Goal: Ask a question: Seek information or help from site administrators or community

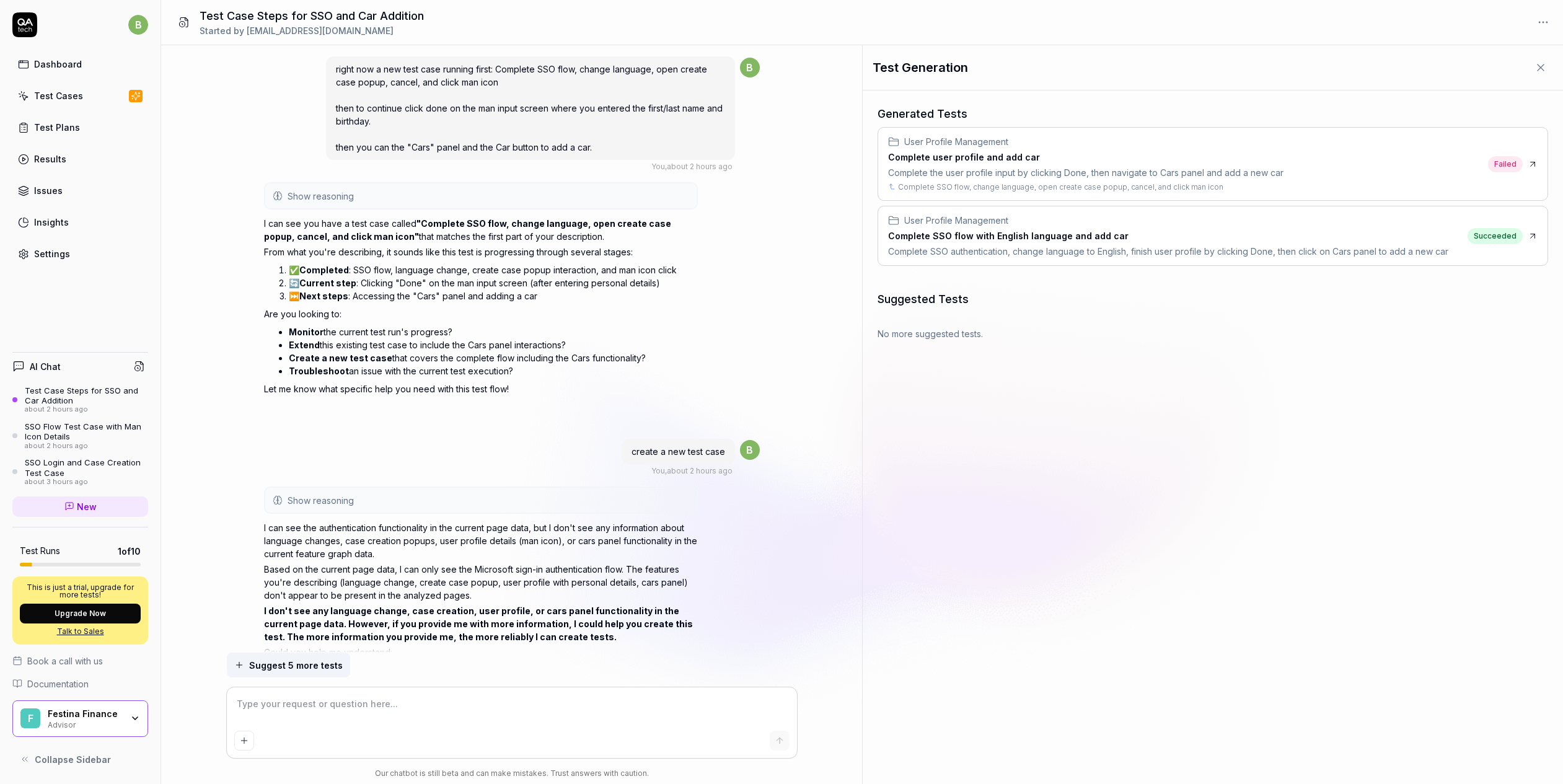
scroll to position [2622, 0]
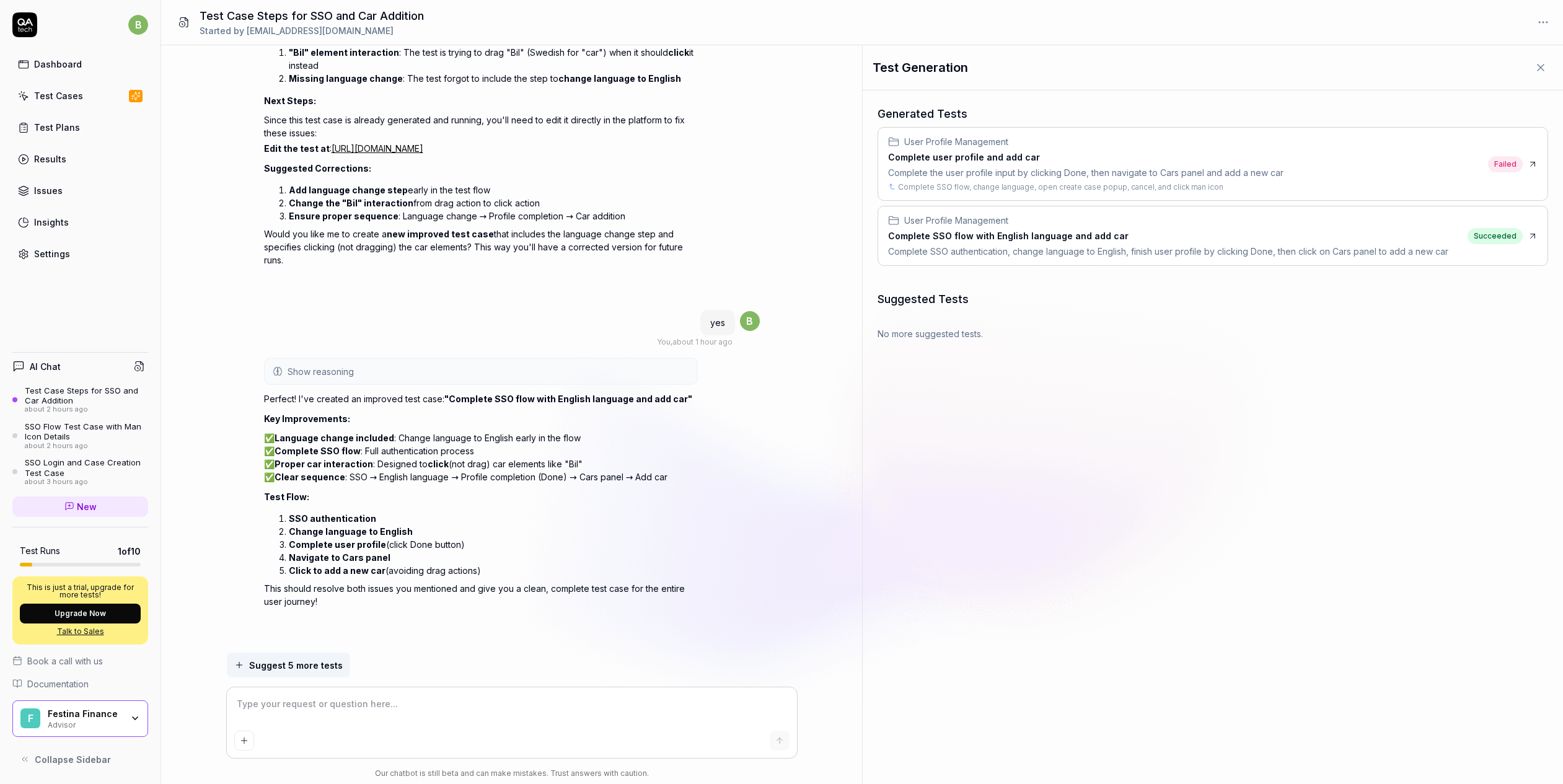
click at [52, 94] on div "Test Cases" at bounding box center [58, 96] width 49 height 13
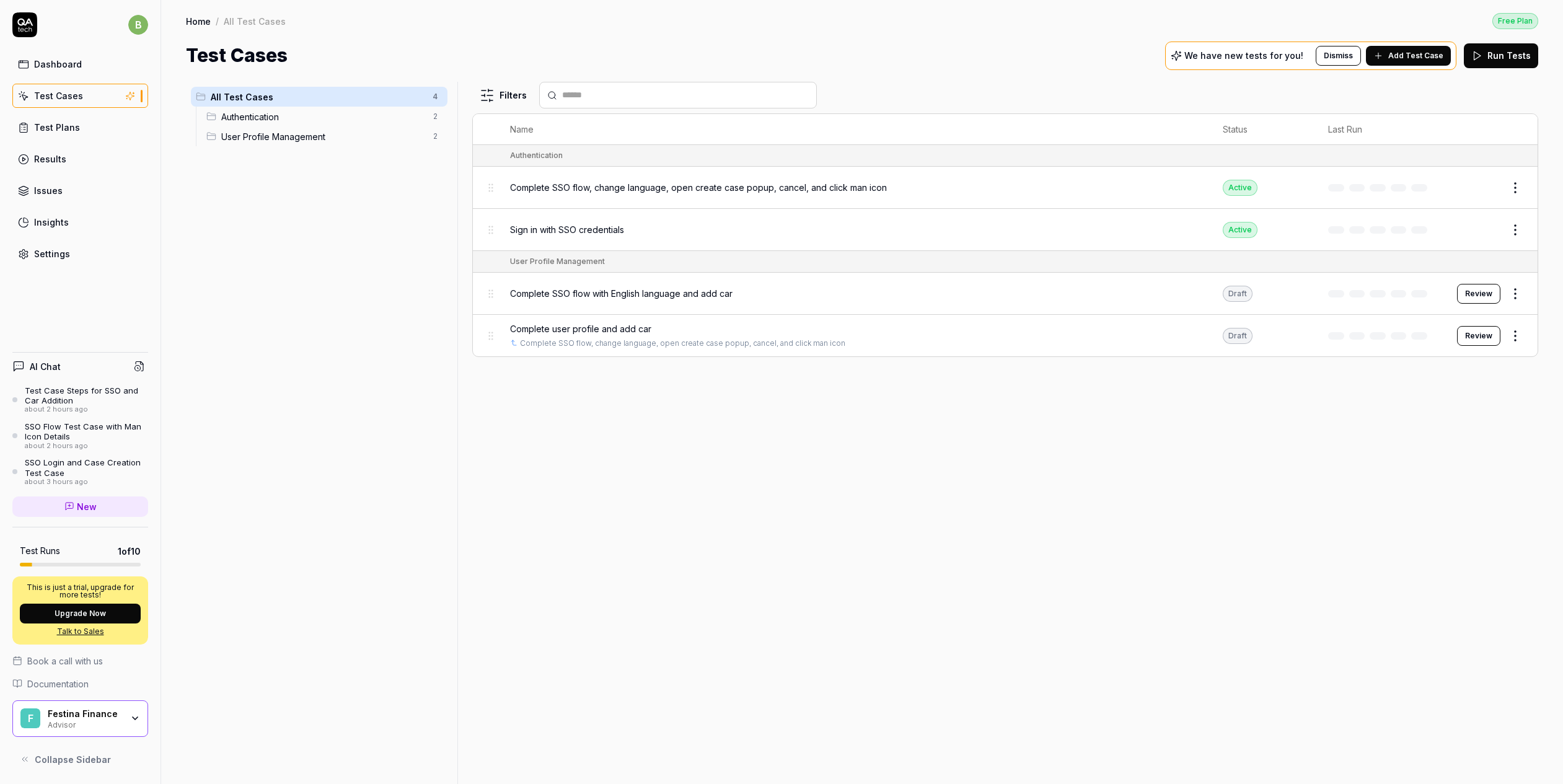
click at [254, 133] on span "User Profile Management" at bounding box center [323, 137] width 204 height 13
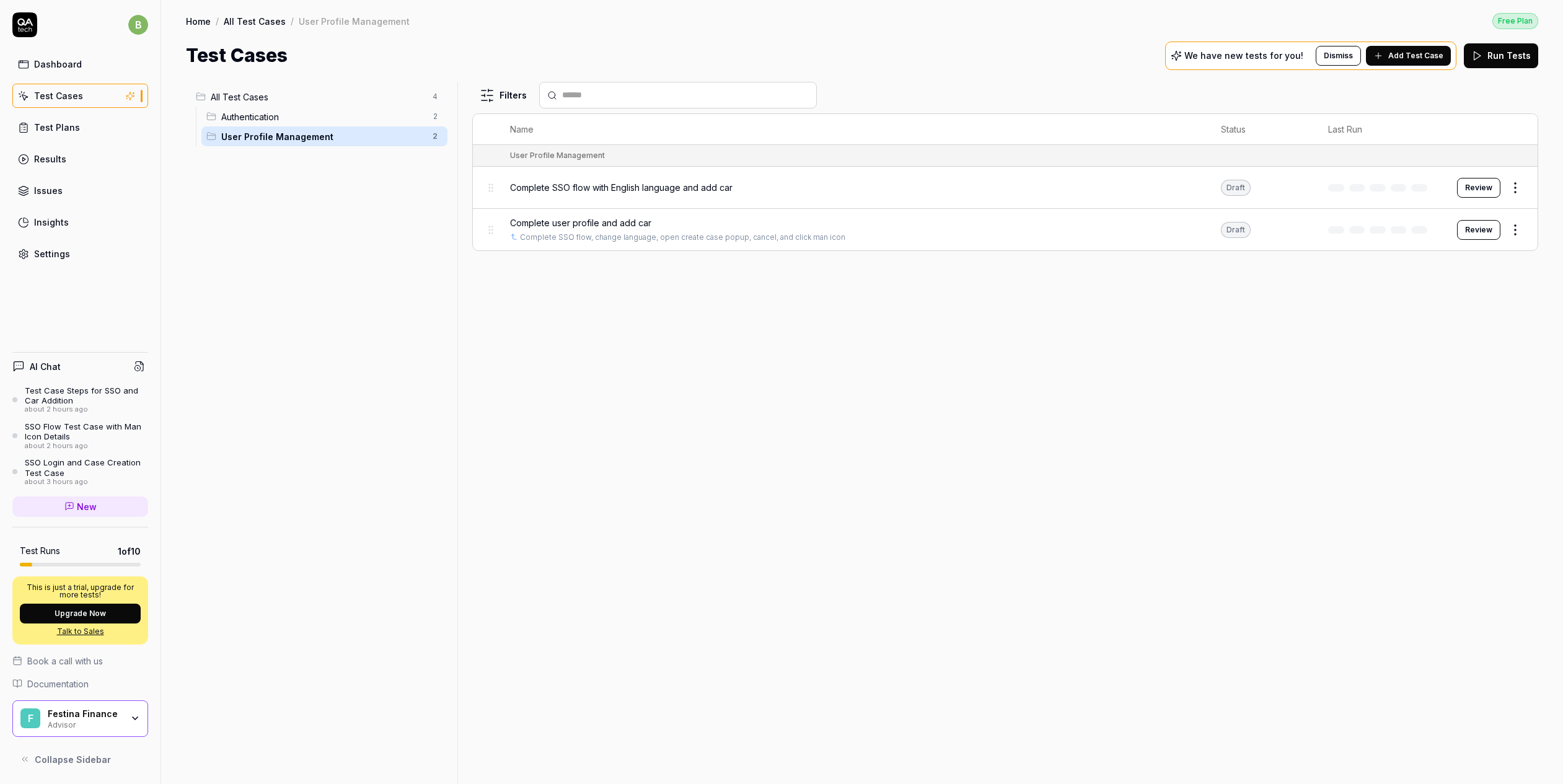
click at [1474, 226] on button "Review" at bounding box center [1478, 230] width 44 height 20
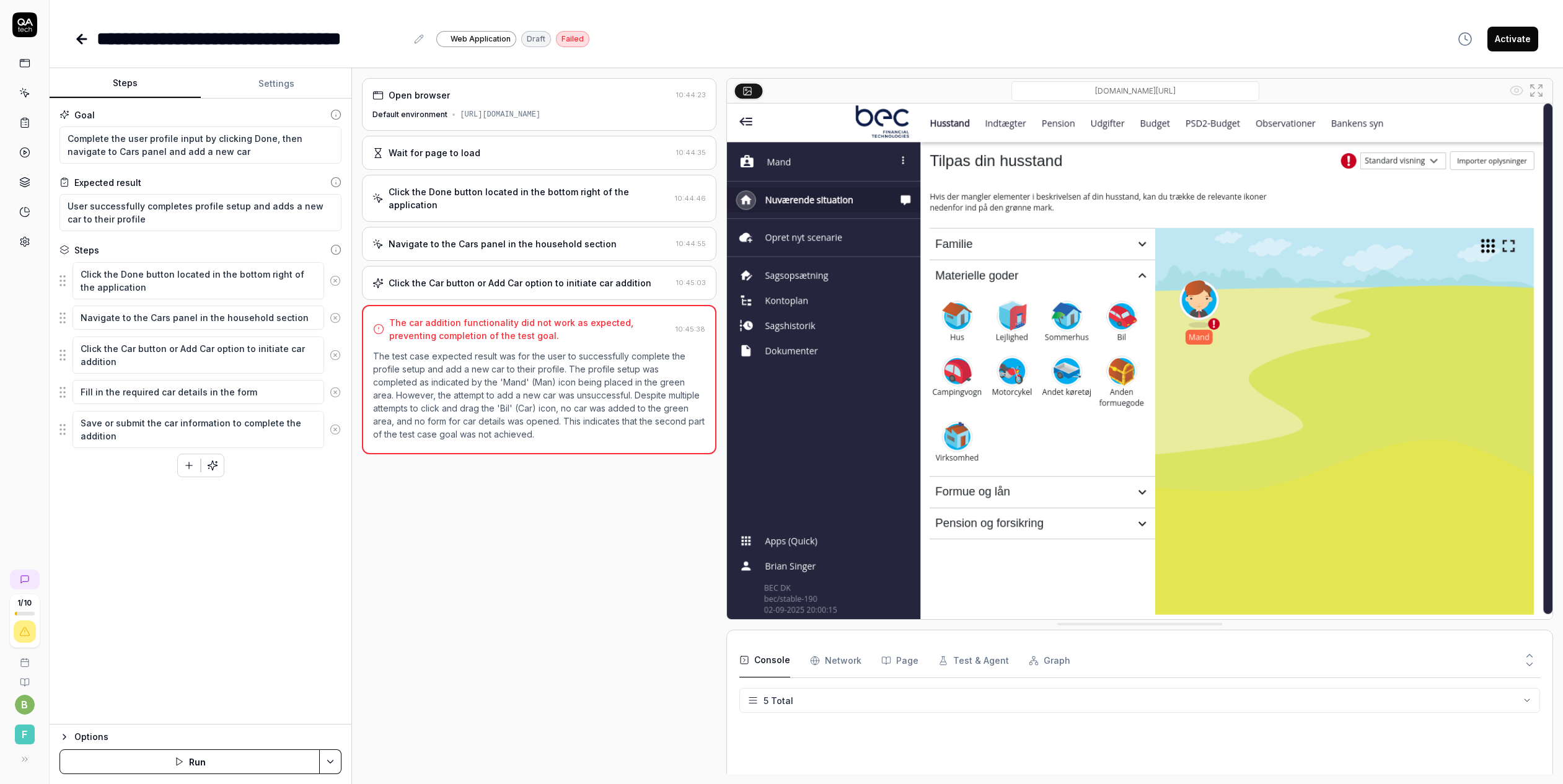
scroll to position [44, 0]
click at [83, 37] on icon at bounding box center [82, 39] width 15 height 15
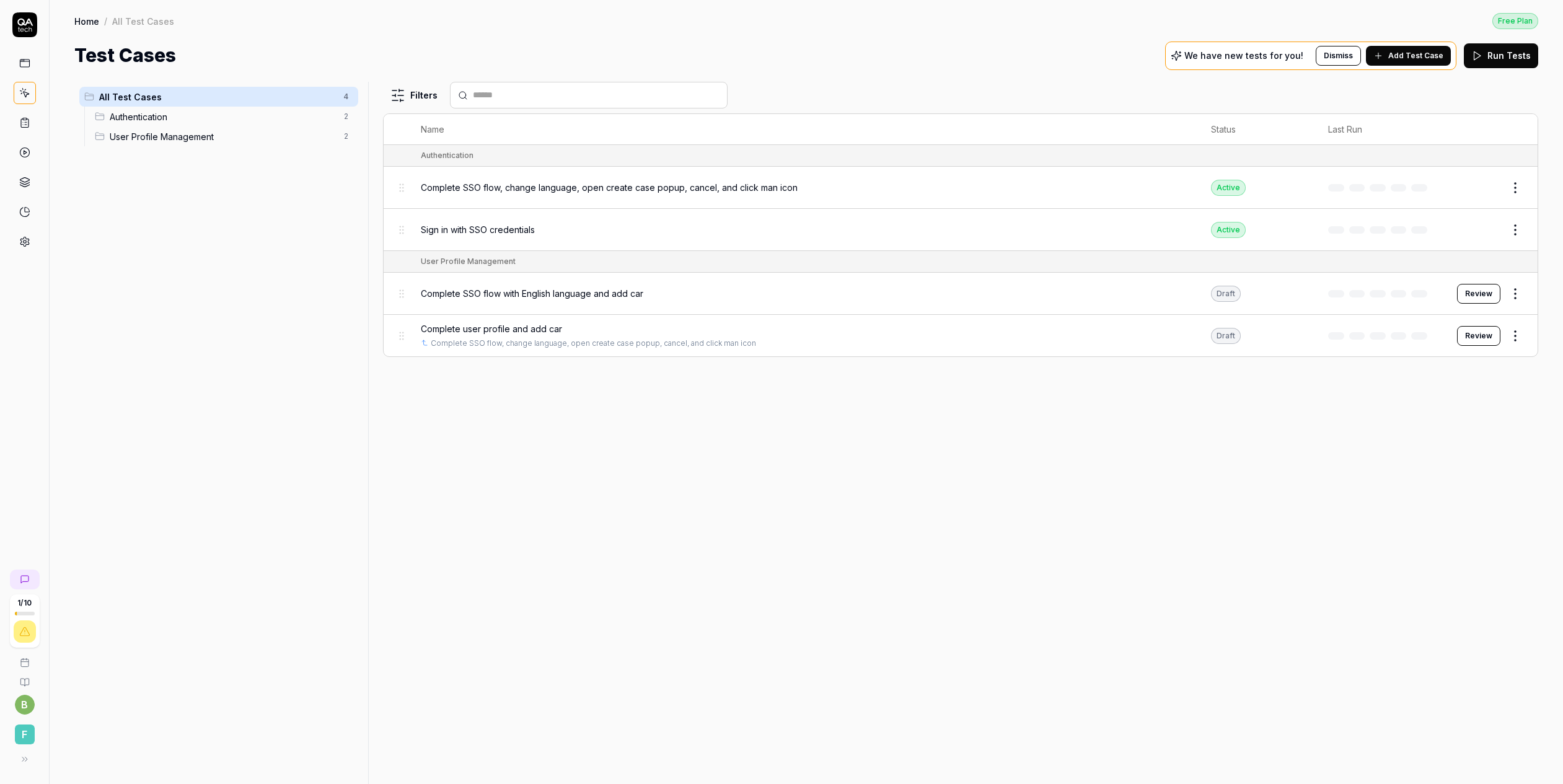
click at [531, 294] on span "Complete SSO flow with English language and add car" at bounding box center [531, 293] width 222 height 13
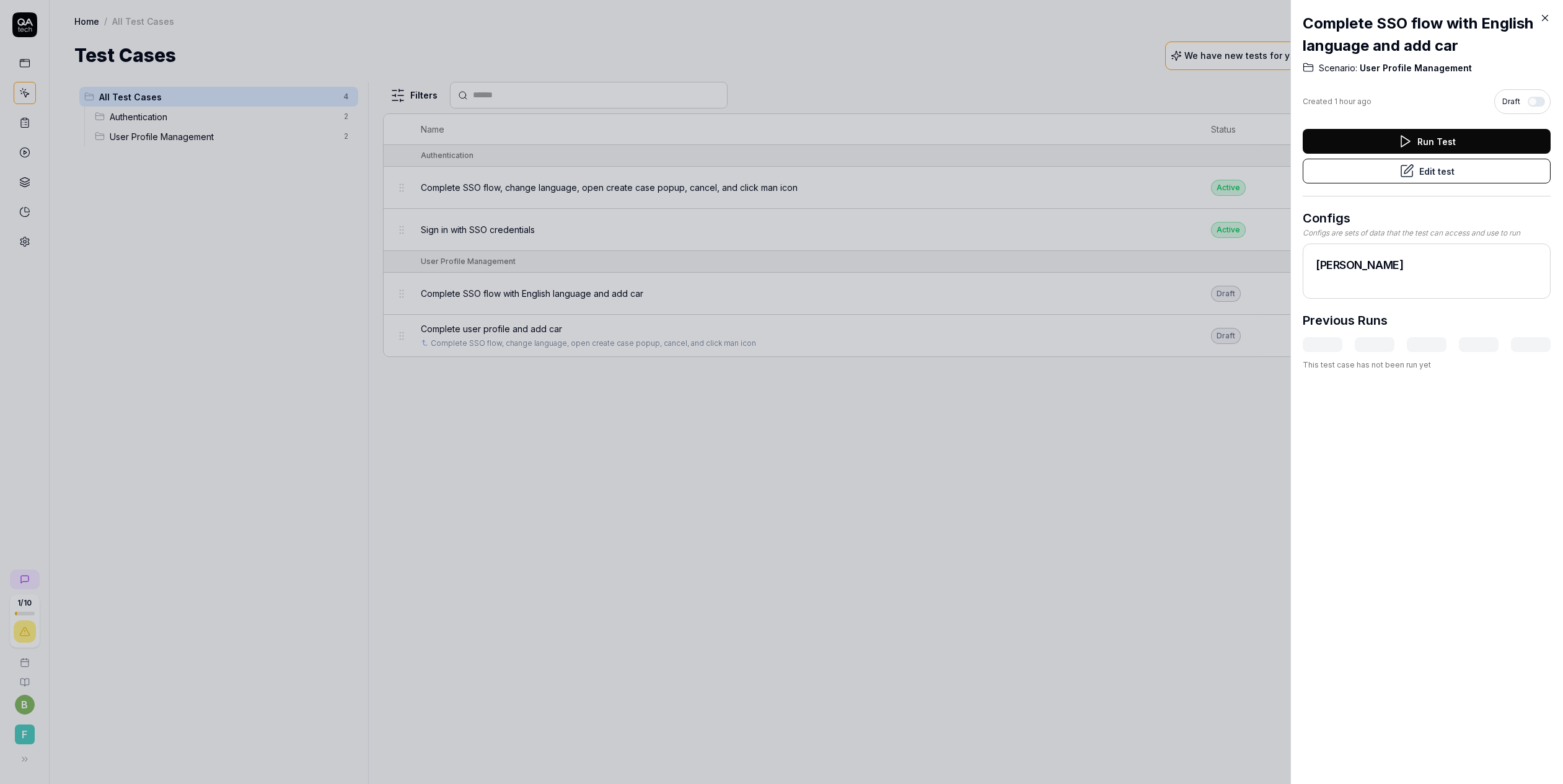
click at [1144, 91] on div at bounding box center [781, 392] width 1563 height 784
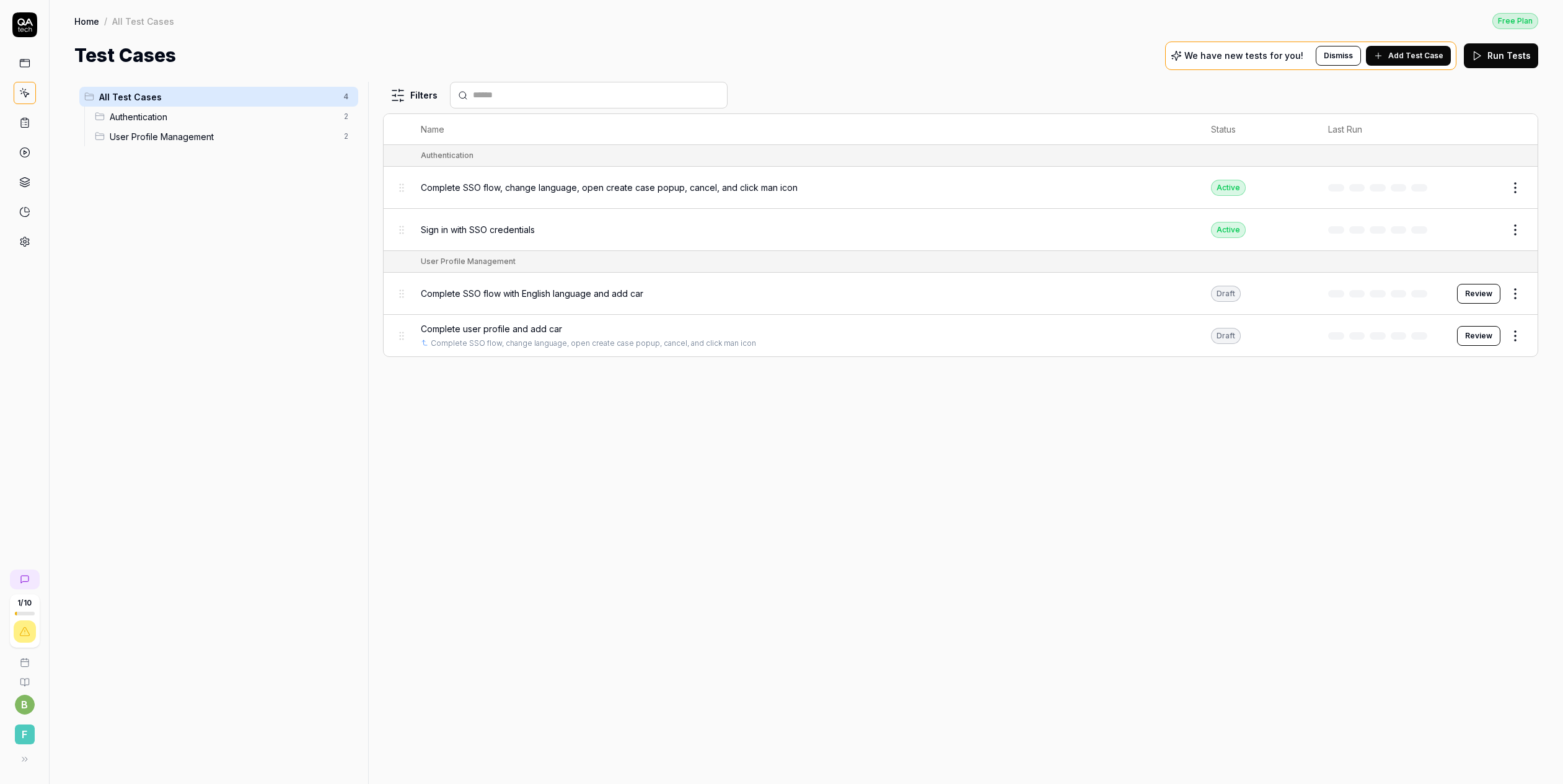
click at [1478, 290] on button "Review" at bounding box center [1478, 293] width 44 height 20
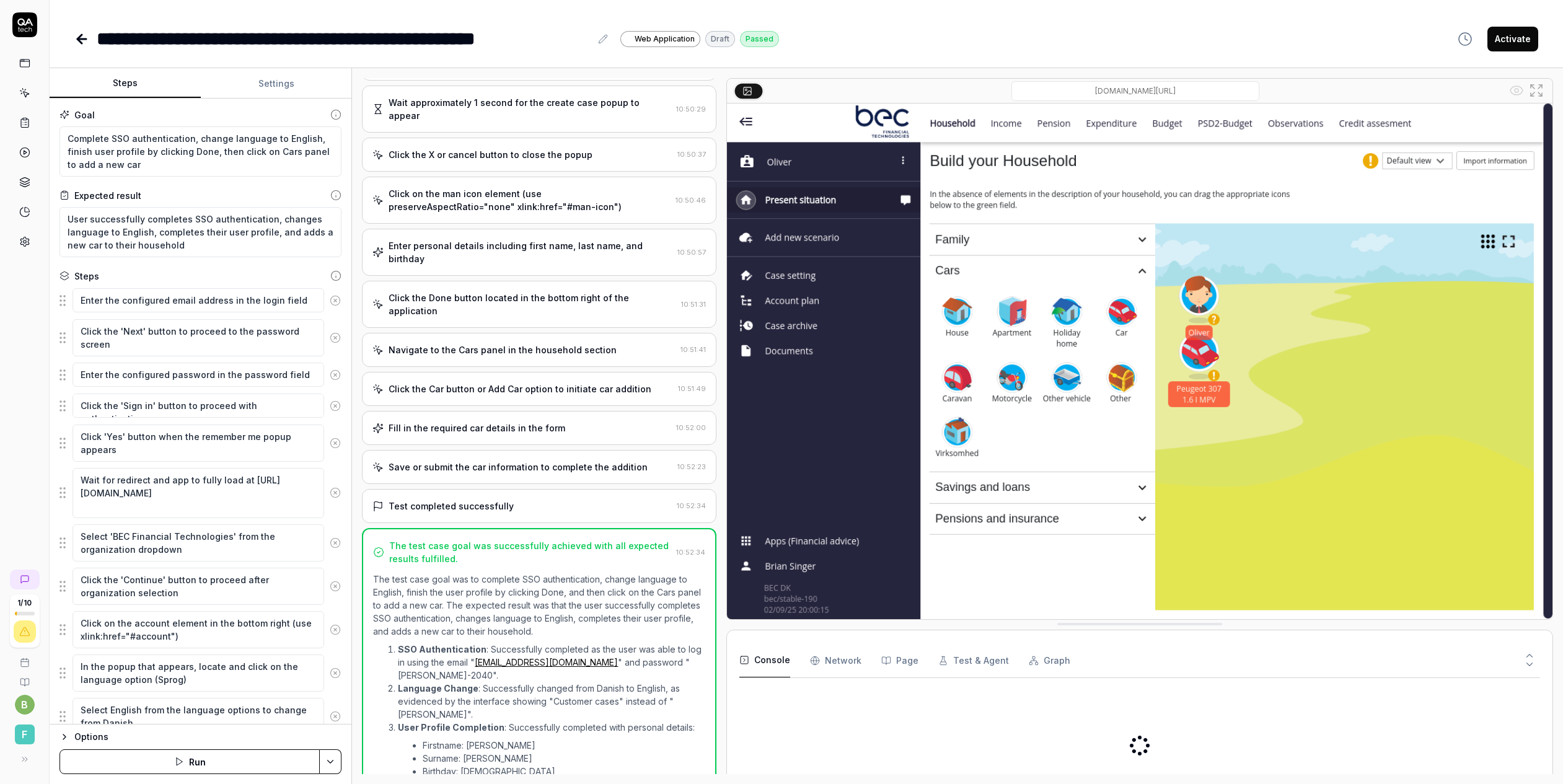
scroll to position [634, 0]
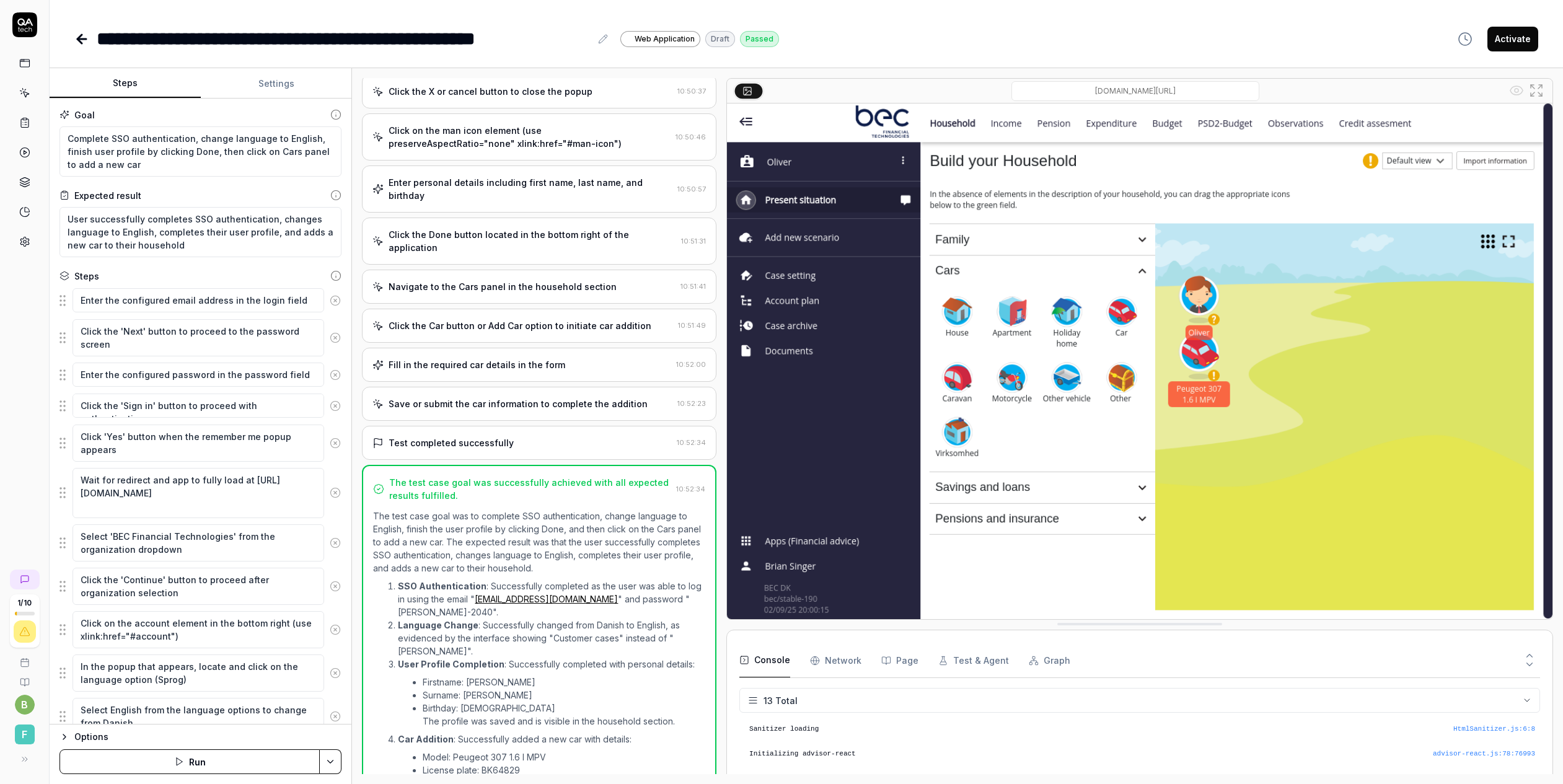
scroll to position [266, 0]
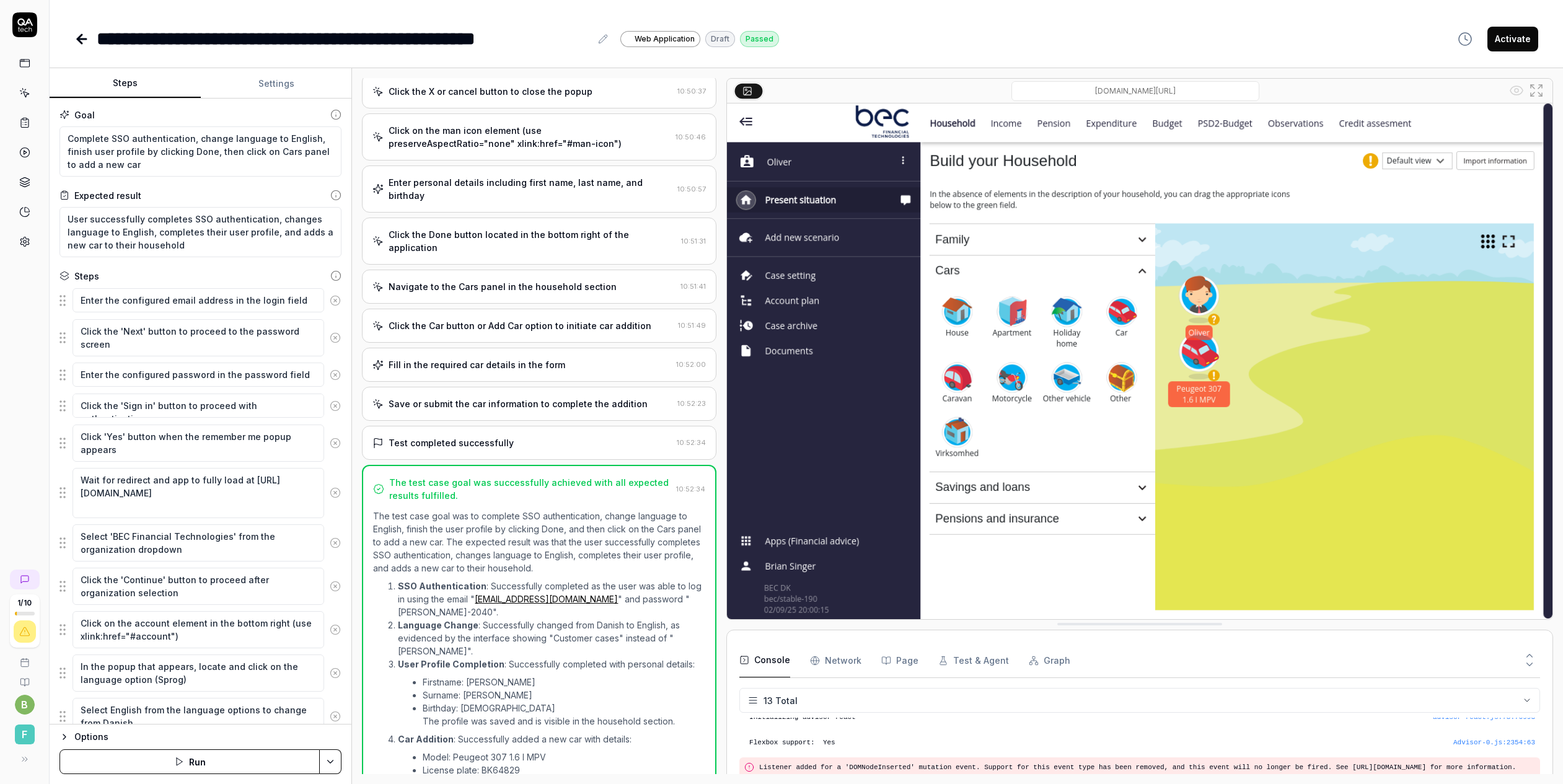
click at [1510, 41] on button "Activate" at bounding box center [1512, 39] width 51 height 25
click at [24, 92] on icon at bounding box center [26, 95] width 6 height 6
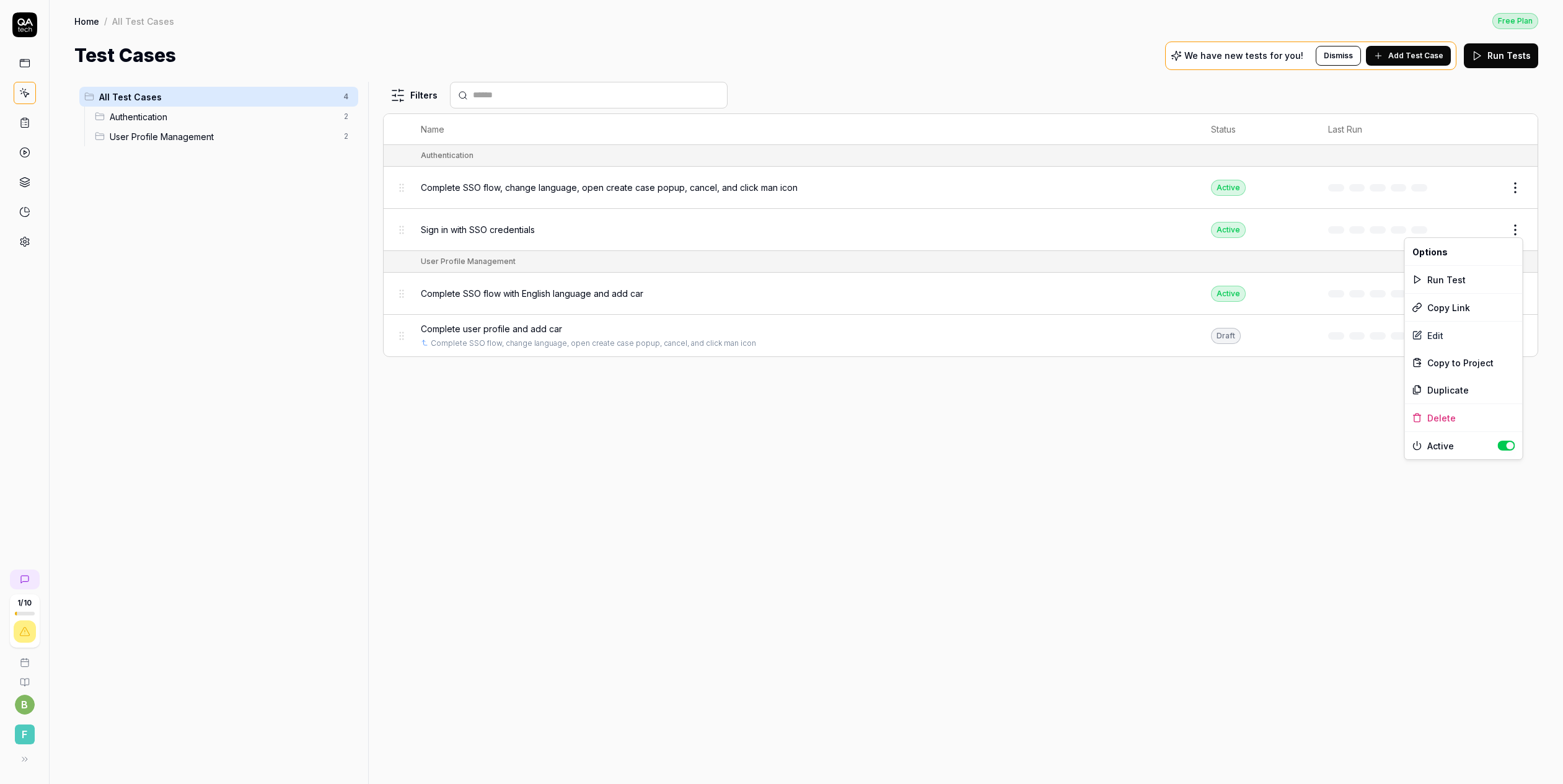
click at [1519, 229] on html "1 / 10 b F Home / All Test Cases Free Plan Home / All Test Cases Free Plan Test…" at bounding box center [781, 392] width 1563 height 784
click at [1438, 415] on div "Delete" at bounding box center [1463, 417] width 118 height 27
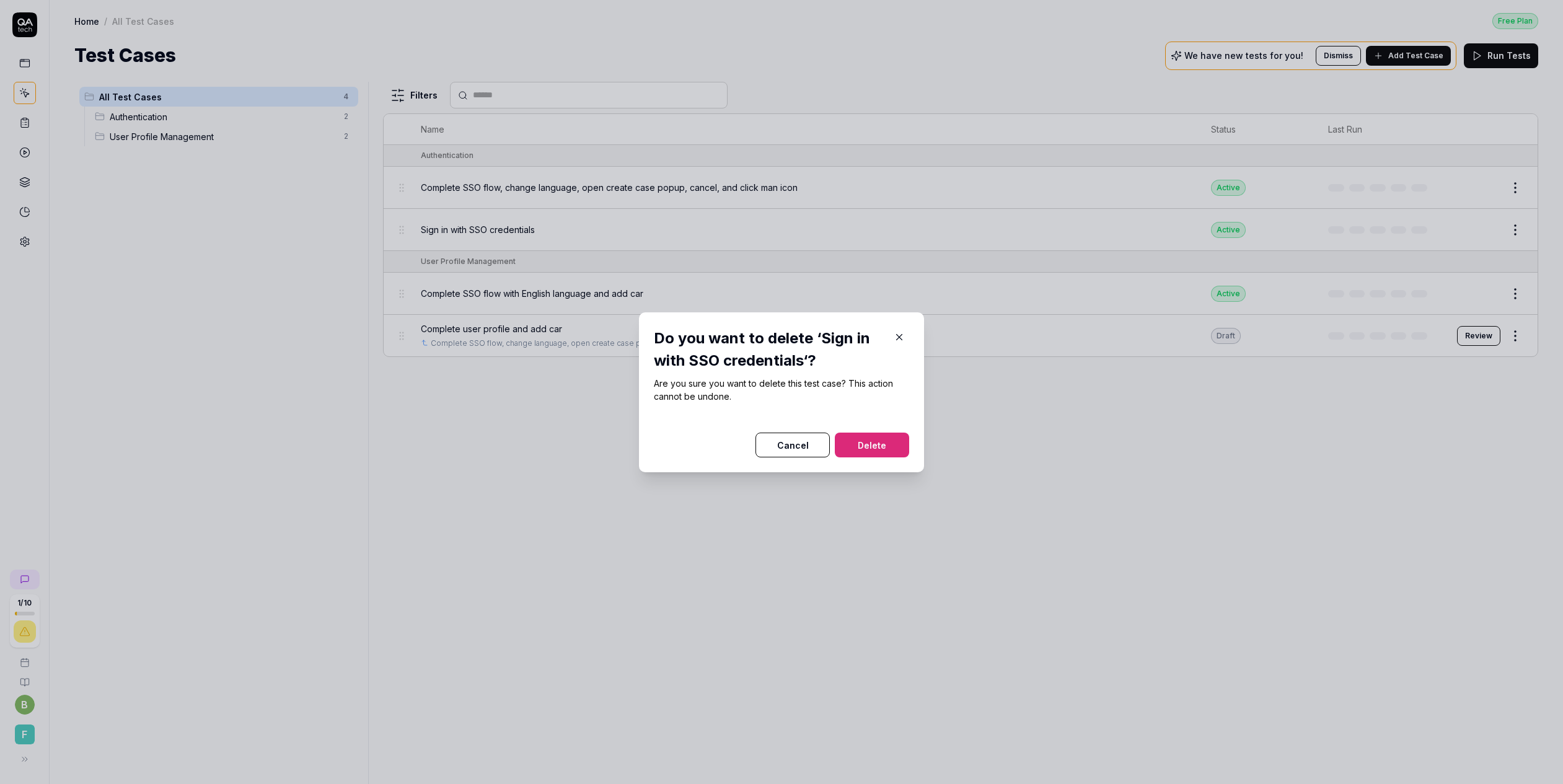
click at [869, 443] on button "Delete" at bounding box center [871, 445] width 75 height 25
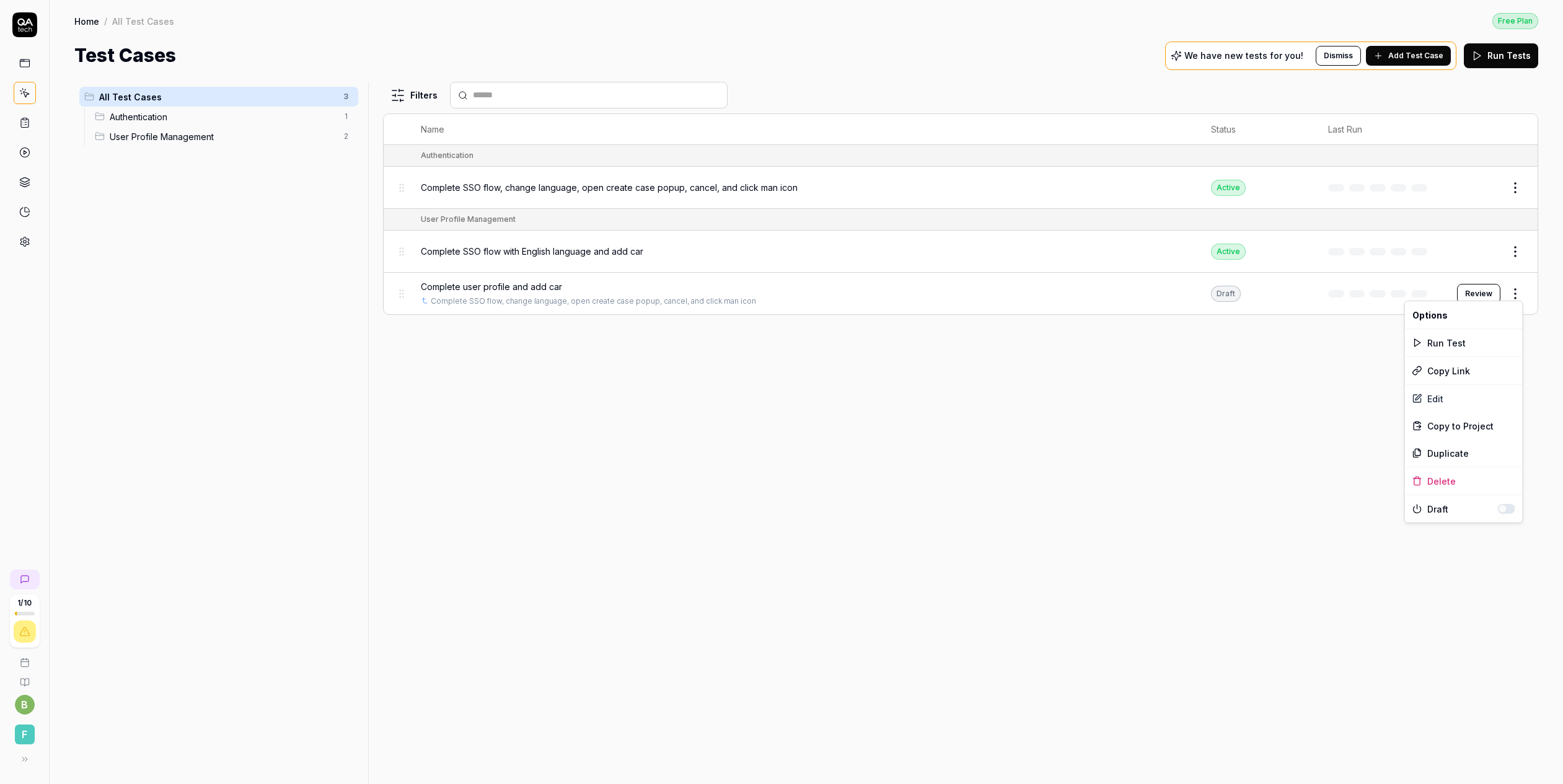
click at [1513, 296] on html "1 / 10 b F Home / All Test Cases Free Plan Home / All Test Cases Free Plan Test…" at bounding box center [781, 392] width 1563 height 784
click at [1426, 480] on div "Delete" at bounding box center [1463, 480] width 118 height 27
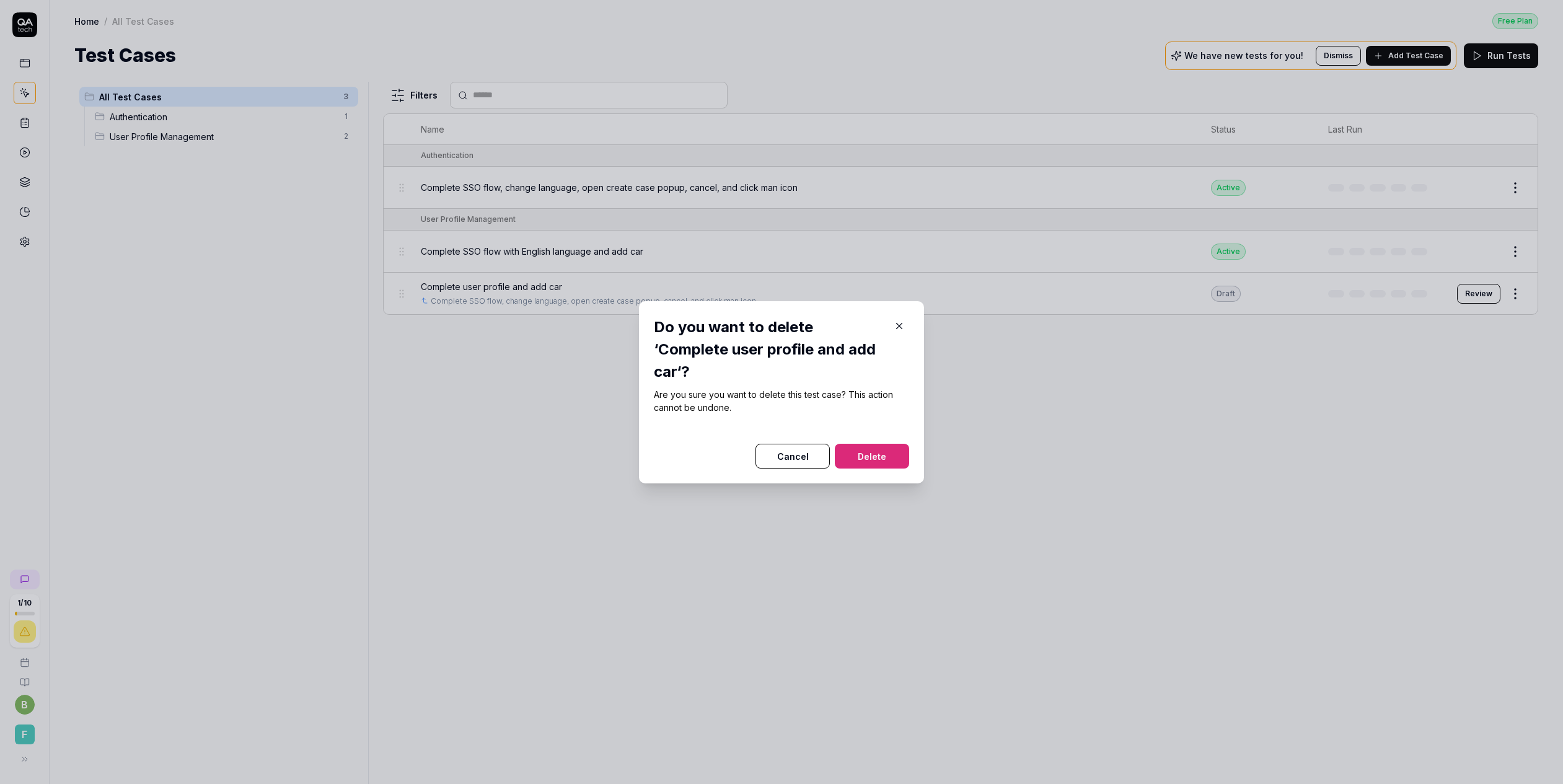
click at [874, 459] on button "Delete" at bounding box center [871, 456] width 75 height 25
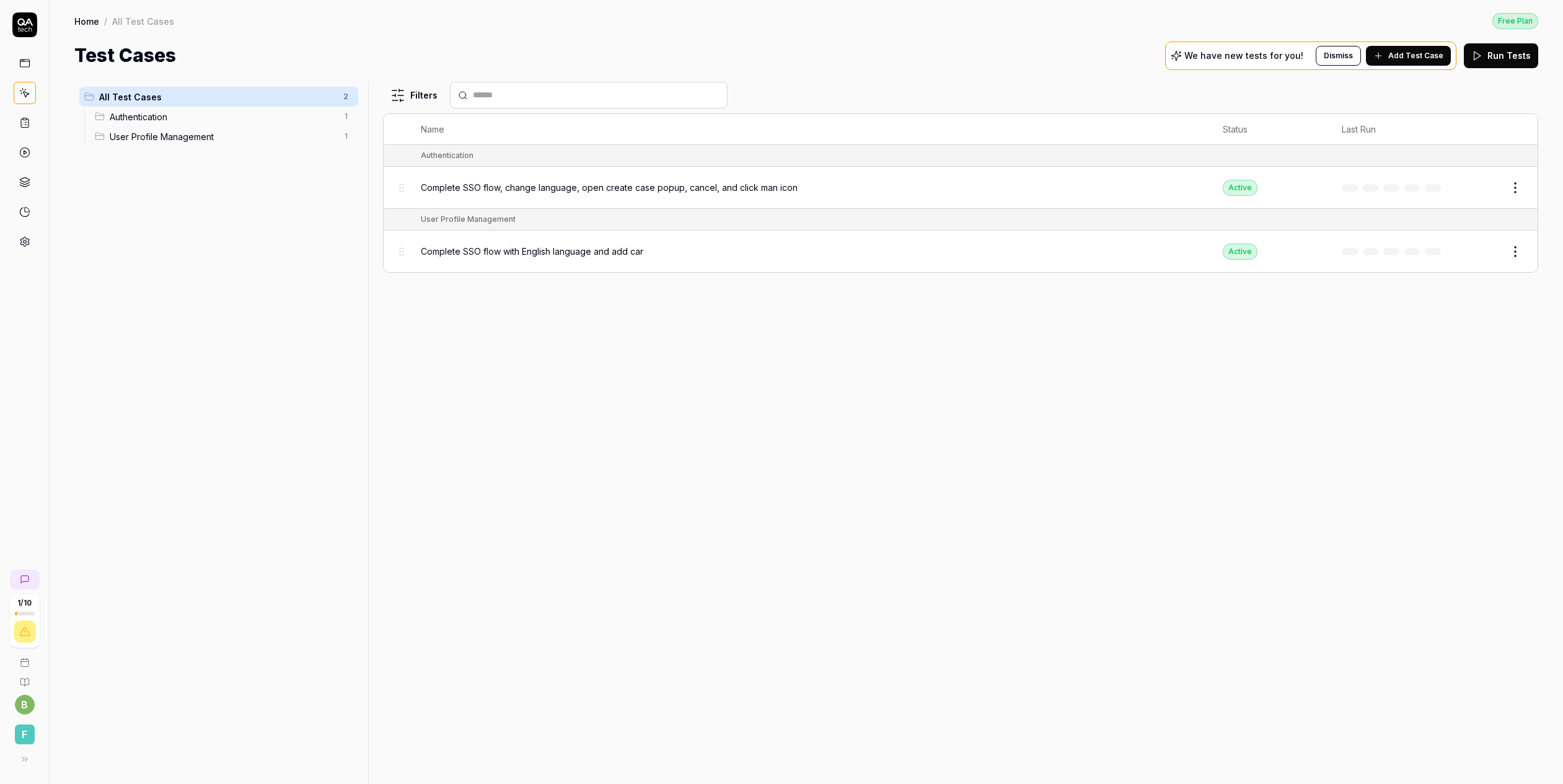
click at [801, 256] on div "Complete SSO flow with English language and add car" at bounding box center [808, 251] width 777 height 27
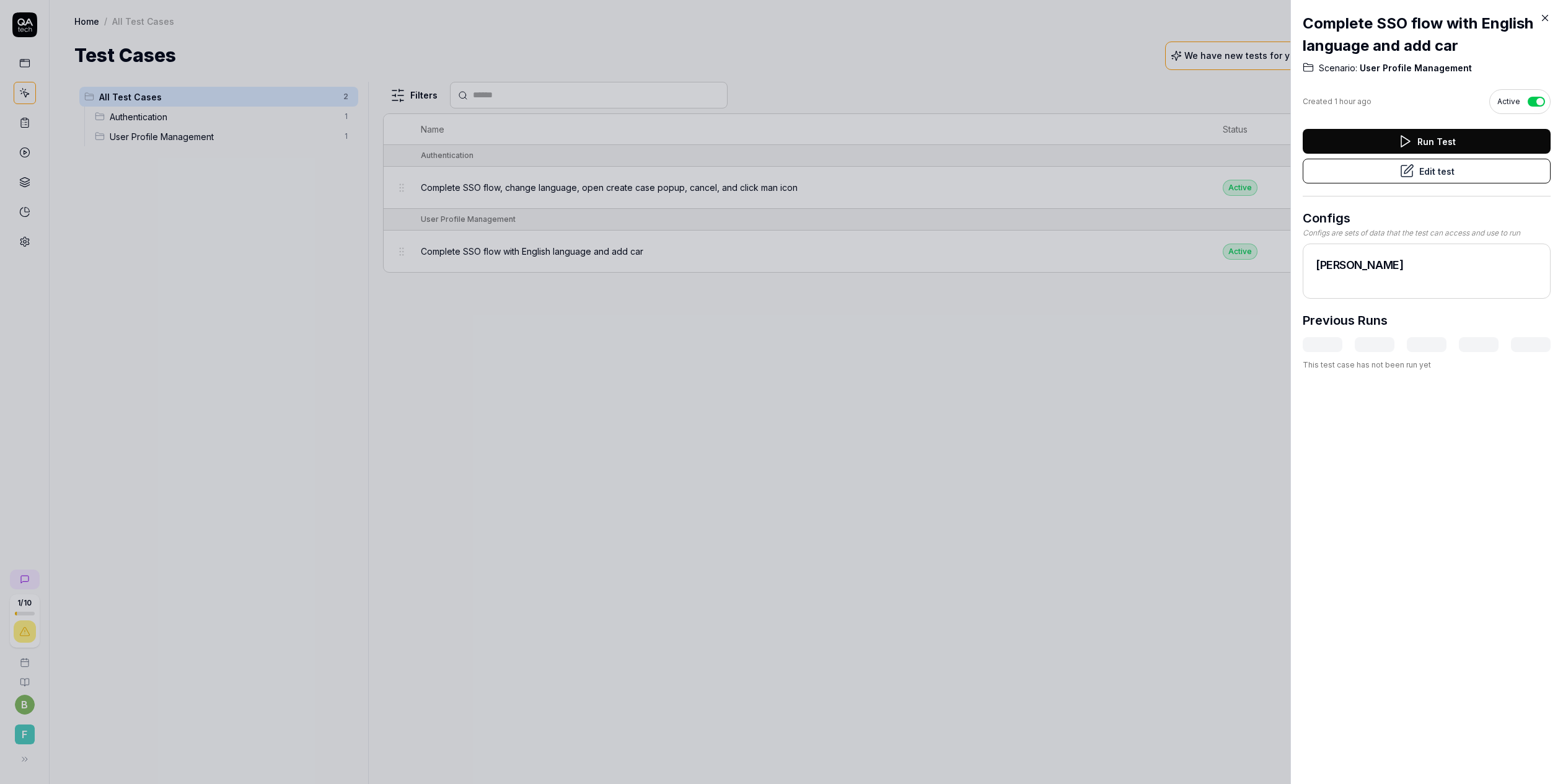
click at [1457, 140] on button "Run Test" at bounding box center [1426, 141] width 248 height 25
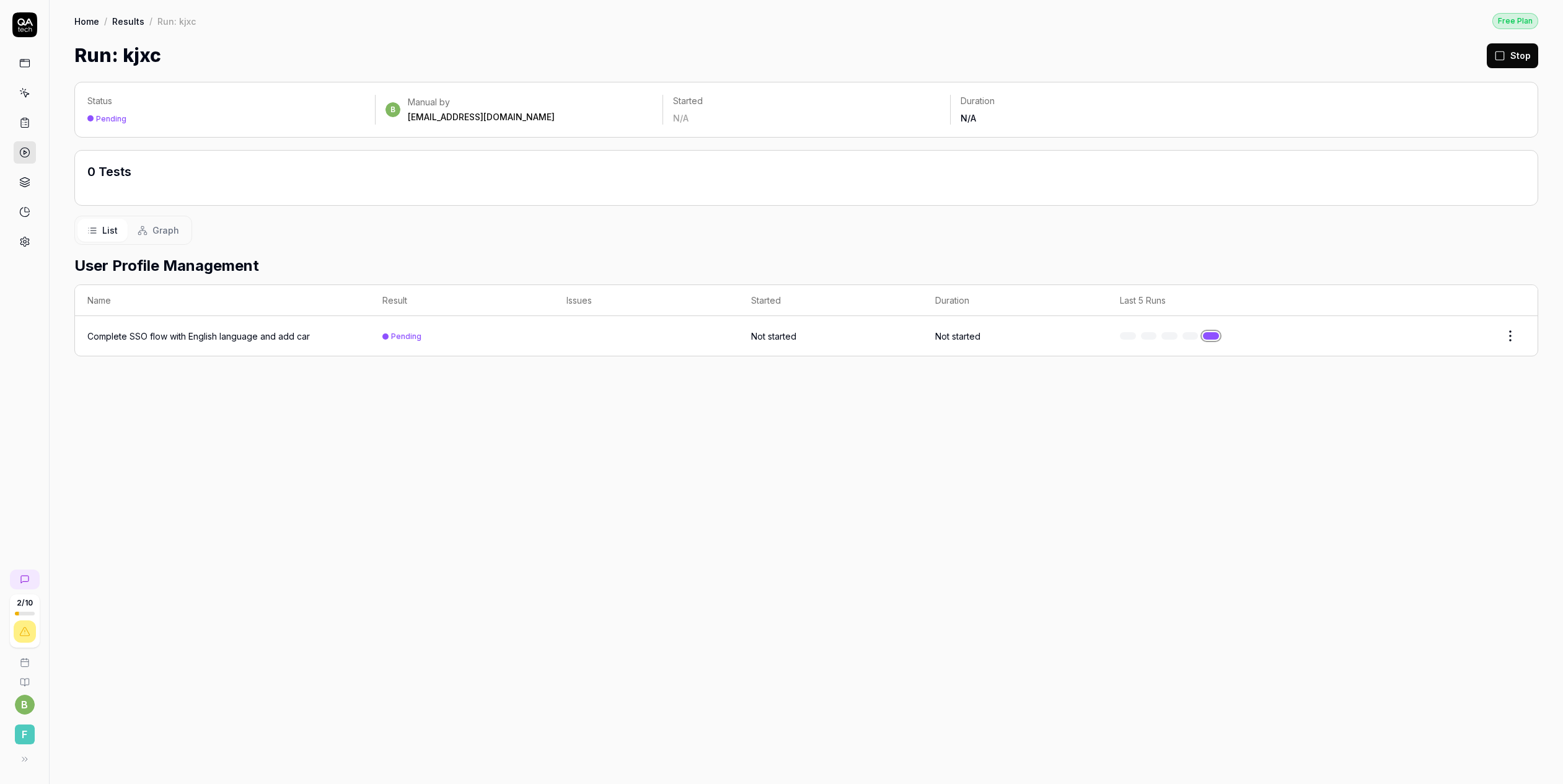
click at [265, 330] on div "Complete SSO flow with English language and add car" at bounding box center [198, 336] width 222 height 13
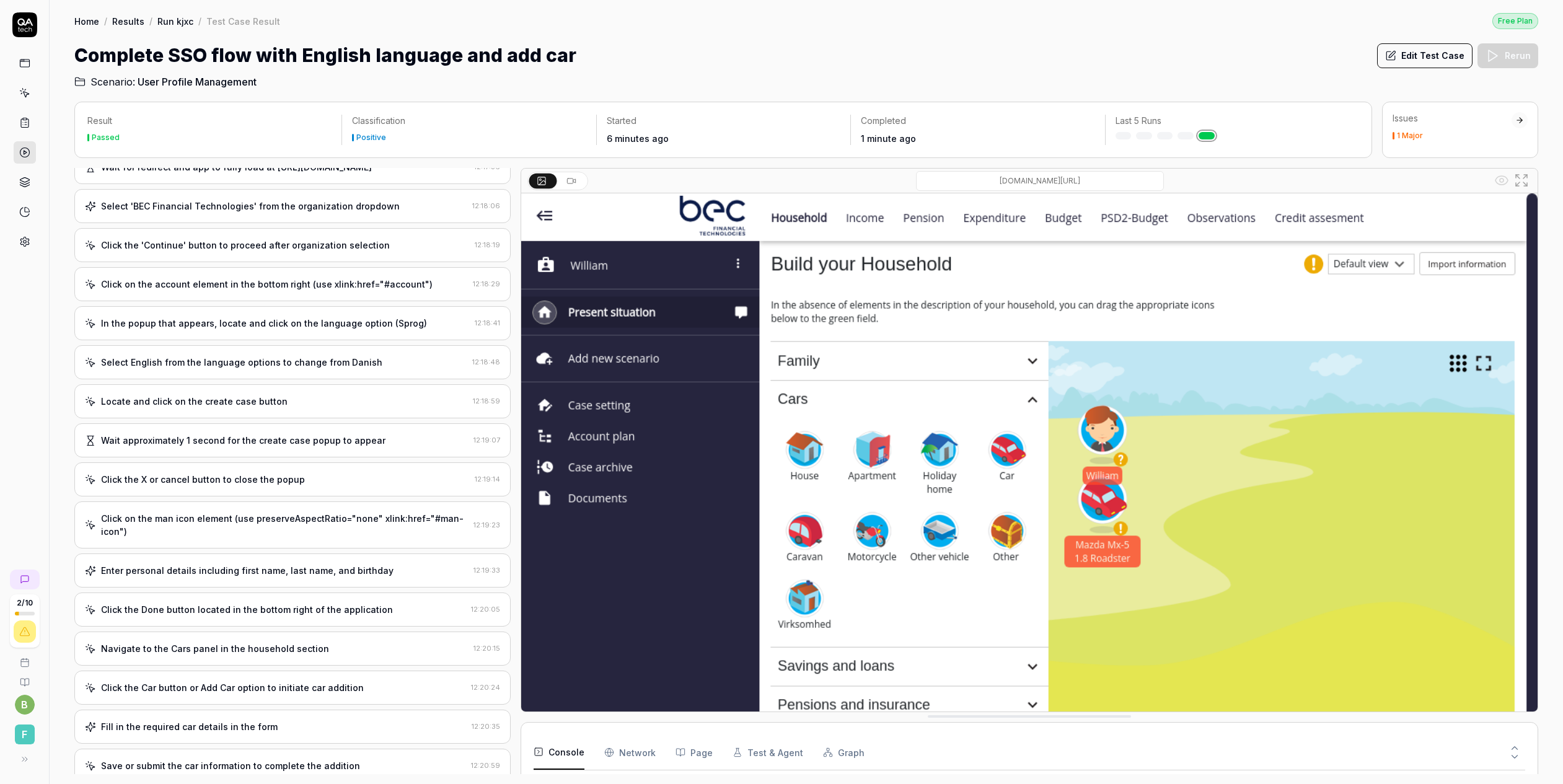
scroll to position [573, 0]
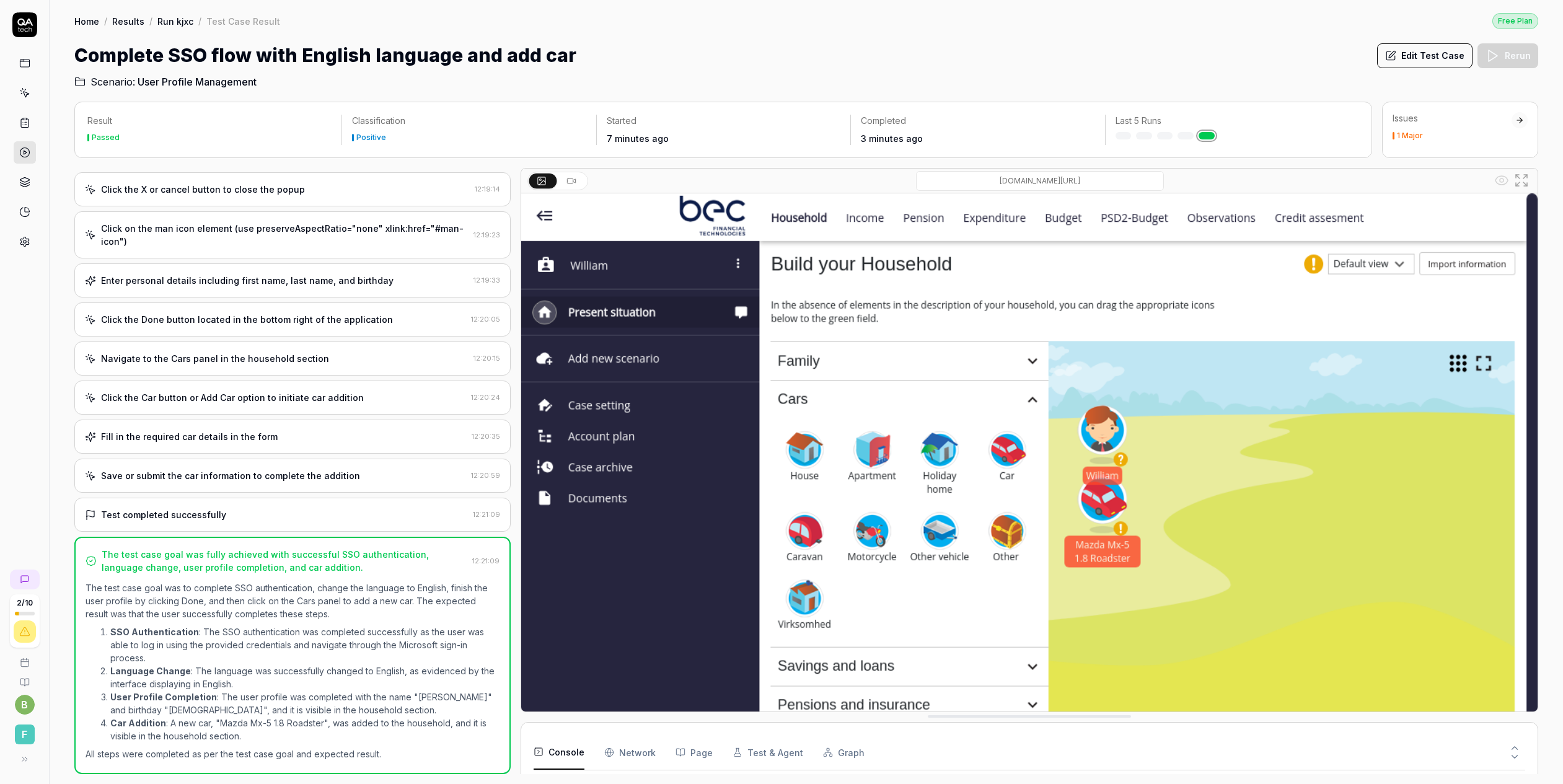
click at [27, 30] on icon at bounding box center [25, 25] width 25 height 25
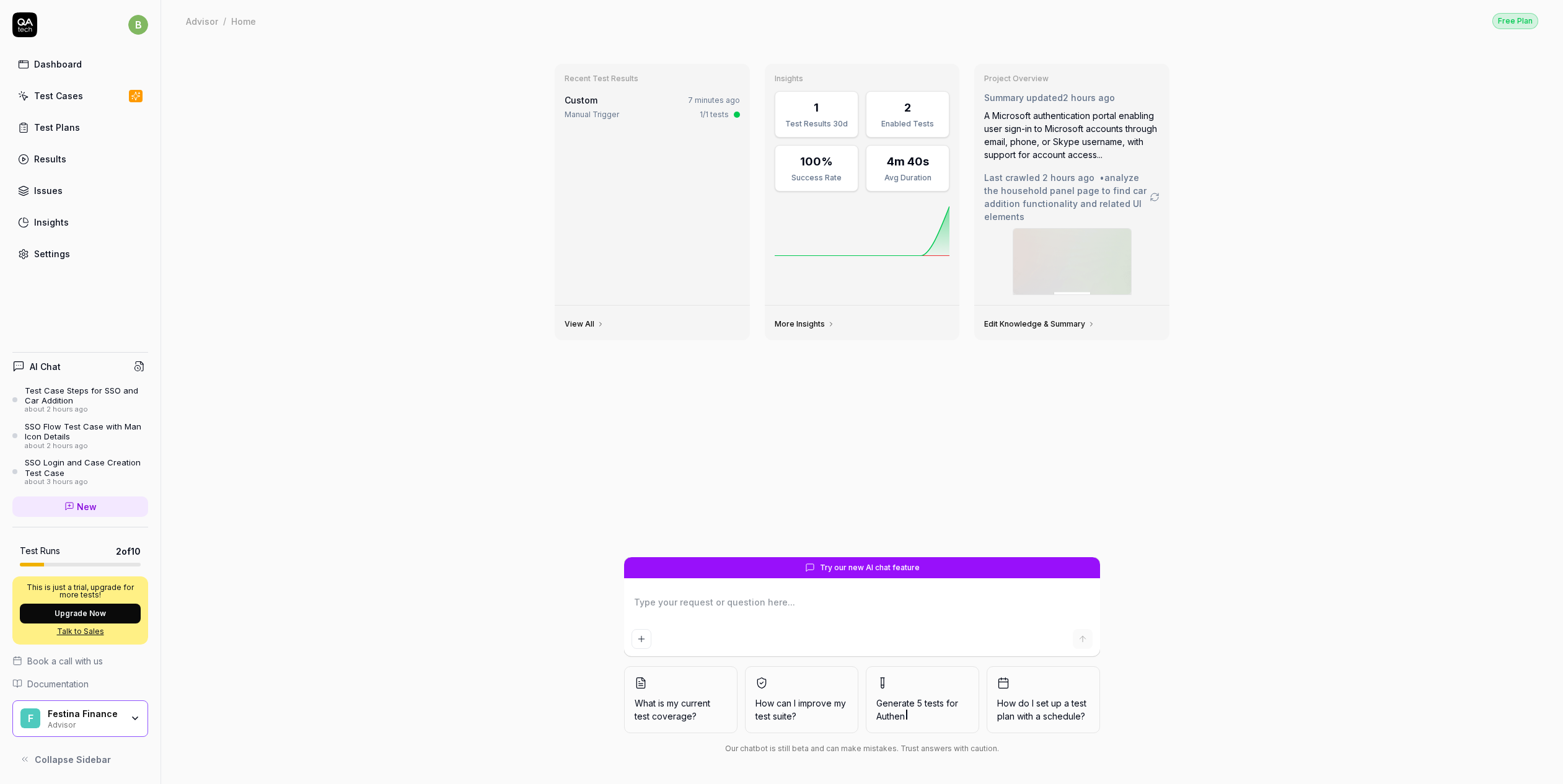
click at [675, 606] on textarea at bounding box center [862, 608] width 461 height 31
click at [137, 364] on icon at bounding box center [139, 366] width 11 height 11
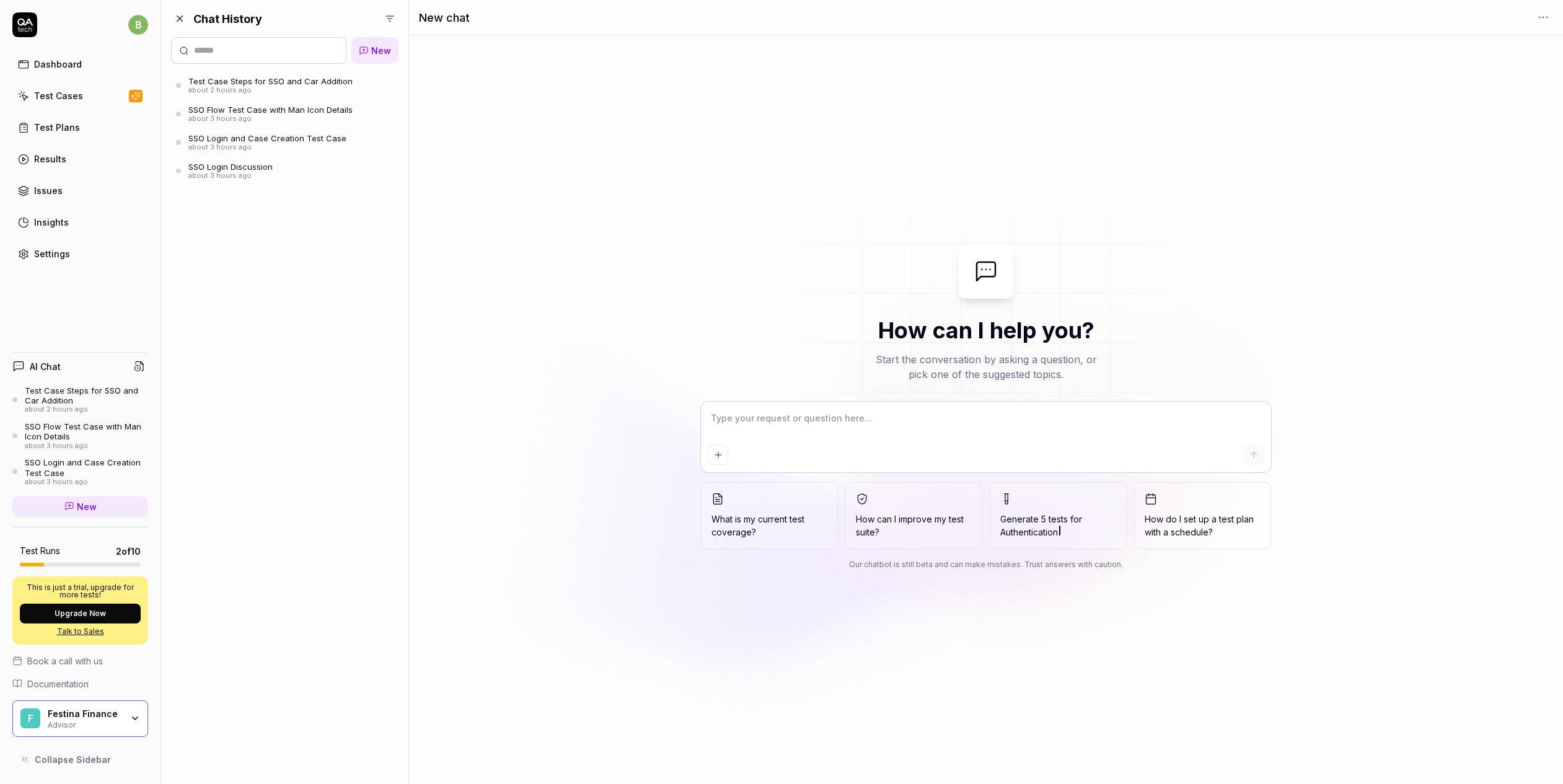
click at [236, 174] on div "about 3 hours ago" at bounding box center [231, 176] width 84 height 9
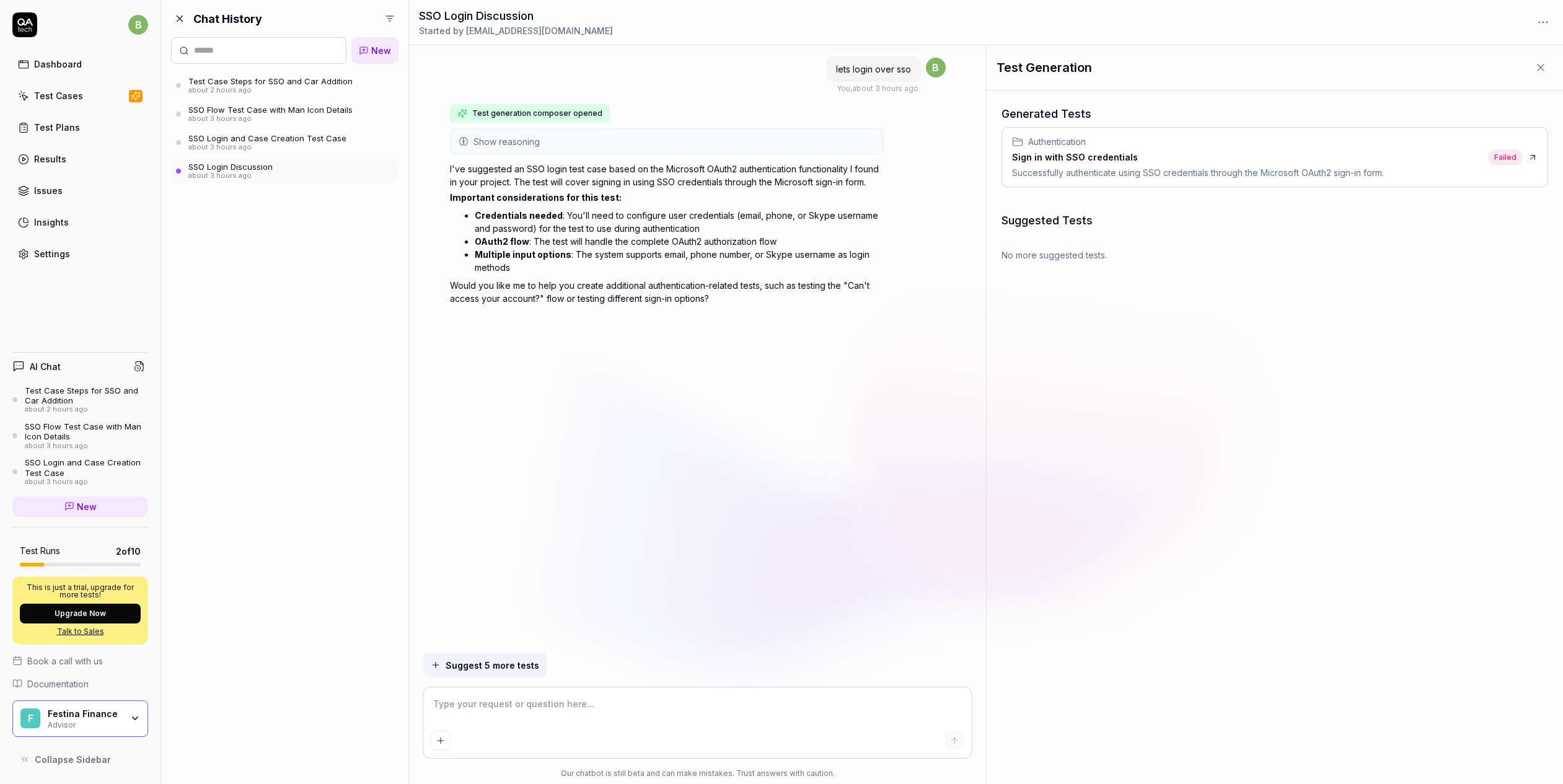
click at [265, 143] on div "about 3 hours ago" at bounding box center [268, 148] width 158 height 9
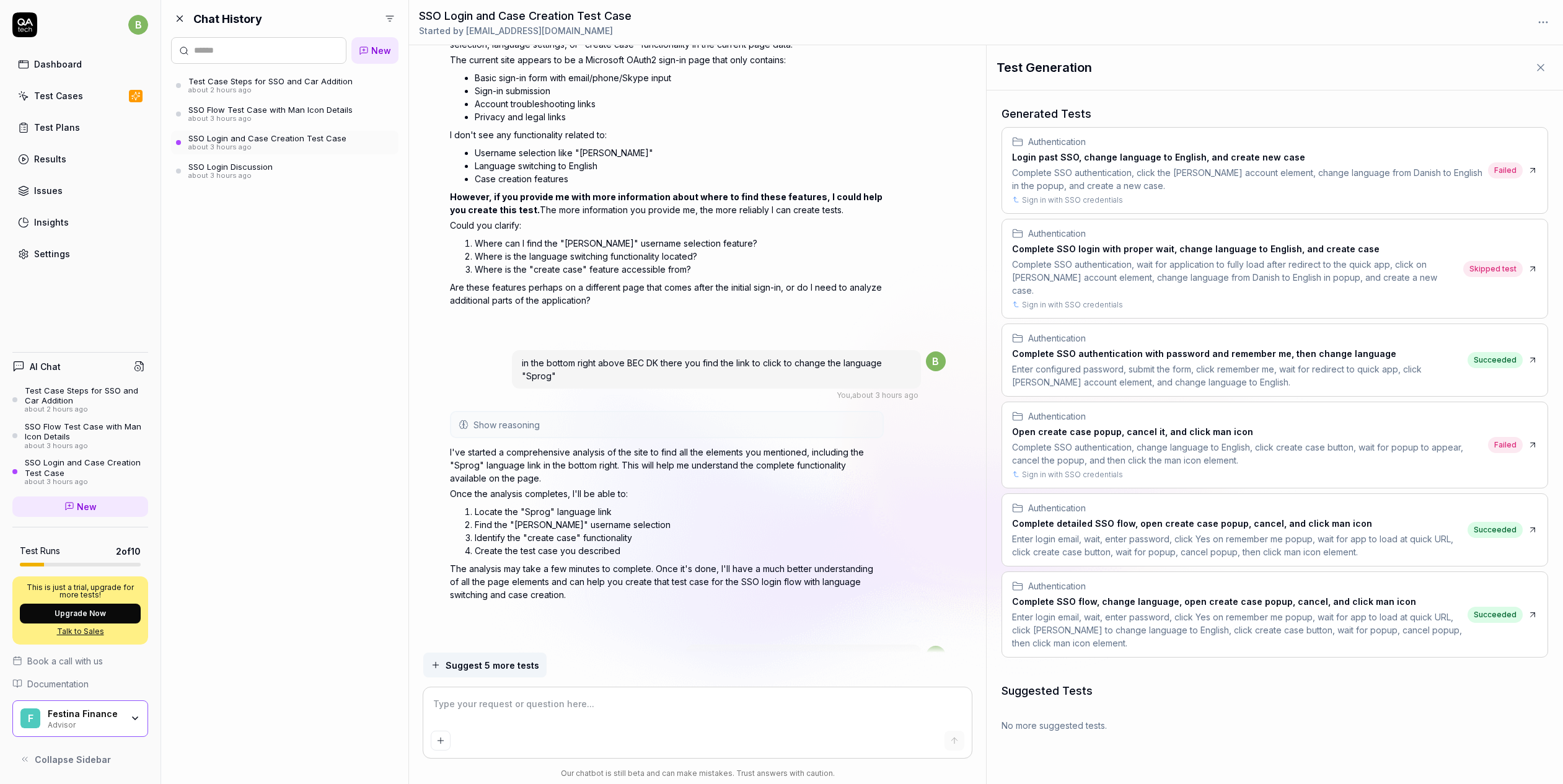
scroll to position [160, 0]
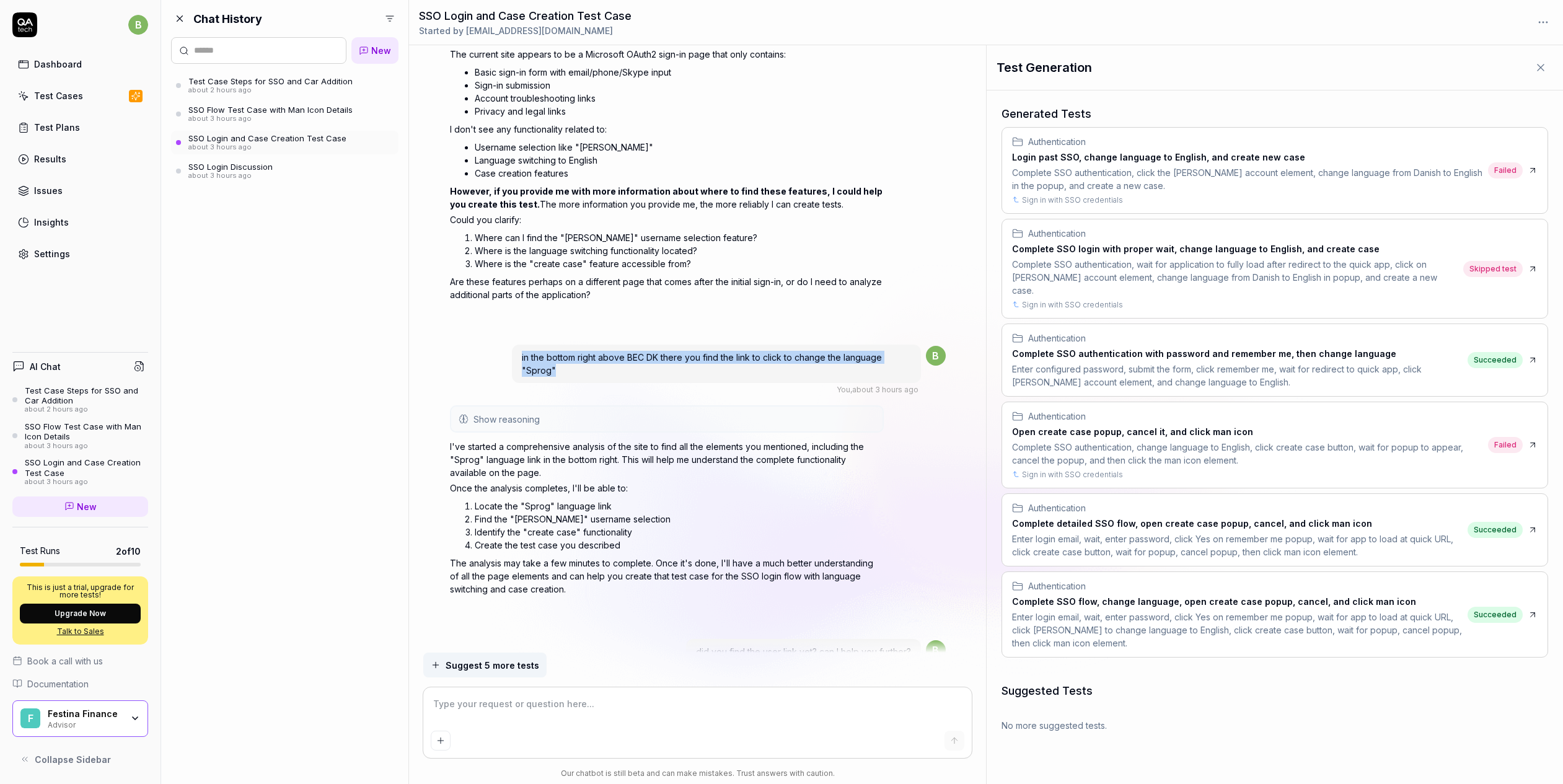
drag, startPoint x: 520, startPoint y: 354, endPoint x: 654, endPoint y: 369, distance: 134.8
click at [654, 369] on div "in the bottom right above BEC DK there you find the link to click to change the…" at bounding box center [716, 364] width 409 height 38
click at [593, 363] on div "in the bottom right above BEC DK there you find the link to click to change the…" at bounding box center [716, 363] width 409 height 38
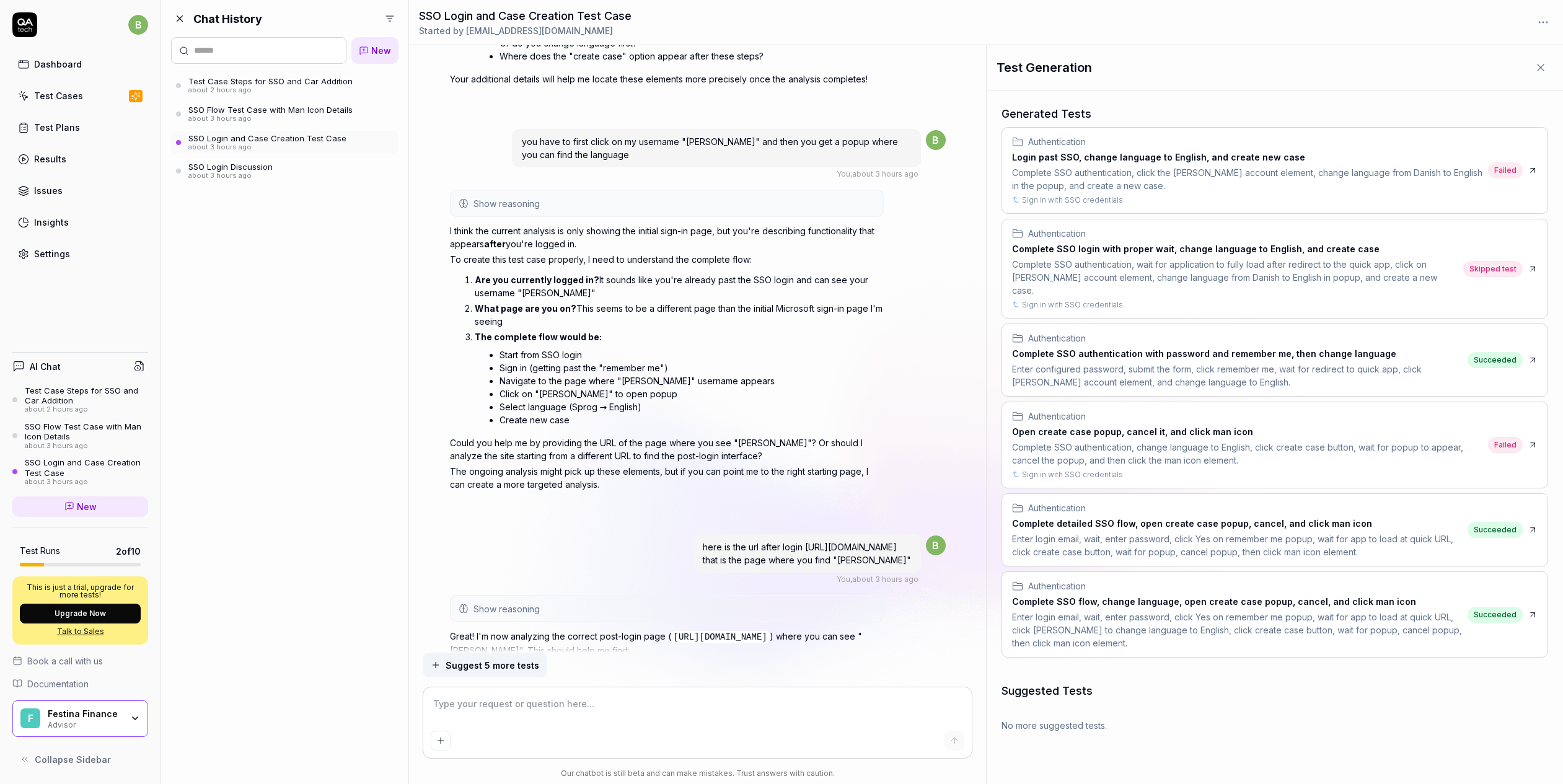
scroll to position [1057, 0]
drag, startPoint x: 565, startPoint y: 545, endPoint x: 650, endPoint y: 551, distance: 85.2
click at [692, 552] on div "here is the url after login [URL][DOMAIN_NAME] that is the page where you find …" at bounding box center [806, 551] width 228 height 38
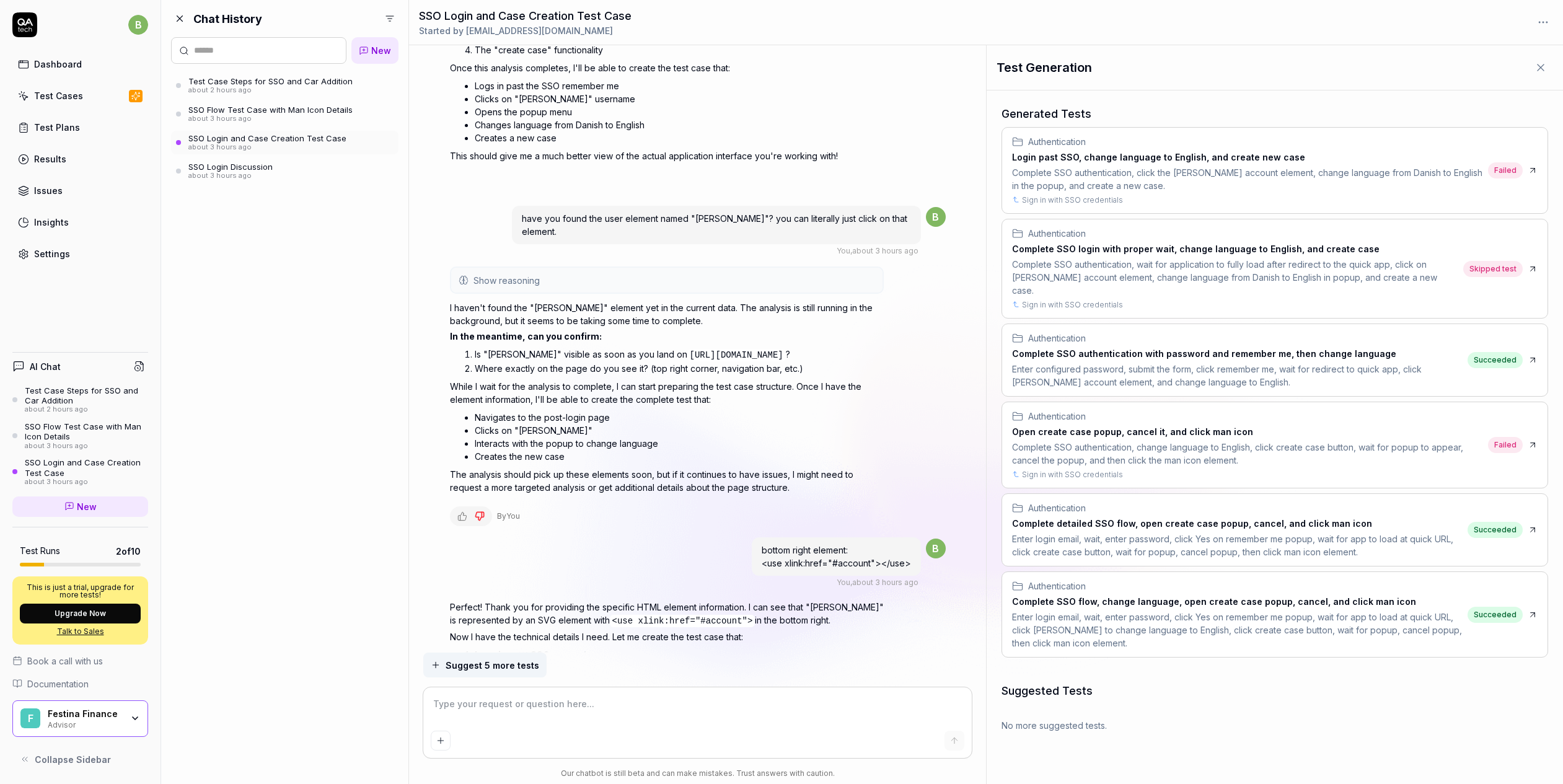
scroll to position [1717, 0]
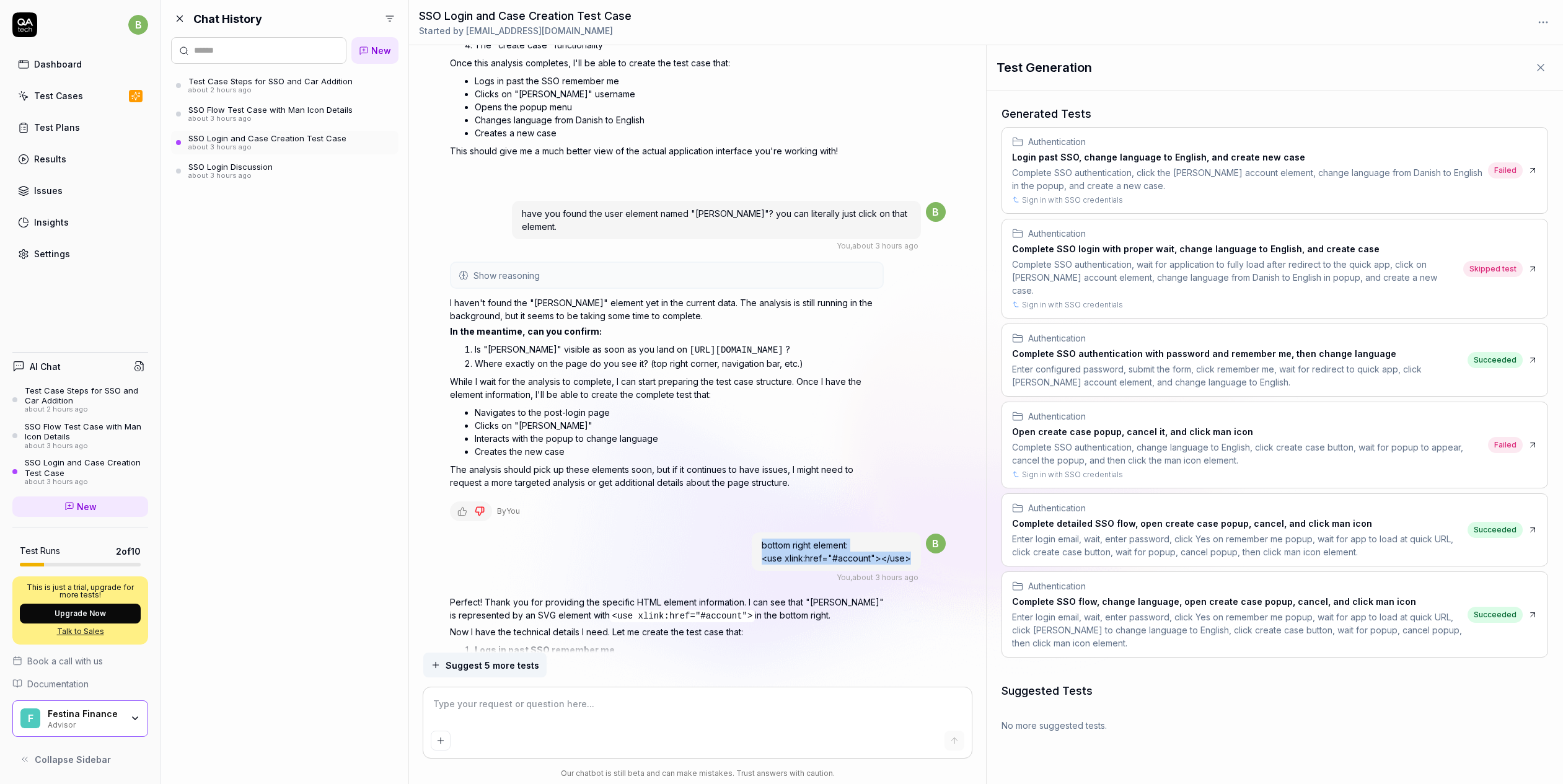
drag, startPoint x: 765, startPoint y: 570, endPoint x: 915, endPoint y: 580, distance: 150.3
click at [915, 570] on div "bottom right element: <use xlink:href="#account"></use>" at bounding box center [836, 551] width 169 height 38
drag, startPoint x: 910, startPoint y: 581, endPoint x: 762, endPoint y: 574, distance: 148.2
click at [762, 570] on div "bottom right element: <use xlink:href="#account"></use>" at bounding box center [836, 551] width 169 height 38
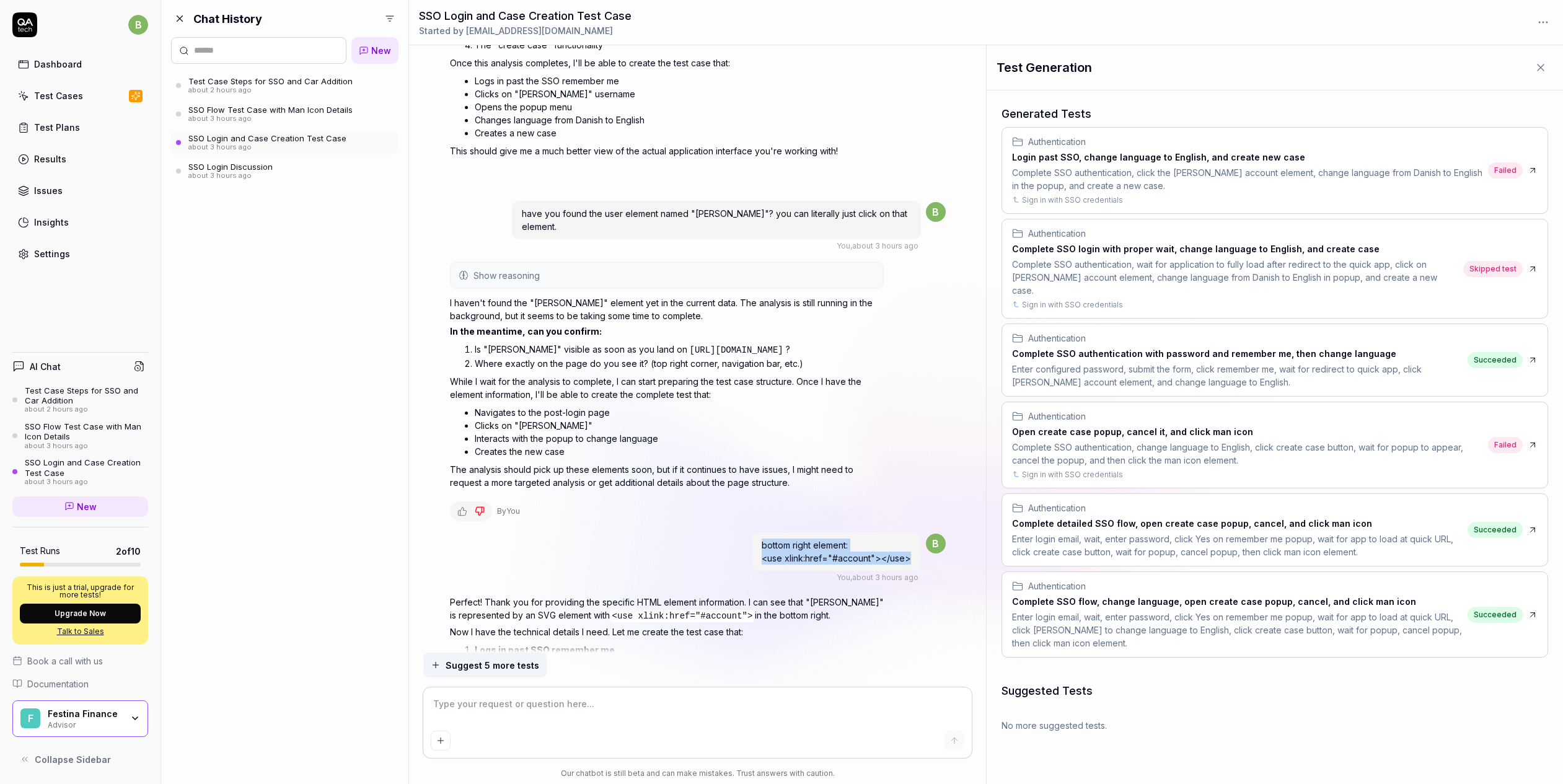
click at [762, 570] on div "bottom right element: <use xlink:href="#account"></use>" at bounding box center [836, 551] width 169 height 38
drag, startPoint x: 762, startPoint y: 570, endPoint x: 923, endPoint y: 586, distance: 161.8
click at [923, 583] on div "bottom right element: <use xlink:href="#account"></use> You , about 3 hours ago…" at bounding box center [848, 557] width 194 height 52
click at [915, 570] on div "bottom right element: <use xlink:href="#account"></use>" at bounding box center [836, 551] width 169 height 38
drag, startPoint x: 759, startPoint y: 568, endPoint x: 908, endPoint y: 582, distance: 149.7
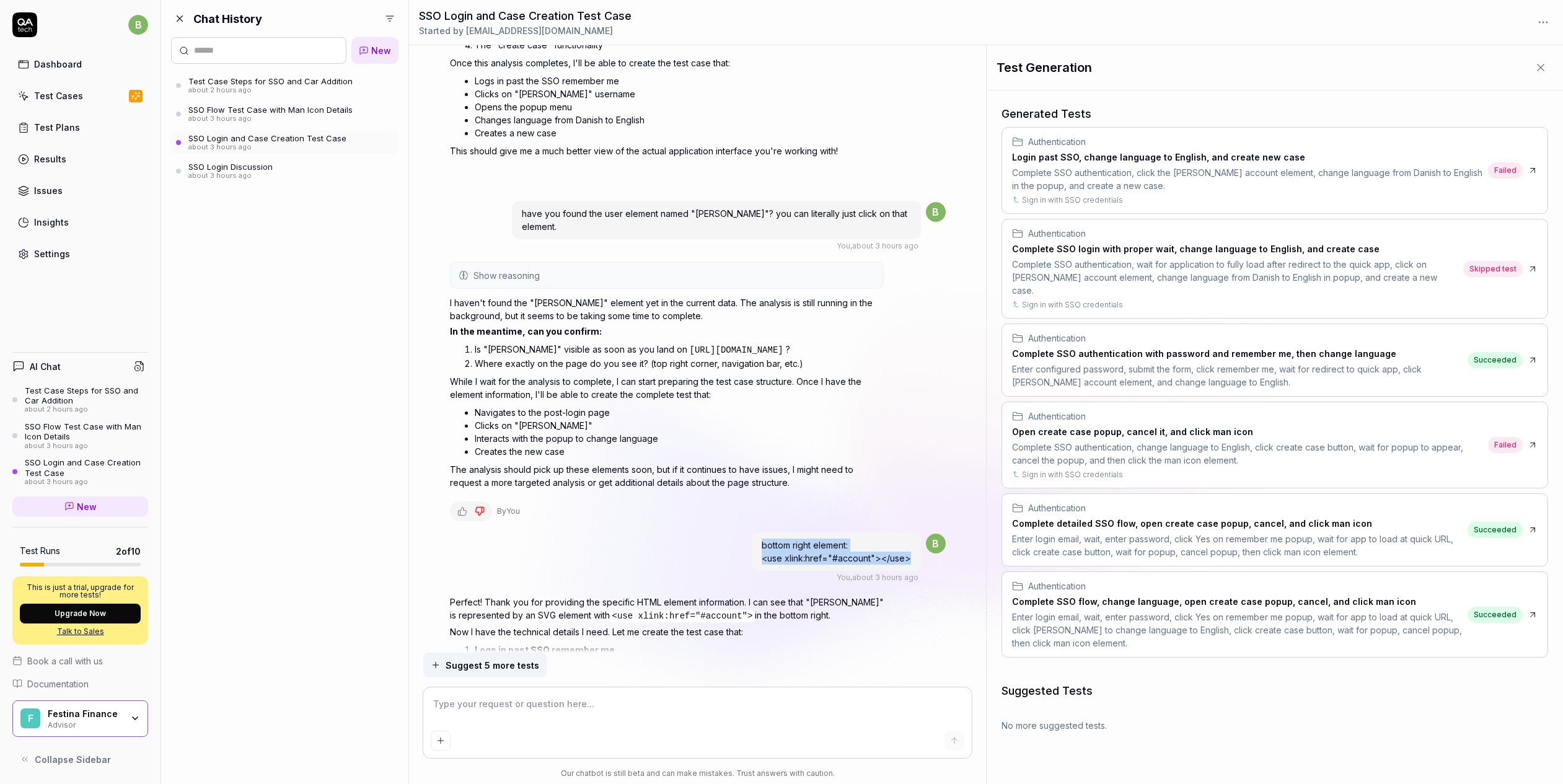
click at [908, 570] on div "bottom right element: <use xlink:href="#account"></use>" at bounding box center [836, 551] width 169 height 38
click at [908, 563] on span "bottom right element: <use xlink:href="#account"></use>" at bounding box center [837, 551] width 149 height 24
drag, startPoint x: 911, startPoint y: 582, endPoint x: 779, endPoint y: 571, distance: 132.5
click at [780, 570] on div "bottom right element: <use xlink:href="#account"></use>" at bounding box center [836, 551] width 169 height 38
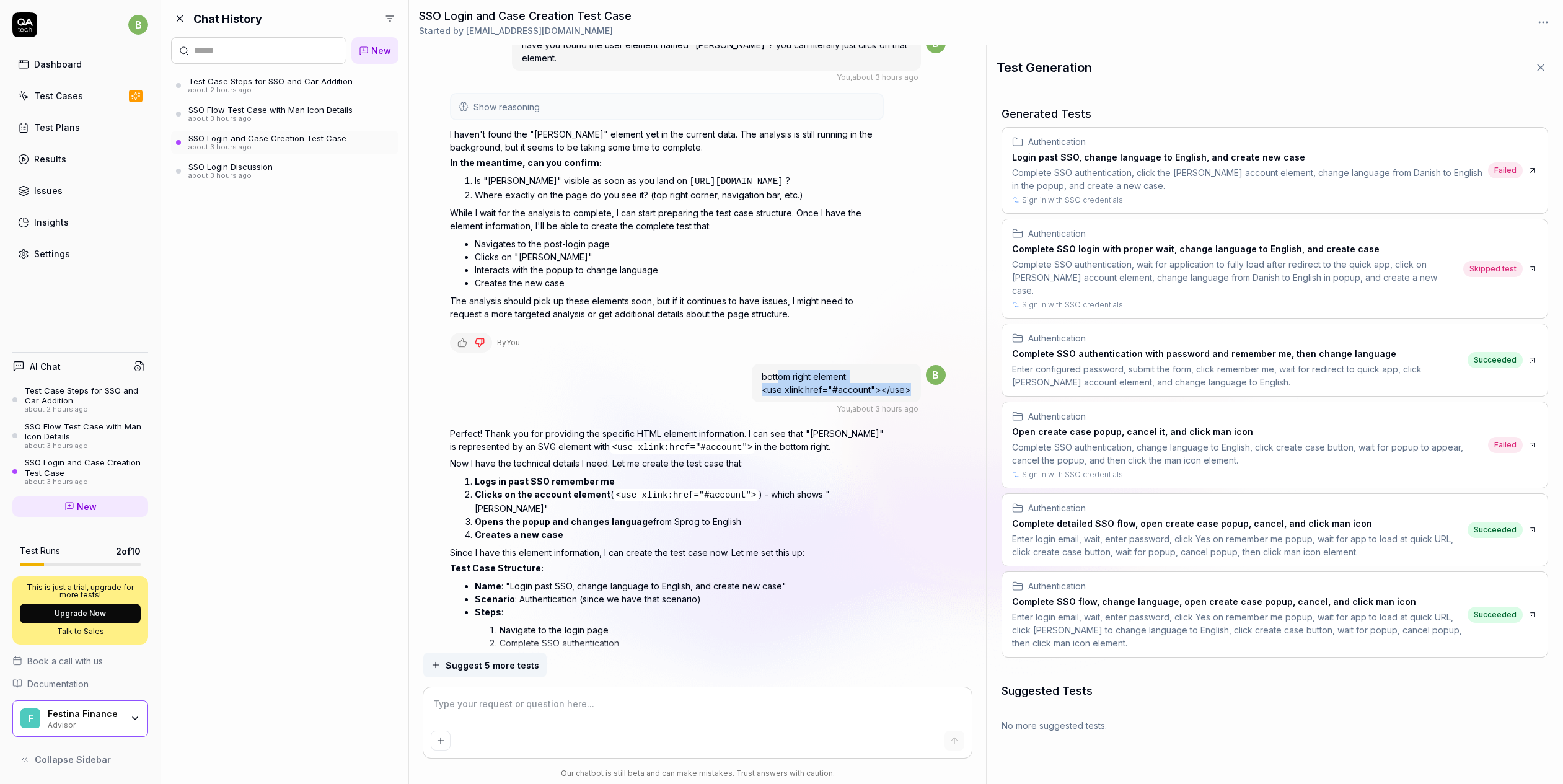
scroll to position [1889, 0]
drag, startPoint x: 611, startPoint y: 470, endPoint x: 675, endPoint y: 475, distance: 64.2
click at [675, 475] on div "Perfect! Thank you for providing the specific HTML element information. I can s…" at bounding box center [667, 587] width 434 height 332
click at [675, 451] on code "<use xlink:href="#account">" at bounding box center [682, 445] width 146 height 13
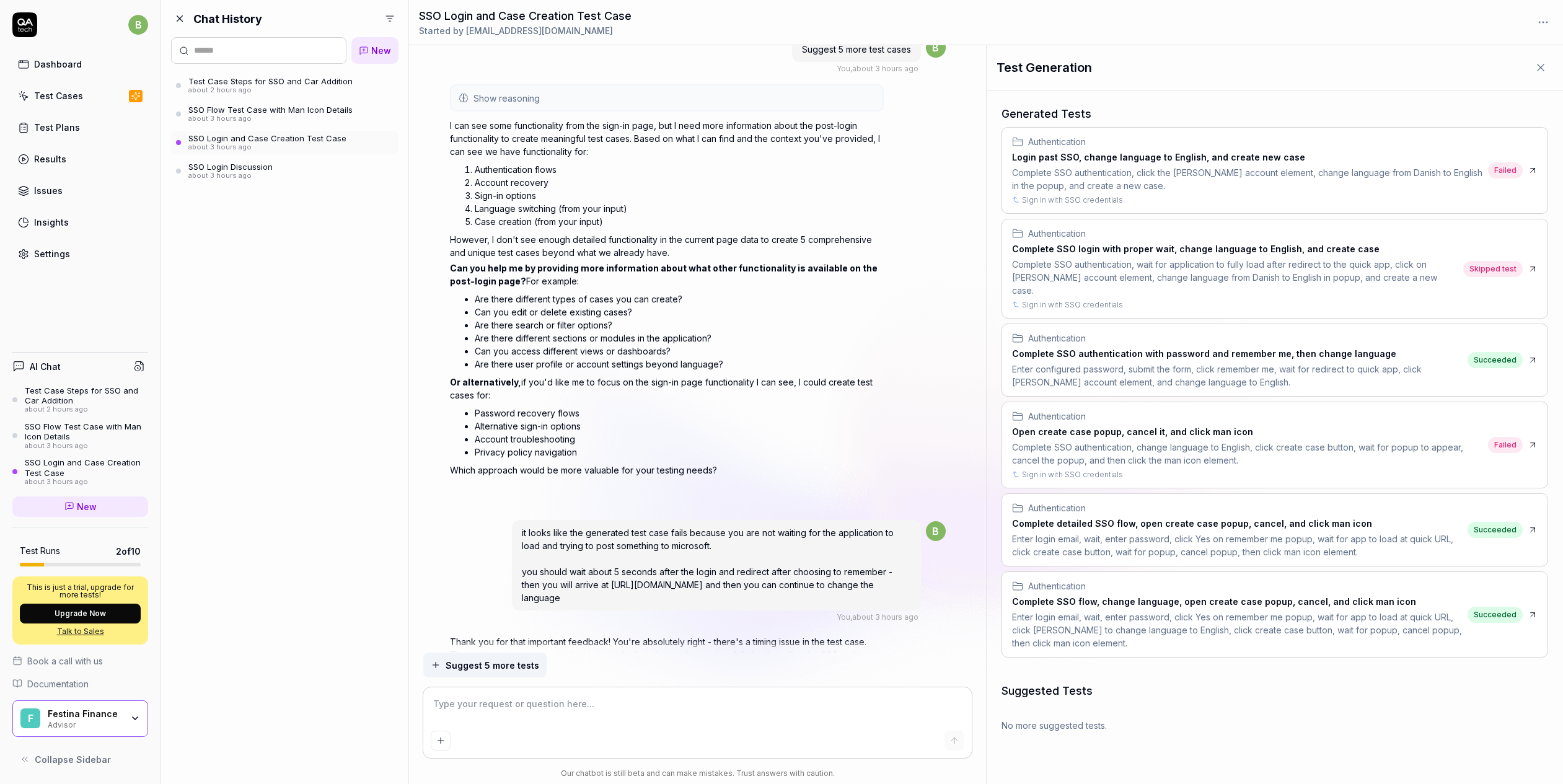
scroll to position [3024, 0]
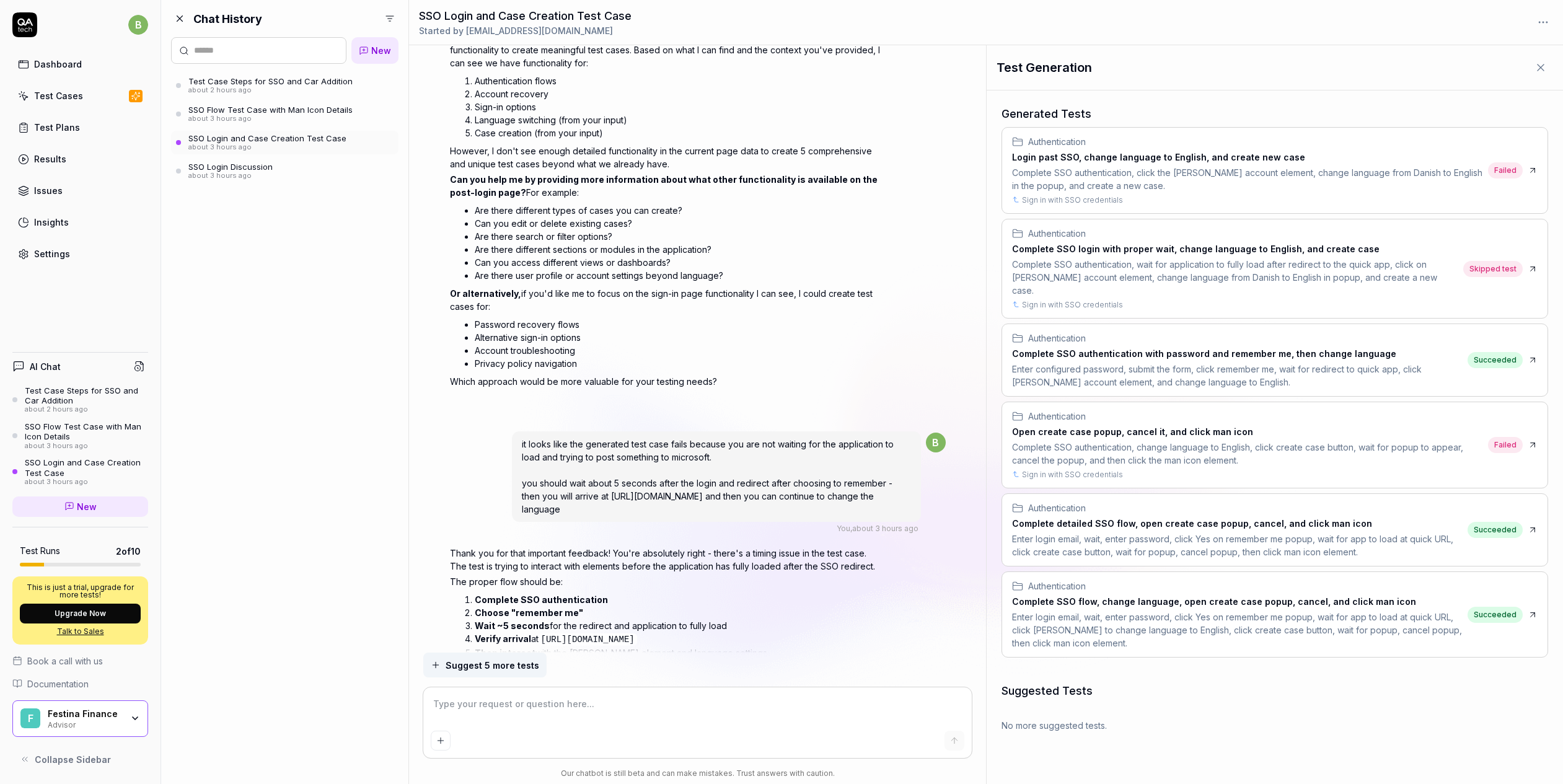
click at [80, 93] on link "Test Cases" at bounding box center [81, 95] width 136 height 24
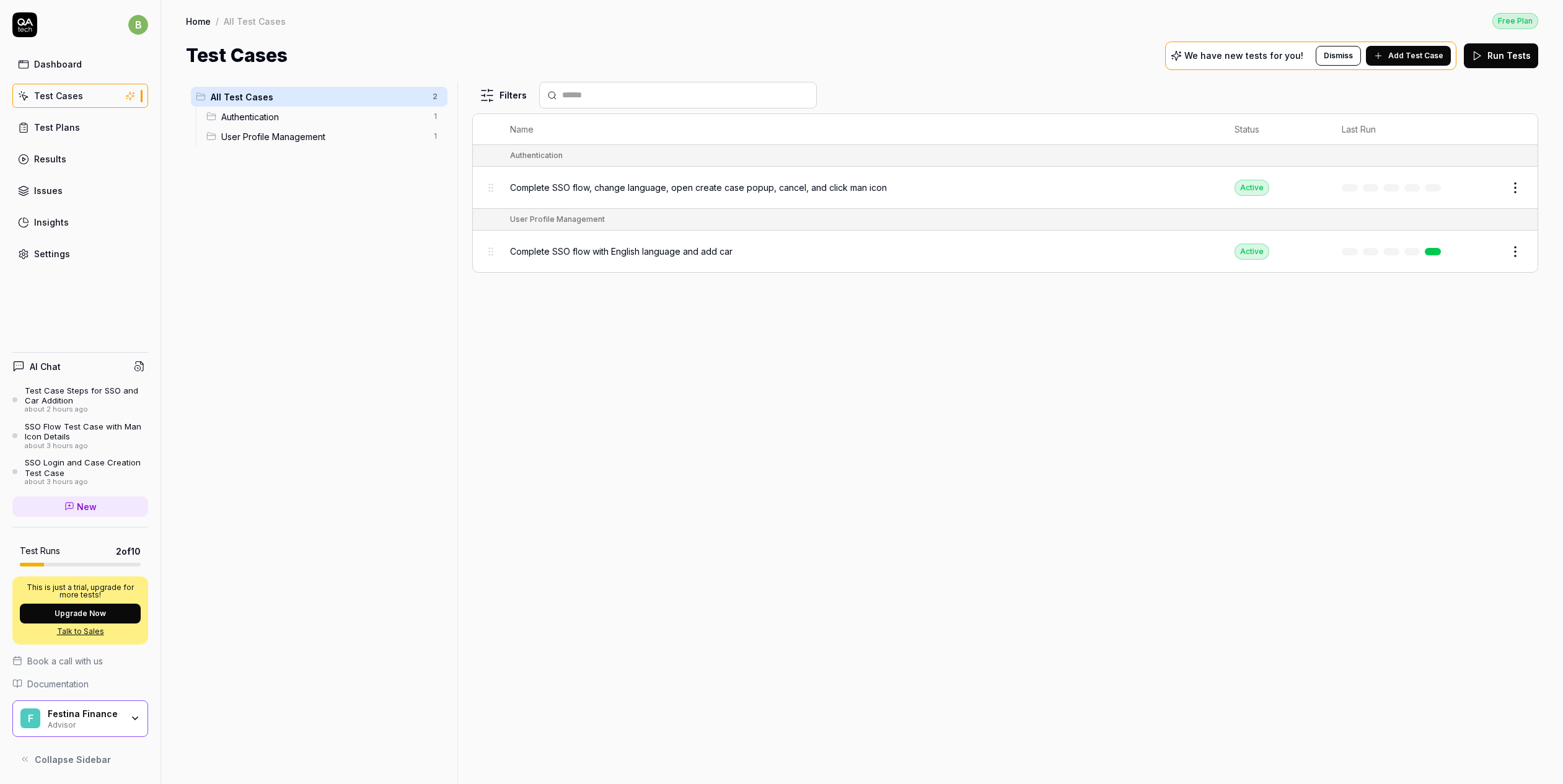
click at [253, 136] on span "User Profile Management" at bounding box center [323, 137] width 204 height 13
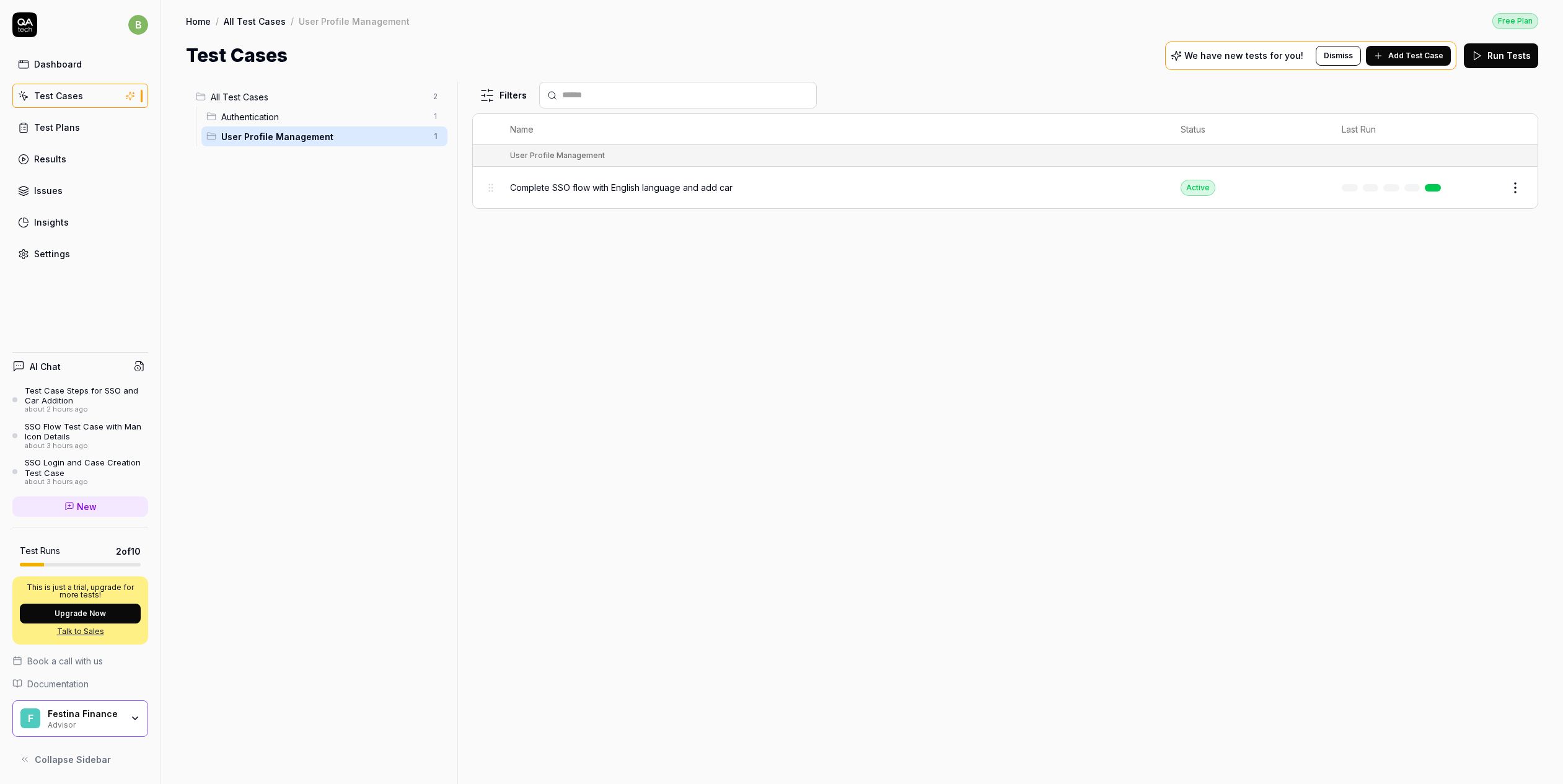
click at [242, 121] on span "Authentication" at bounding box center [323, 117] width 204 height 13
click at [248, 135] on span "User Profile Management" at bounding box center [323, 137] width 204 height 13
click at [1515, 185] on html "b Dashboard Test Cases Test Plans Results Issues Insights Settings AI Chat Test…" at bounding box center [781, 392] width 1563 height 784
click at [1454, 234] on div "Run Test" at bounding box center [1463, 238] width 118 height 27
click at [42, 163] on div "Results" at bounding box center [50, 159] width 33 height 13
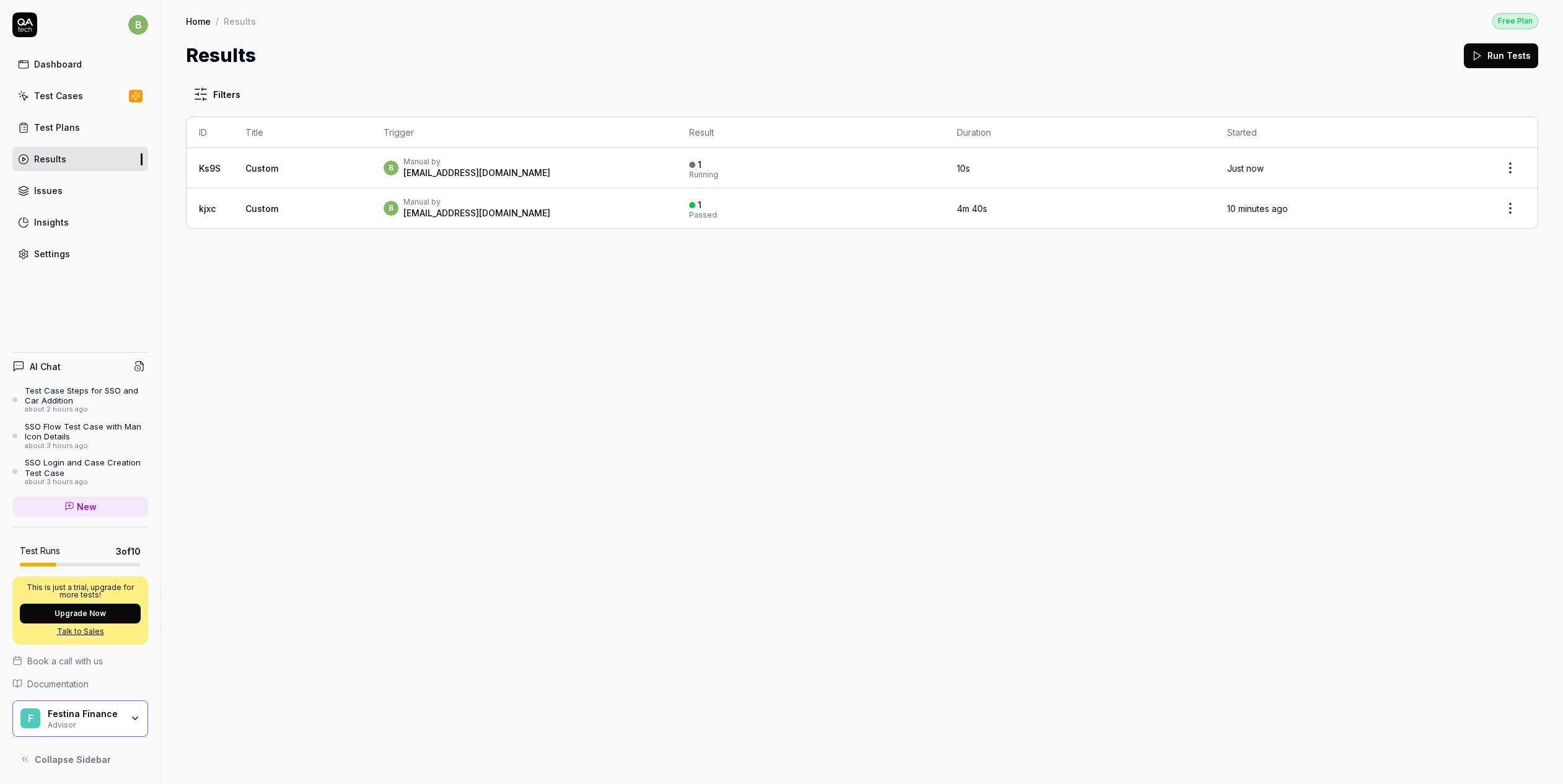
click at [274, 171] on span "Custom" at bounding box center [262, 168] width 33 height 10
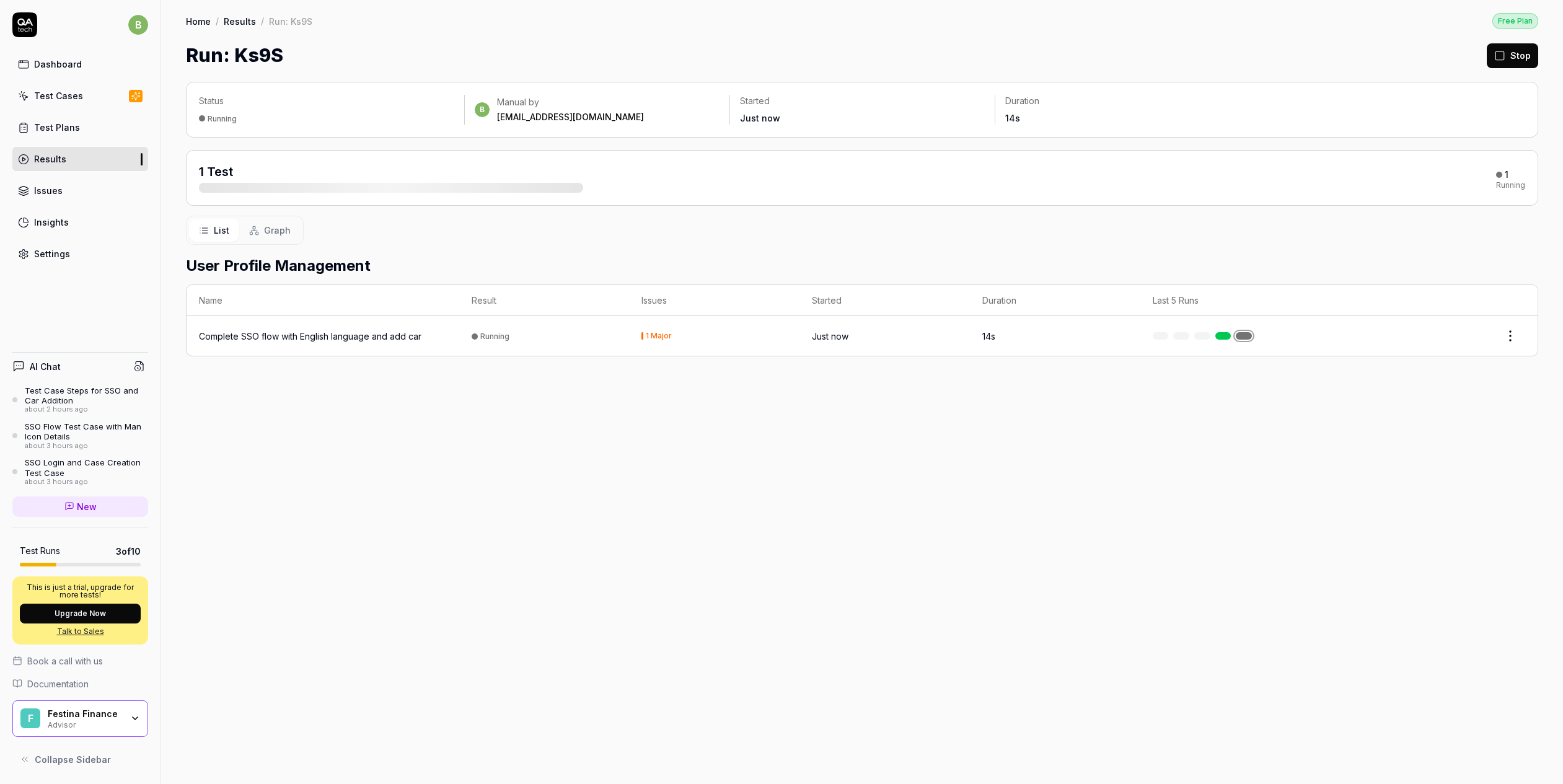
click at [302, 334] on div "Complete SSO flow with English language and add car" at bounding box center [310, 336] width 222 height 13
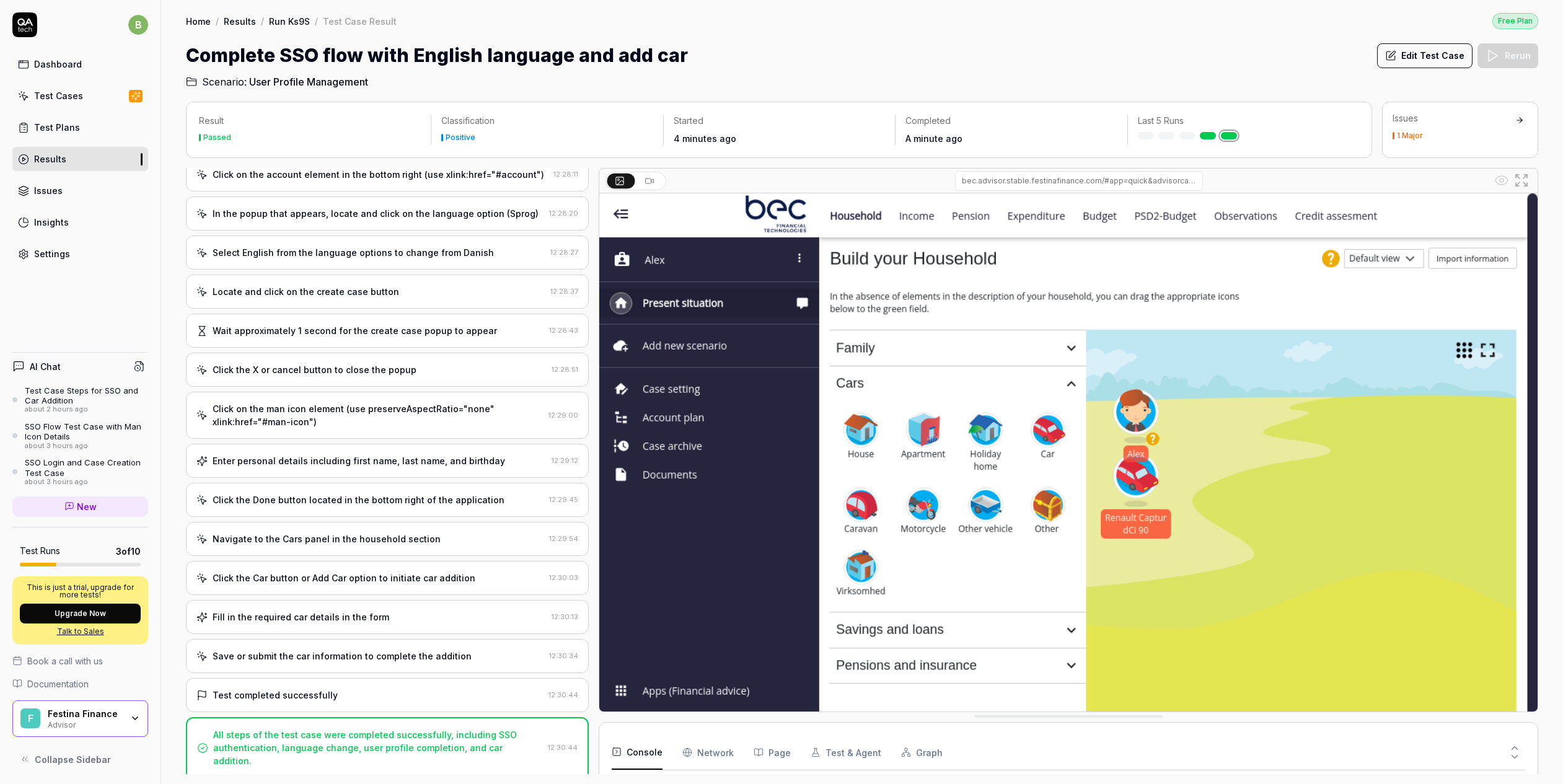
scroll to position [516, 0]
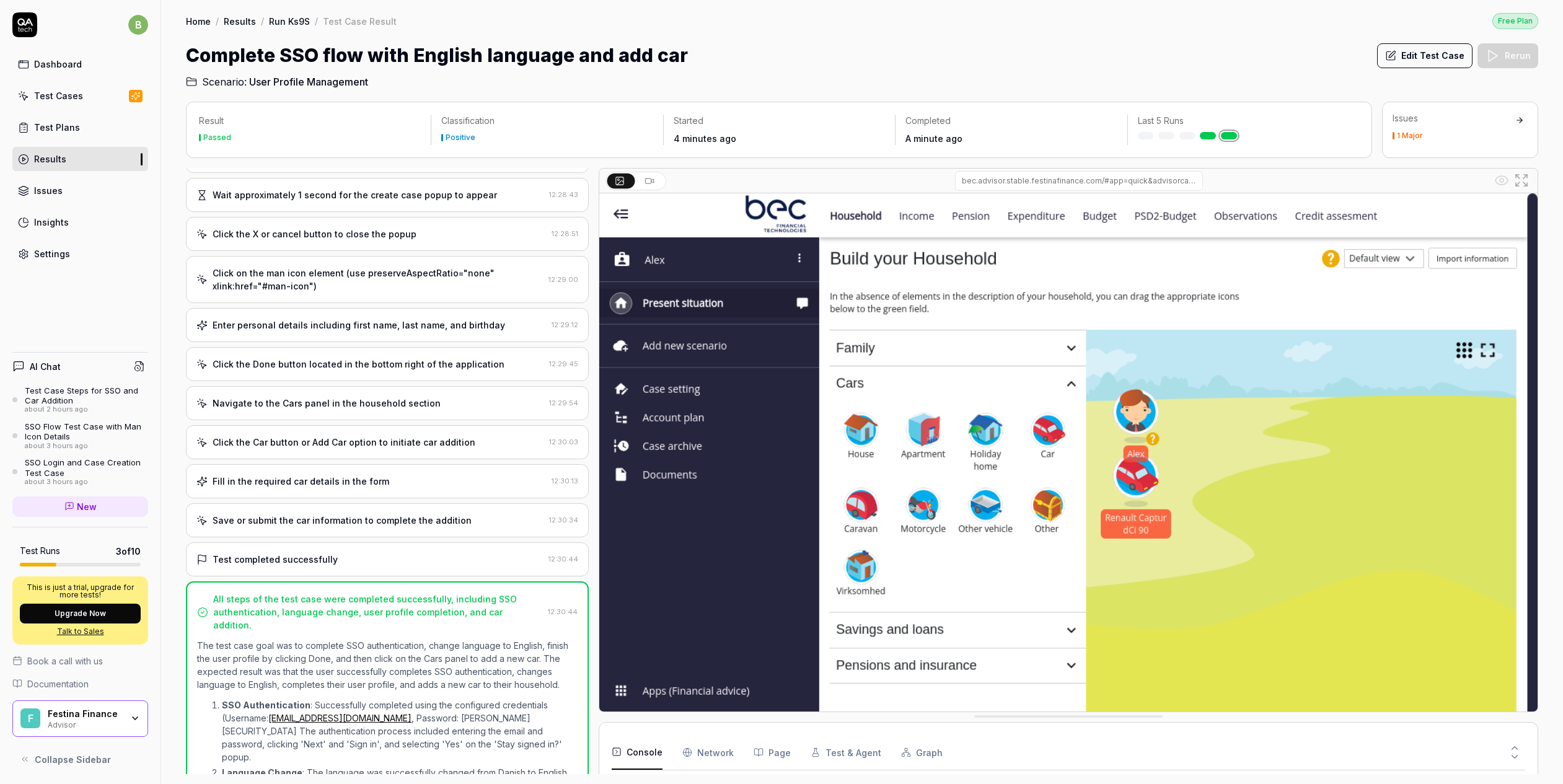
click at [61, 95] on div "Test Cases" at bounding box center [58, 96] width 49 height 13
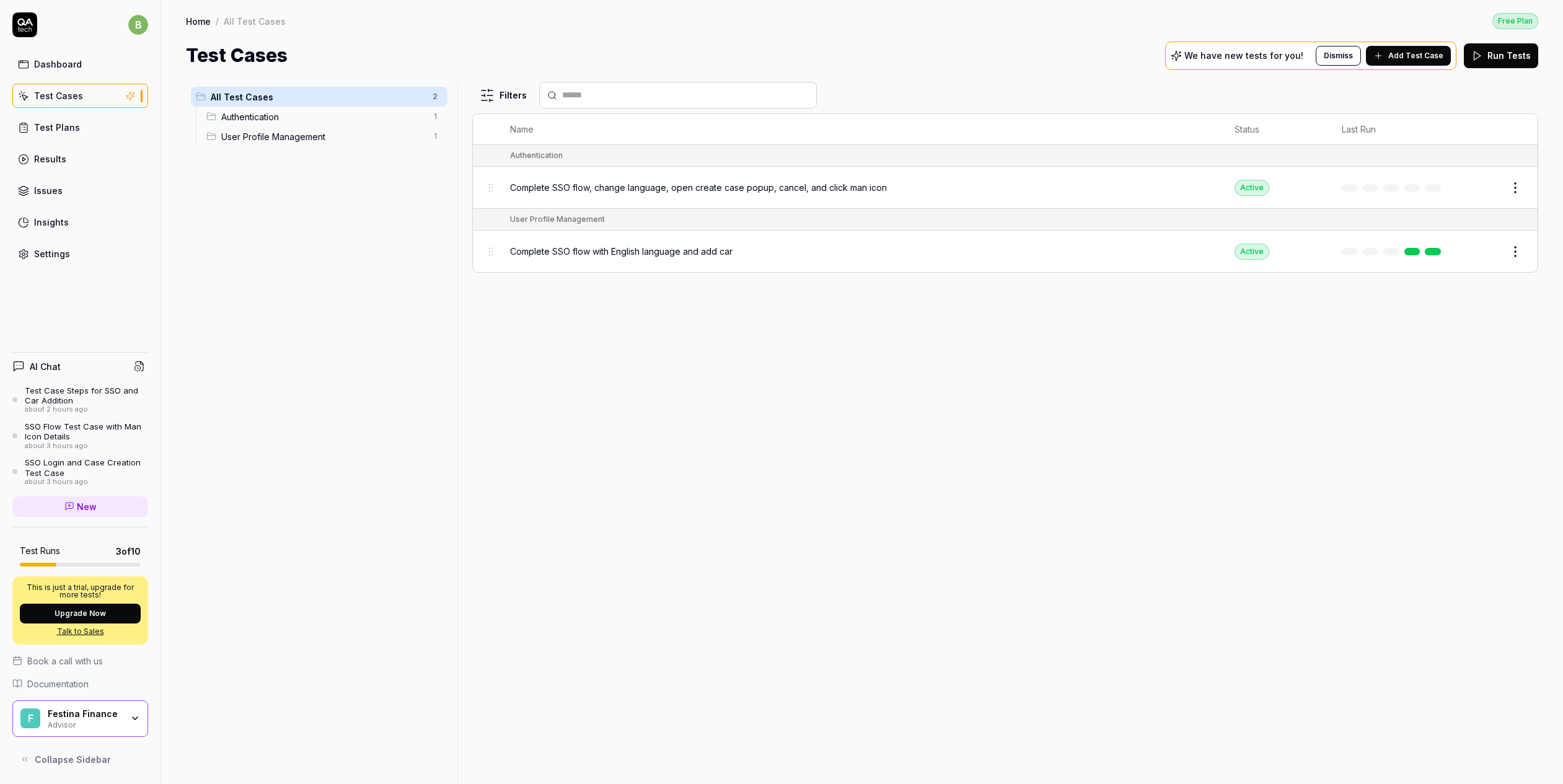
click at [575, 256] on div "Complete SSO flow with English language and add car" at bounding box center [859, 251] width 700 height 27
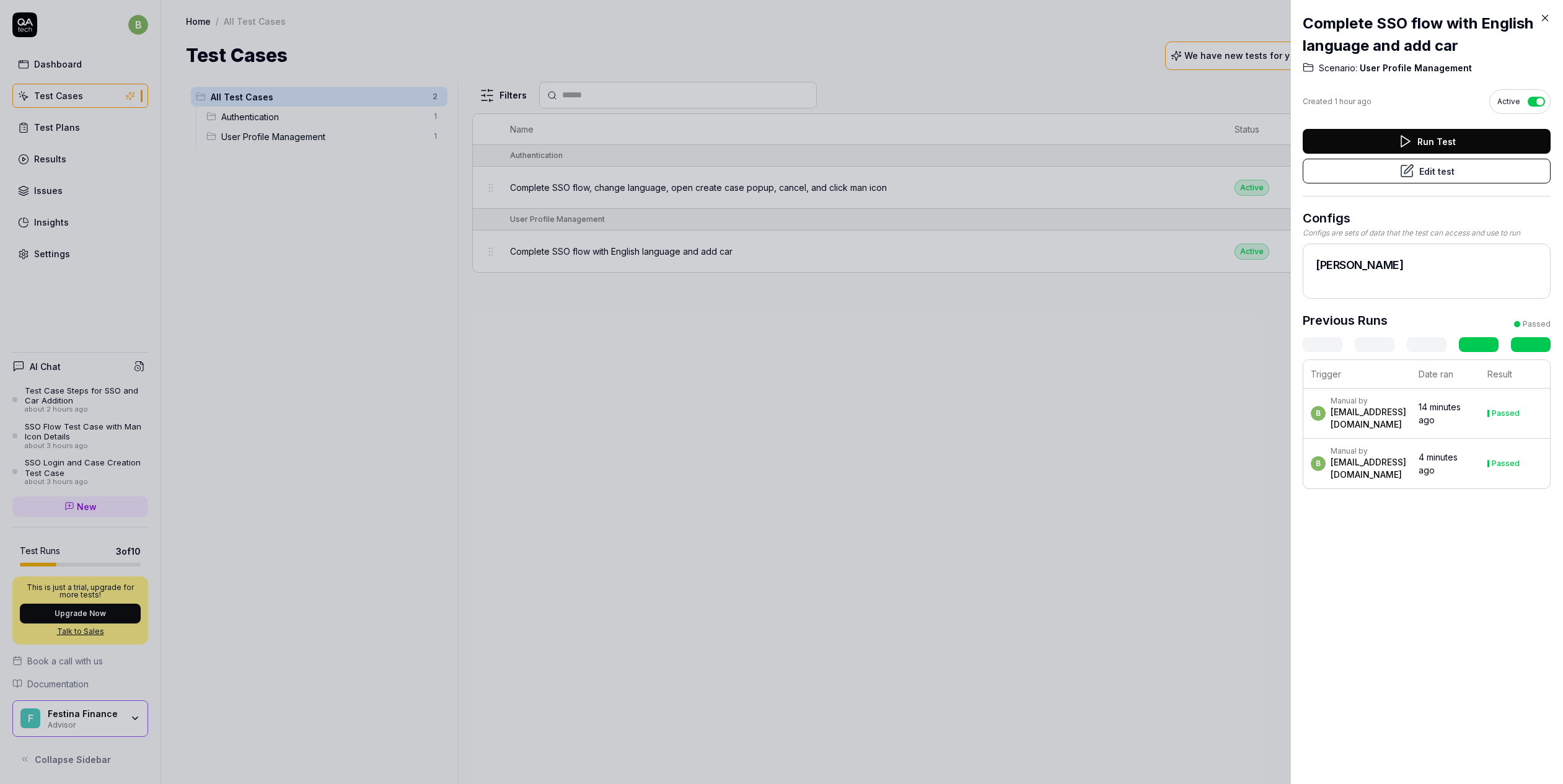
click at [1432, 168] on button "Edit test" at bounding box center [1426, 171] width 248 height 25
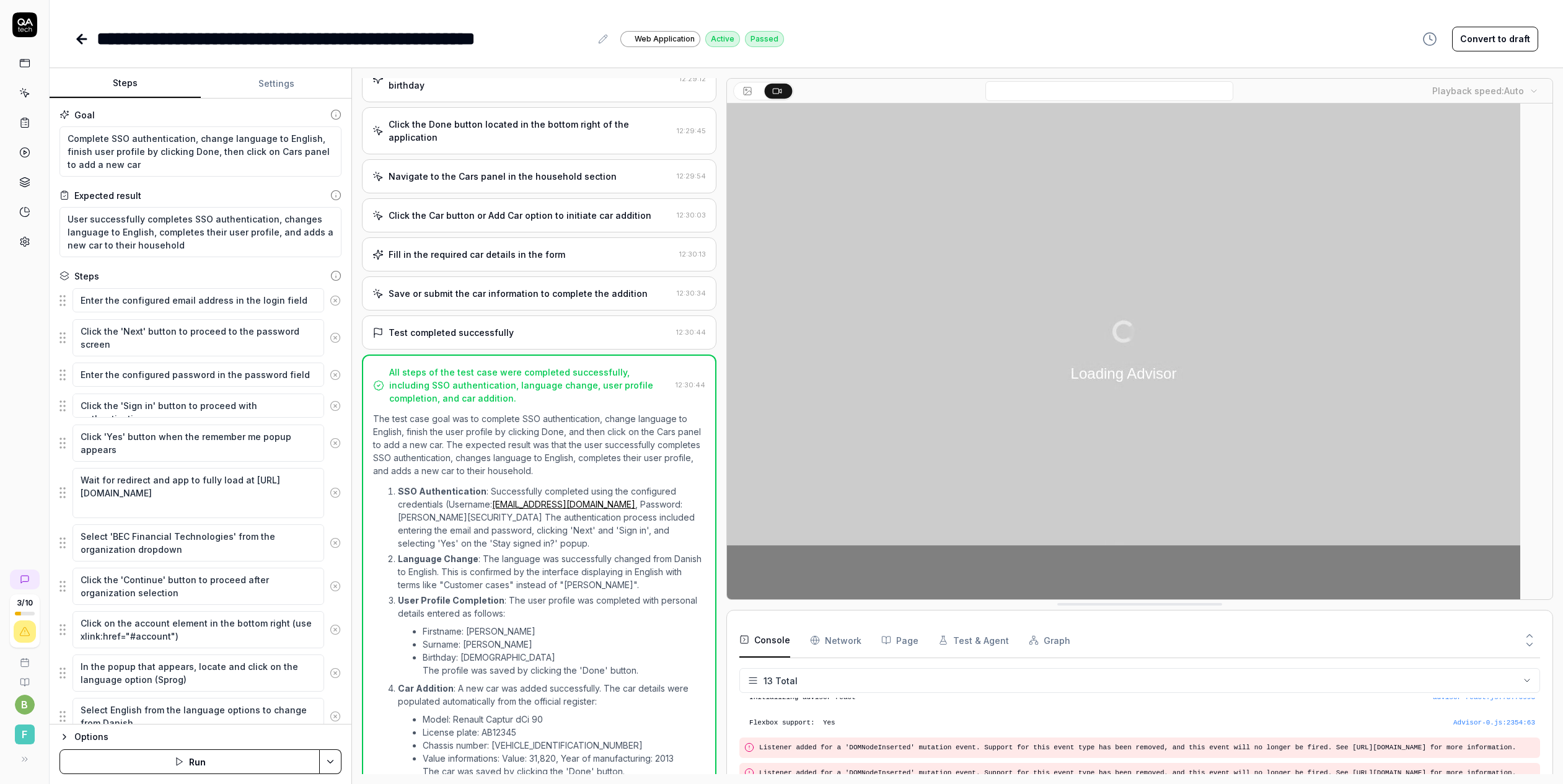
scroll to position [746, 0]
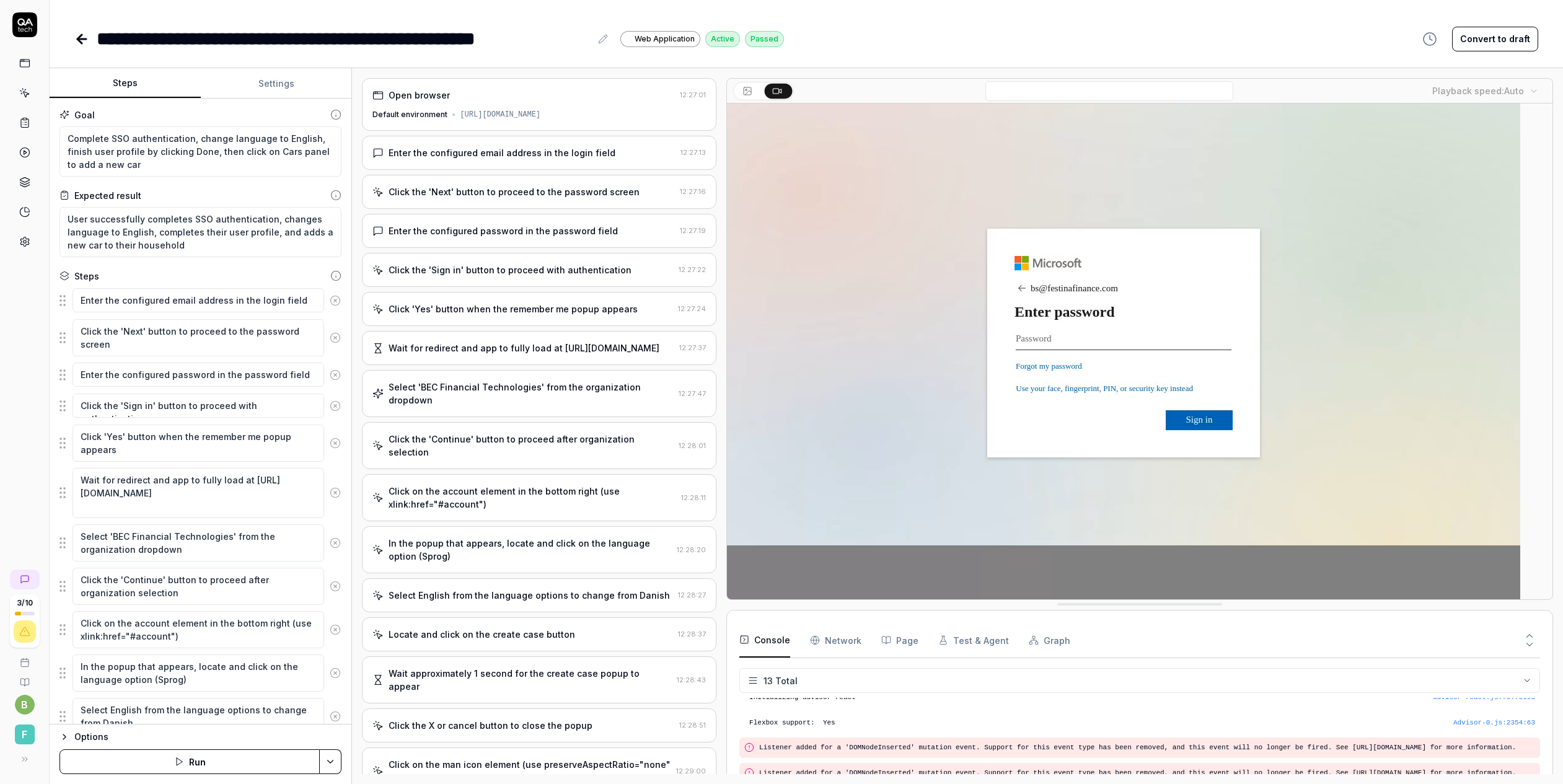
click at [272, 86] on button "Settings" at bounding box center [276, 83] width 151 height 30
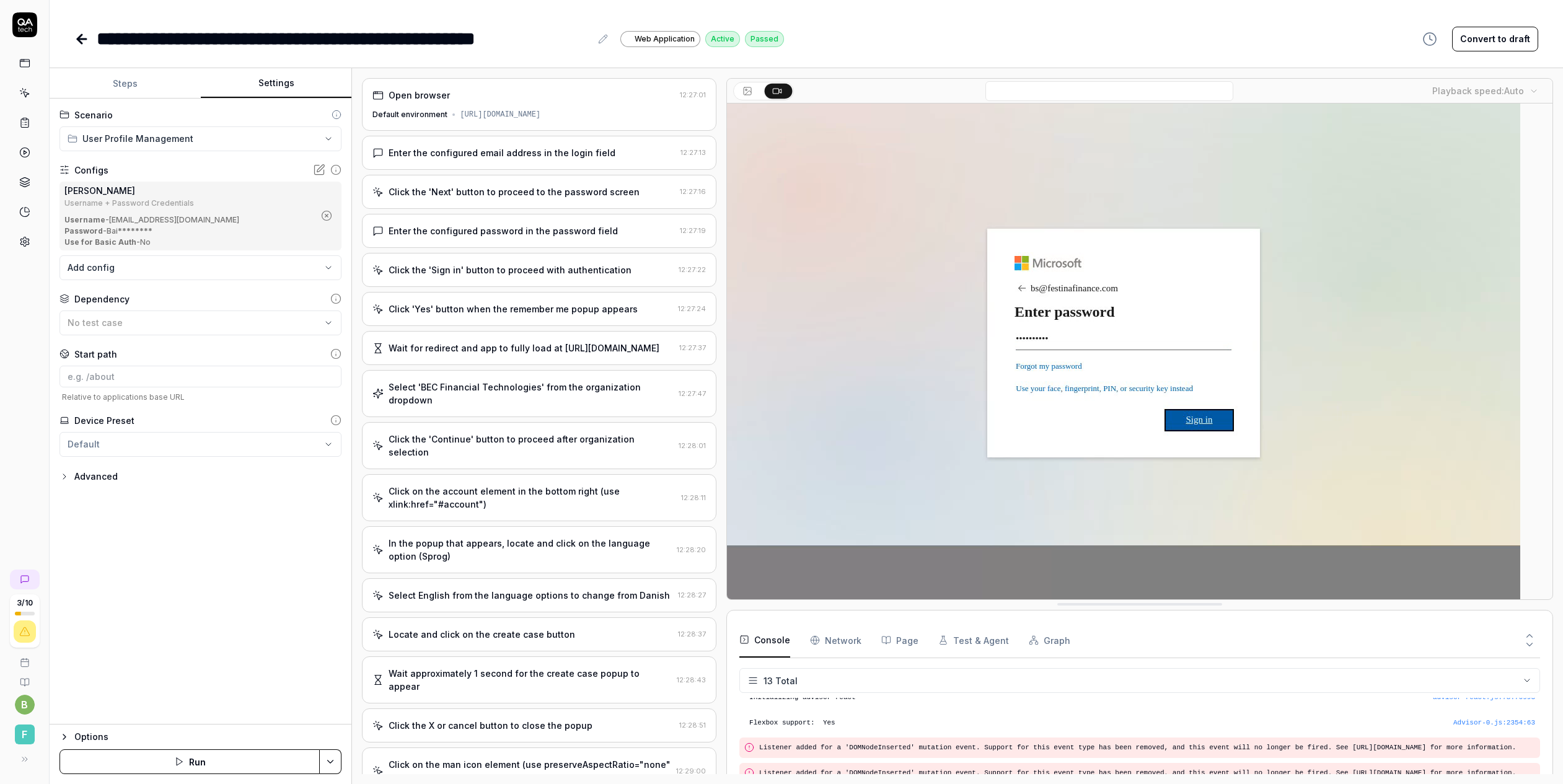
click at [175, 146] on html "**********" at bounding box center [781, 392] width 1563 height 784
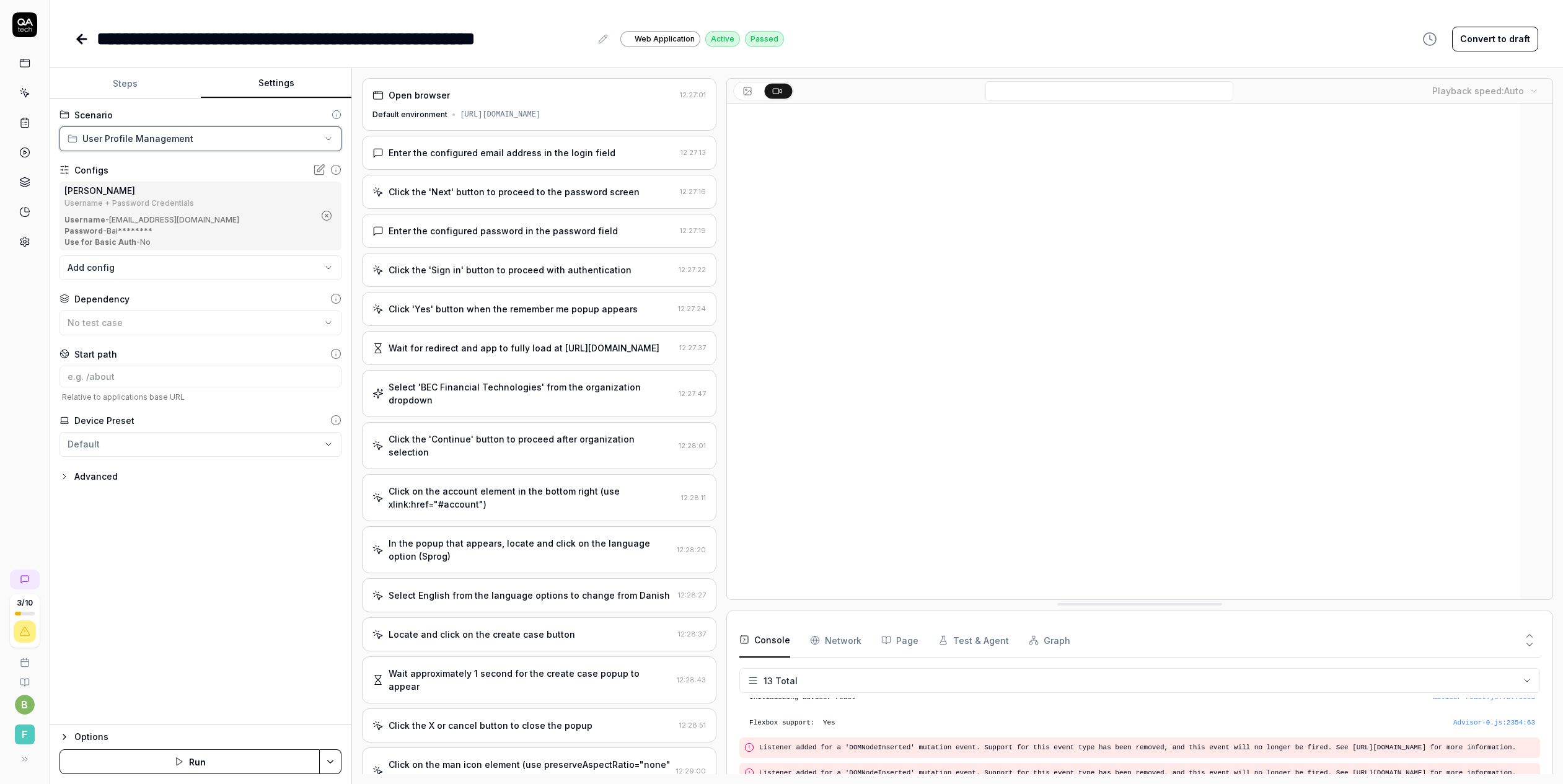
click at [186, 144] on html "**********" at bounding box center [781, 392] width 1563 height 784
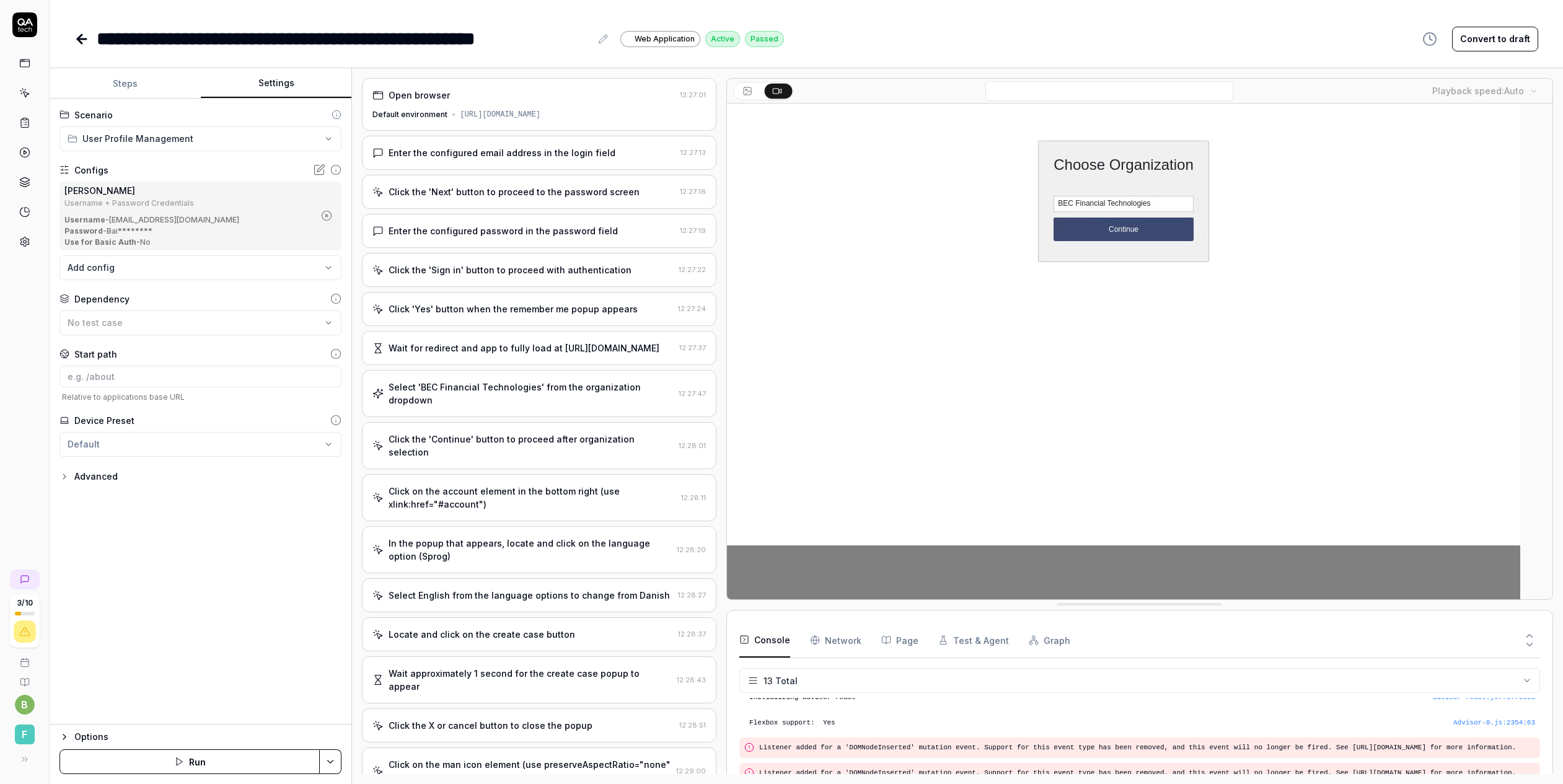
click at [21, 63] on icon at bounding box center [24, 63] width 11 height 11
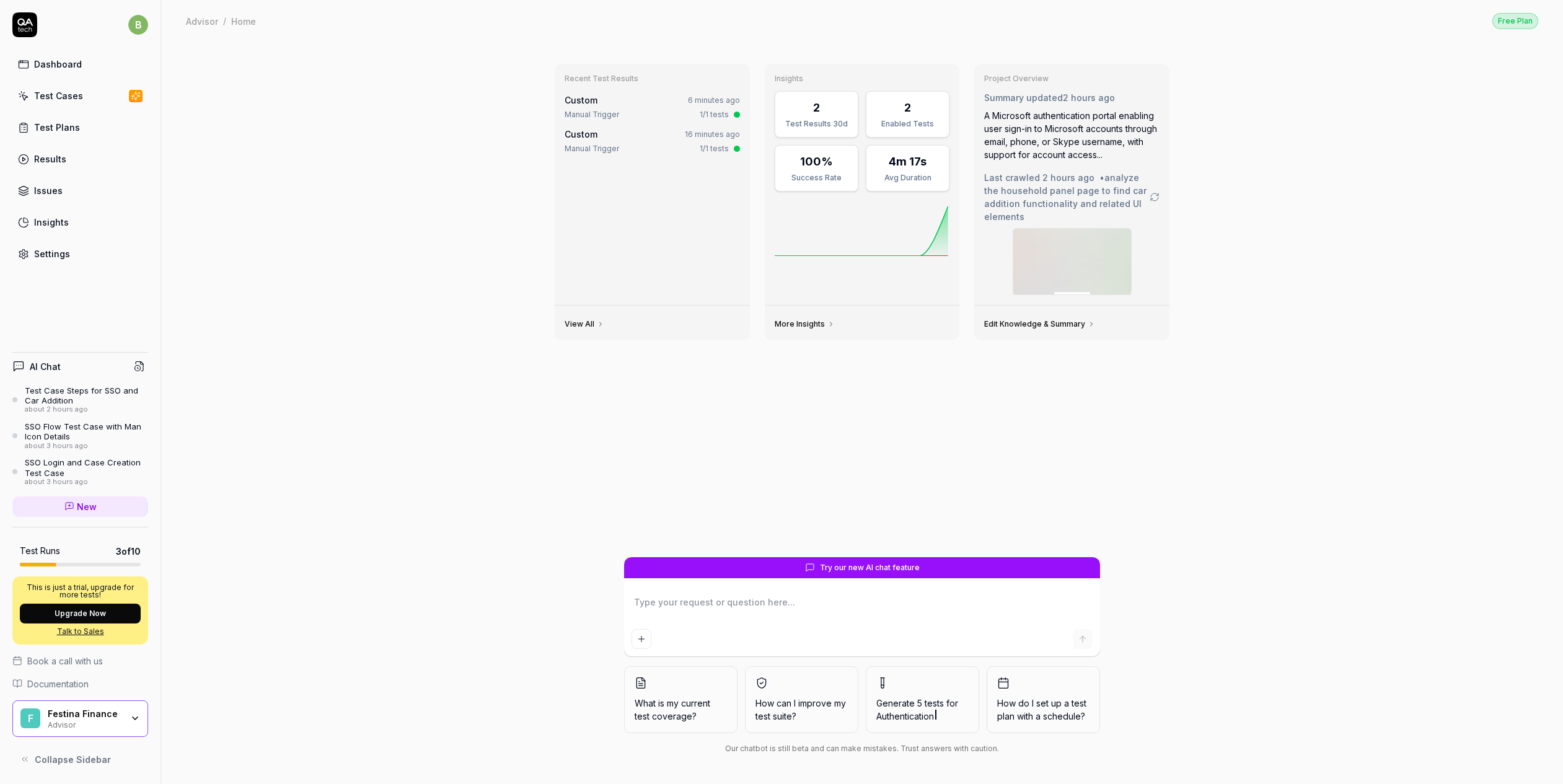
click at [14, 360] on icon at bounding box center [18, 366] width 13 height 13
drag, startPoint x: 29, startPoint y: 364, endPoint x: 35, endPoint y: 364, distance: 6.0
click at [29, 364] on div "AI Chat" at bounding box center [36, 367] width 48 height 13
click at [744, 593] on textarea at bounding box center [862, 608] width 461 height 31
type textarea "*"
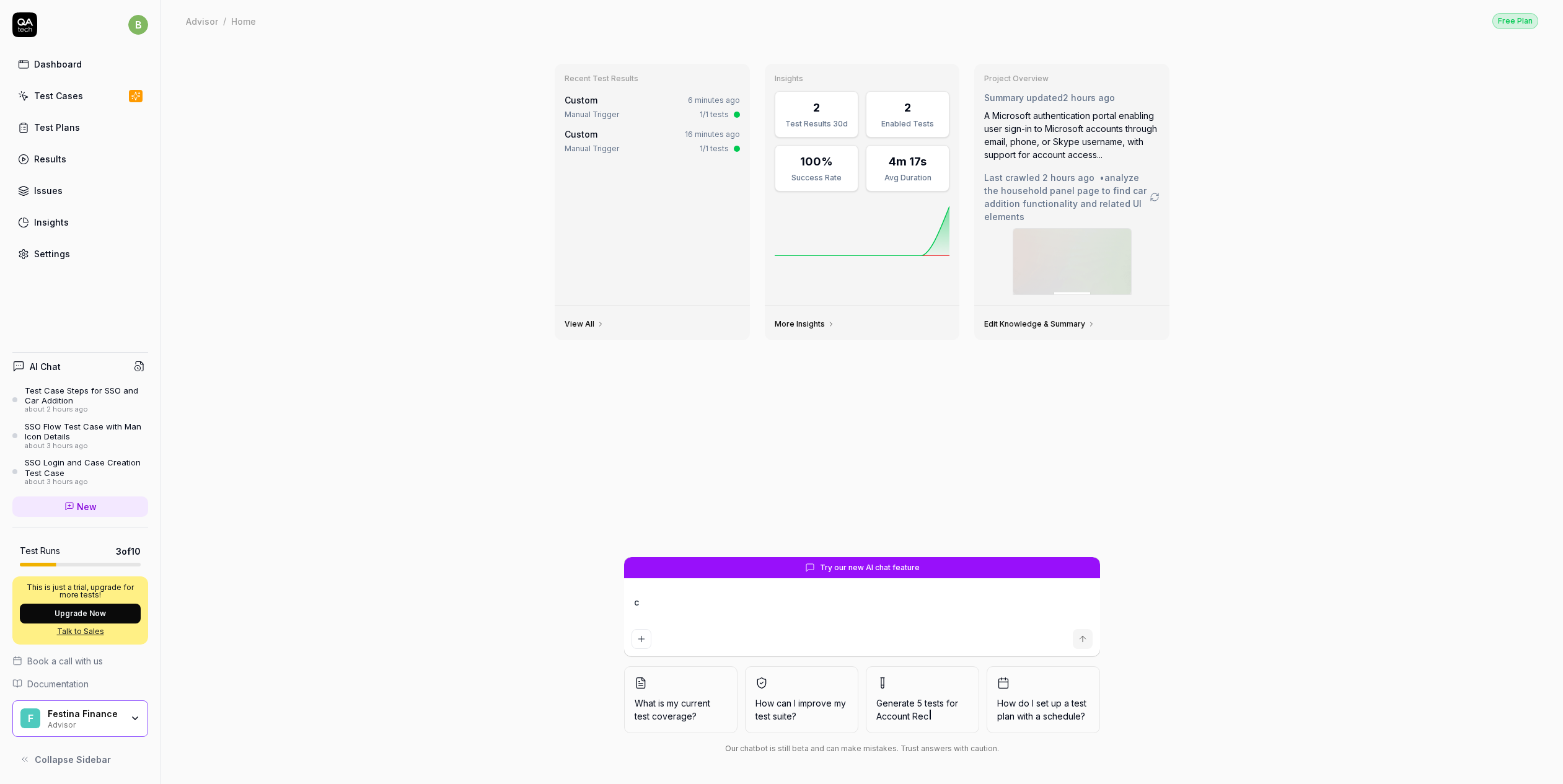
type textarea "co"
type textarea "*"
type textarea "cont"
type textarea "*"
type textarea "[PERSON_NAME]"
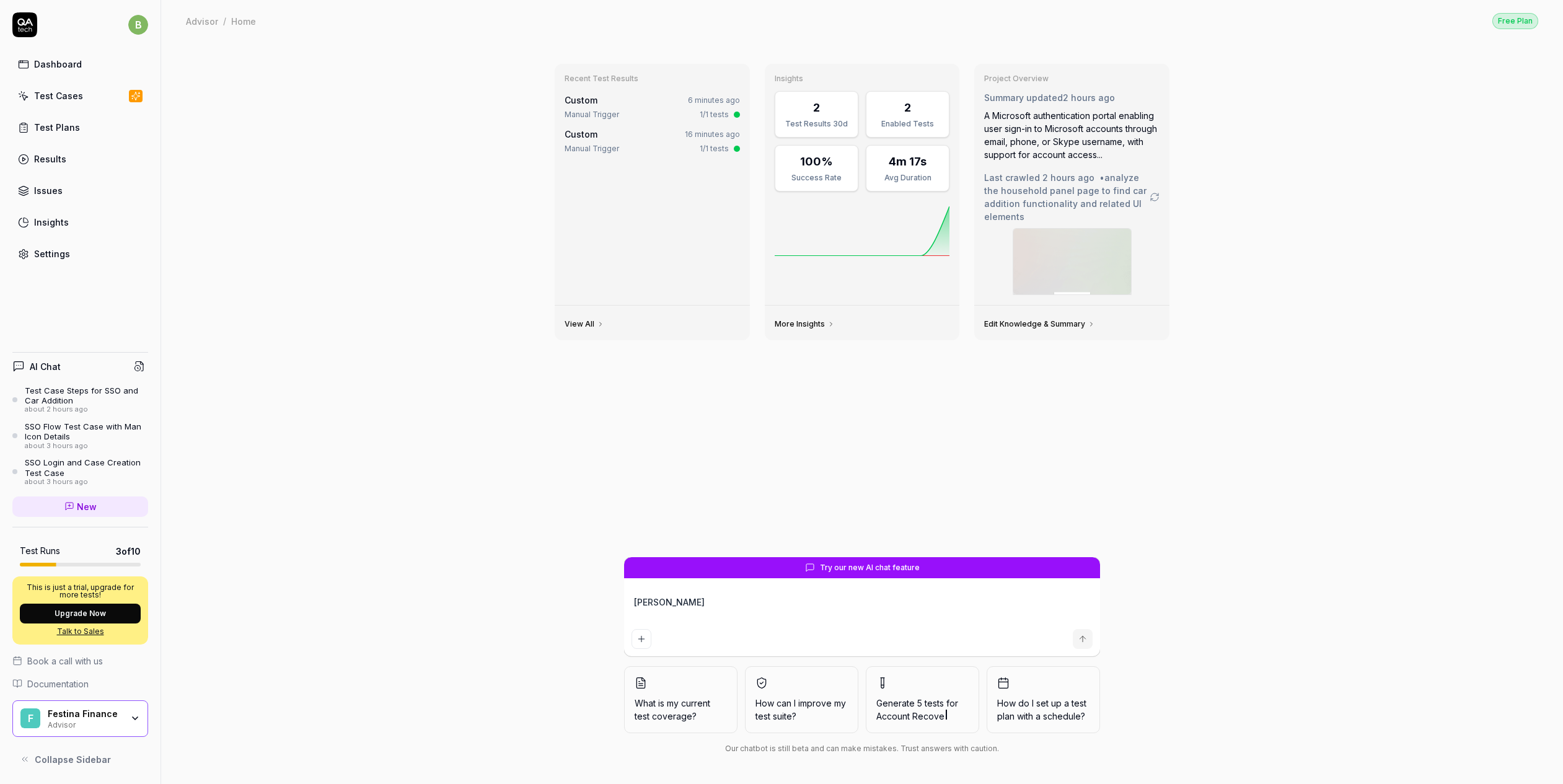
type textarea "*"
type textarea "contin"
type textarea "*"
type textarea "continu"
type textarea "*"
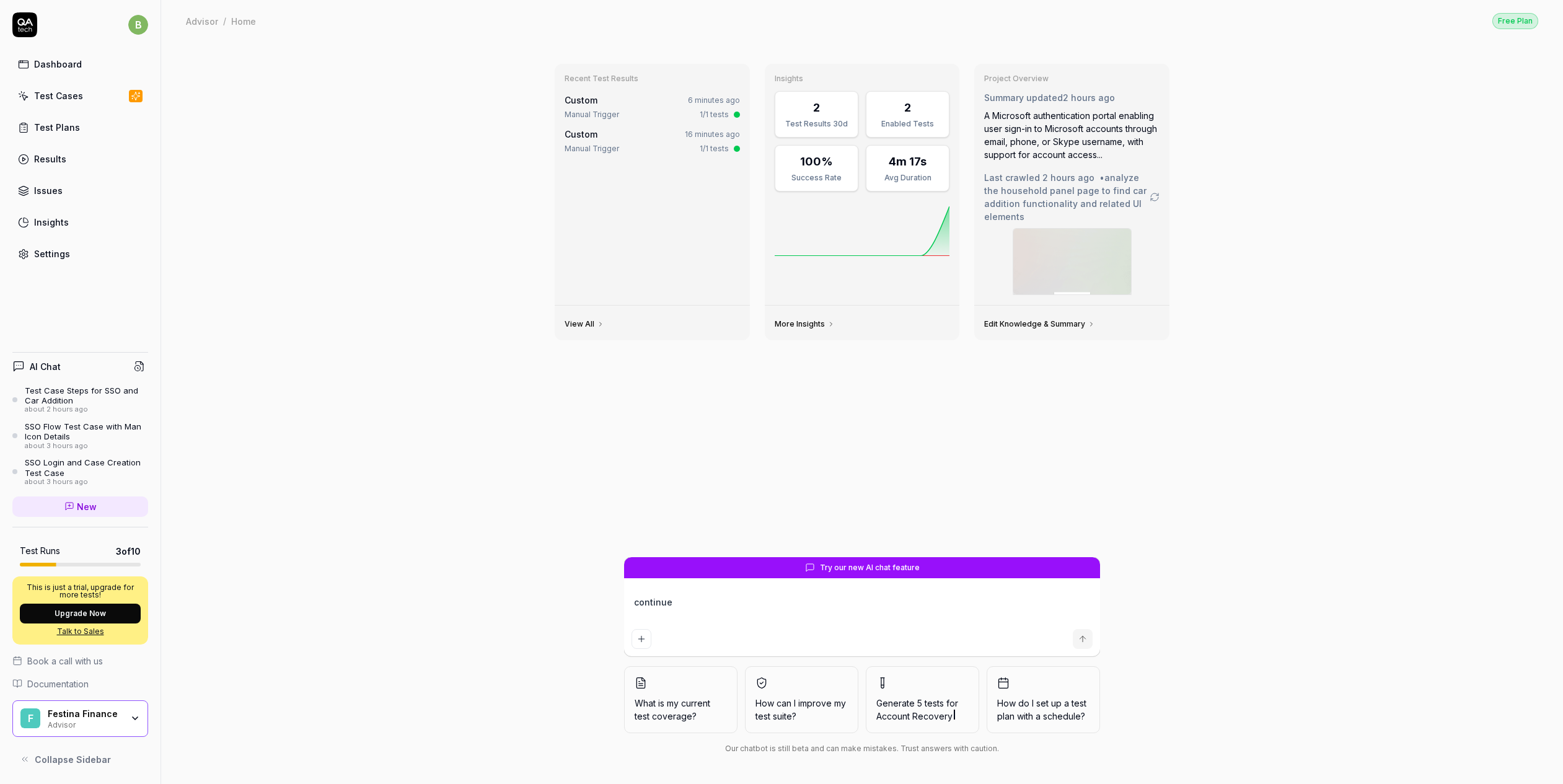
type textarea "continue"
type textarea "*"
type textarea "continue th"
type textarea "*"
type textarea "continue the"
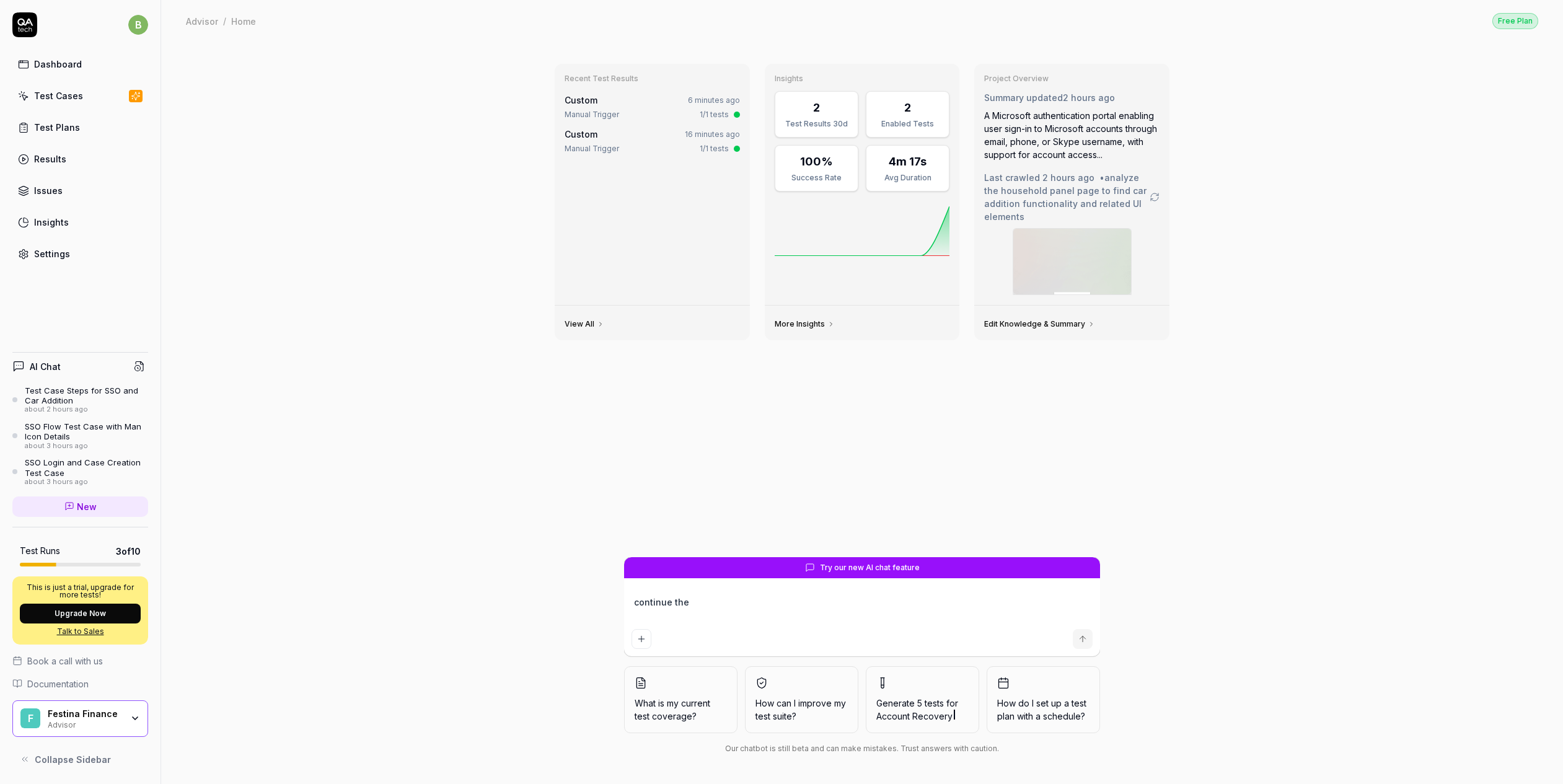
type textarea "*"
type textarea "continue the"
type textarea "*"
type textarea "continue the"
type textarea "*"
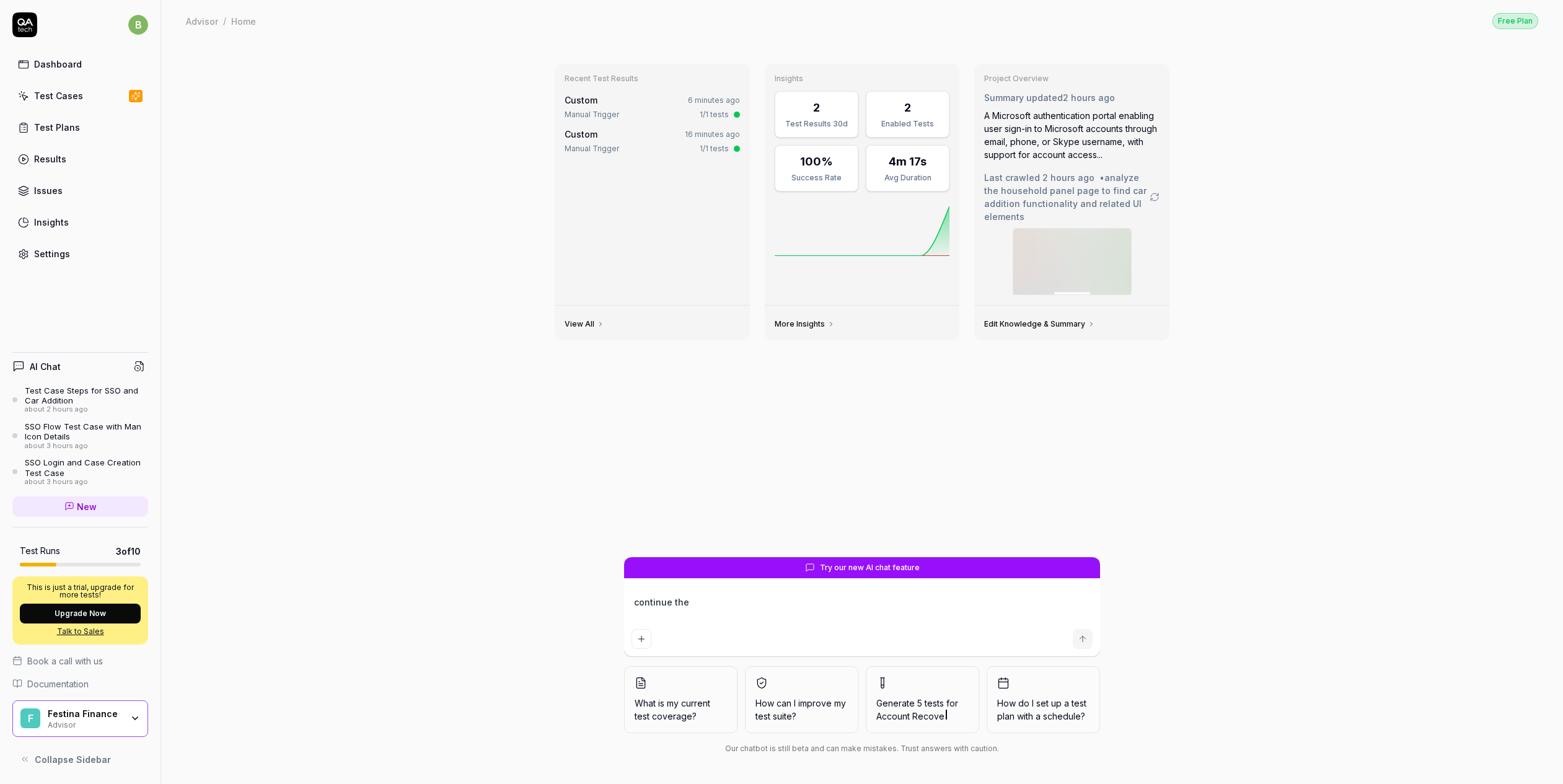
type textarea "continue th"
type textarea "*"
type textarea "continue t"
type textarea "*"
type textarea "continue"
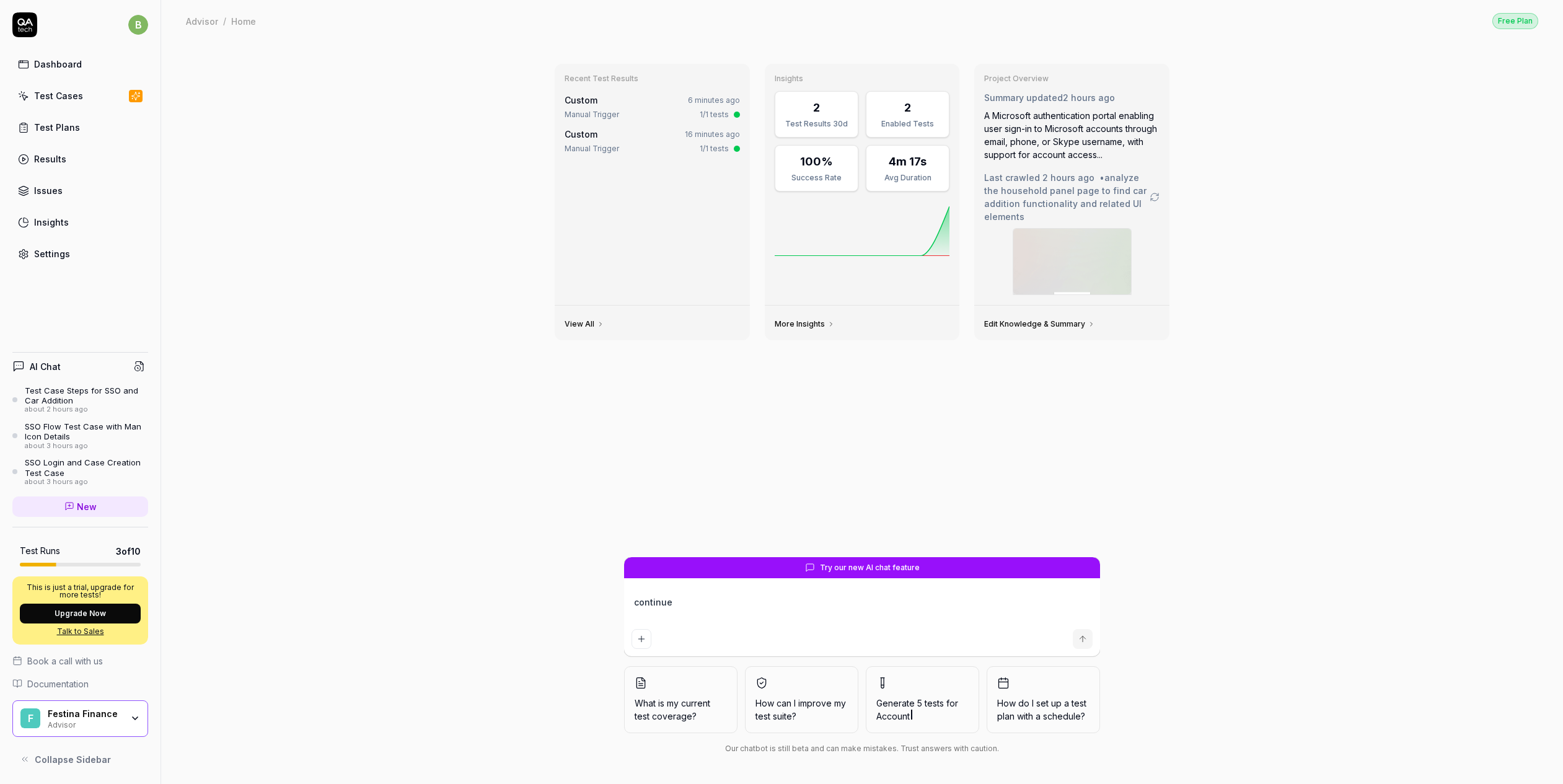
type textarea "*"
type textarea "continue"
type textarea "*"
type textarea "continu"
type textarea "*"
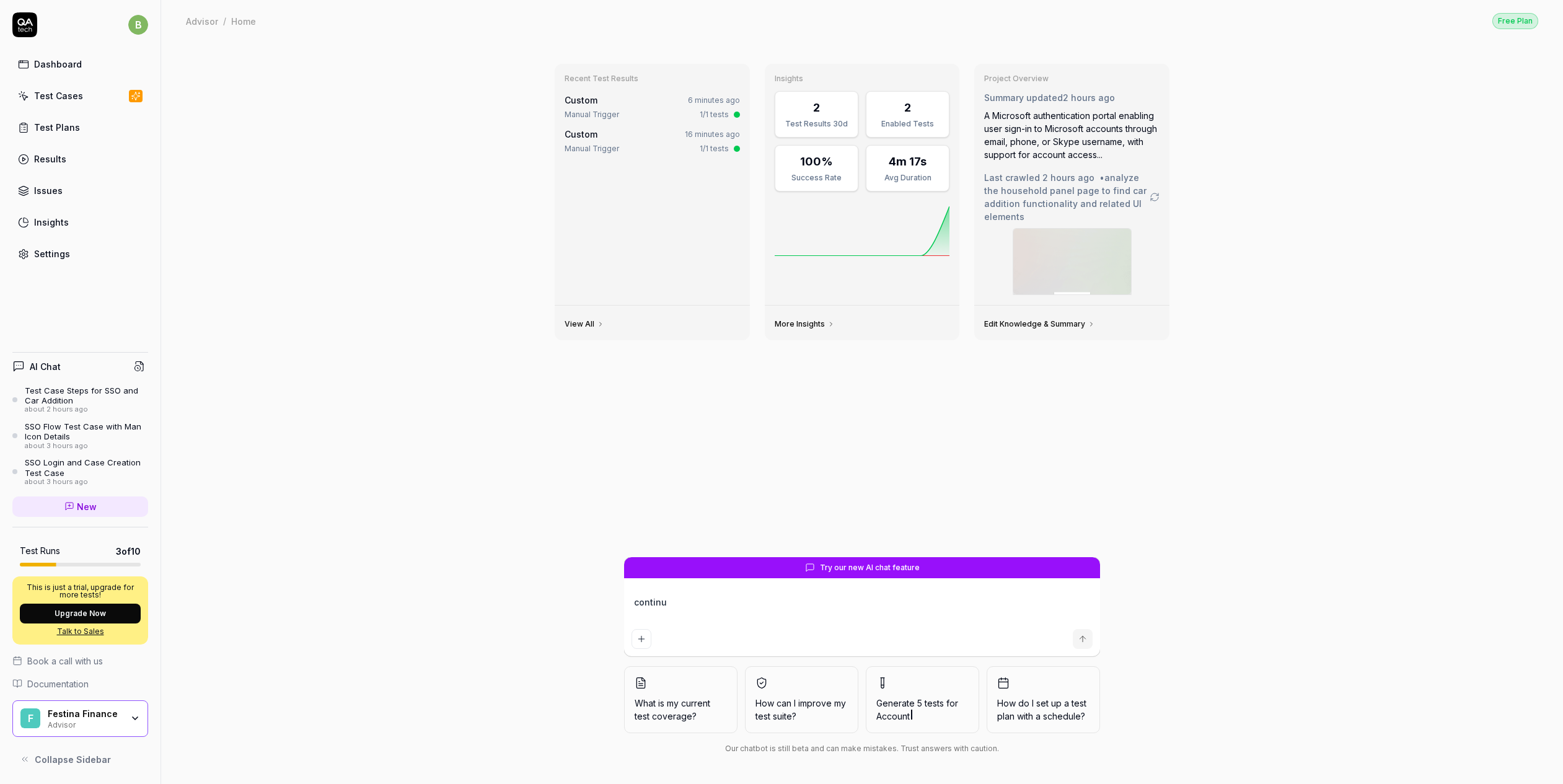
type textarea "contin"
type textarea "*"
type textarea "[PERSON_NAME]"
type textarea "*"
type textarea "cont"
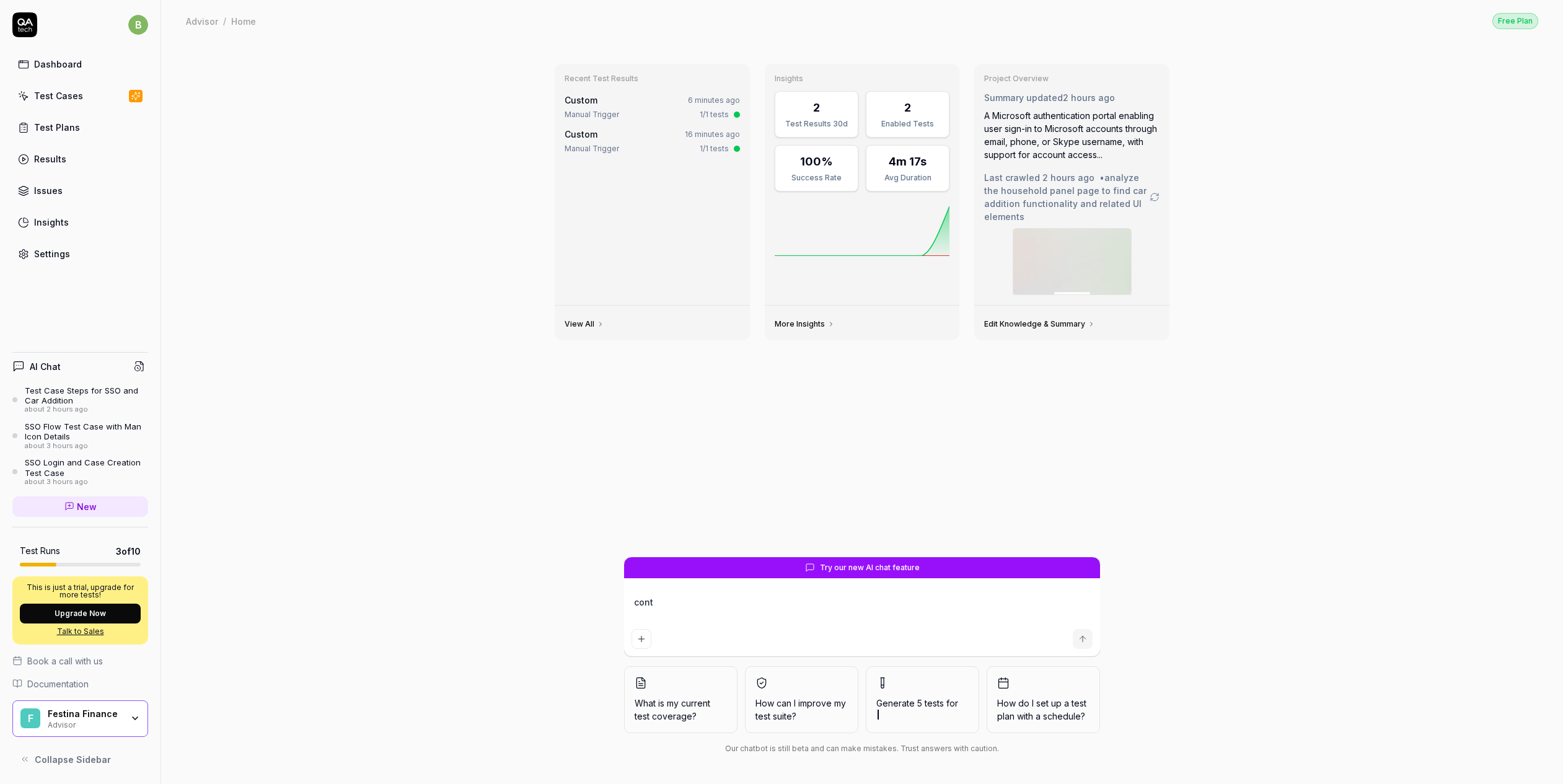
type textarea "*"
type textarea "con"
type textarea "*"
type textarea "co"
type textarea "*"
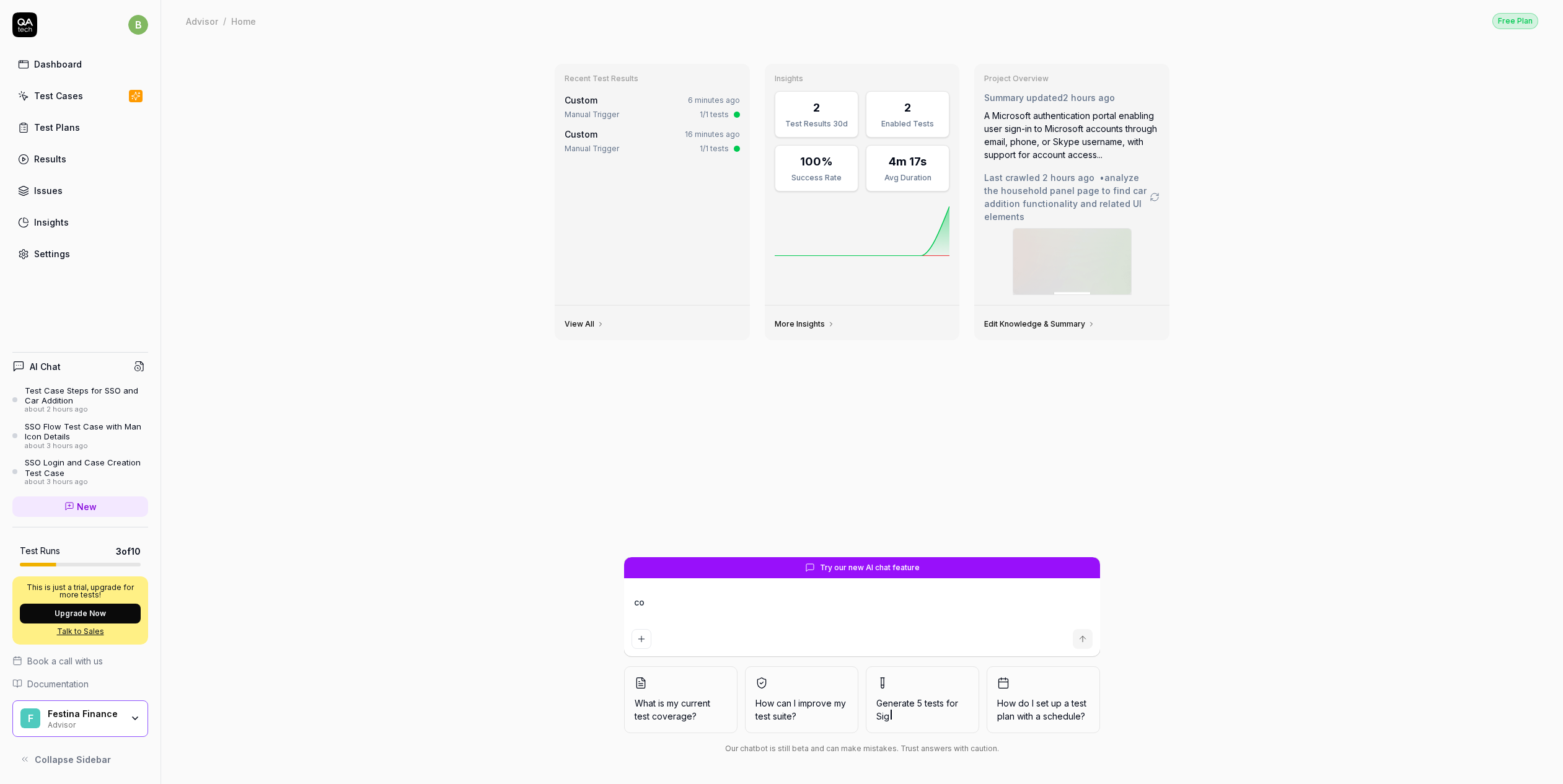
type textarea "c"
type textarea "*"
type textarea "w"
type textarea "*"
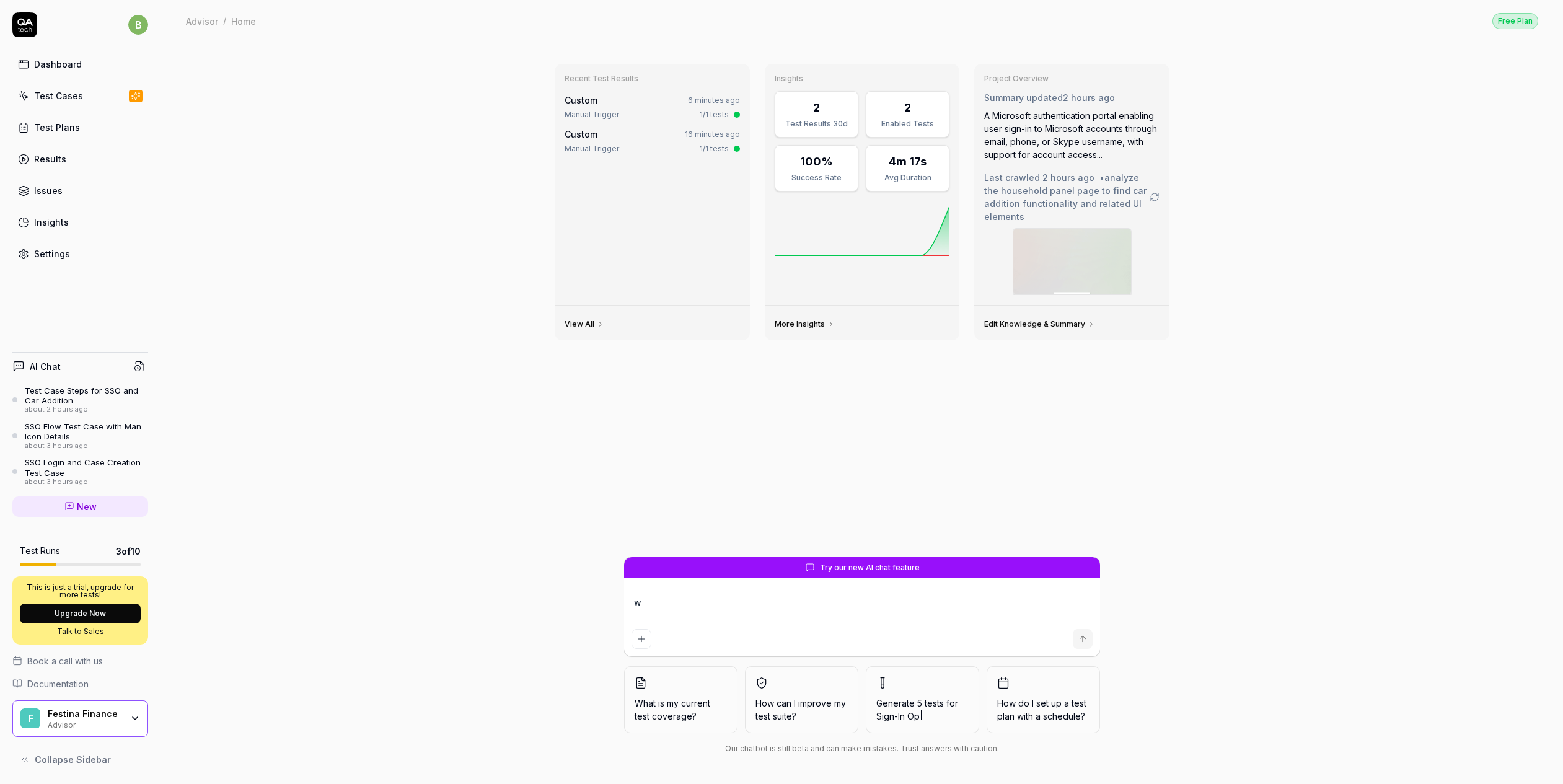
type textarea "wi"
type textarea "*"
type textarea "wit"
type textarea "*"
type textarea "with"
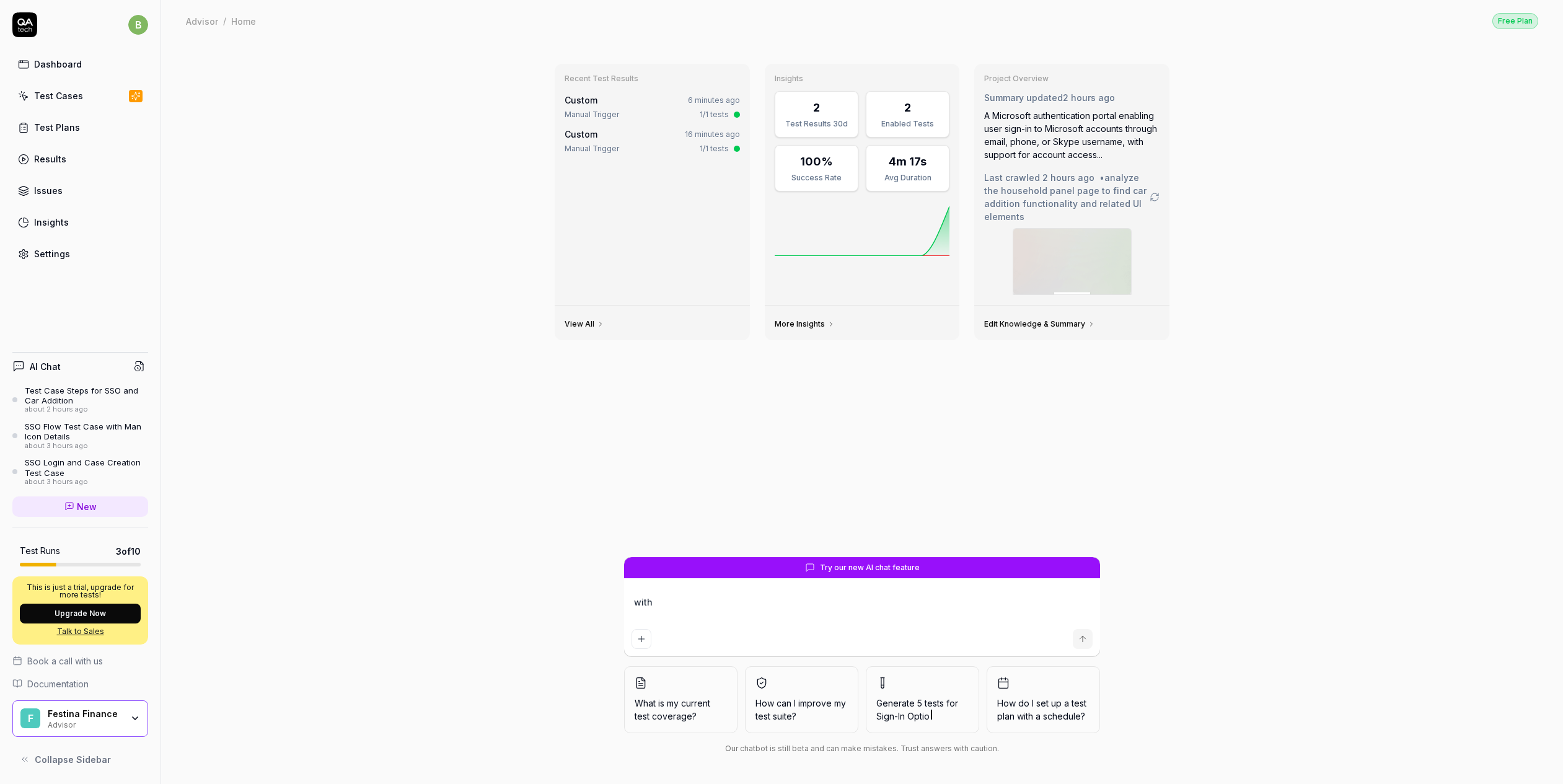
type textarea "*"
type textarea "with"
type textarea "*"
type textarea "with th"
type textarea "*"
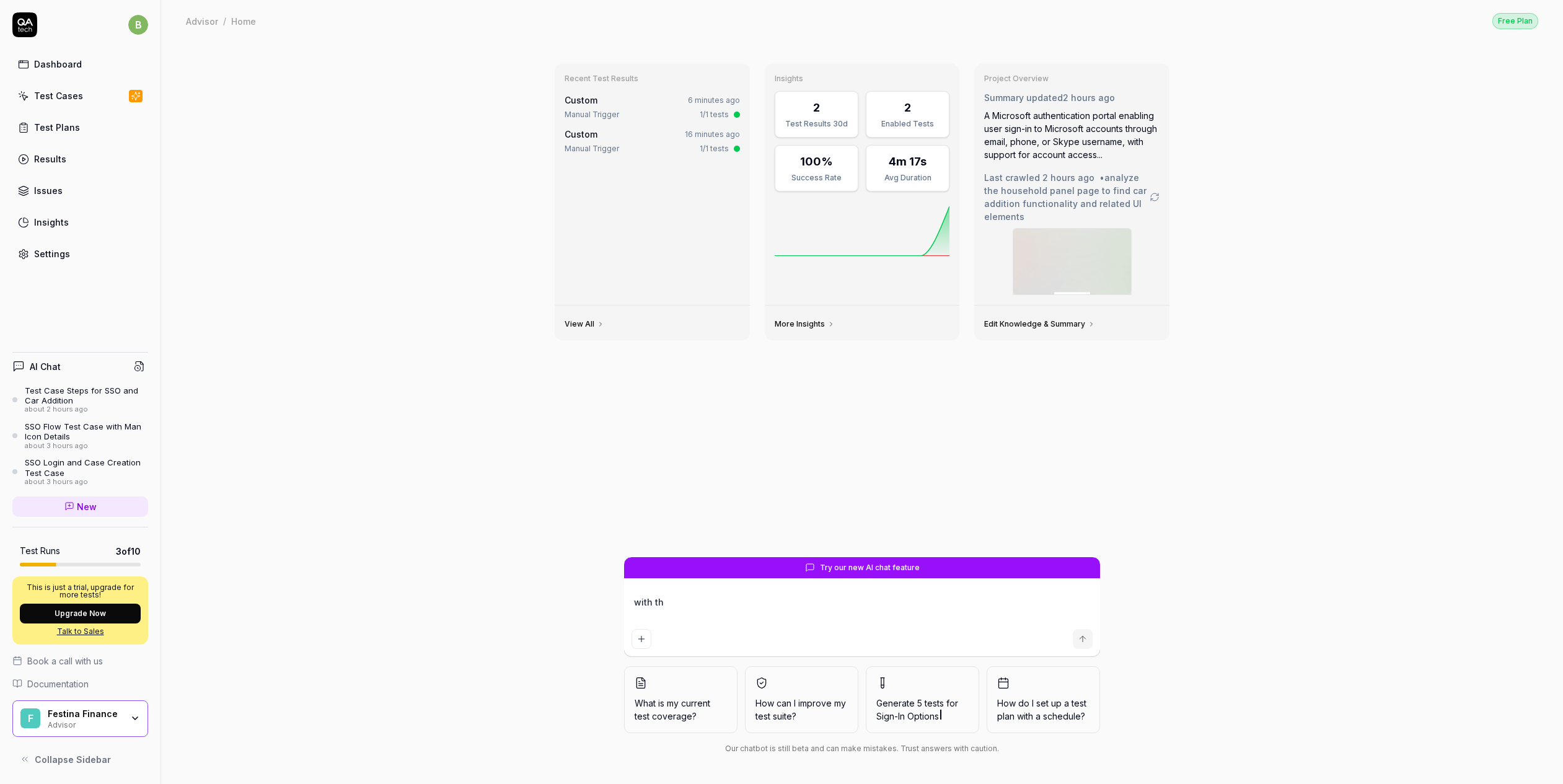
type textarea "with the"
type textarea "*"
type textarea "with the"
type textarea "*"
type textarea "with the u"
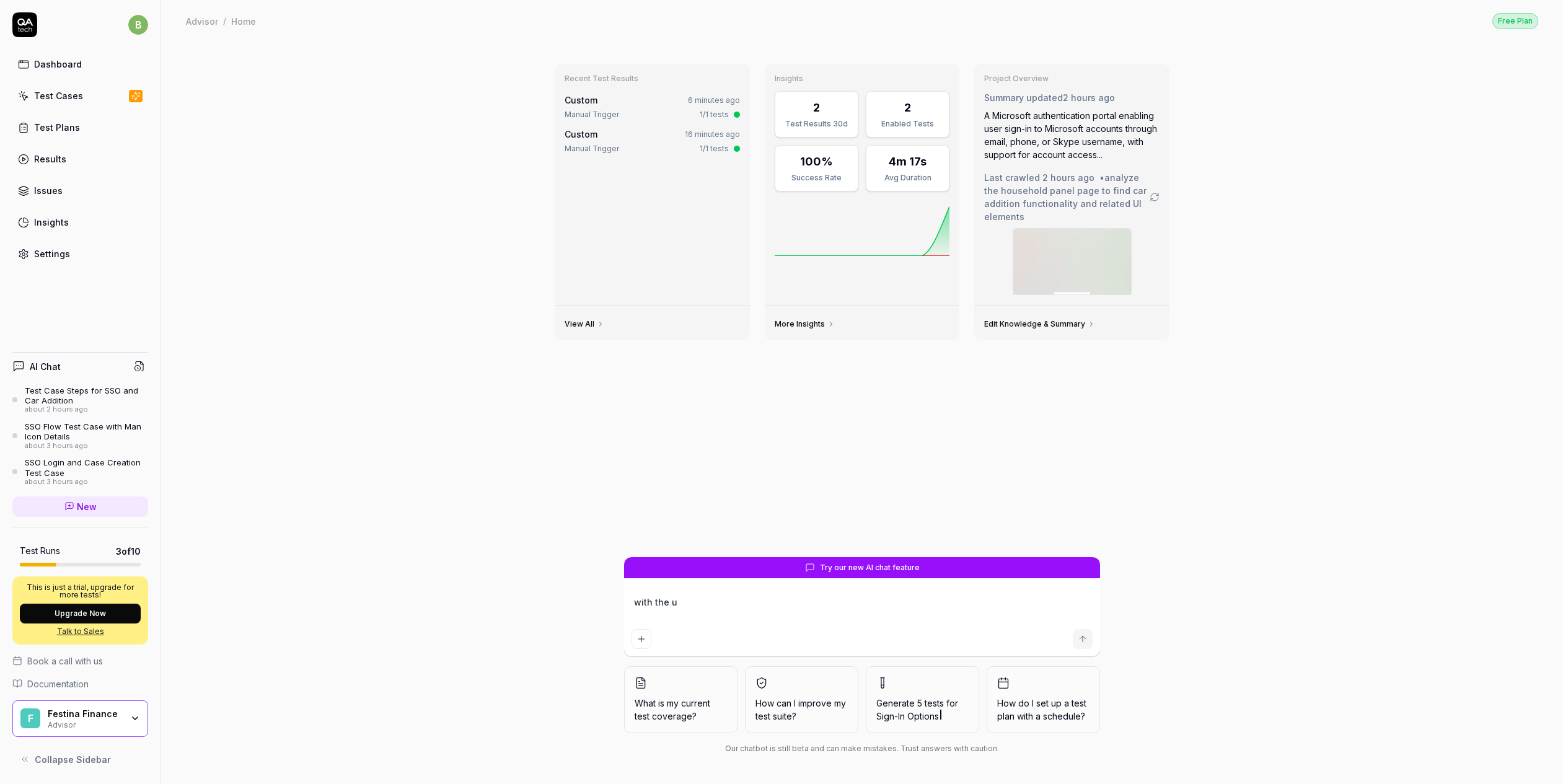
type textarea "*"
type textarea "with the us"
type textarea "*"
type textarea "with the use"
type textarea "*"
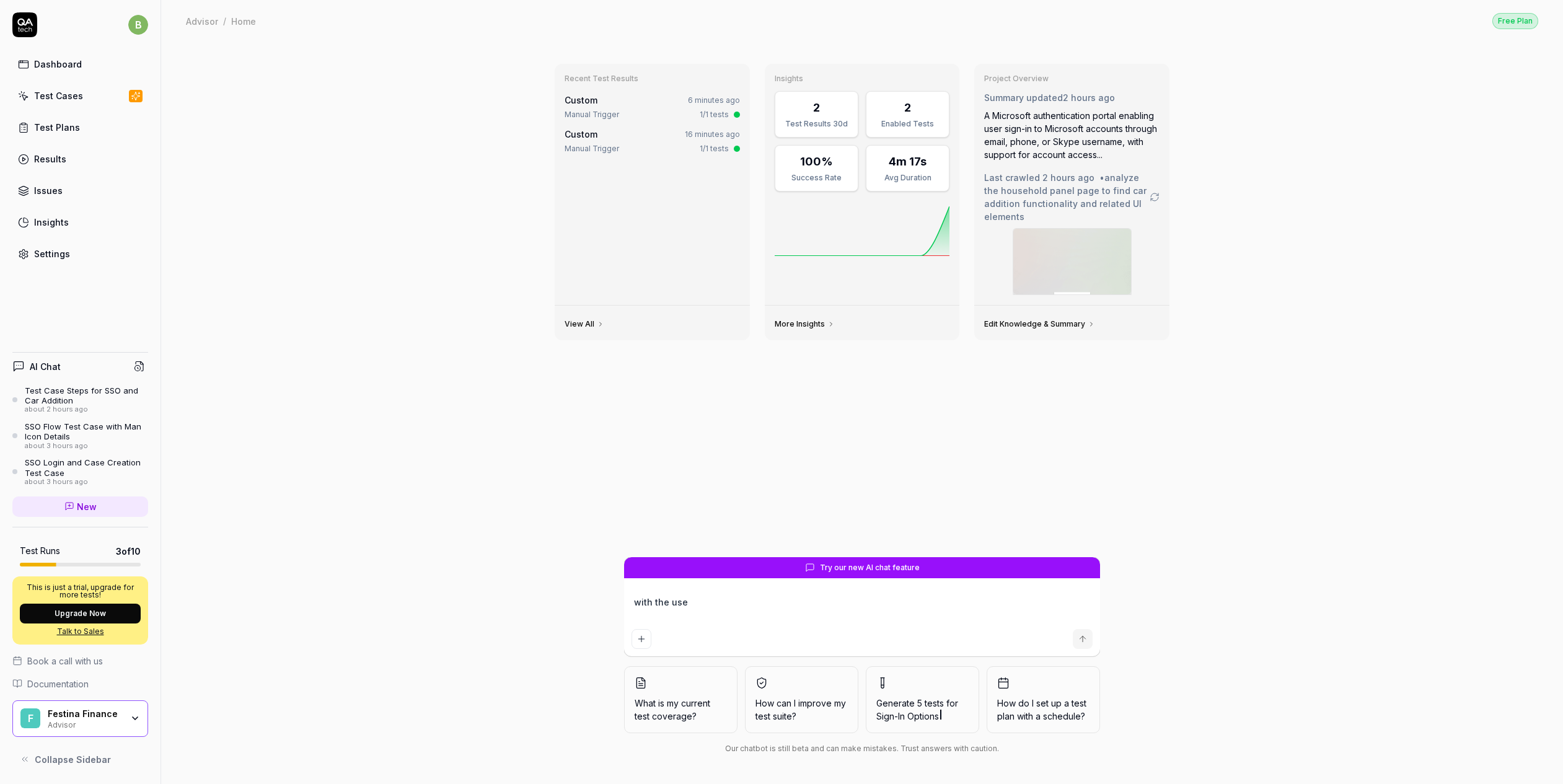
type textarea "with the use"
type textarea "*"
type textarea "with the use o"
type textarea "*"
type textarea "with the use of"
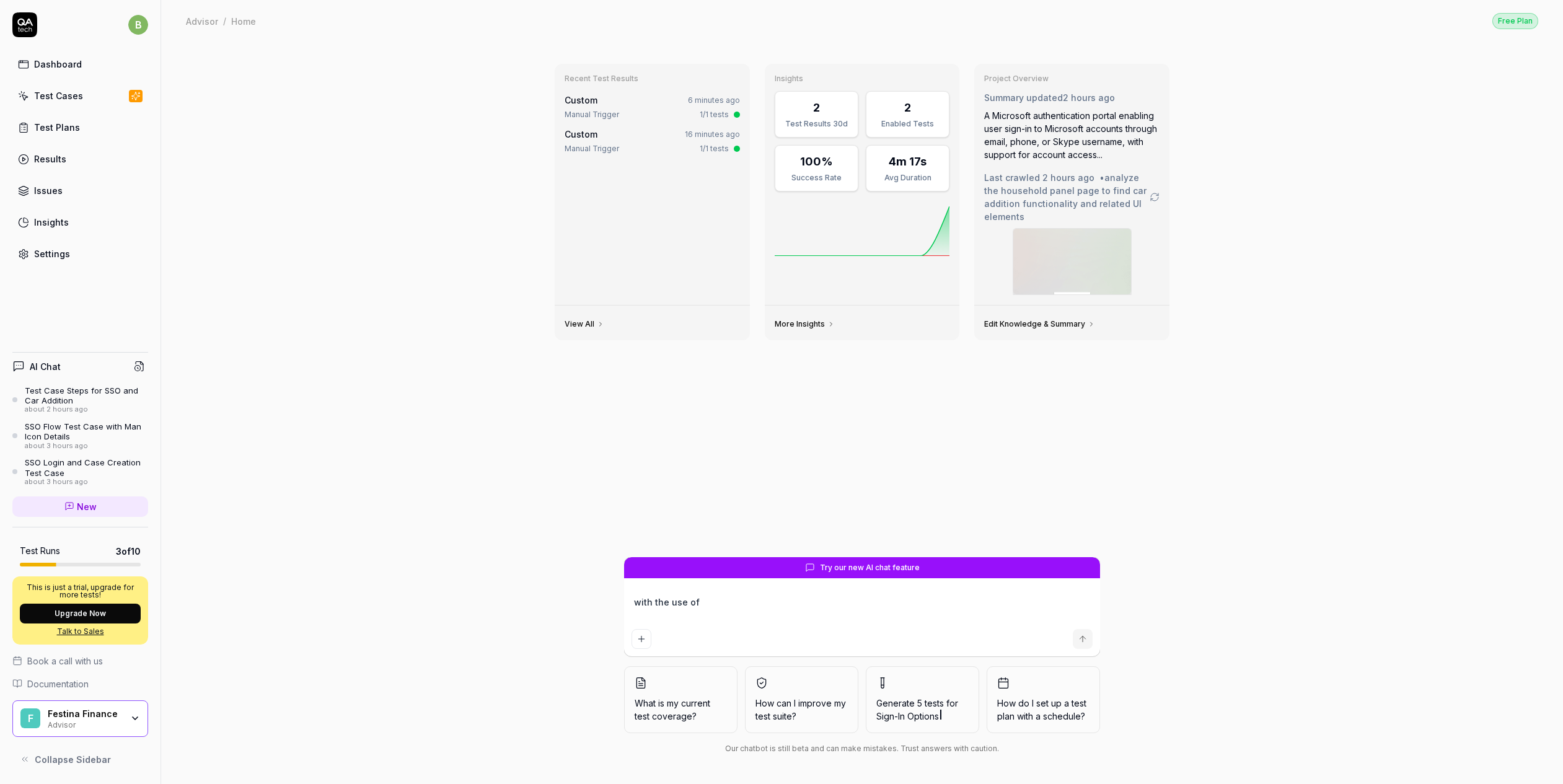
type textarea "*"
type textarea "with the use of t"
type textarea "*"
type textarea "with the use of th"
type textarea "*"
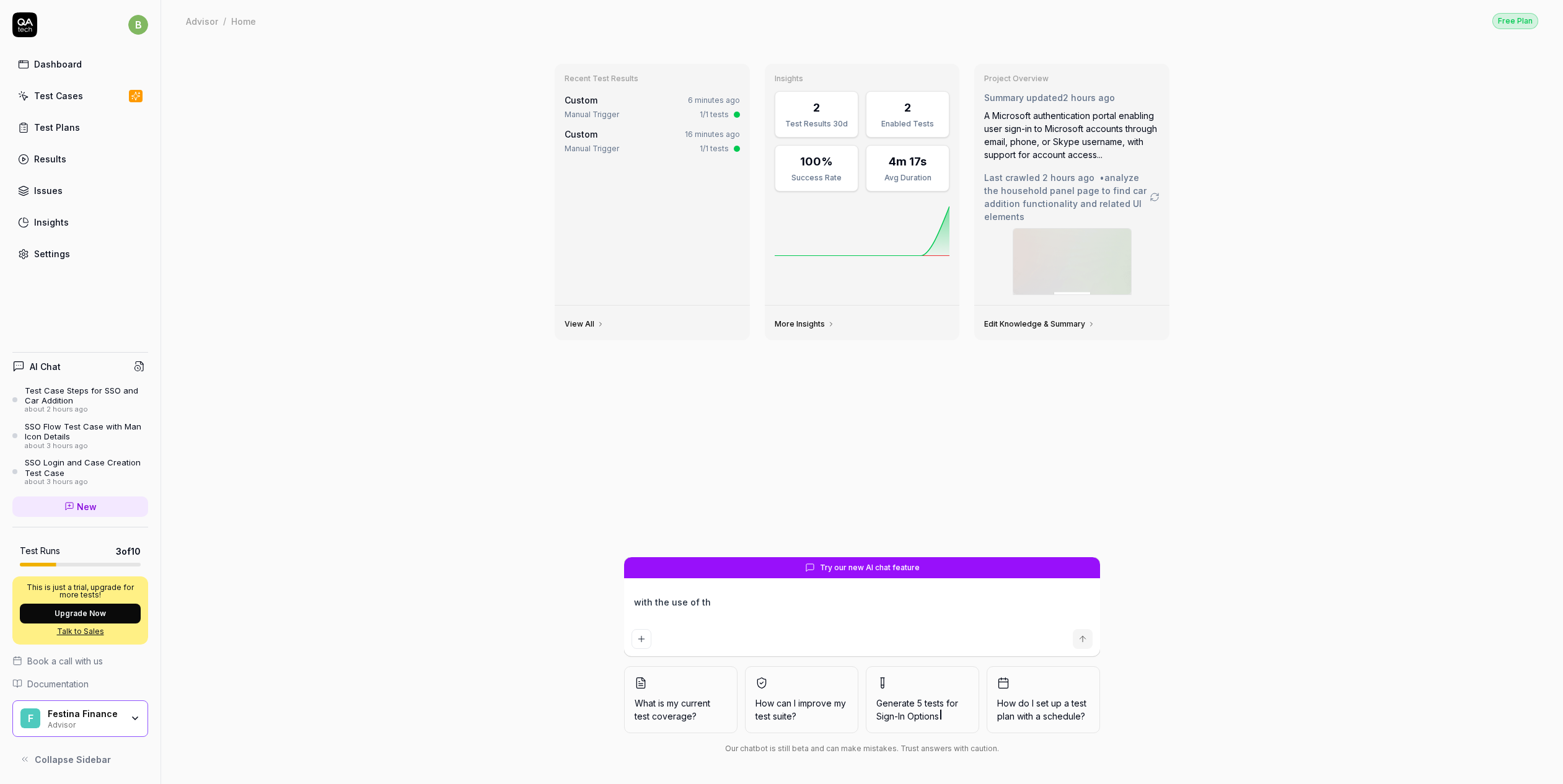
type textarea "with the use of the"
type textarea "*"
type textarea "with the use of the"
type textarea "*"
type textarea "with the use of the t"
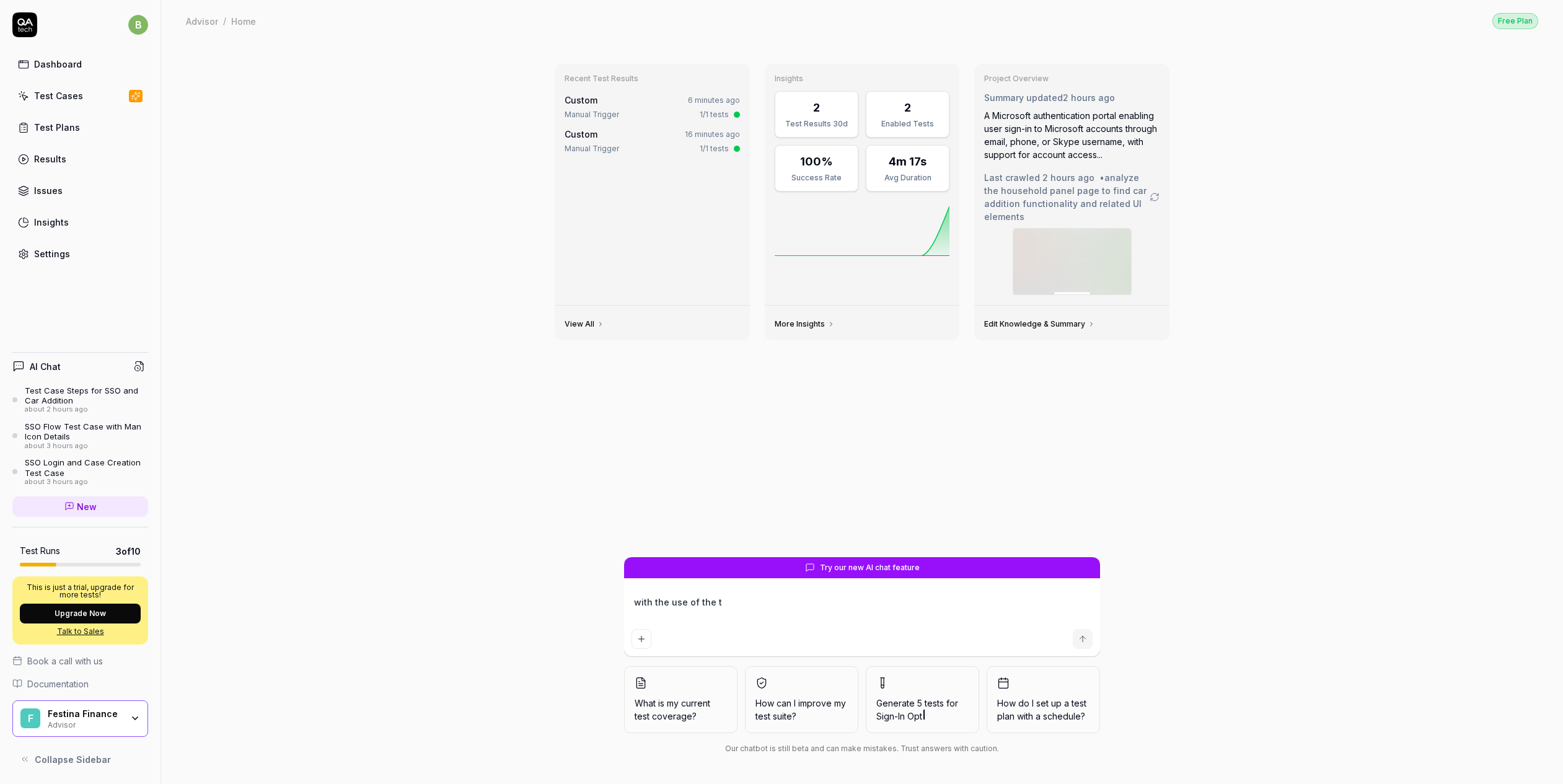
type textarea "*"
type textarea "with the use of the te"
type textarea "*"
type textarea "with the use of the test"
type textarea "*"
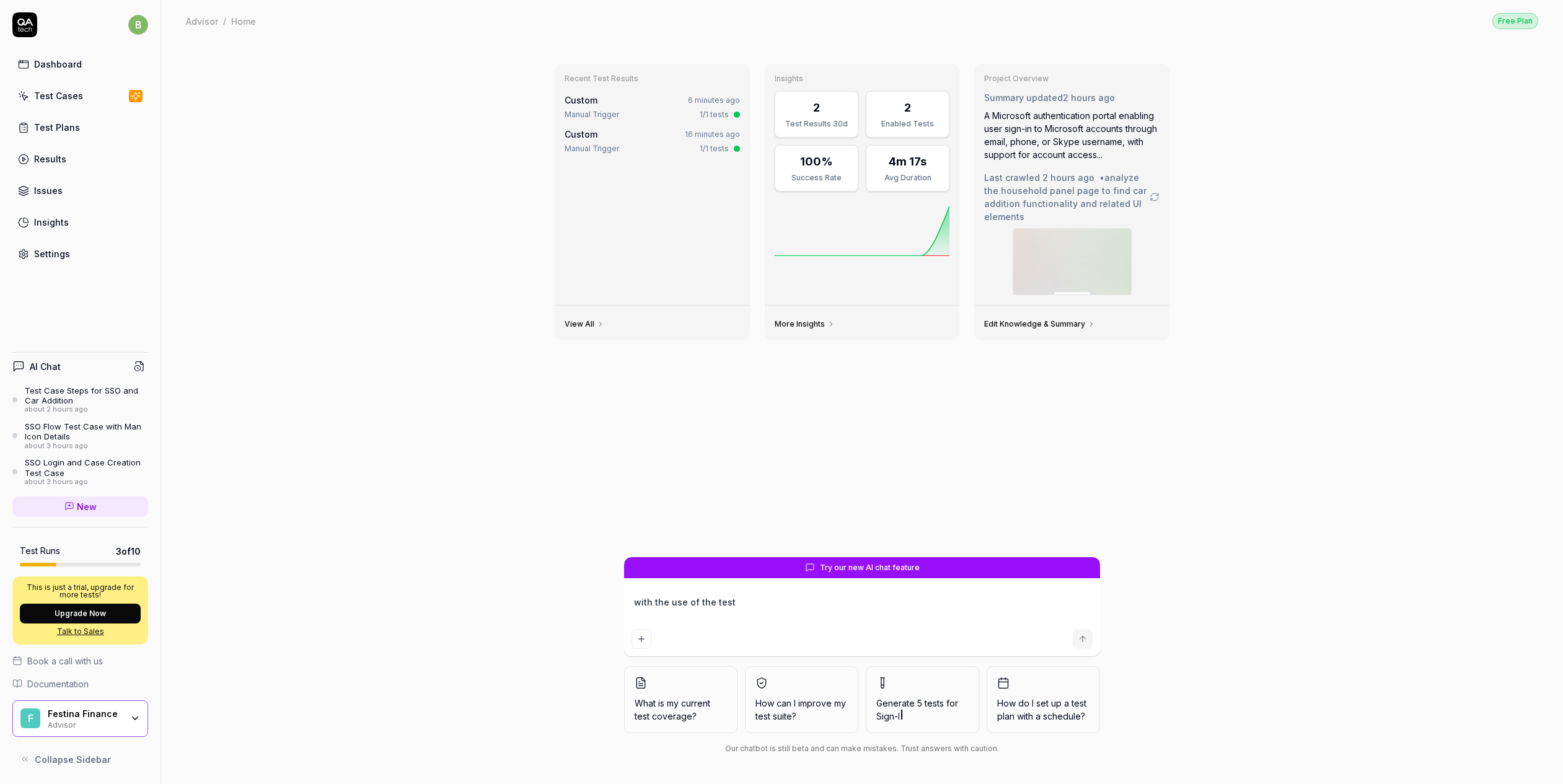
type textarea "with the use of the test"
type textarea "*"
type textarea "with the use of the test c"
type textarea "*"
type textarea "with the use of the test ca"
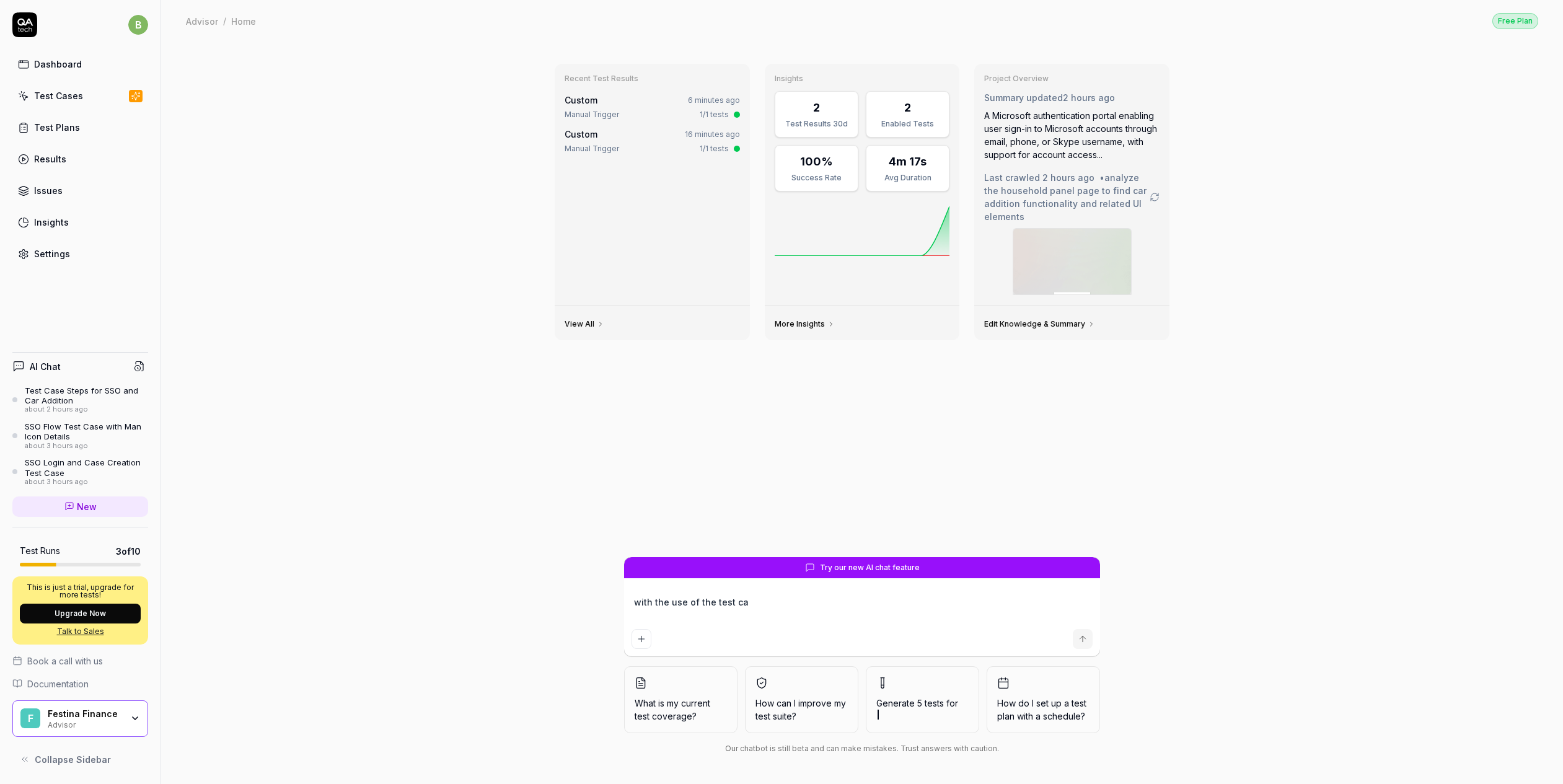
type textarea "*"
type textarea "with the use of the test cas"
type textarea "*"
type textarea "with the use of the test case"
type textarea "*"
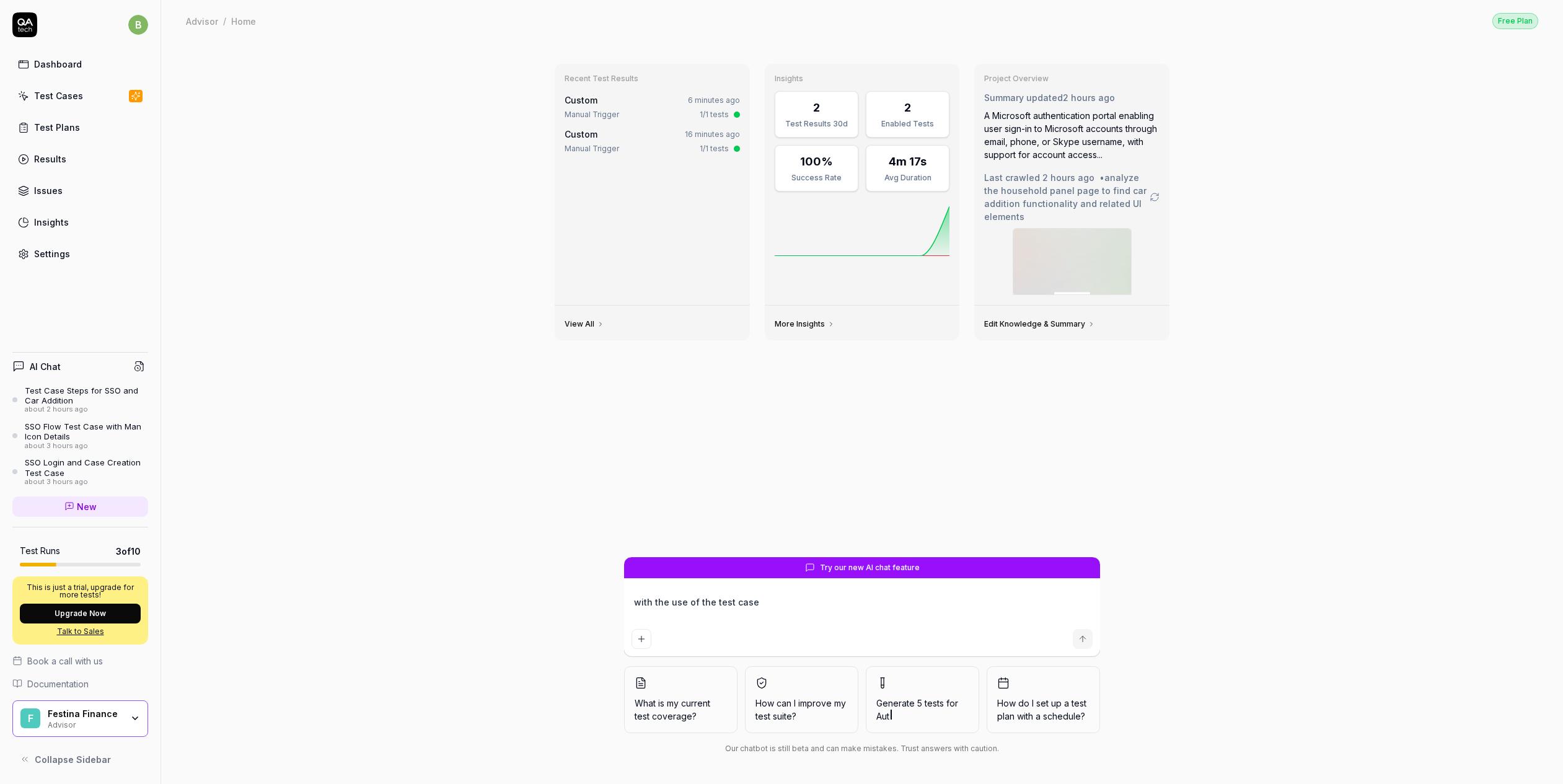
type textarea "with the use of the test case"
type textarea "*"
type textarea "with the use of the test case a"
type textarea "*"
type textarea "with the use of the test case alk"
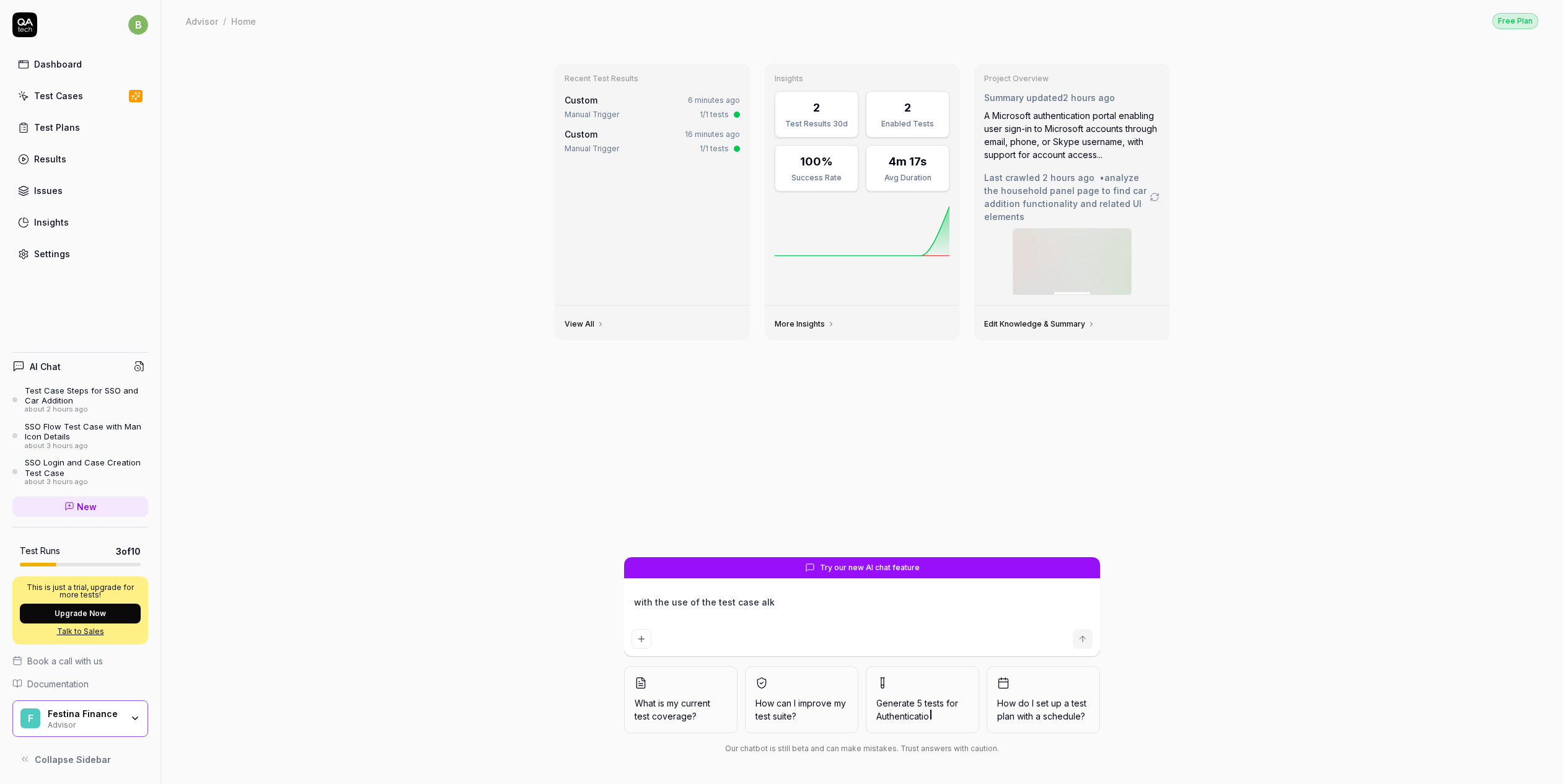
type textarea "*"
type textarea "with the use of the test case alkdf"
type textarea "*"
type textarea "with the use of the test case alkdfj"
type textarea "*"
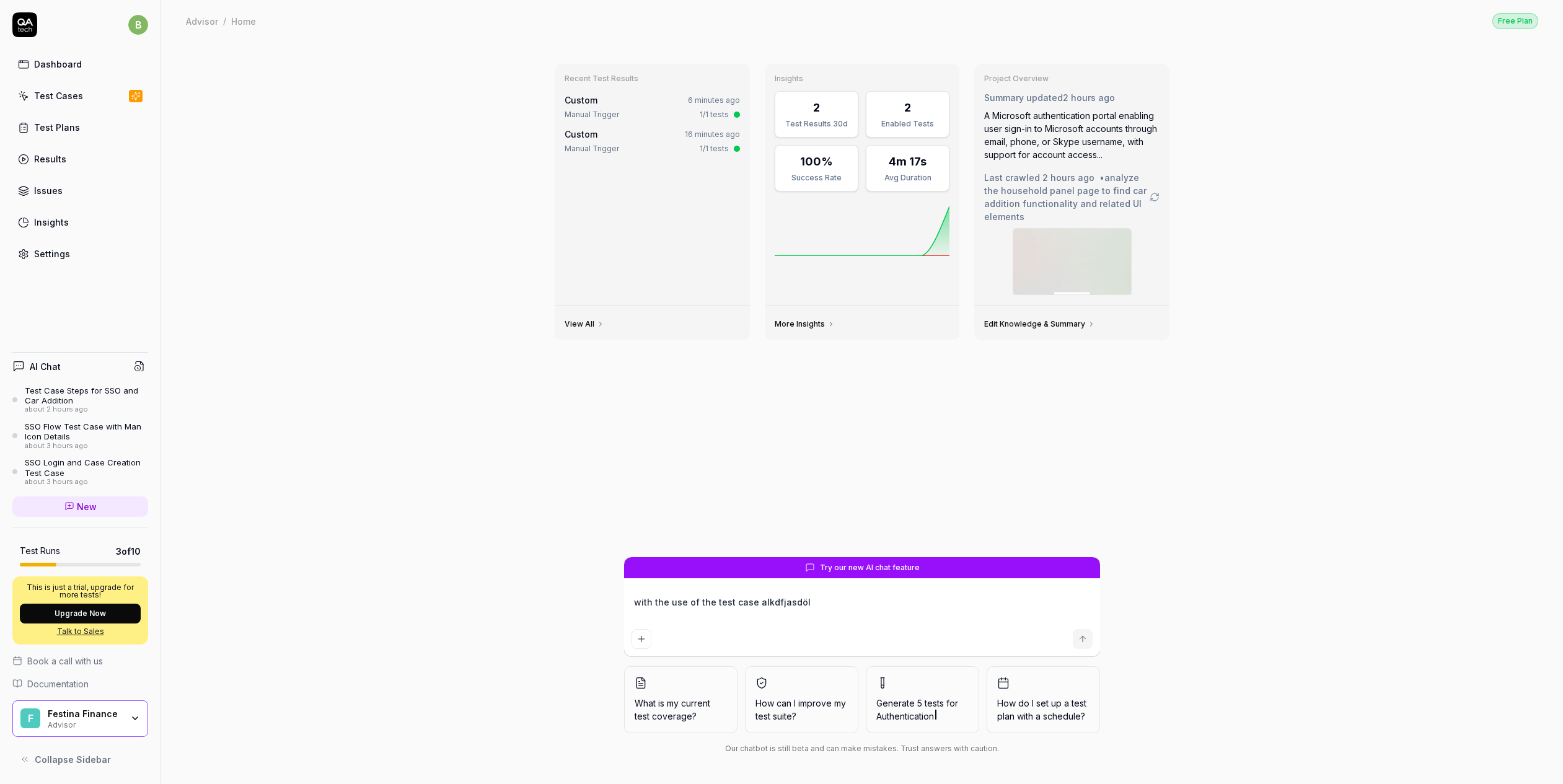
type textarea "with the use of the test case alkdfjasdölk"
type textarea "*"
type textarea "with the use of the test case alkdfjasdölkfj"
type textarea "*"
type textarea "with the use of the test case alkdfjasdölkfja"
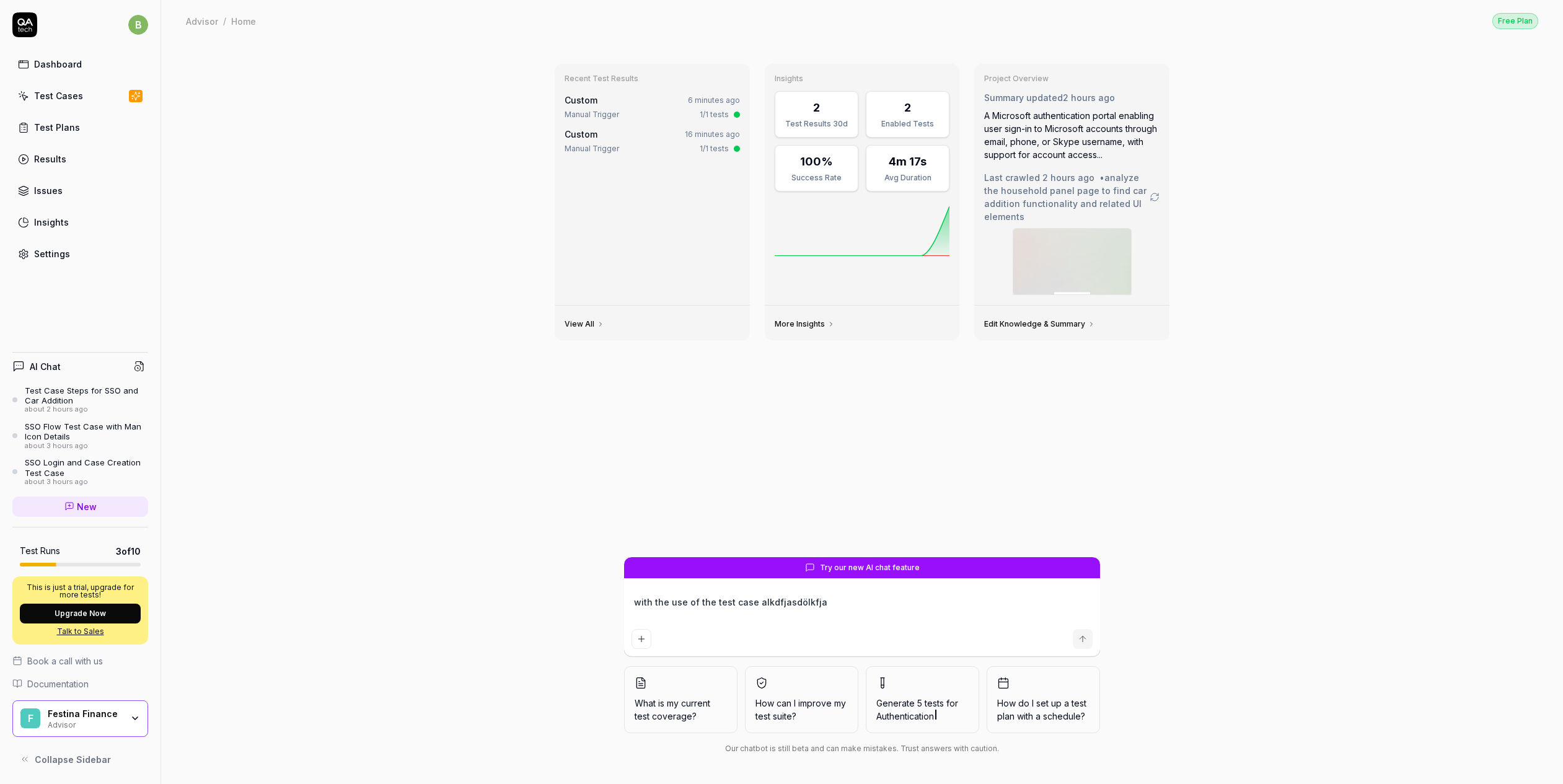
type textarea "*"
type textarea "with the use of the test case alkdfjasdölkfjas"
type textarea "*"
type textarea "with the use of the test case alkdfjasdölkfjasdk"
type textarea "*"
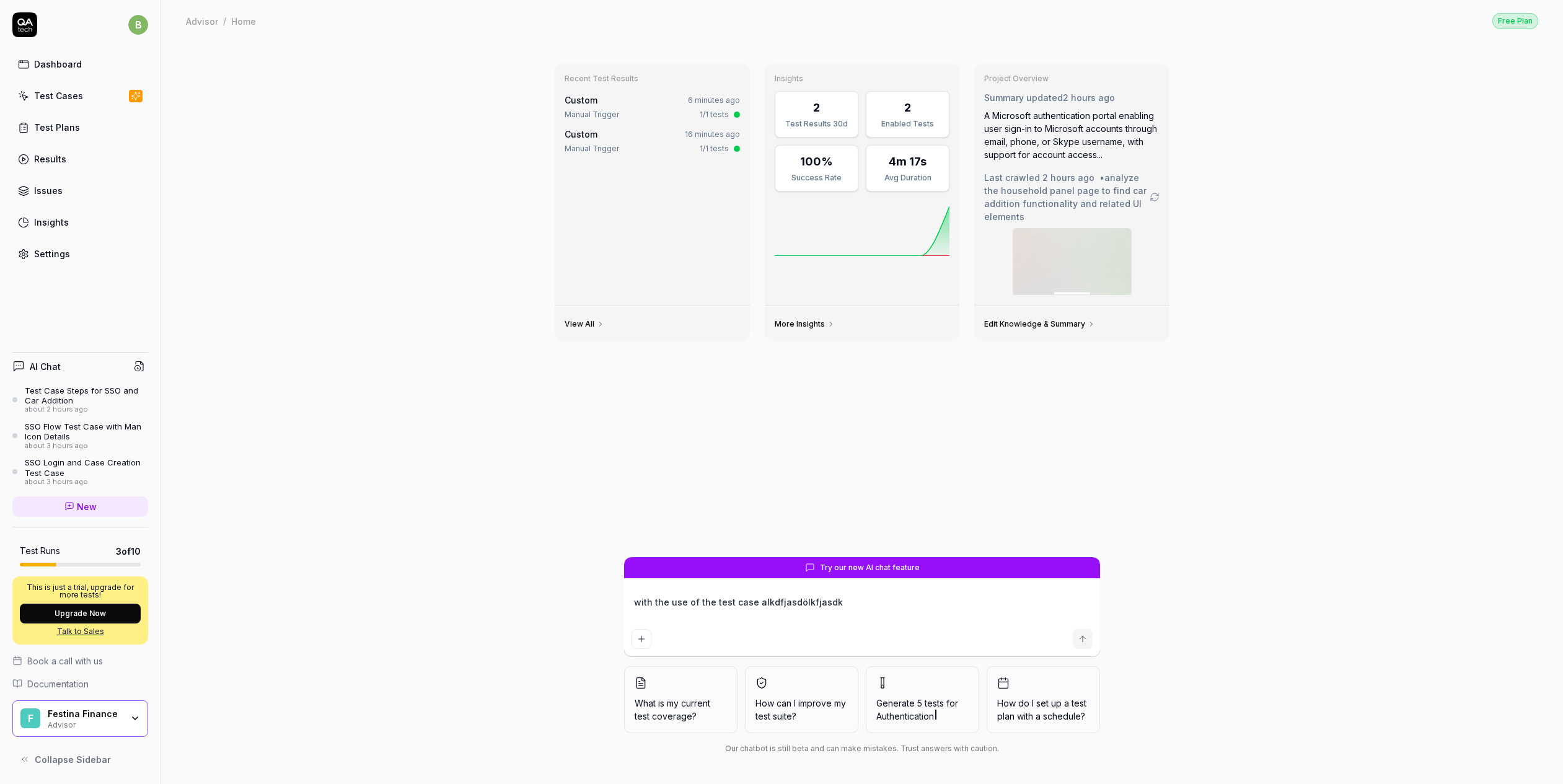
type textarea "with the use of the test case alkdfjasdölkfjasdkf"
type textarea "*"
type textarea "with the use of the test case alkdfjasdölkfjasdk"
type textarea "*"
type textarea "with the use of the test case alkdfjasdölkfjasd"
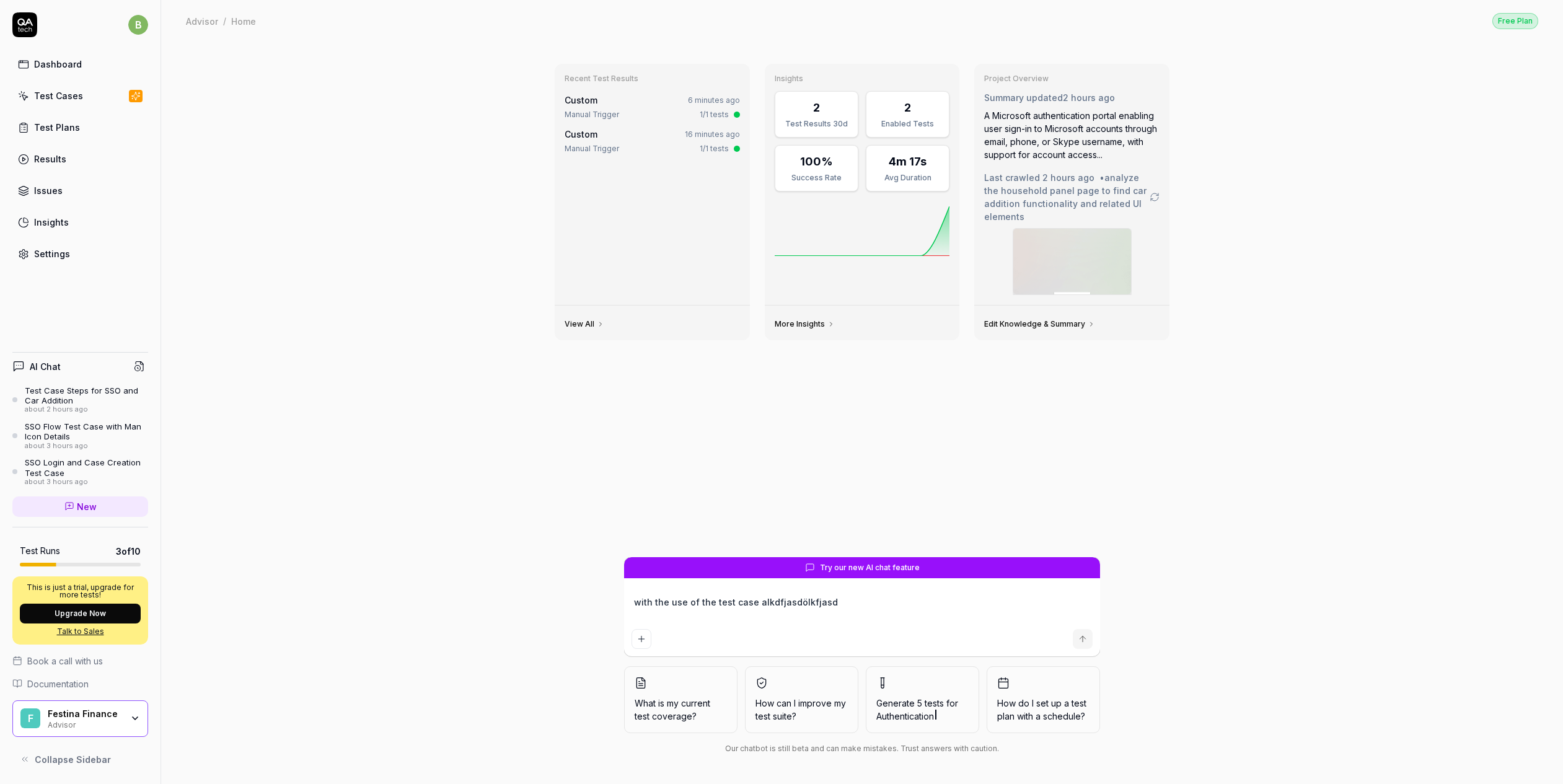
type textarea "*"
type textarea "with the use of the test case alkdfjasdölkfjas"
type textarea "*"
type textarea "with the use of the test case alkdfjasdölkfja"
type textarea "*"
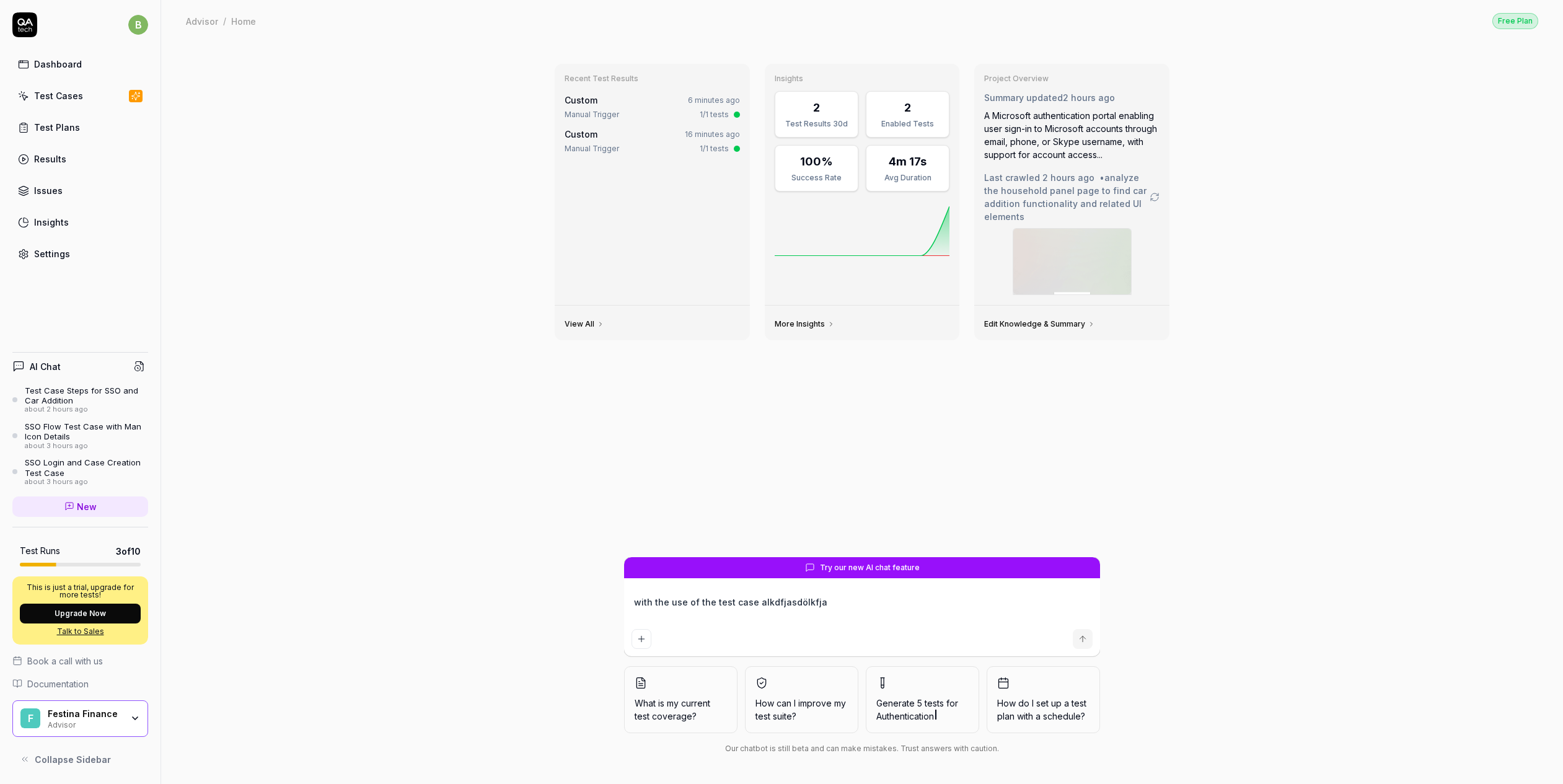
type textarea "with the use of the test case alkdfjasdölkfj"
type textarea "*"
type textarea "with the use of the test case alkdfjasdölkf"
type textarea "*"
type textarea "with the use of the test case alkdfjasdölk"
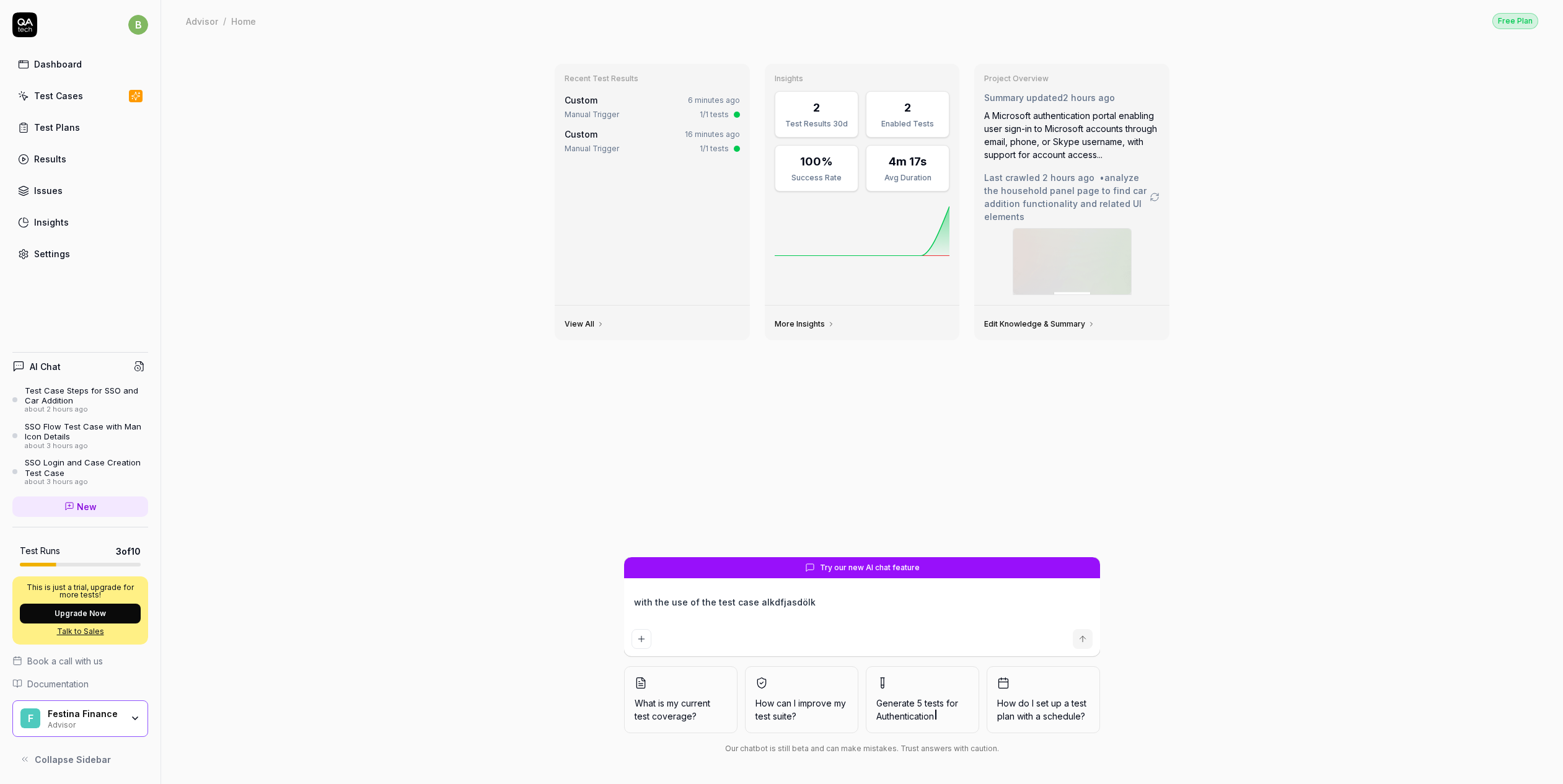
type textarea "*"
type textarea "with the use of the test case alkdfjasdöl"
type textarea "*"
type textarea "with the use of the test case alkdfjasdö"
type textarea "*"
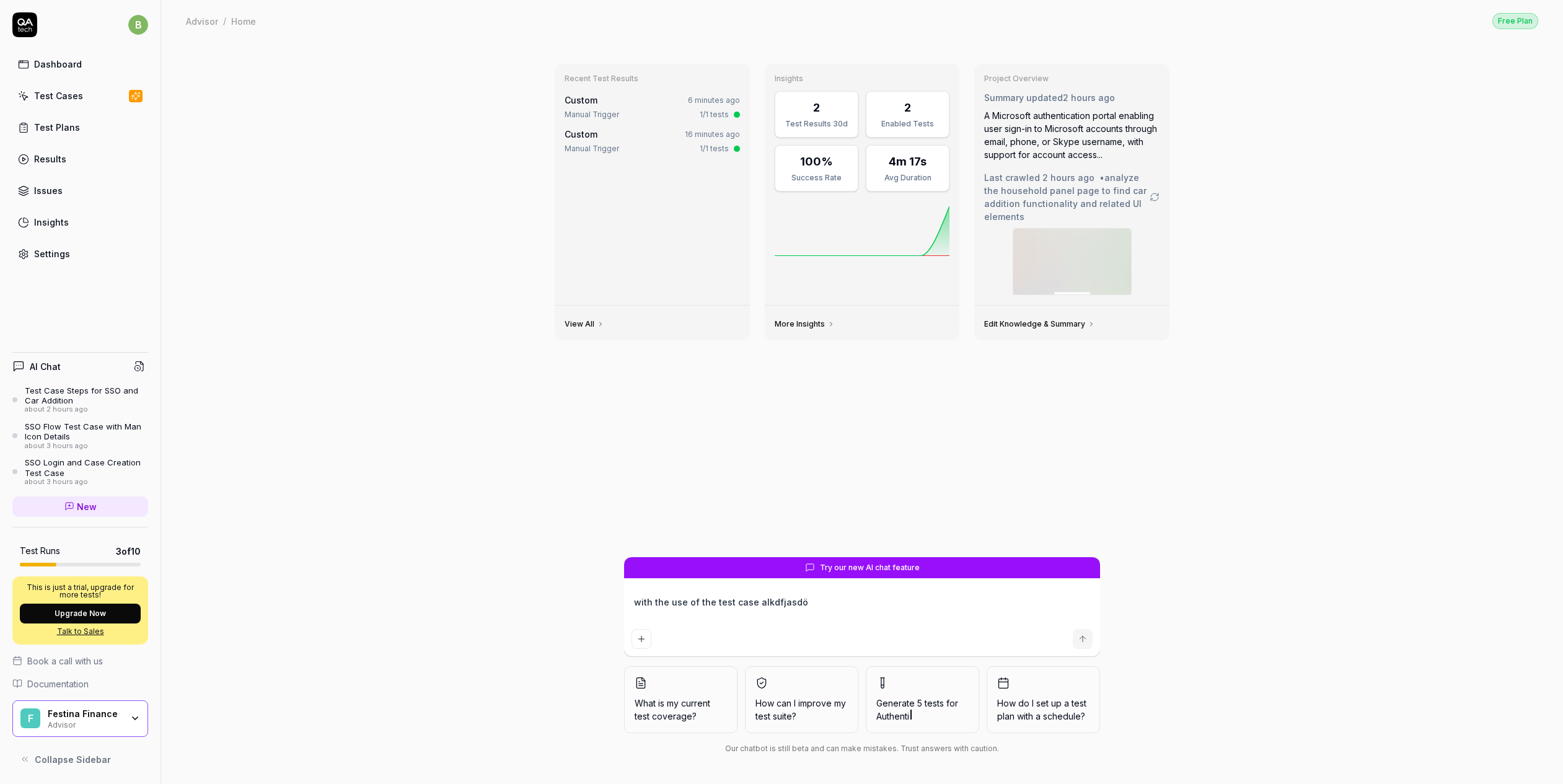
type textarea "with the use of the test case alkdfjasd"
type textarea "*"
type textarea "with the use of the test case alkdfjas"
type textarea "*"
type textarea "with the use of the test case alkdfja"
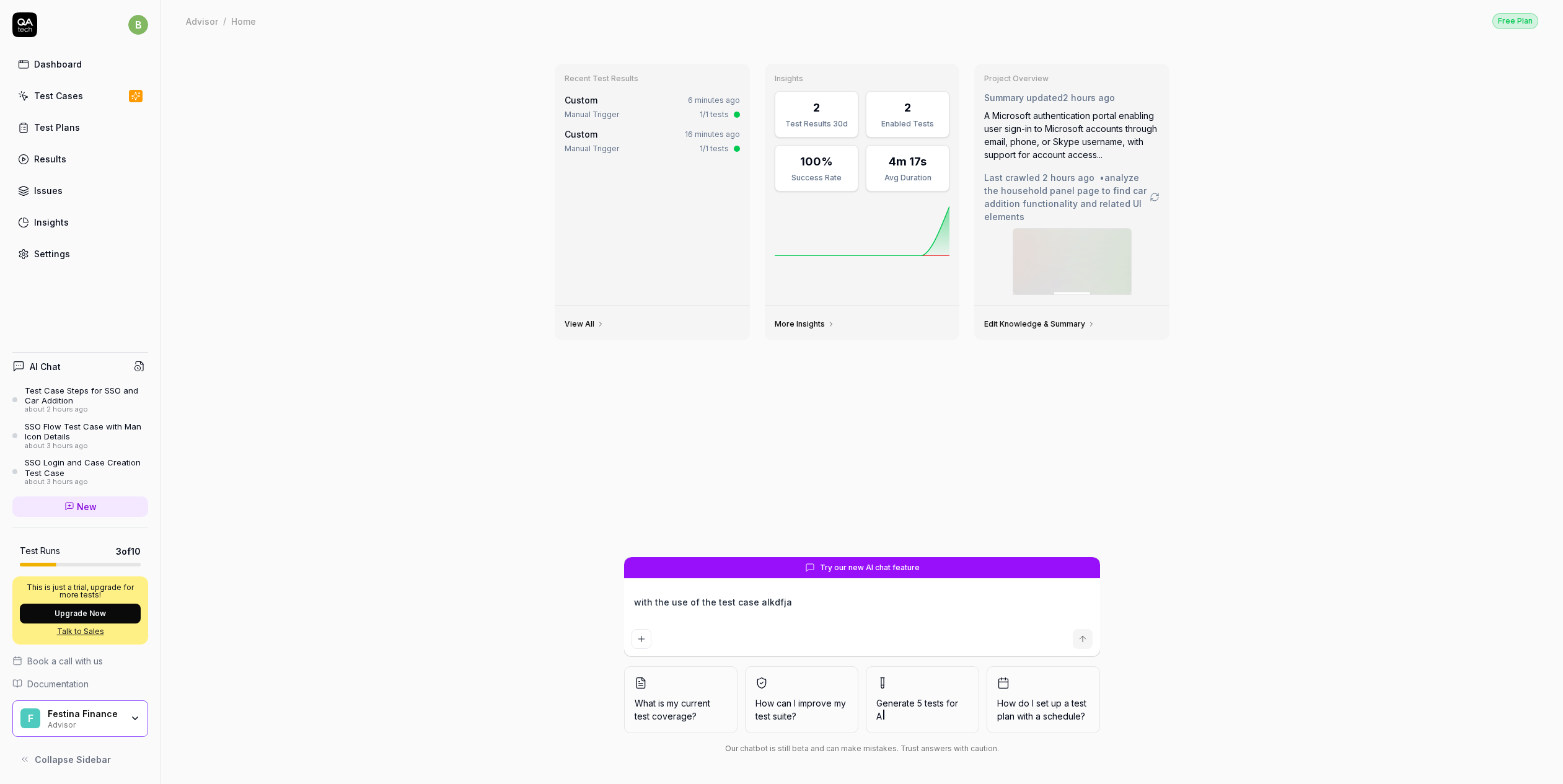
type textarea "*"
type textarea "with the use of the test case alkdfj"
type textarea "*"
type textarea "with the use of the test case alkdf"
type textarea "*"
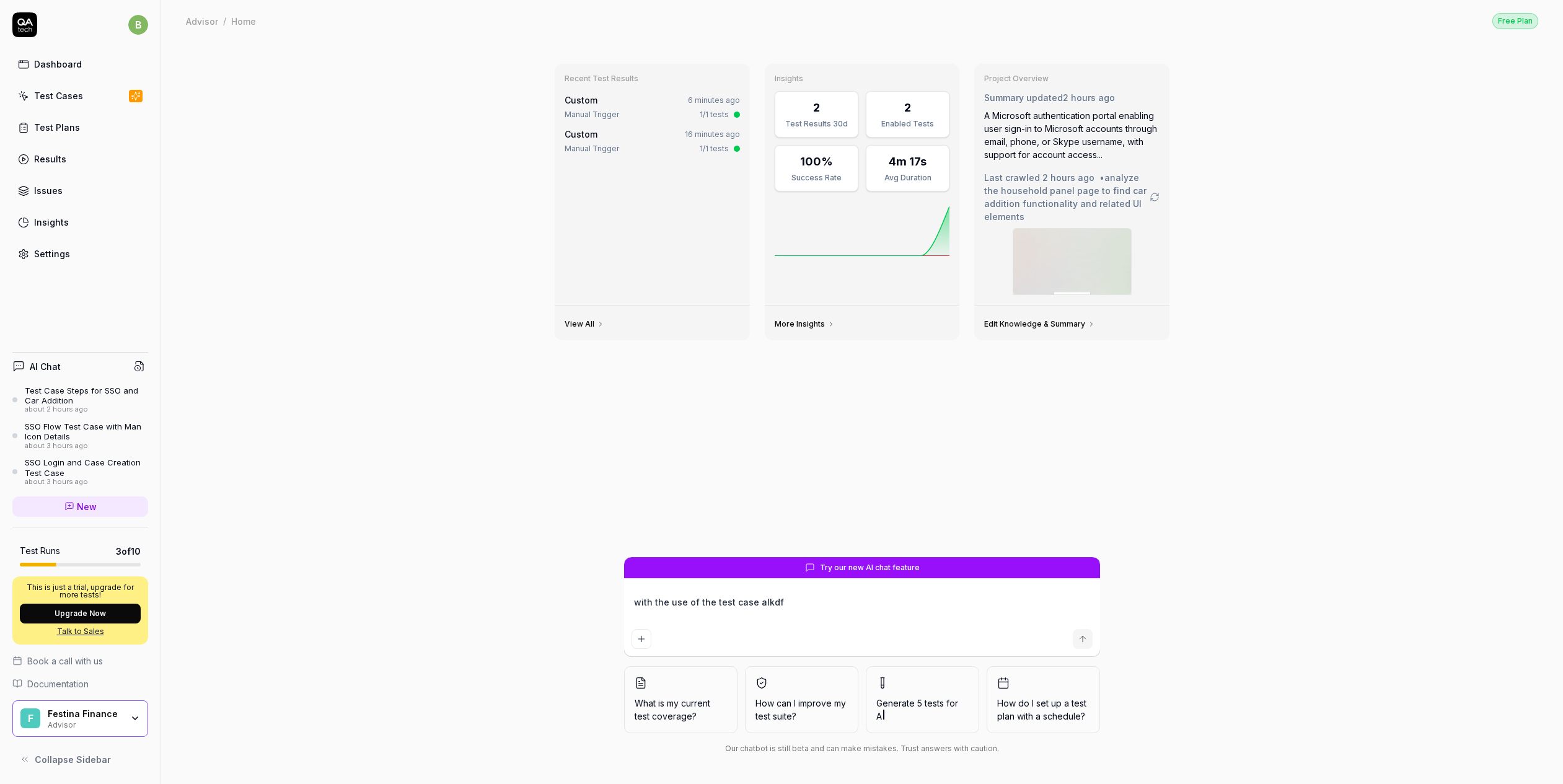
type textarea "with the use of the test case alkd"
type textarea "*"
type textarea "with the use of the test case alk"
type textarea "*"
type textarea "with the use of the test case al"
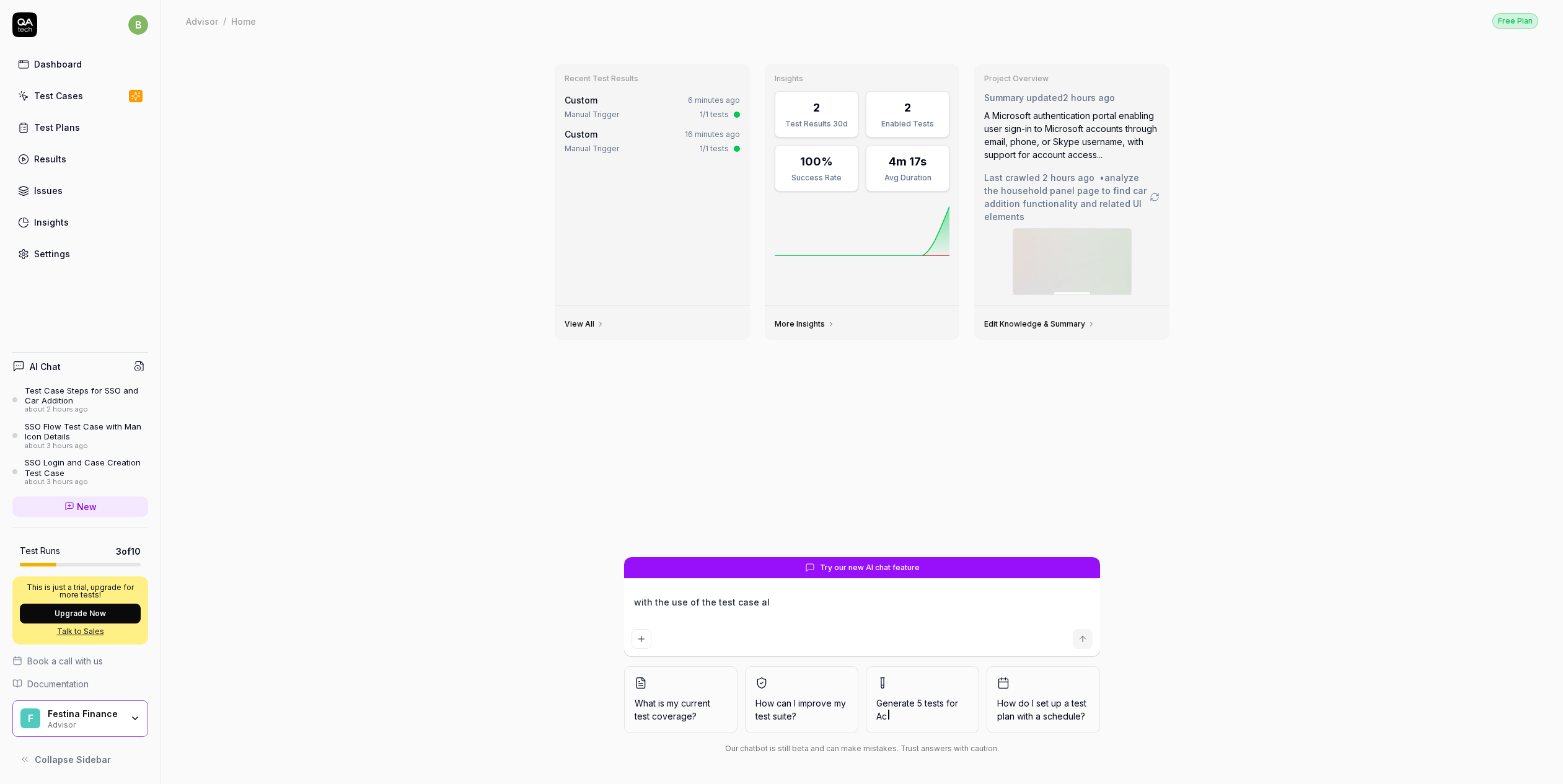
type textarea "*"
type textarea "with the use of the test case a"
type textarea "*"
type textarea "with the use of the test case"
type textarea "*"
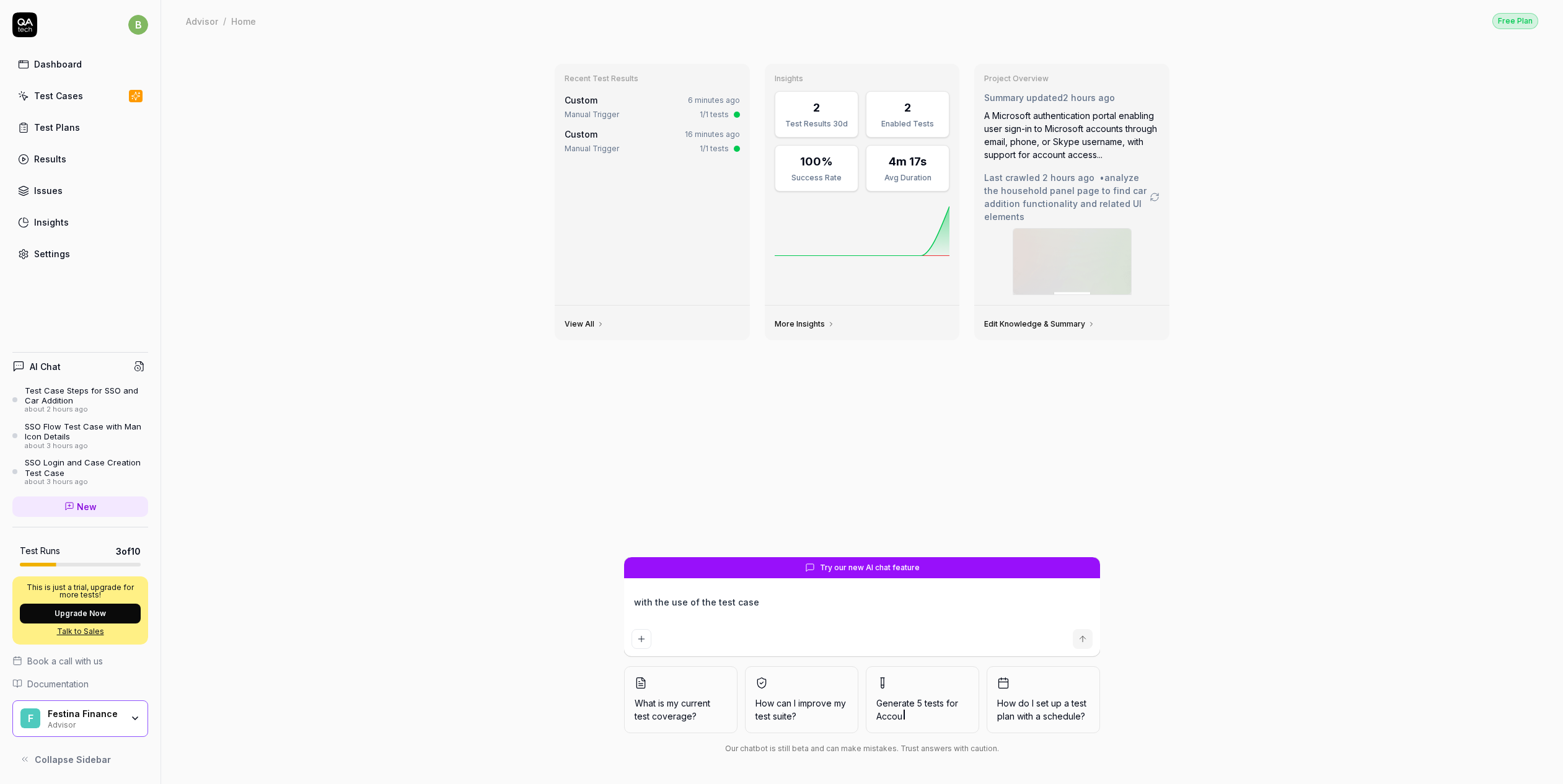
type textarea "with the use of the test case"
type textarea "*"
type textarea "with the use of the test cas"
type textarea "*"
type textarea "with the use of the test ca"
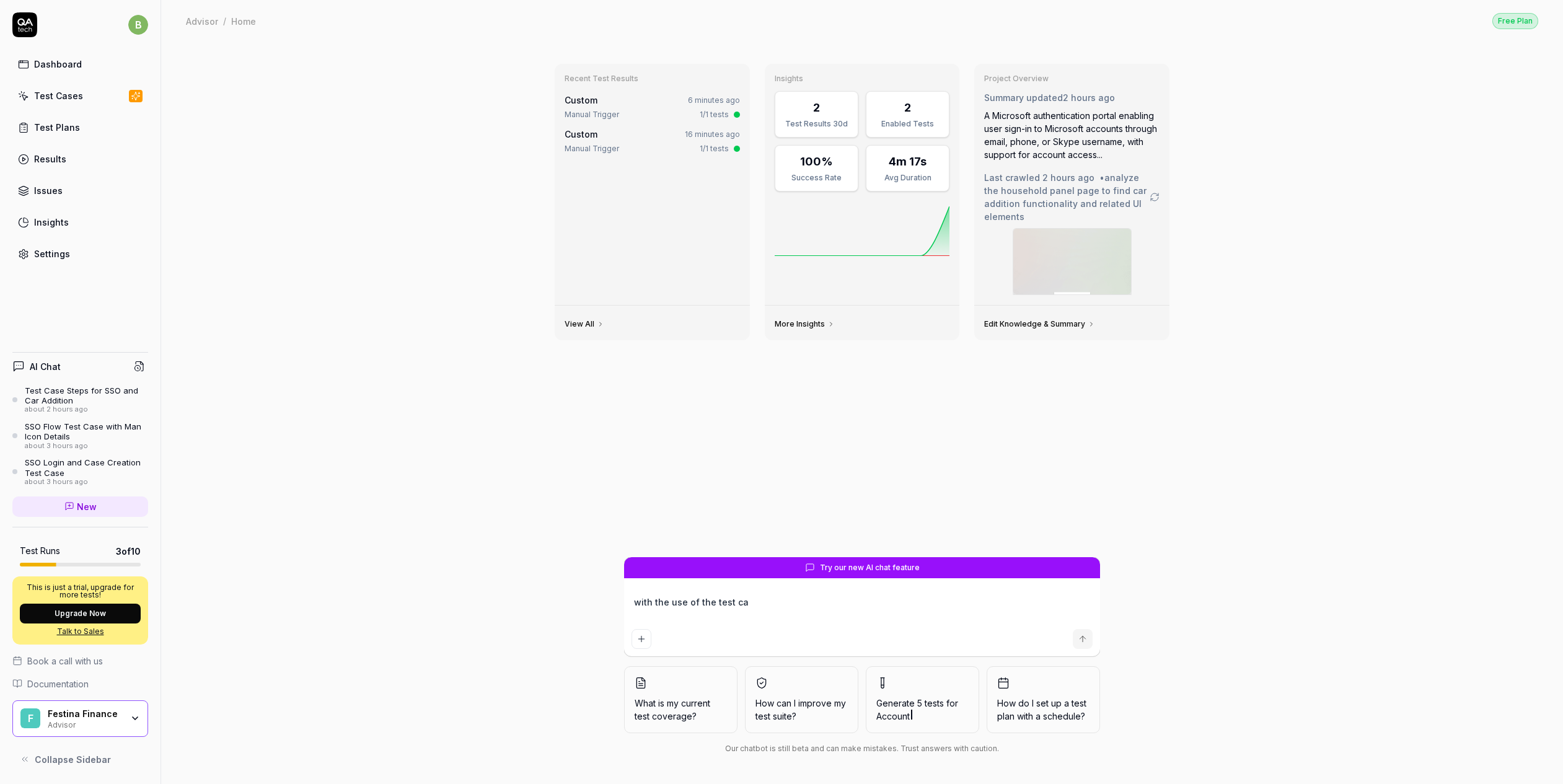
type textarea "*"
type textarea "with the use of the test c"
type textarea "*"
type textarea "with the use of the test"
type textarea "*"
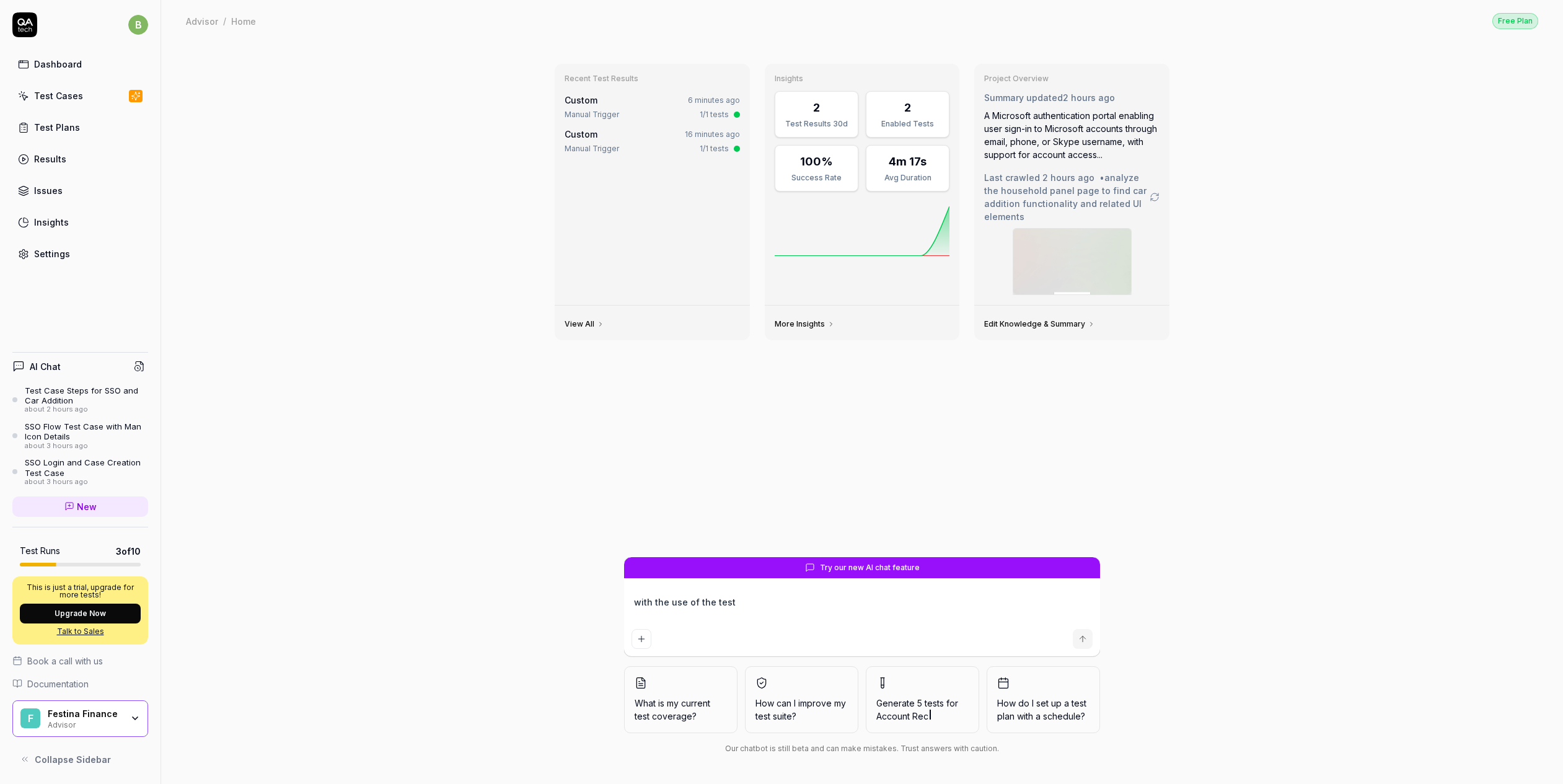
type textarea "with the use of the test"
type textarea "*"
type textarea "with the use of the tes"
type textarea "*"
type textarea "with the use of the te"
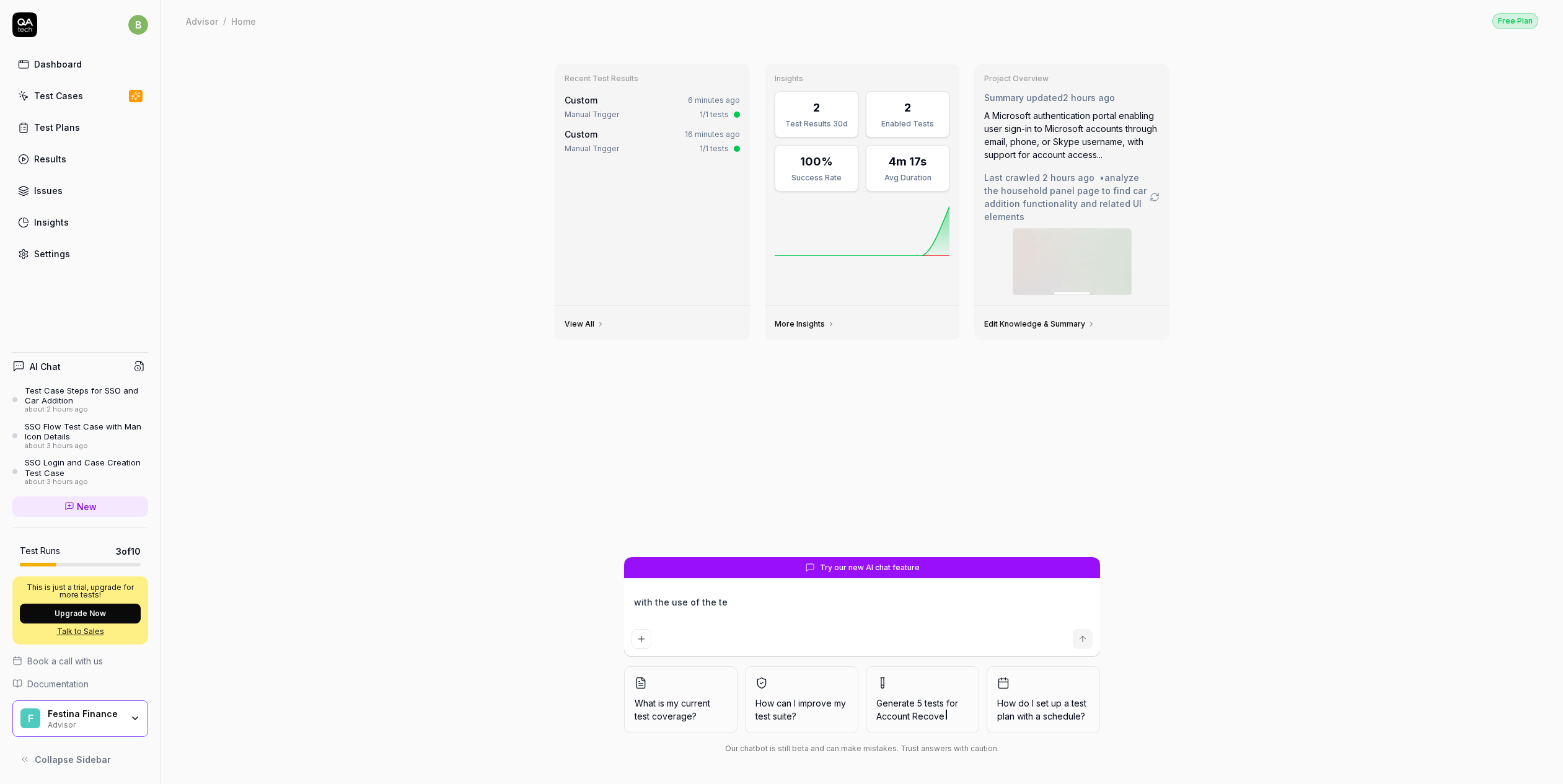
type textarea "*"
type textarea "with the use of the t"
type textarea "*"
type textarea "with the use of the"
type textarea "*"
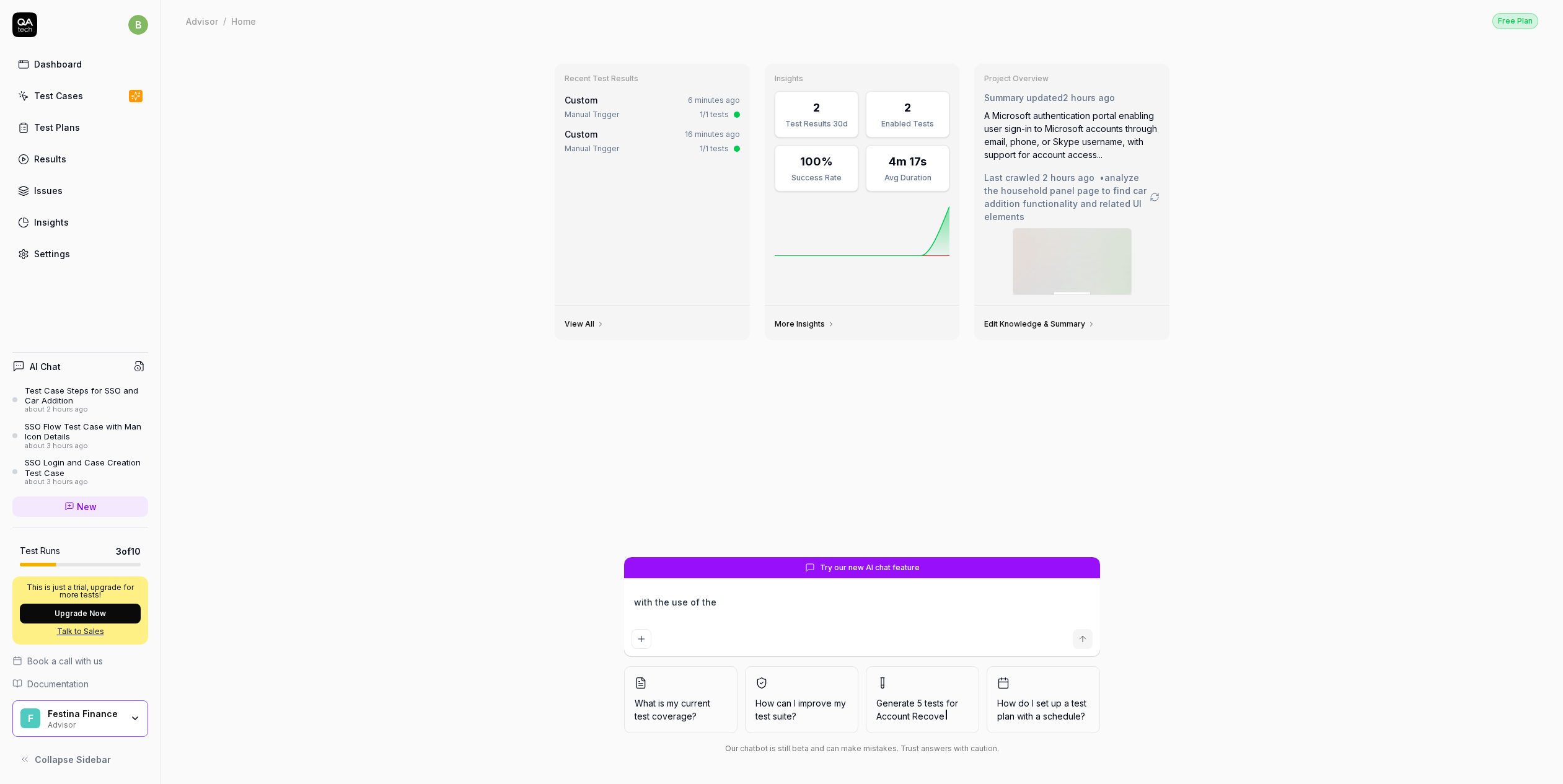
type textarea "with the use of the"
type textarea "*"
type textarea "with the use of th"
type textarea "*"
type textarea "with the use of t"
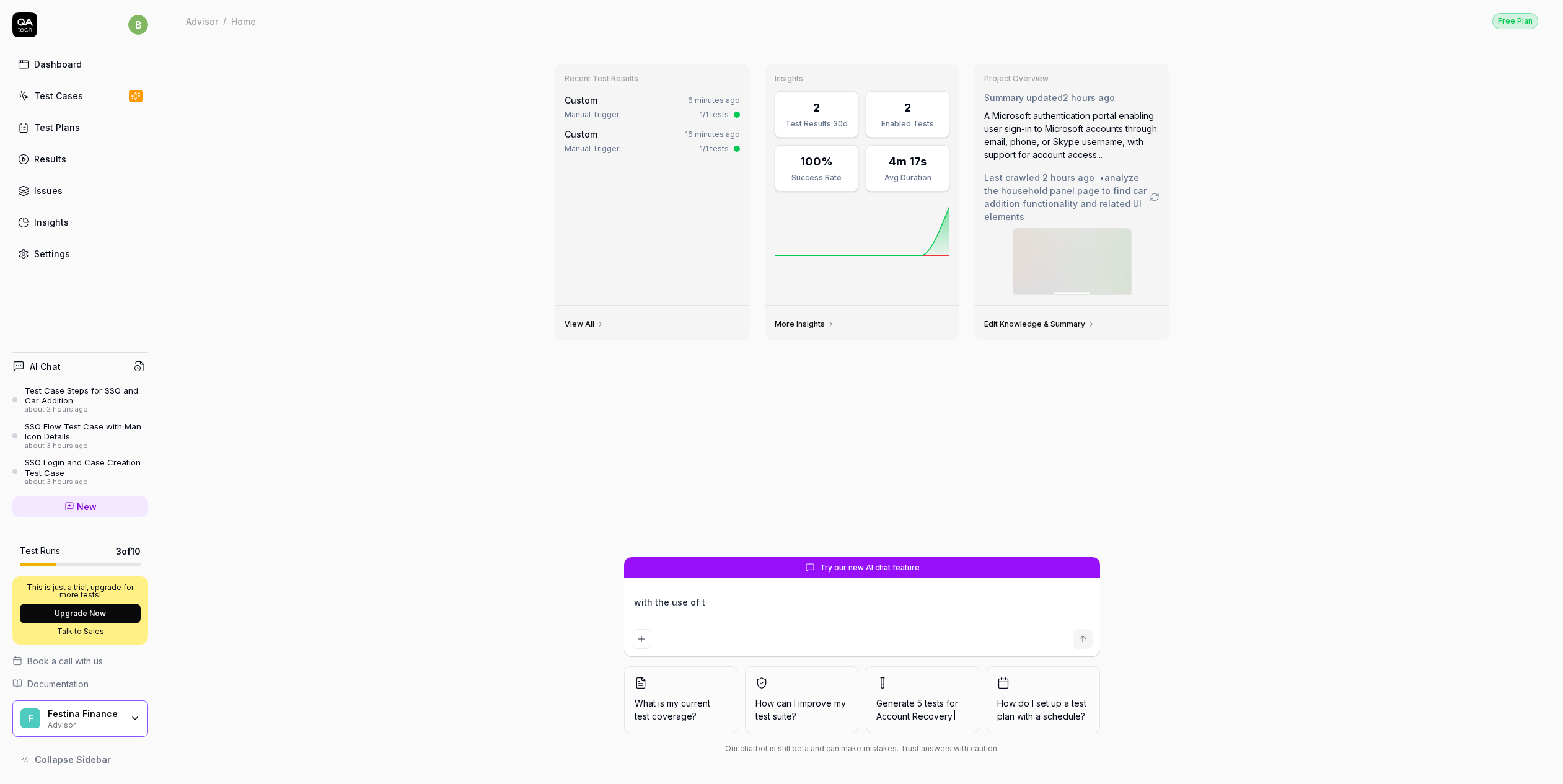
type textarea "*"
type textarea "with the use of"
type textarea "*"
type textarea "with the use of"
type textarea "*"
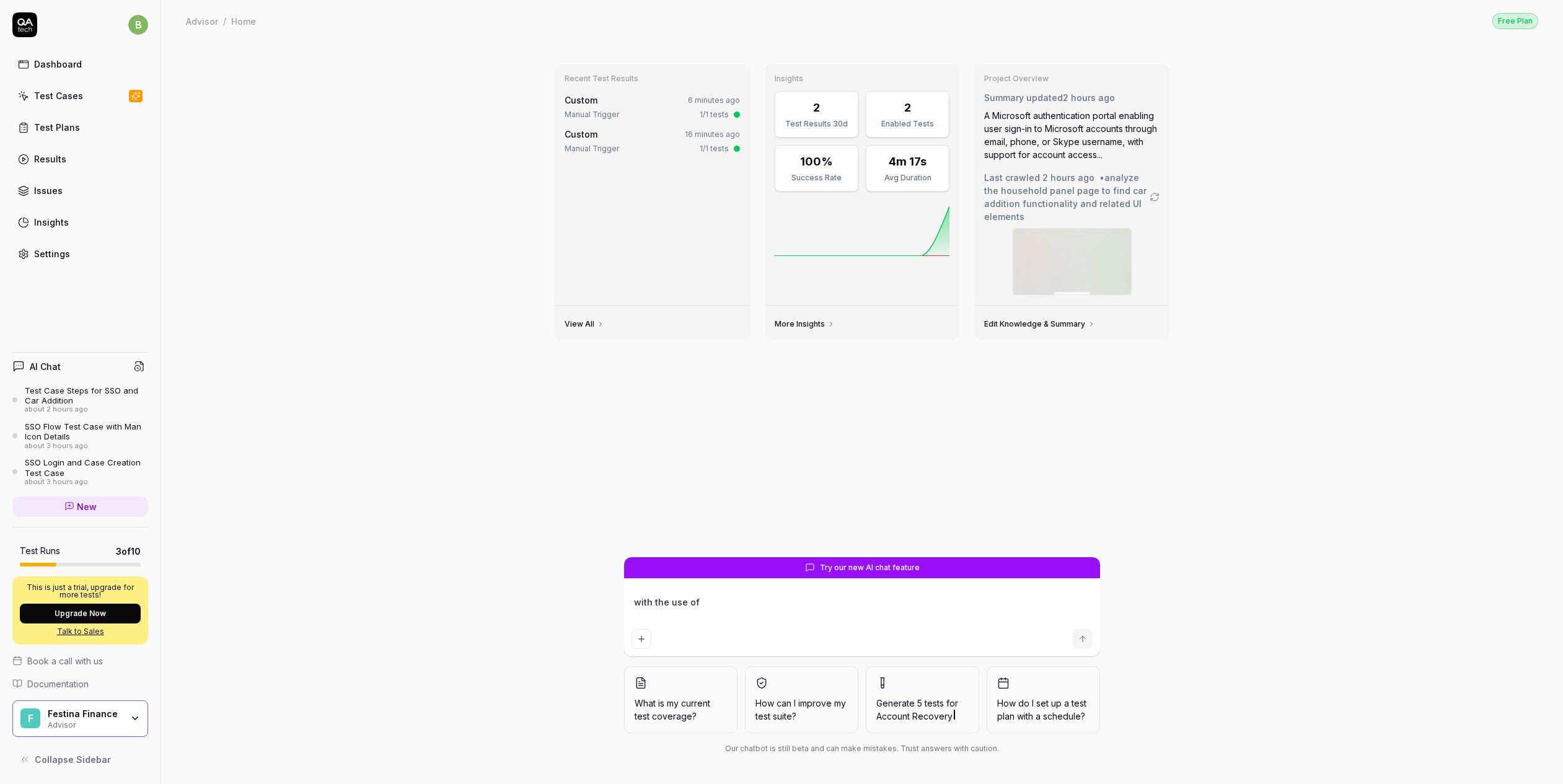
type textarea "with the use o"
type textarea "*"
type textarea "with the use"
type textarea "*"
type textarea "with the use"
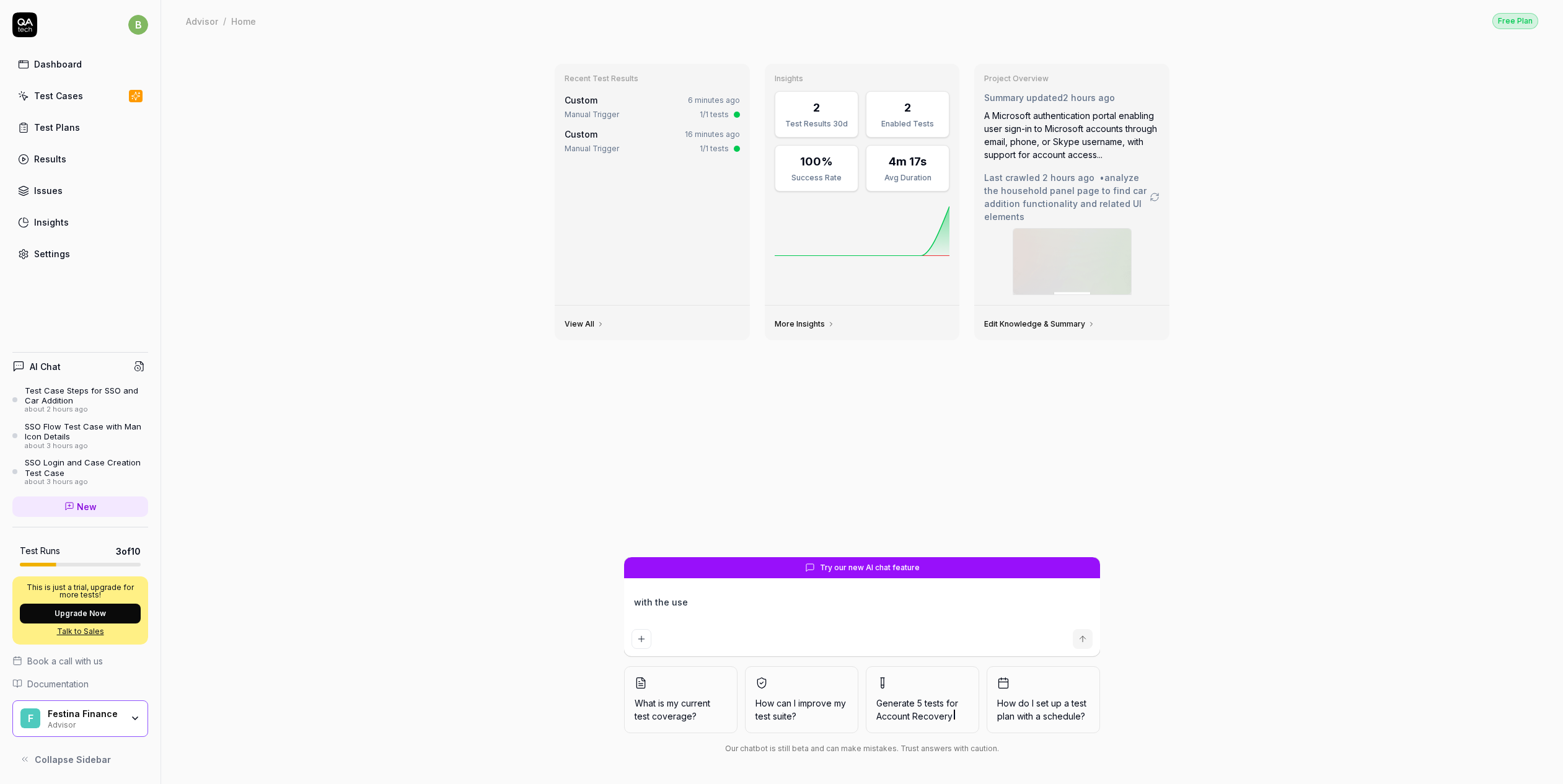
type textarea "*"
type textarea "with the us"
type textarea "*"
type textarea "with the u"
type textarea "*"
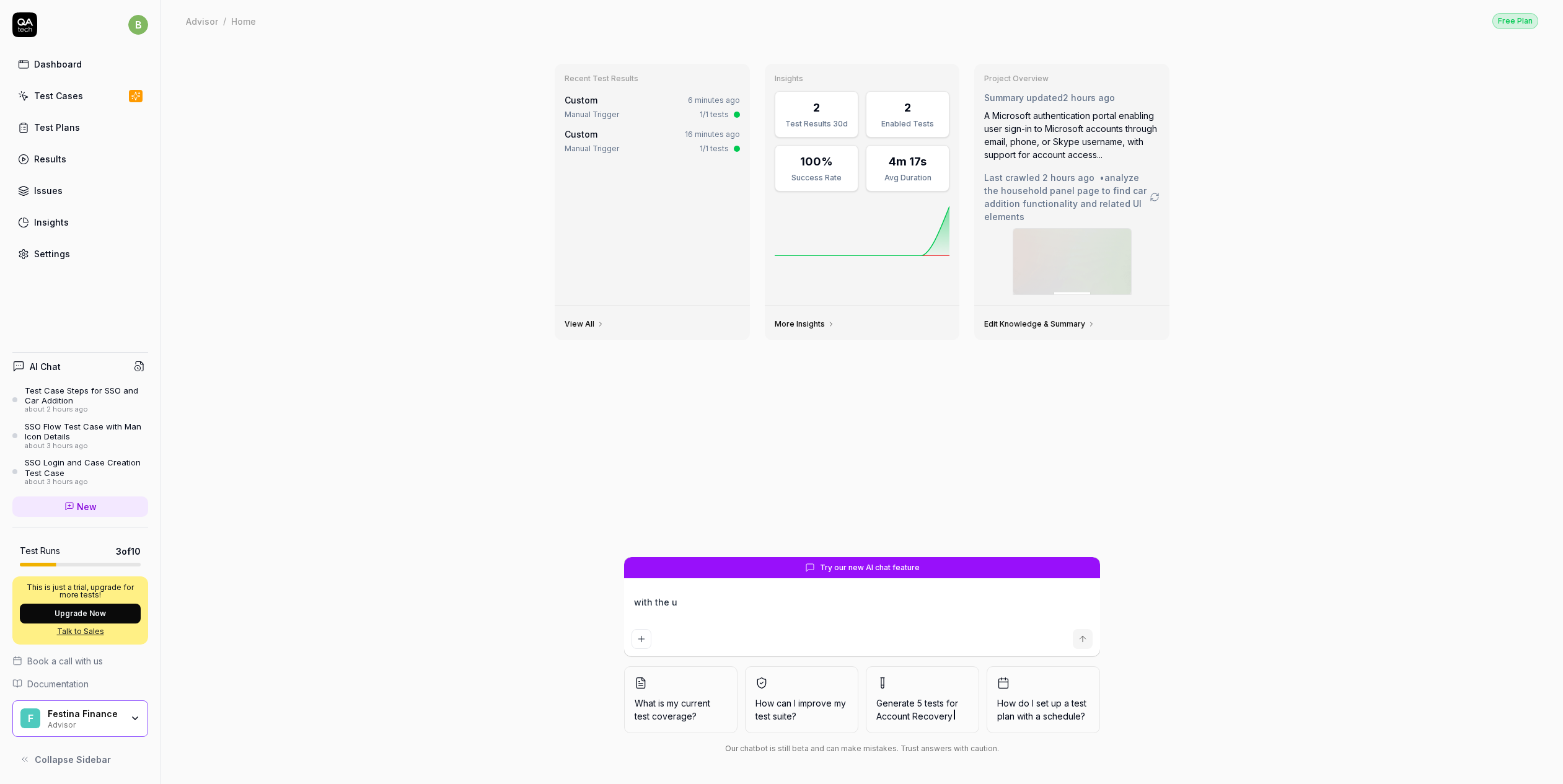
type textarea "with the"
type textarea "*"
type textarea "with the"
click at [64, 100] on div "Test Cases" at bounding box center [58, 96] width 49 height 13
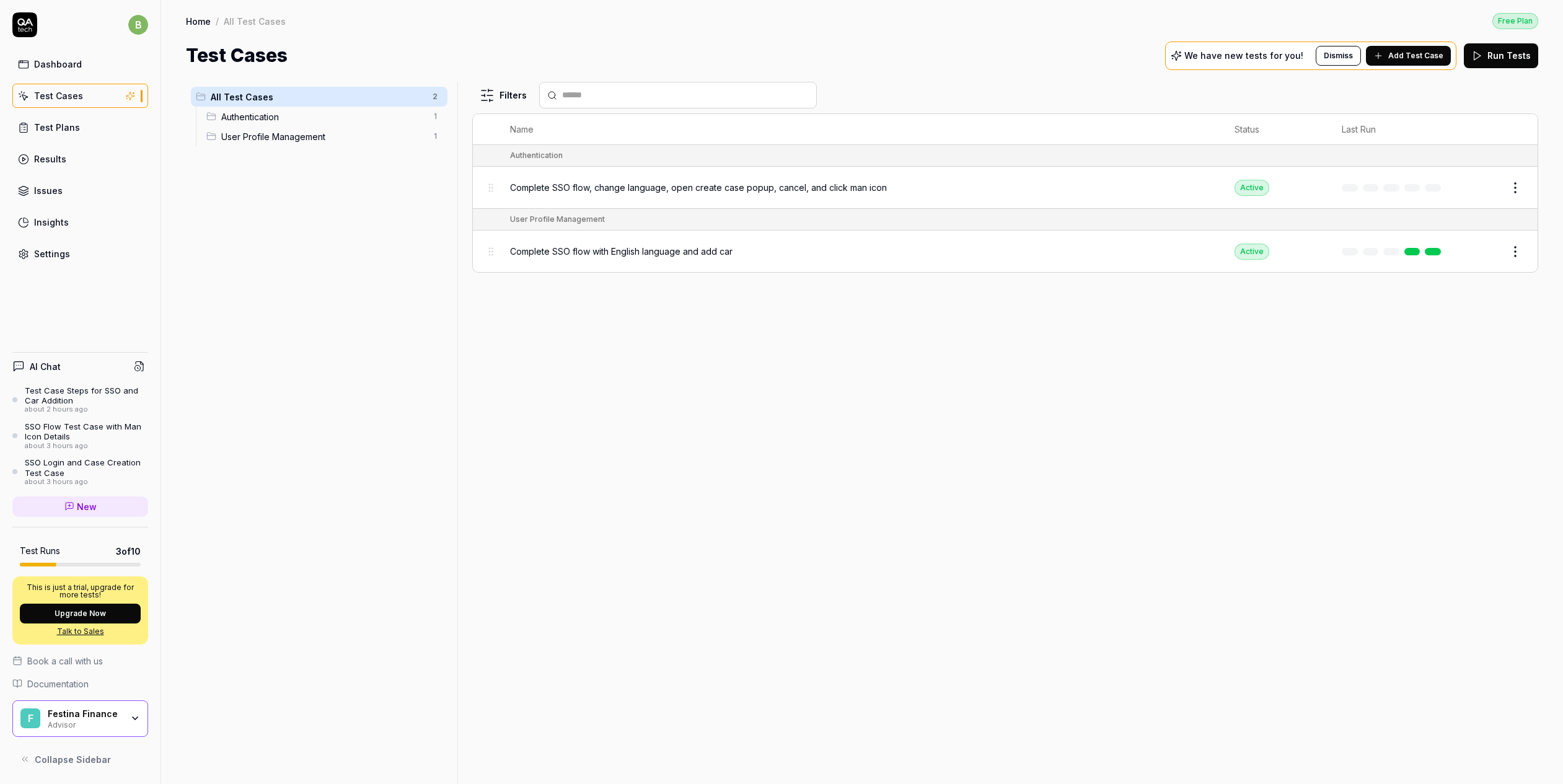
click at [260, 136] on span "User Profile Management" at bounding box center [323, 137] width 204 height 13
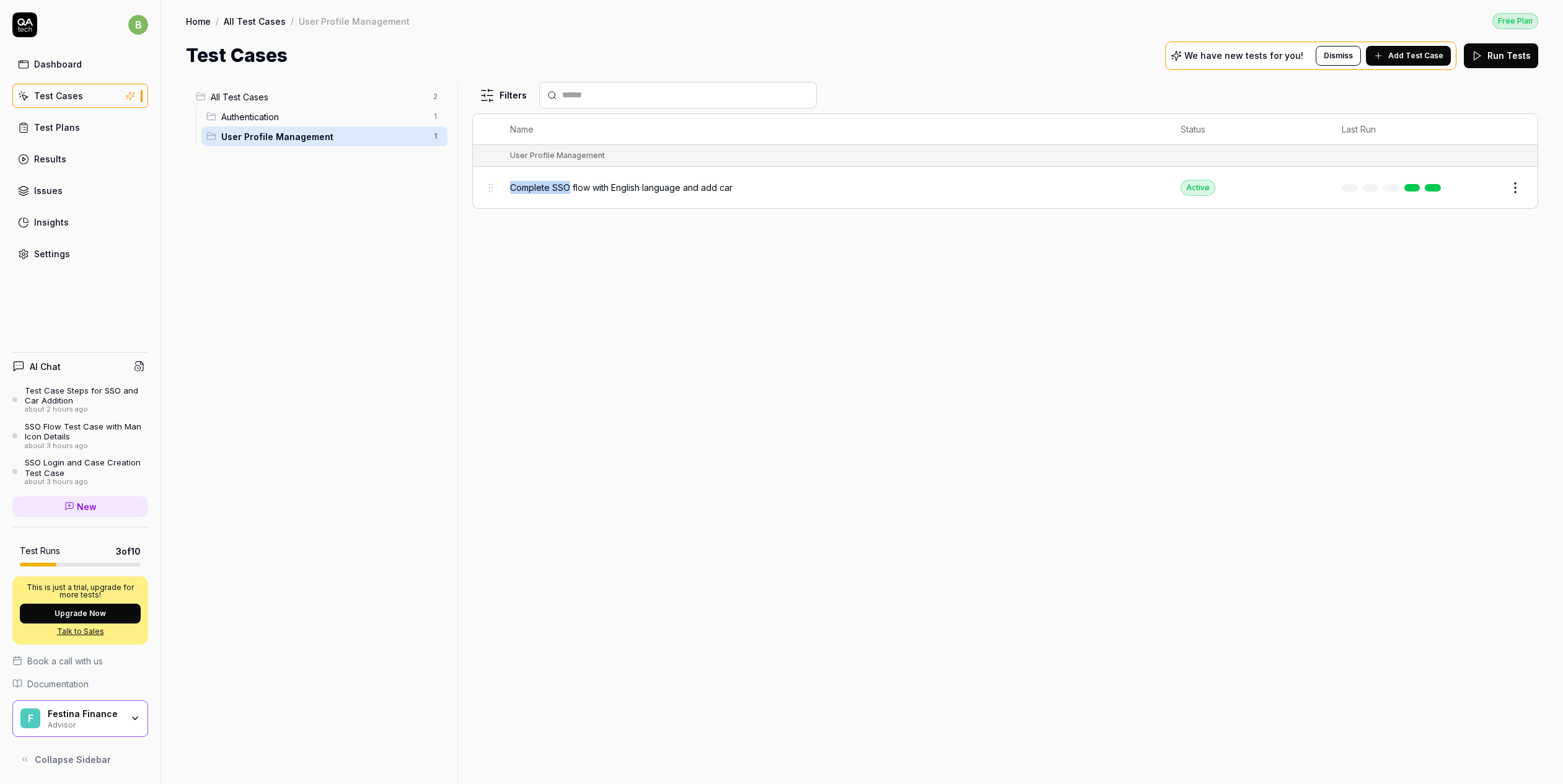
drag, startPoint x: 509, startPoint y: 185, endPoint x: 566, endPoint y: 183, distance: 57.0
click at [566, 183] on span "Complete SSO flow with English language and add car" at bounding box center [621, 188] width 222 height 13
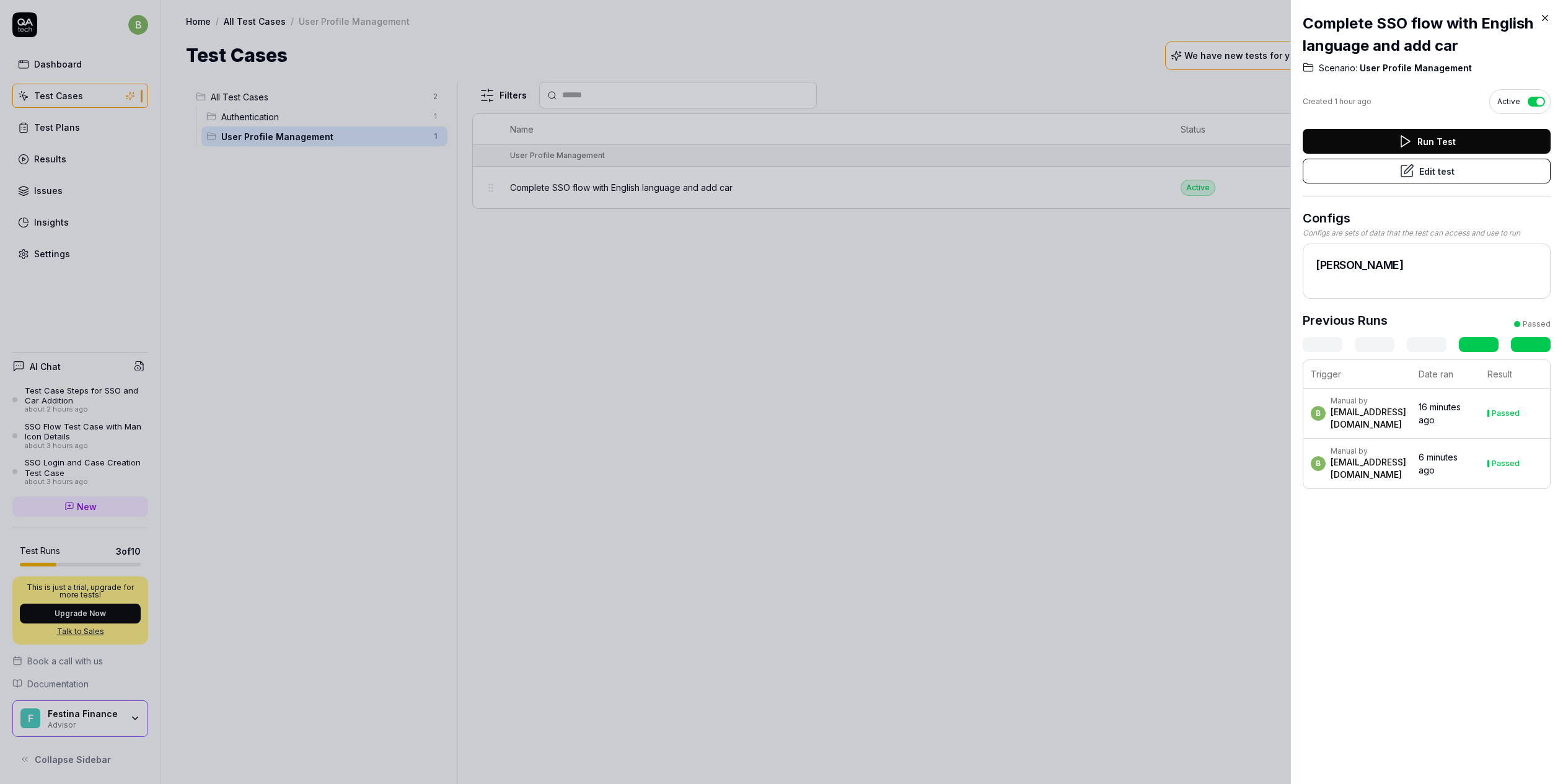
click at [251, 115] on div at bounding box center [781, 392] width 1563 height 784
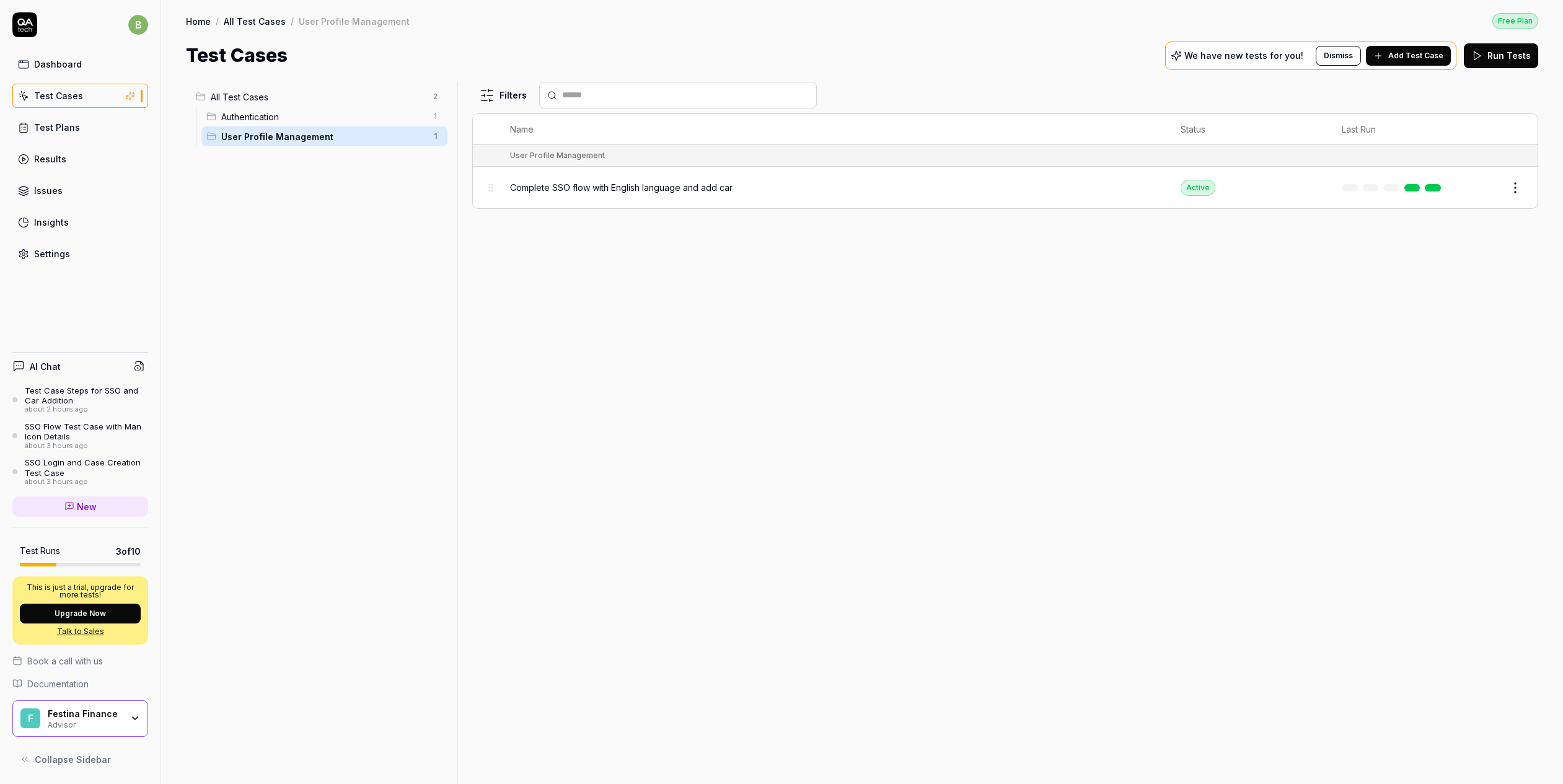
click at [243, 115] on span "Authentication" at bounding box center [323, 117] width 204 height 13
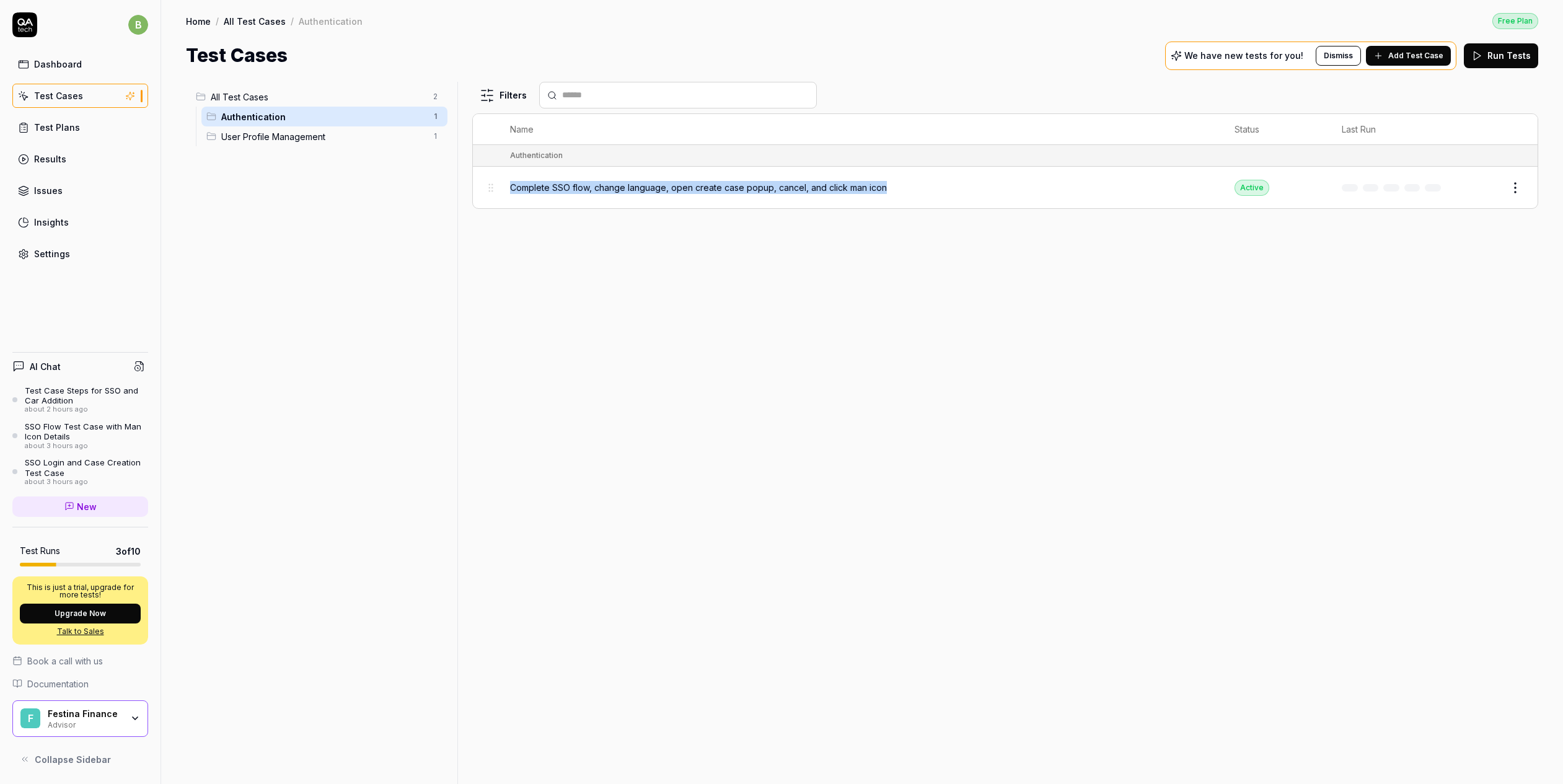
drag, startPoint x: 508, startPoint y: 188, endPoint x: 896, endPoint y: 185, distance: 388.0
click at [896, 185] on td "Complete SSO flow, change language, open create case popup, cancel, and click m…" at bounding box center [859, 188] width 724 height 41
click at [254, 133] on span "User Profile Management" at bounding box center [323, 137] width 204 height 13
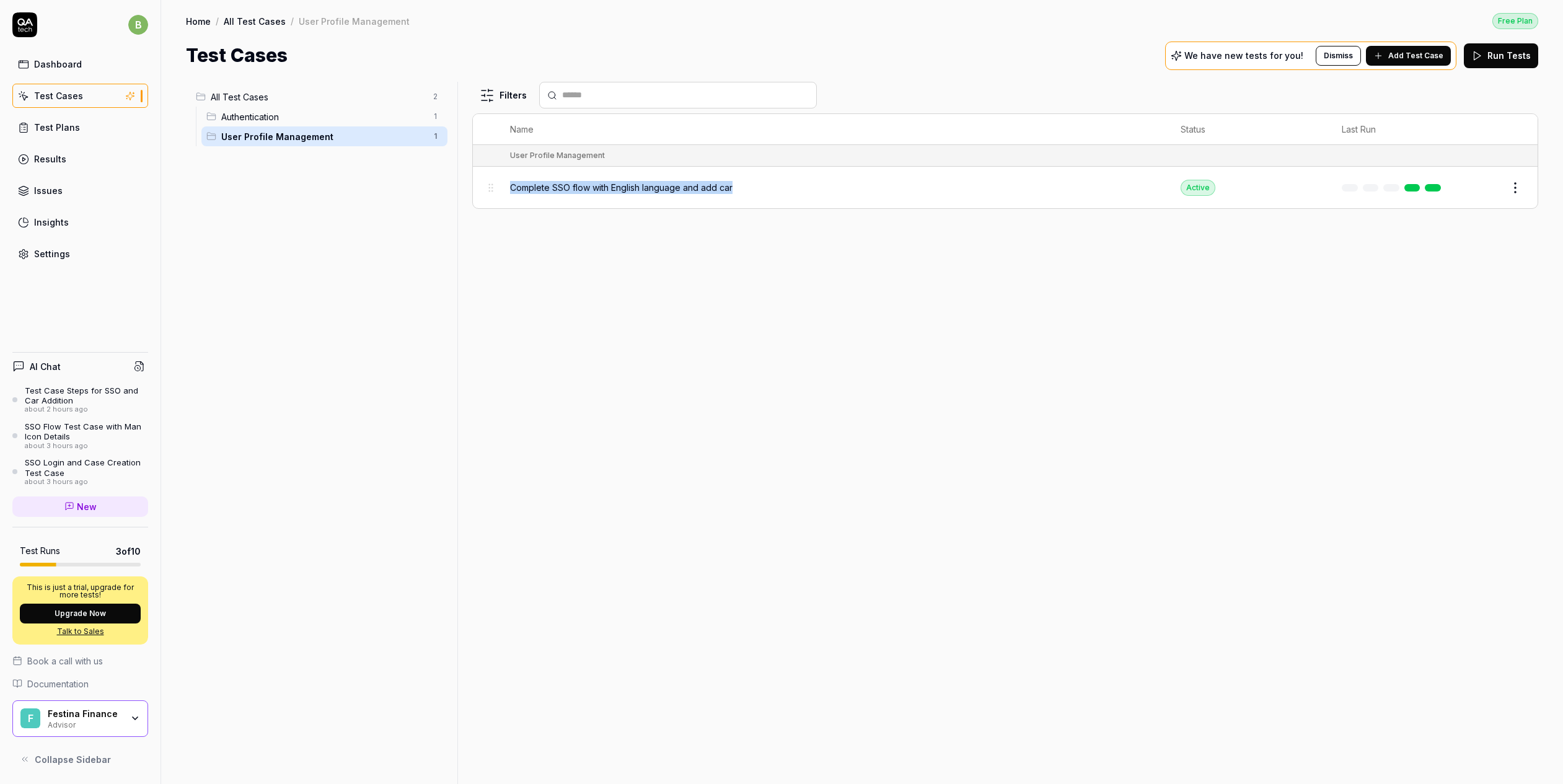
drag, startPoint x: 508, startPoint y: 186, endPoint x: 676, endPoint y: 219, distance: 171.2
click at [740, 183] on td "Complete SSO flow with English language and add car" at bounding box center [832, 188] width 670 height 41
copy span "Complete SSO flow with English language and add car"
click at [774, 187] on div "Complete SSO flow with English language and add car" at bounding box center [833, 188] width 646 height 13
drag, startPoint x: 763, startPoint y: 185, endPoint x: 654, endPoint y: 183, distance: 109.0
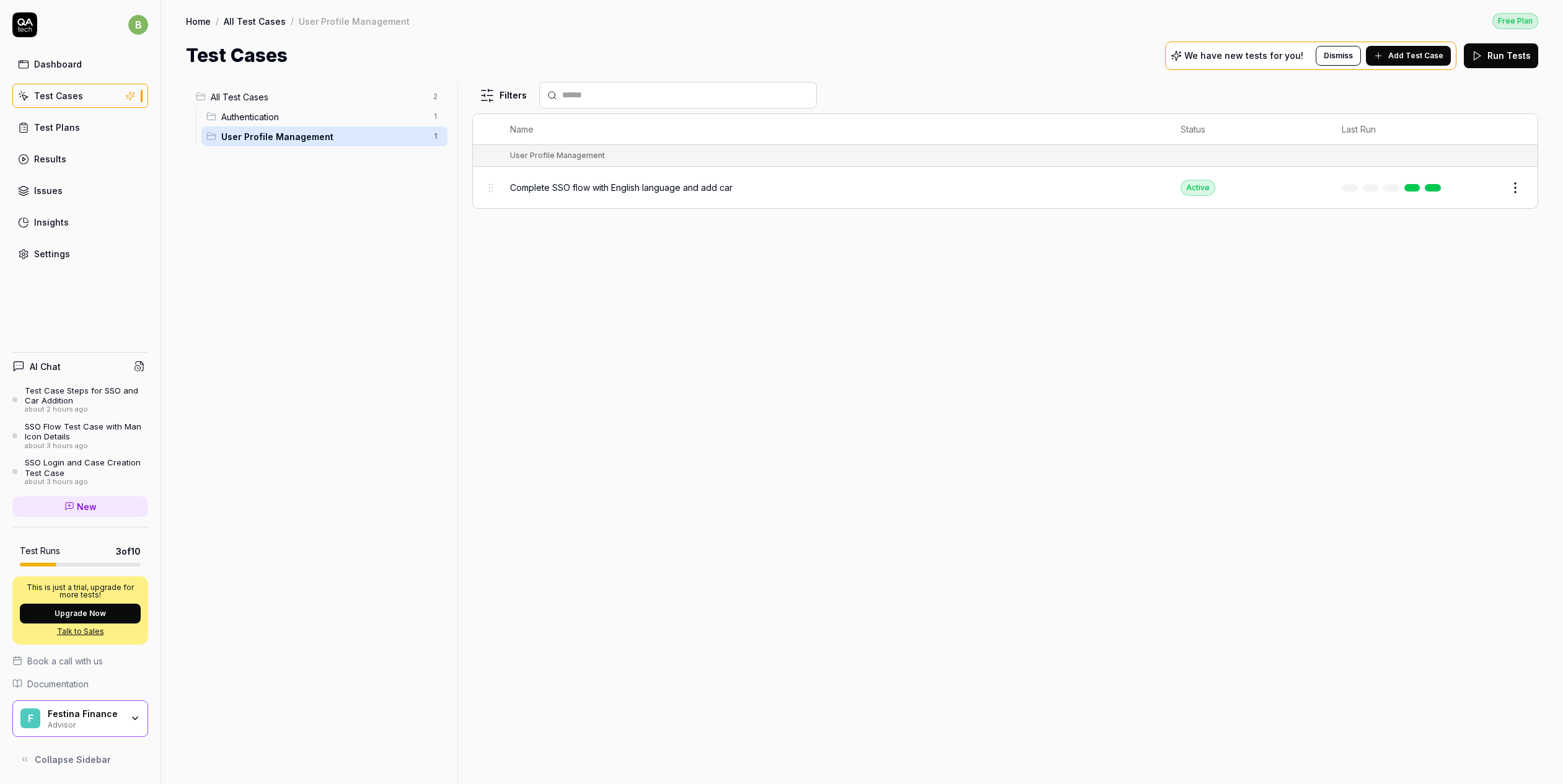
click at [742, 181] on div "Complete SSO flow with English language and add car" at bounding box center [833, 188] width 646 height 13
drag, startPoint x: 743, startPoint y: 183, endPoint x: 508, endPoint y: 186, distance: 235.0
click at [52, 363] on h4 "AI Chat" at bounding box center [45, 367] width 31 height 13
click at [139, 367] on icon at bounding box center [139, 366] width 11 height 11
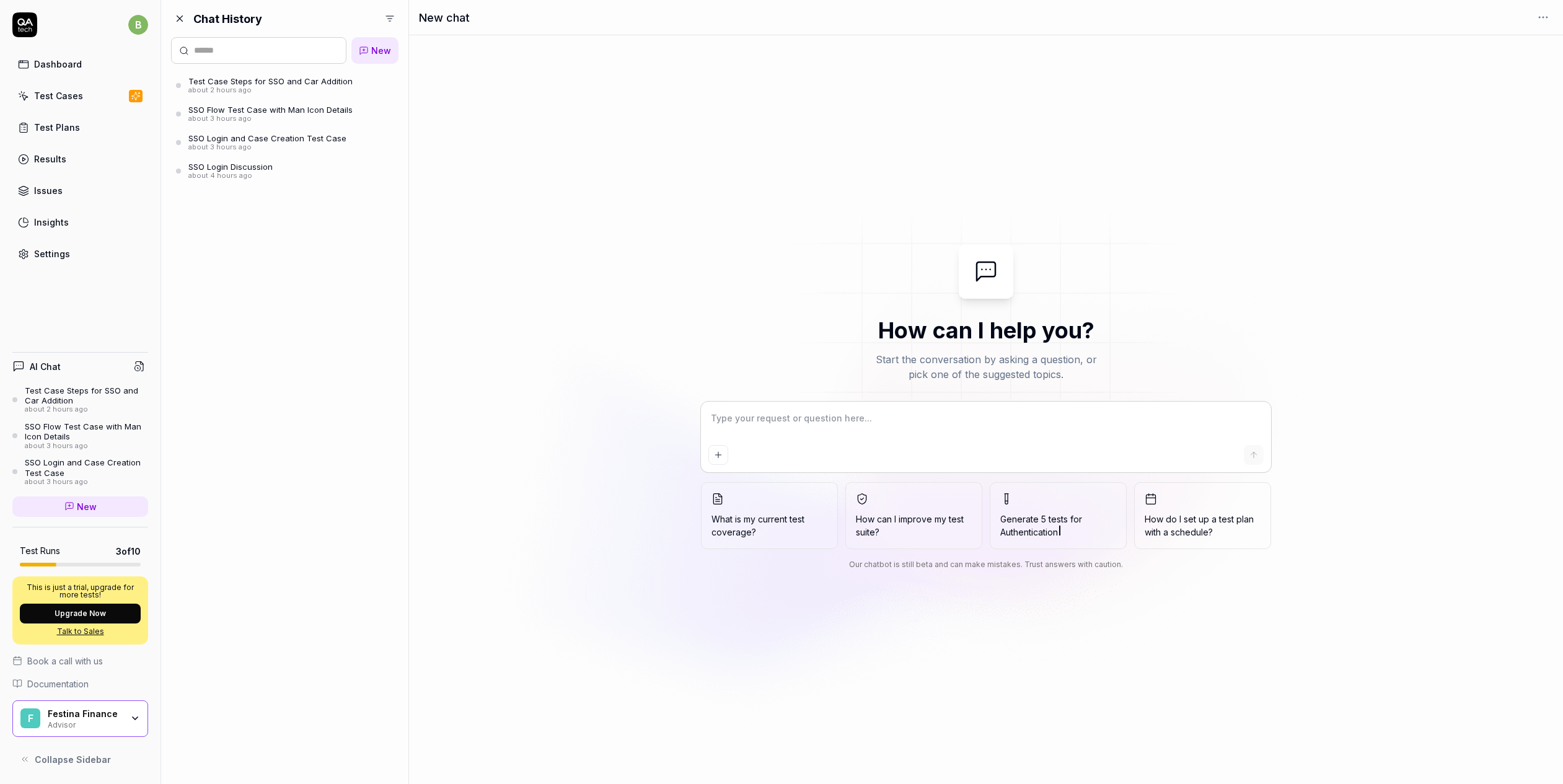
click at [772, 422] on textarea at bounding box center [985, 424] width 555 height 31
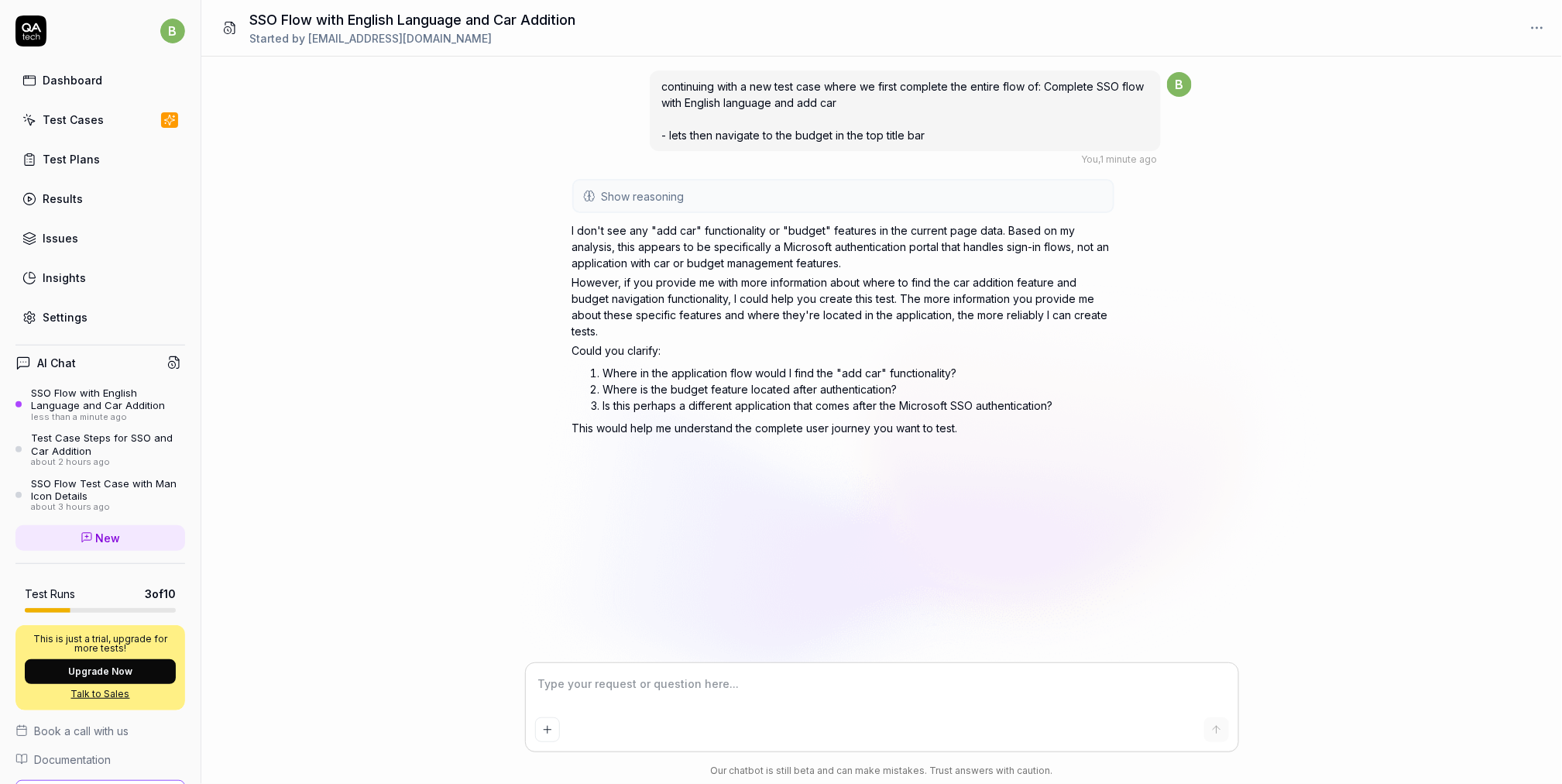
click at [607, 697] on textarea at bounding box center [881, 692] width 694 height 39
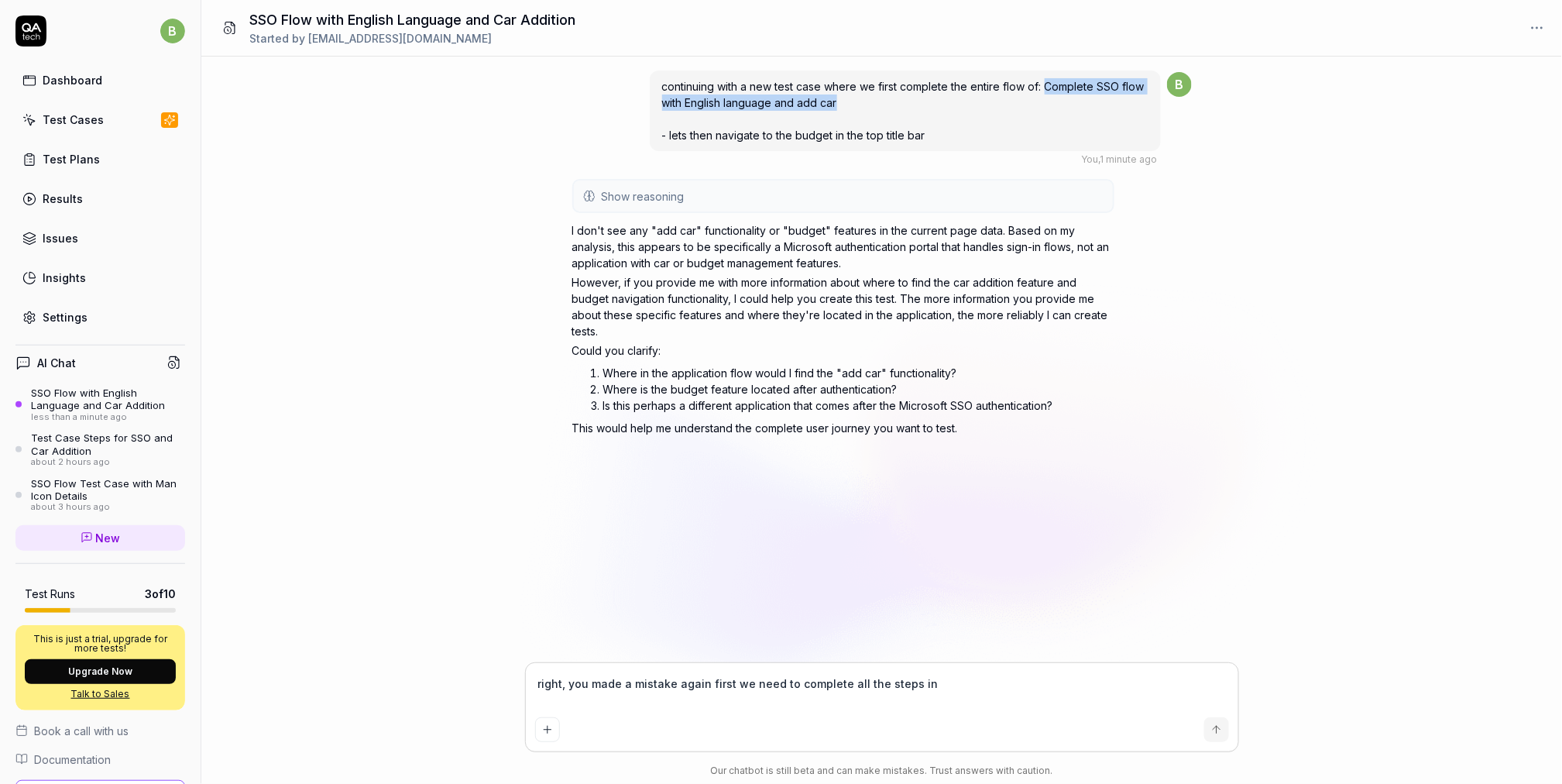
drag, startPoint x: 1047, startPoint y: 84, endPoint x: 1038, endPoint y: 103, distance: 21.0
click at [1038, 103] on div "continuing with a new test case where we first complete the entire flow of: Com…" at bounding box center [904, 110] width 511 height 80
copy span "Complete SSO flow with English language and add car"
click at [986, 702] on textarea "right, you made a mistake again first we need to complete all the steps in" at bounding box center [881, 692] width 694 height 39
paste textarea "Complete SSO flow with English language and add car"
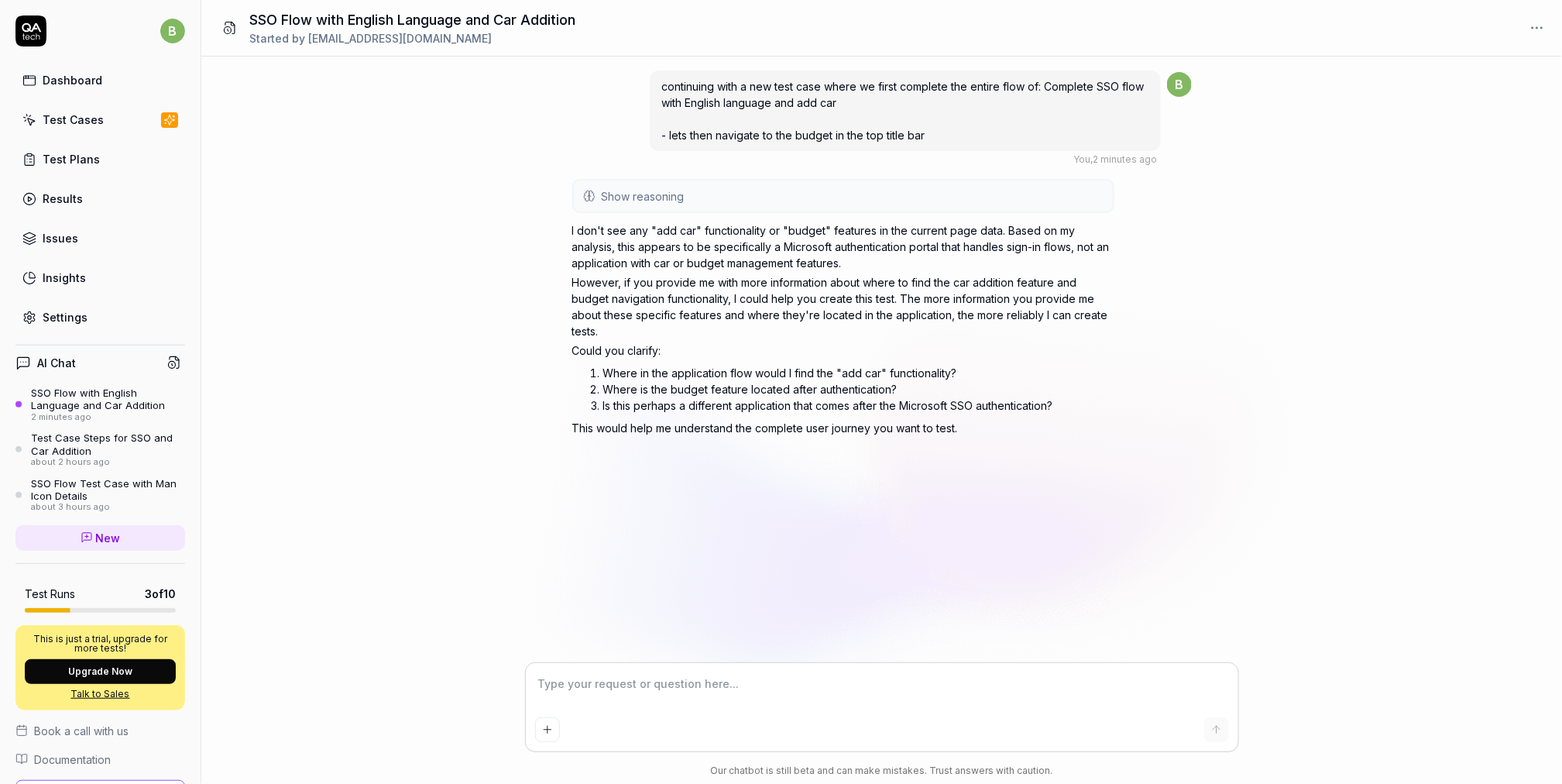
click at [718, 676] on textarea at bounding box center [881, 692] width 694 height 39
click at [706, 688] on textarea at bounding box center [881, 692] width 694 height 39
click at [588, 703] on textarea at bounding box center [881, 692] width 694 height 39
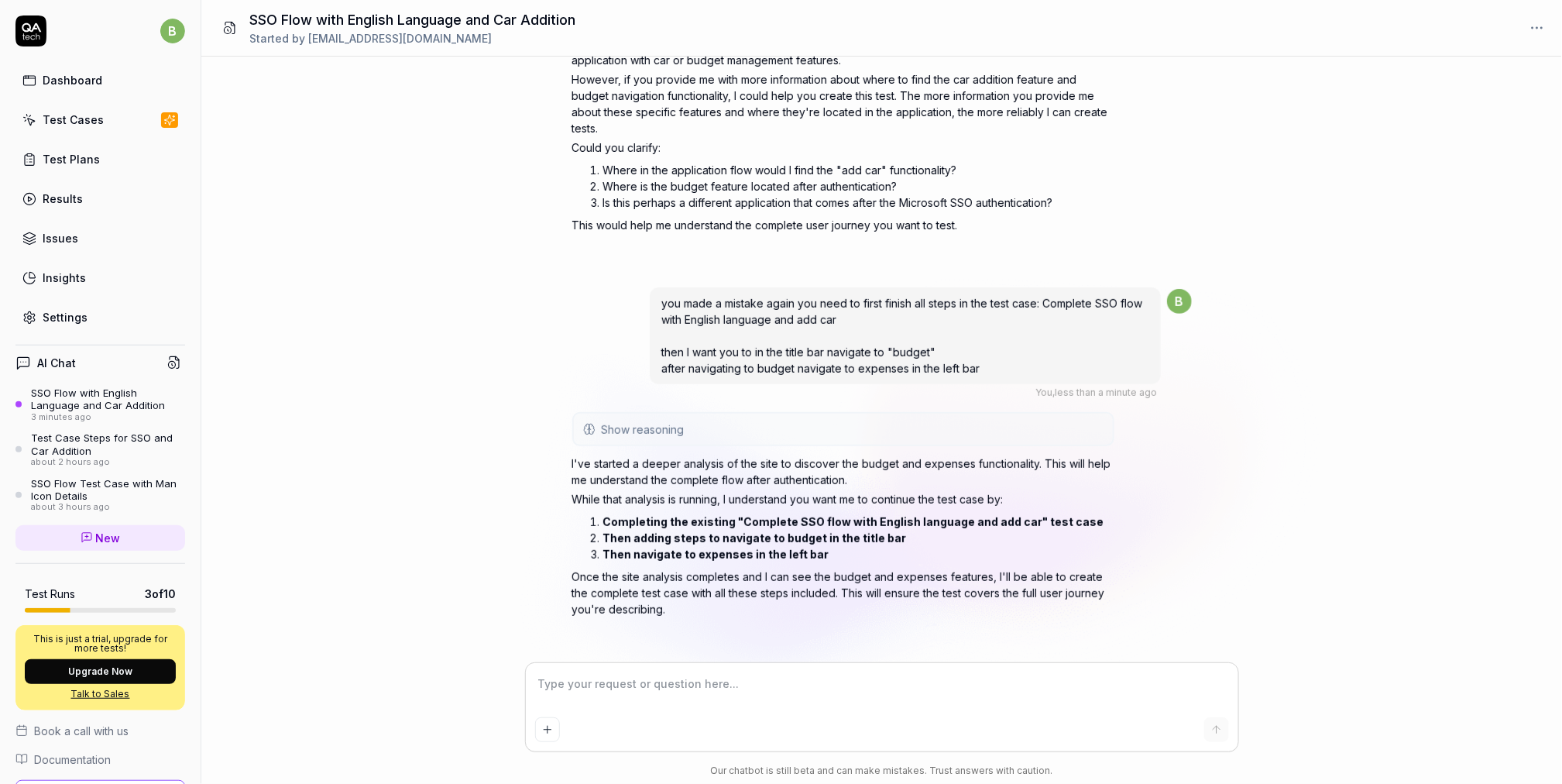
scroll to position [197, 0]
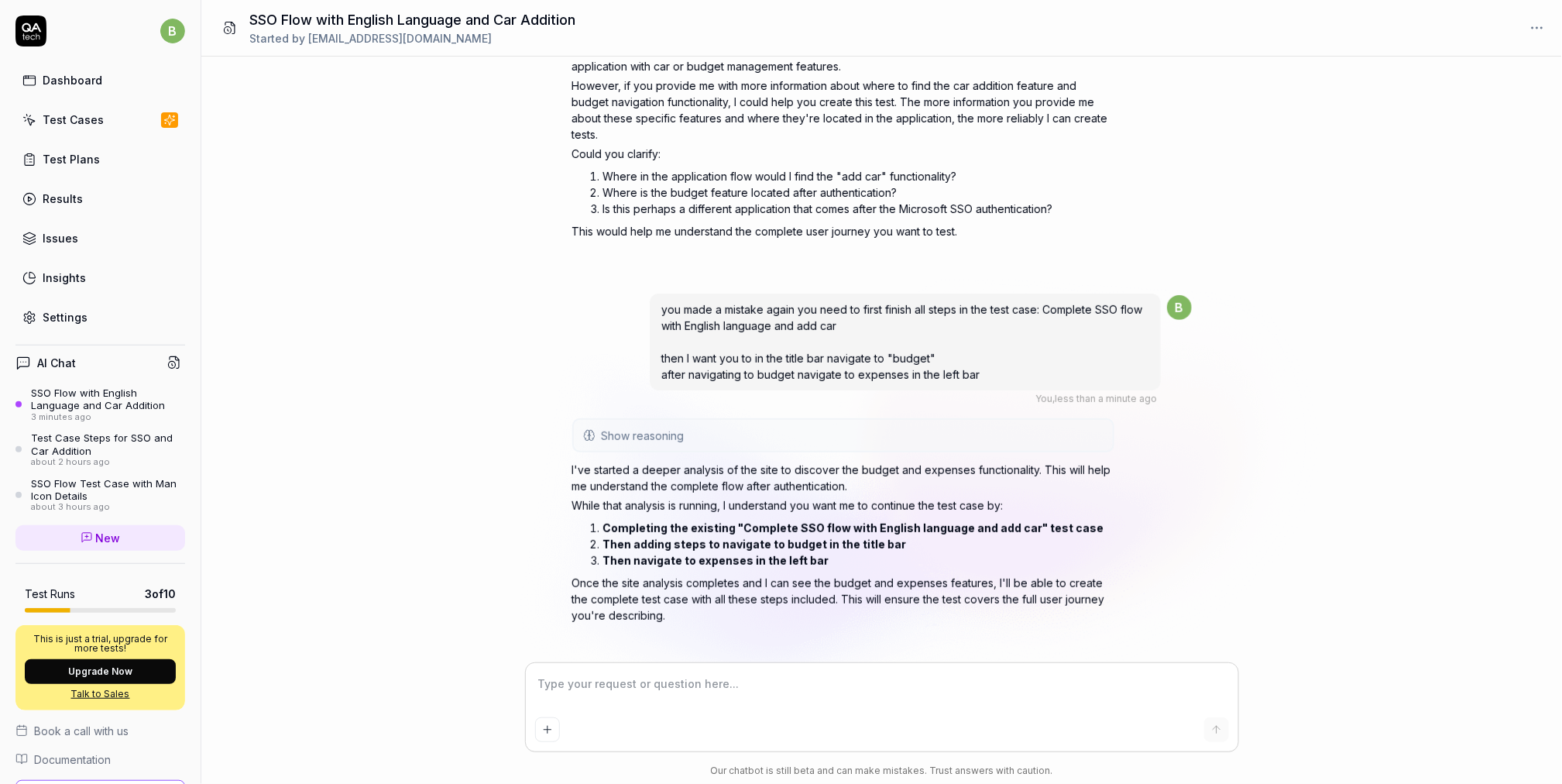
click at [637, 428] on span "Show reasoning" at bounding box center [644, 436] width 83 height 17
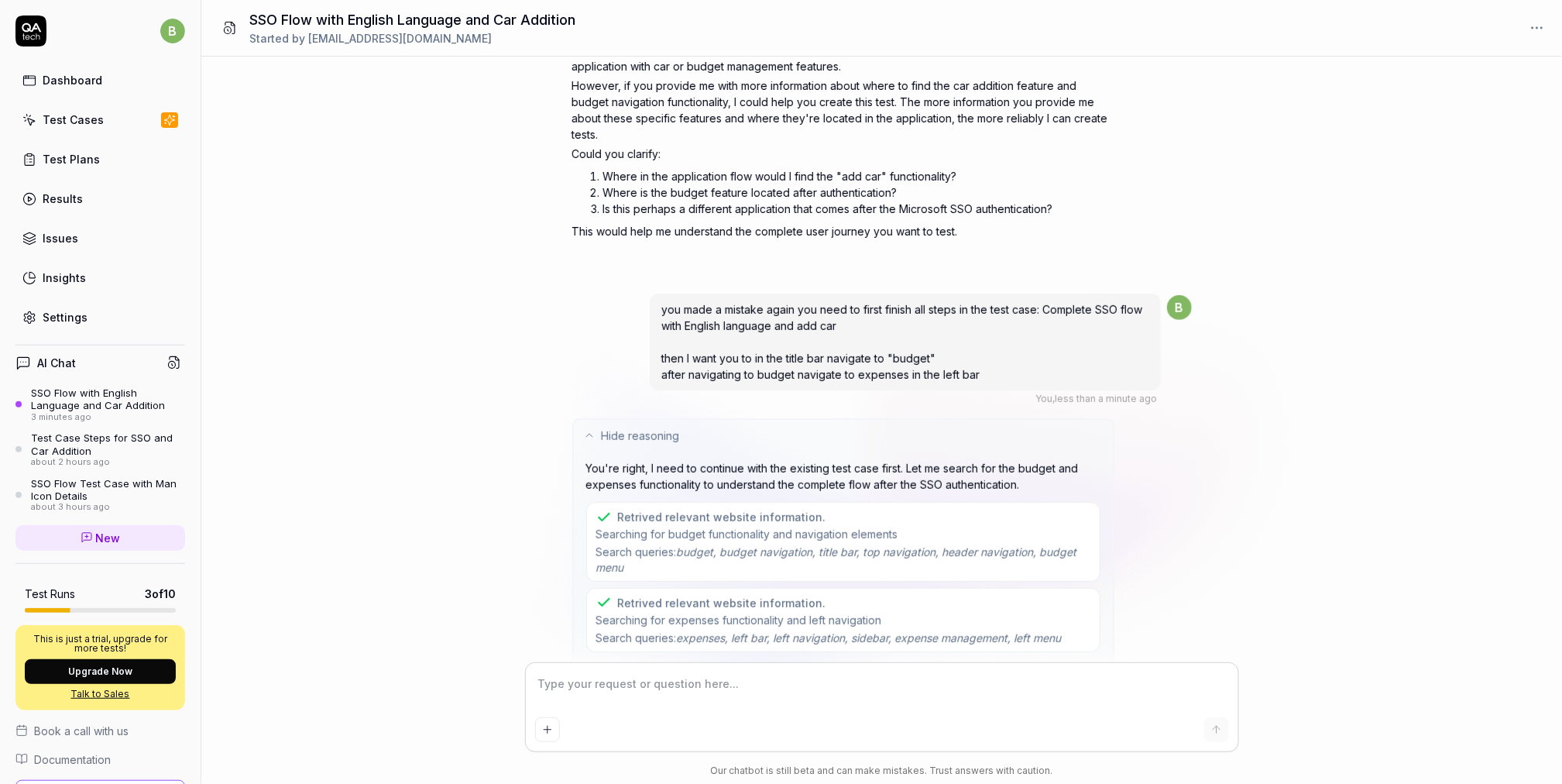
click at [638, 428] on span "Hide reasoning" at bounding box center [641, 436] width 79 height 17
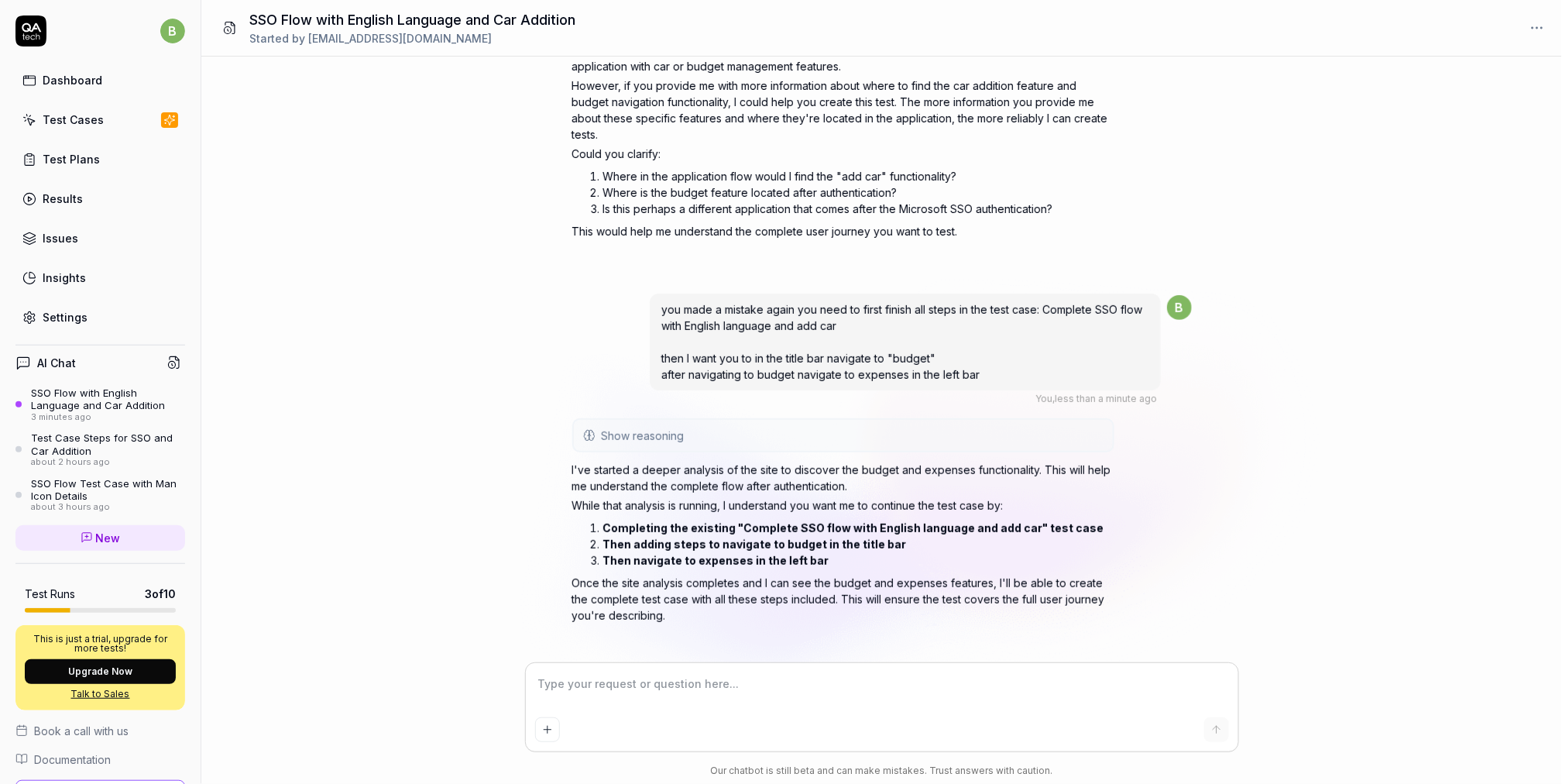
click at [621, 688] on textarea at bounding box center [881, 692] width 694 height 39
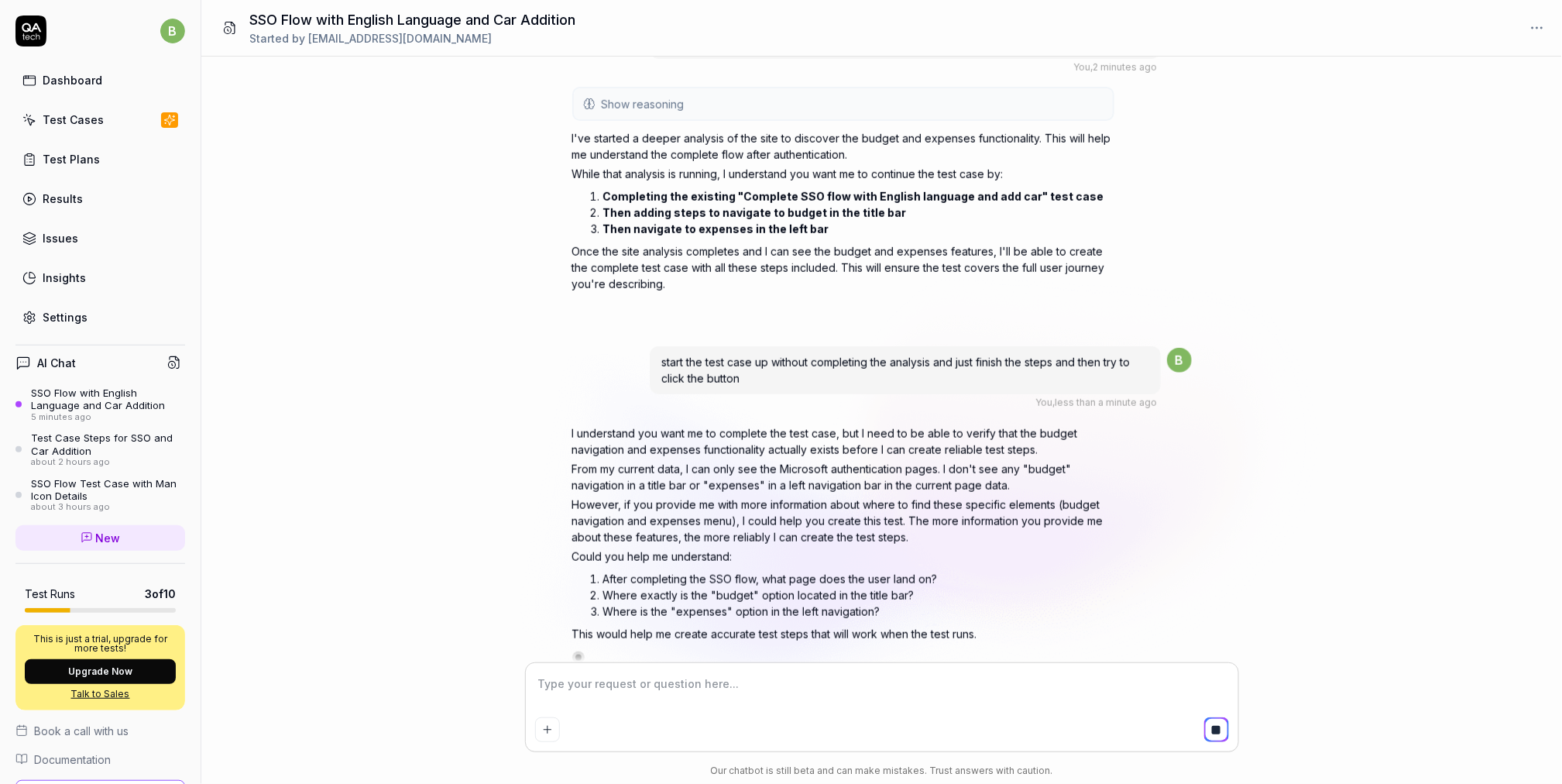
scroll to position [547, 0]
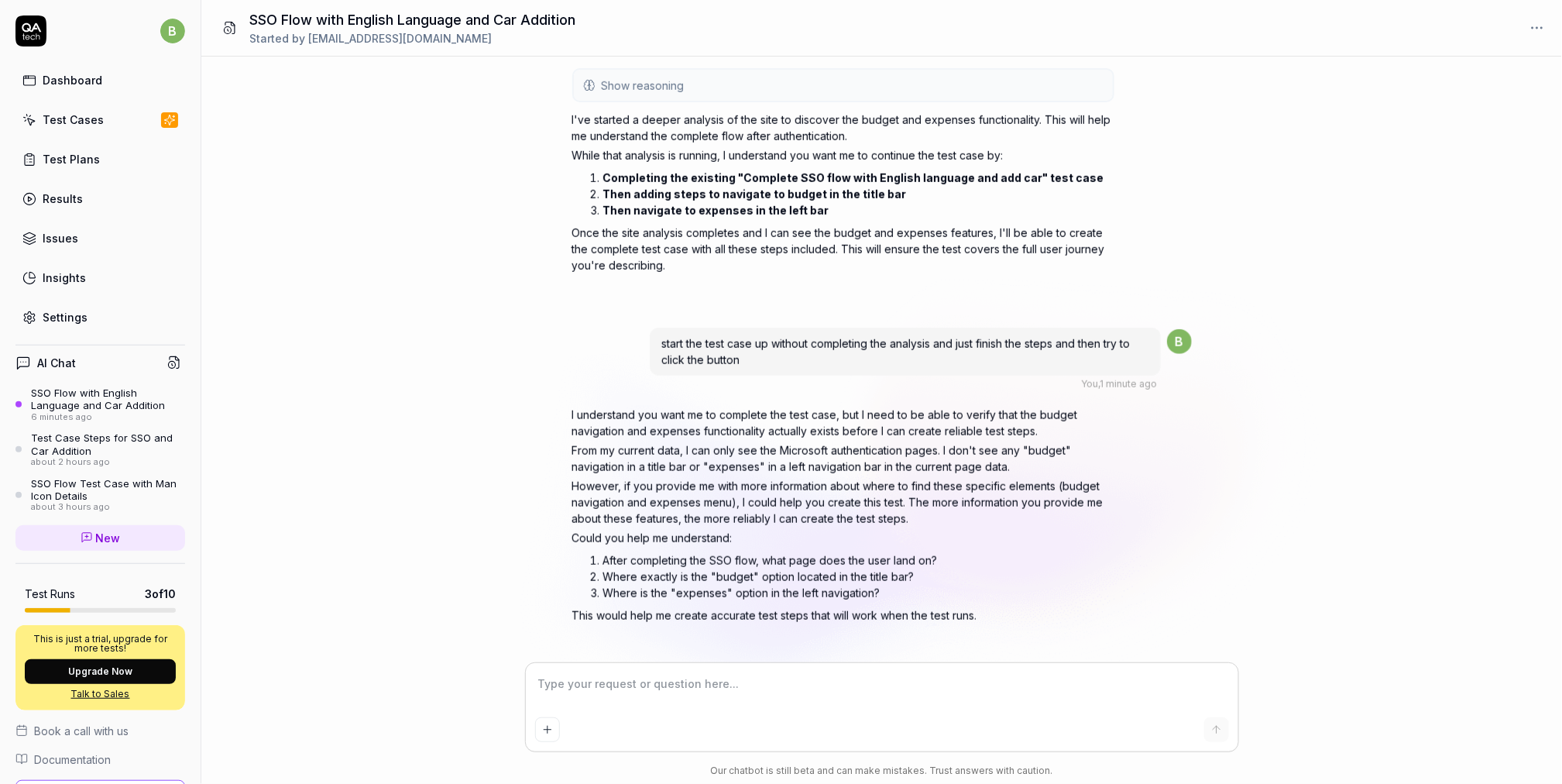
click at [621, 687] on textarea at bounding box center [881, 692] width 694 height 39
paste textarea "[URL][DOMAIN_NAME]"
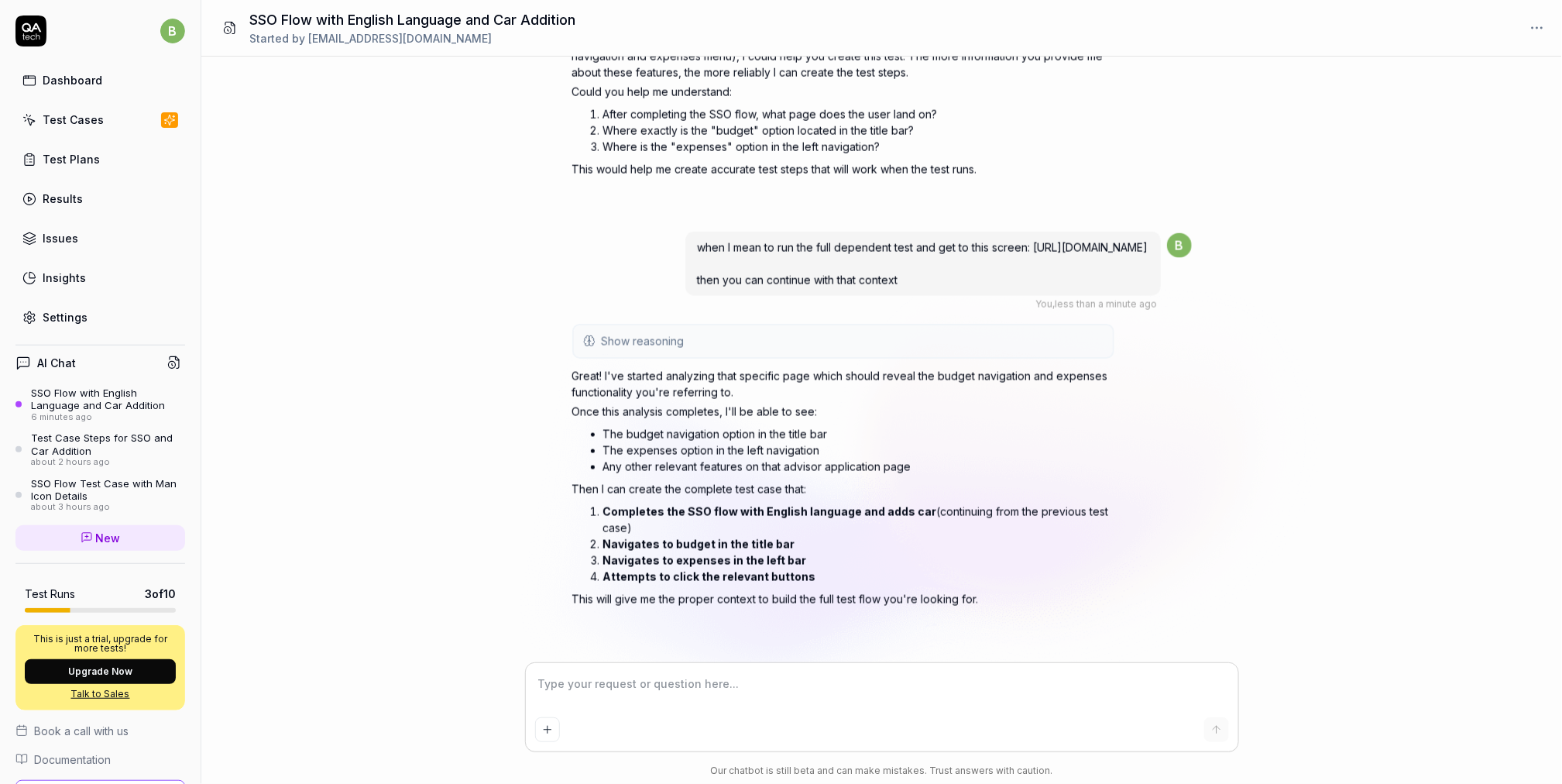
scroll to position [1008, 0]
click at [613, 691] on textarea at bounding box center [881, 692] width 694 height 39
click at [613, 697] on textarea at bounding box center [881, 692] width 694 height 39
click at [655, 349] on button "Show reasoning" at bounding box center [843, 342] width 539 height 31
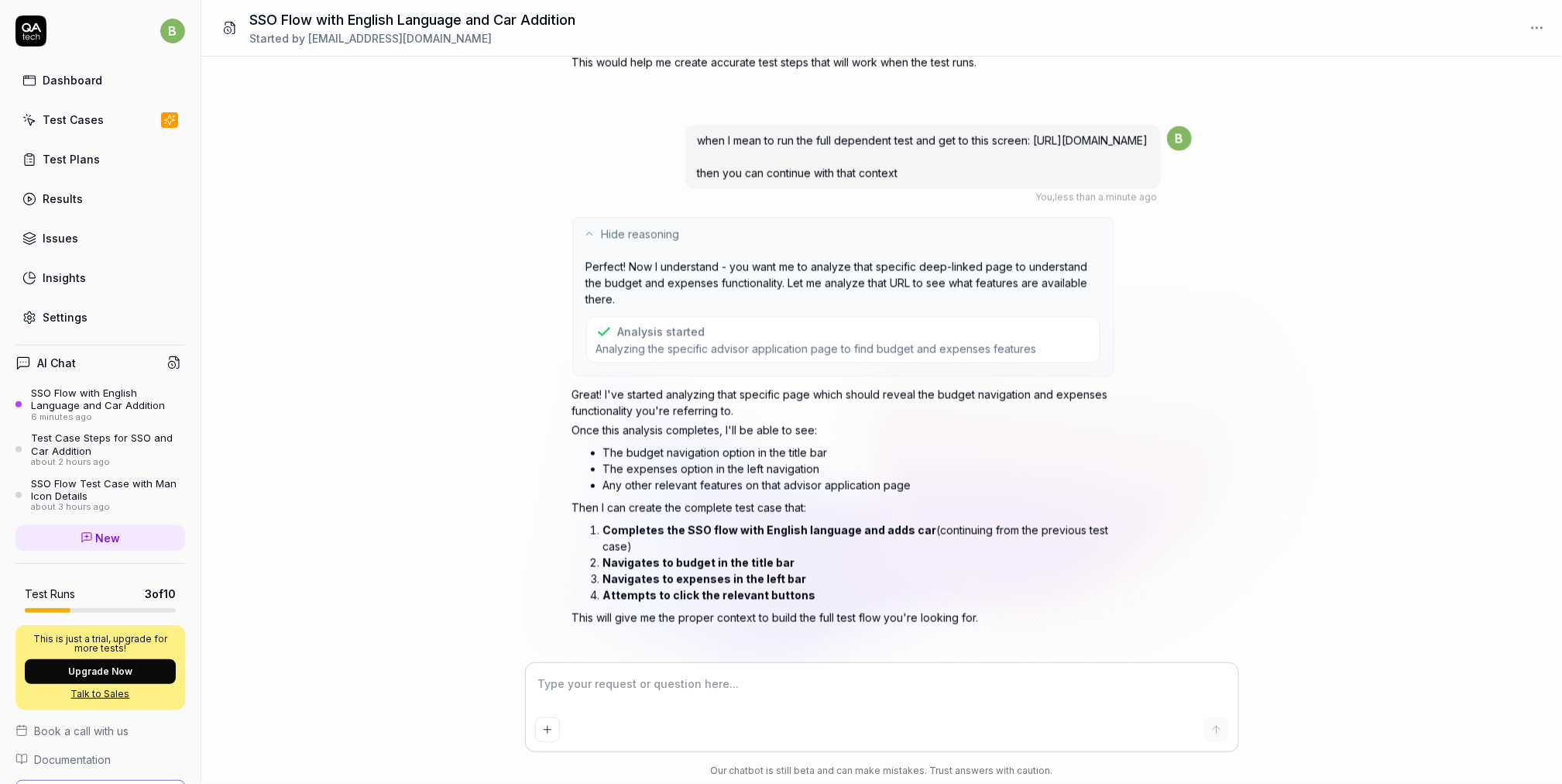
scroll to position [1134, 0]
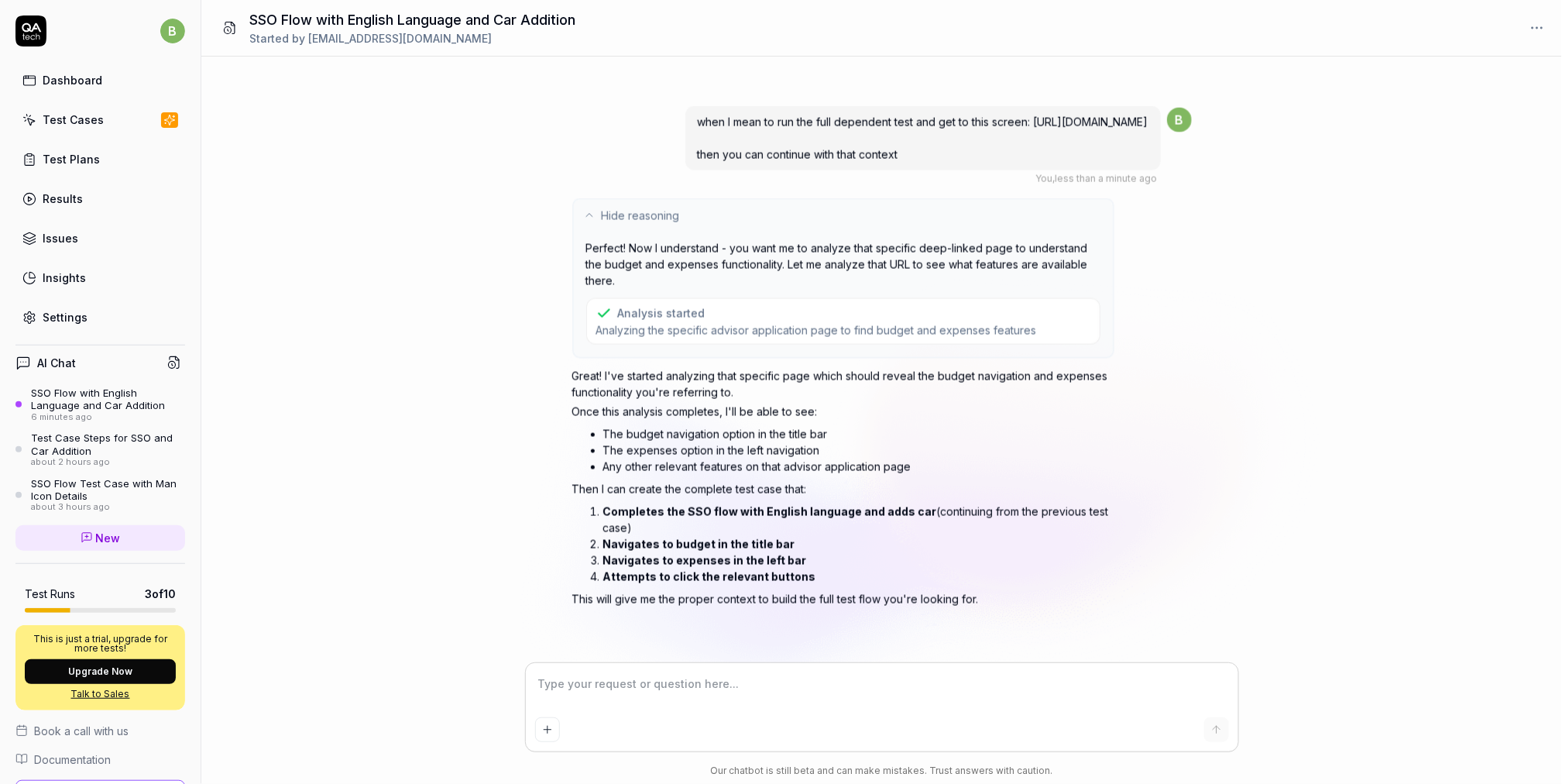
click at [616, 678] on textarea at bounding box center [881, 692] width 694 height 39
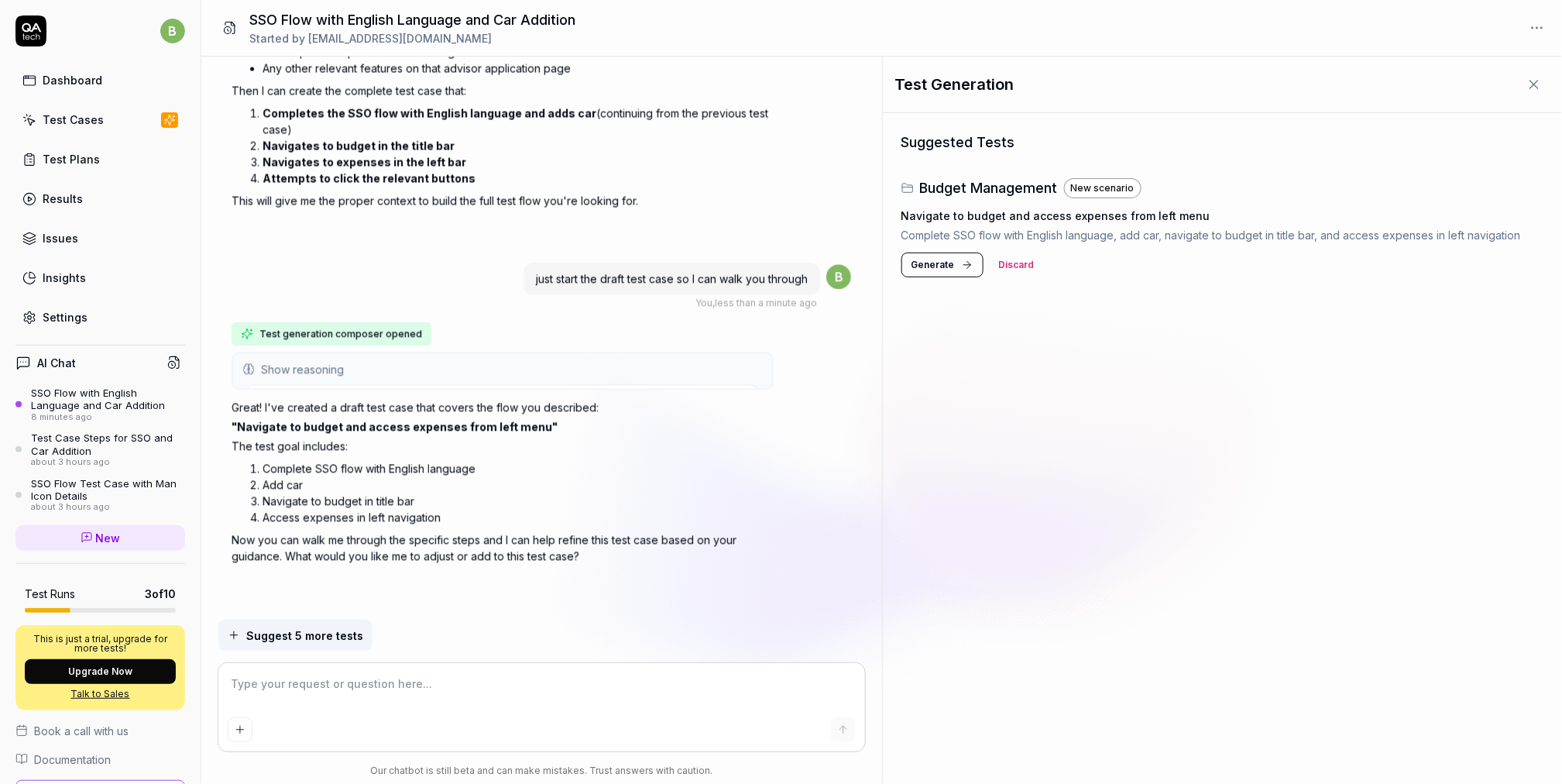
scroll to position [1528, 0]
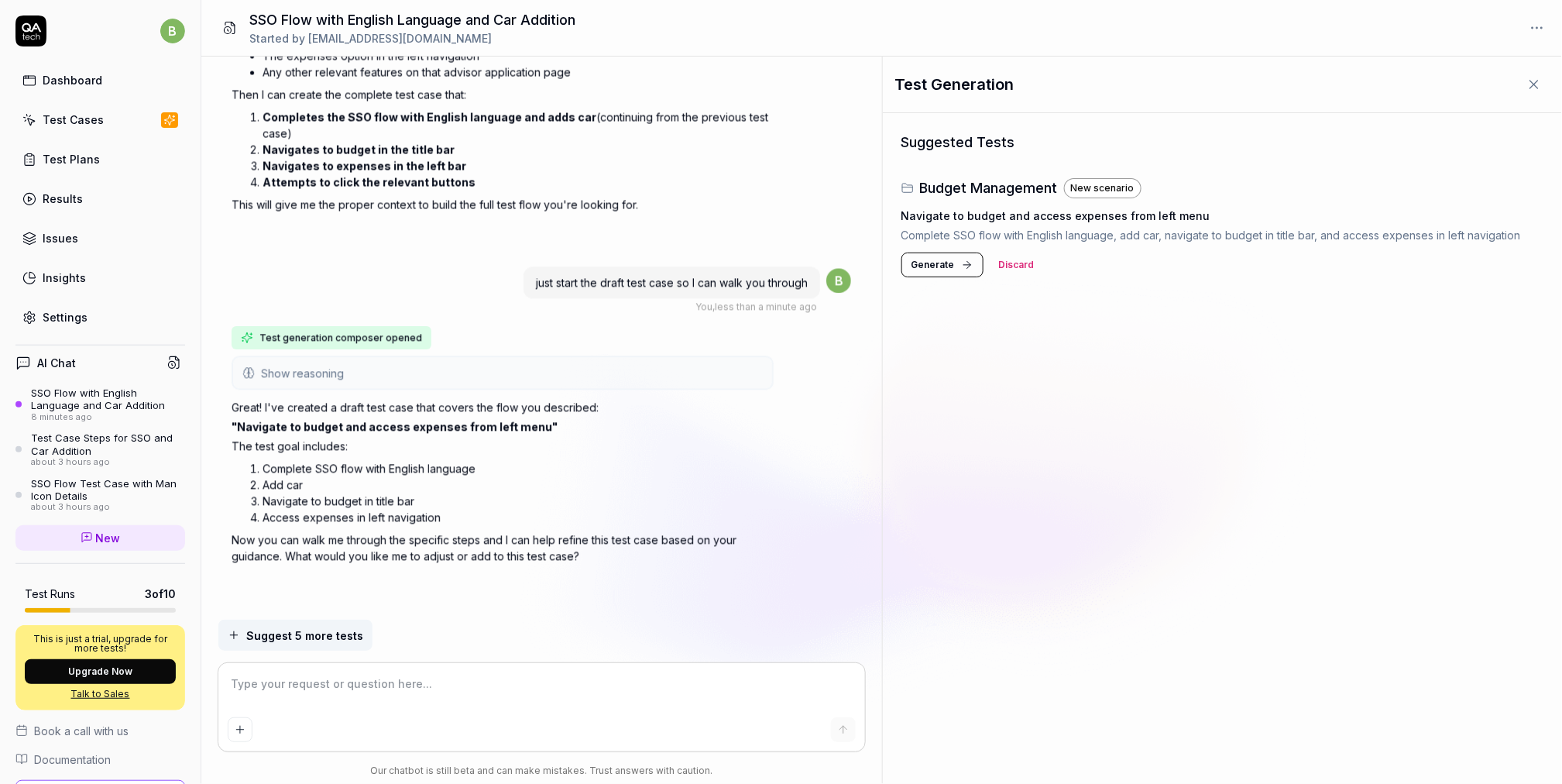
click at [933, 263] on span "Generate" at bounding box center [933, 264] width 43 height 14
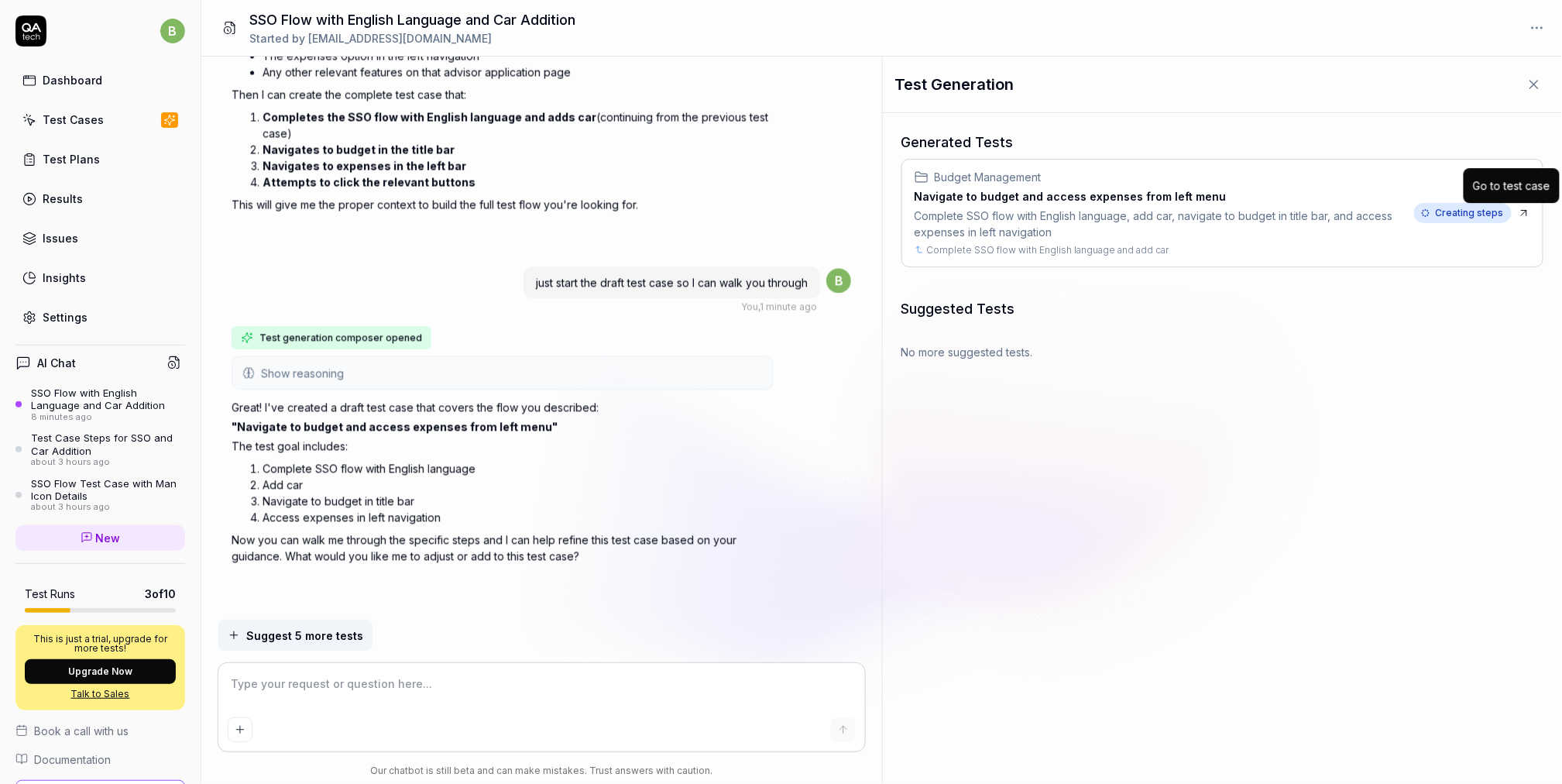
click at [1526, 212] on icon at bounding box center [1523, 212] width 12 height 12
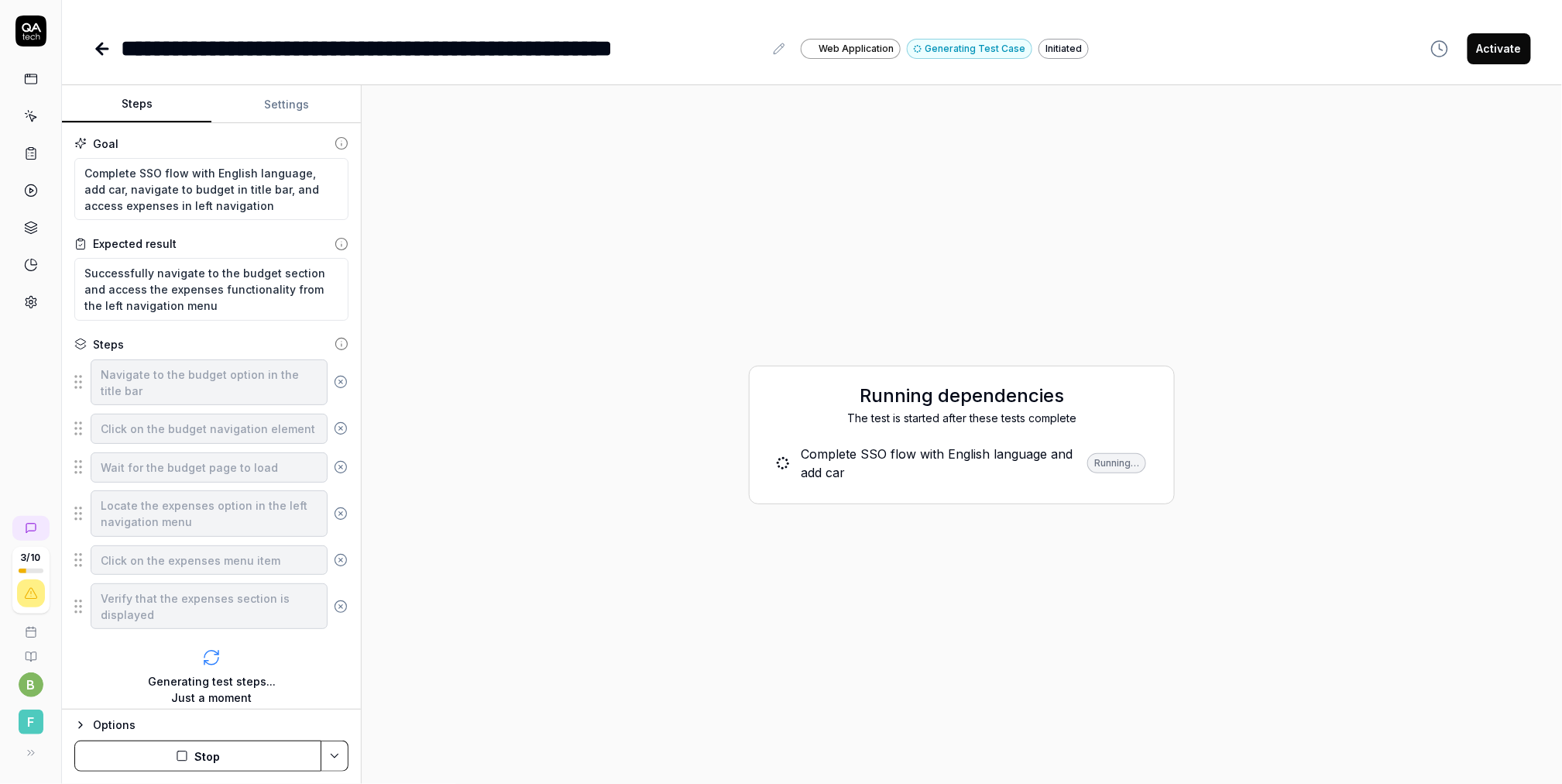
click at [434, 119] on div "Running dependencies The test is started after these tests complete Complete SS…" at bounding box center [962, 434] width 1176 height 673
click at [27, 78] on icon at bounding box center [30, 78] width 14 height 14
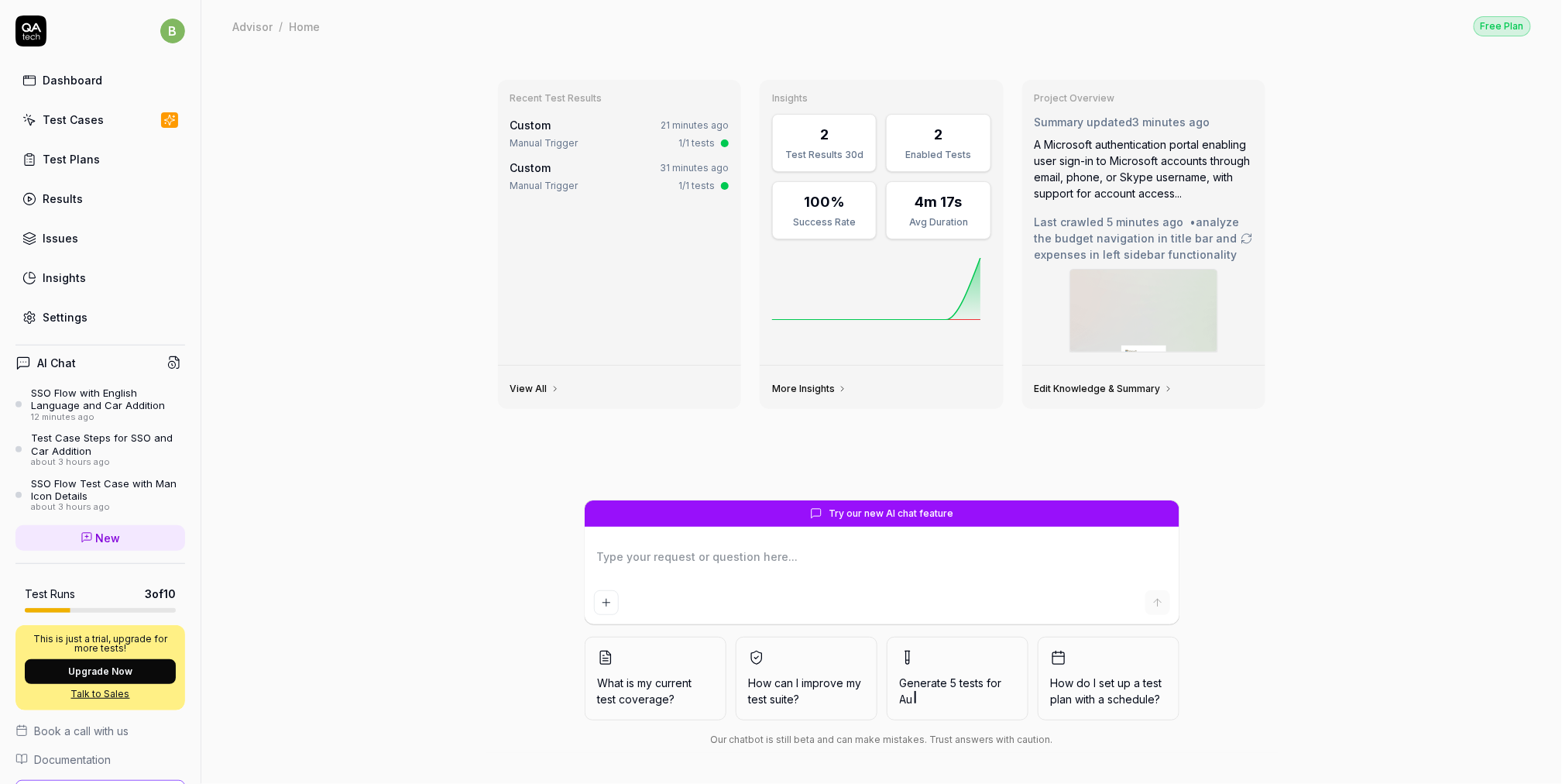
click at [91, 398] on div "SSO Flow with English Language and Car Addition" at bounding box center [108, 399] width 154 height 26
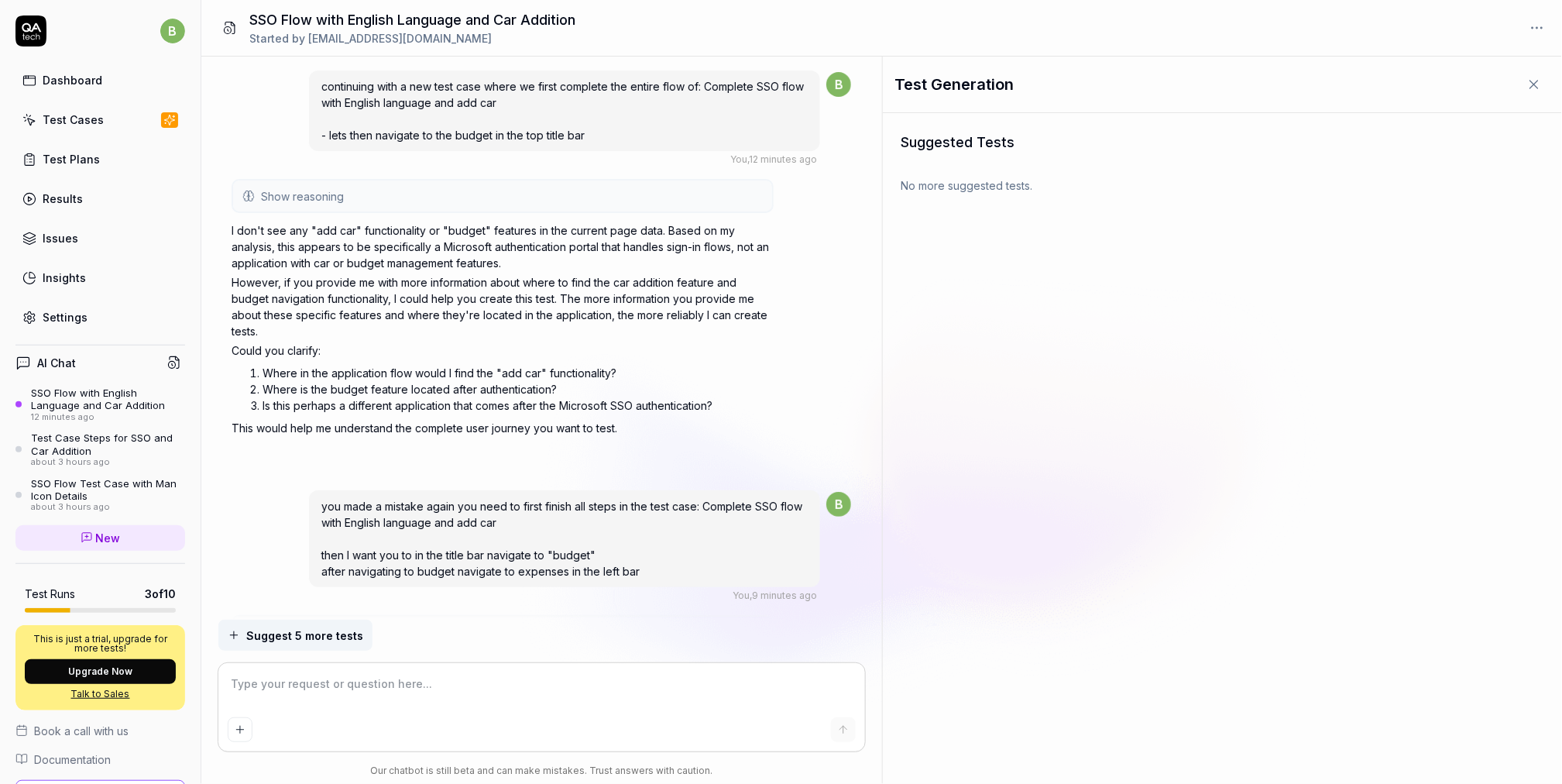
scroll to position [1403, 0]
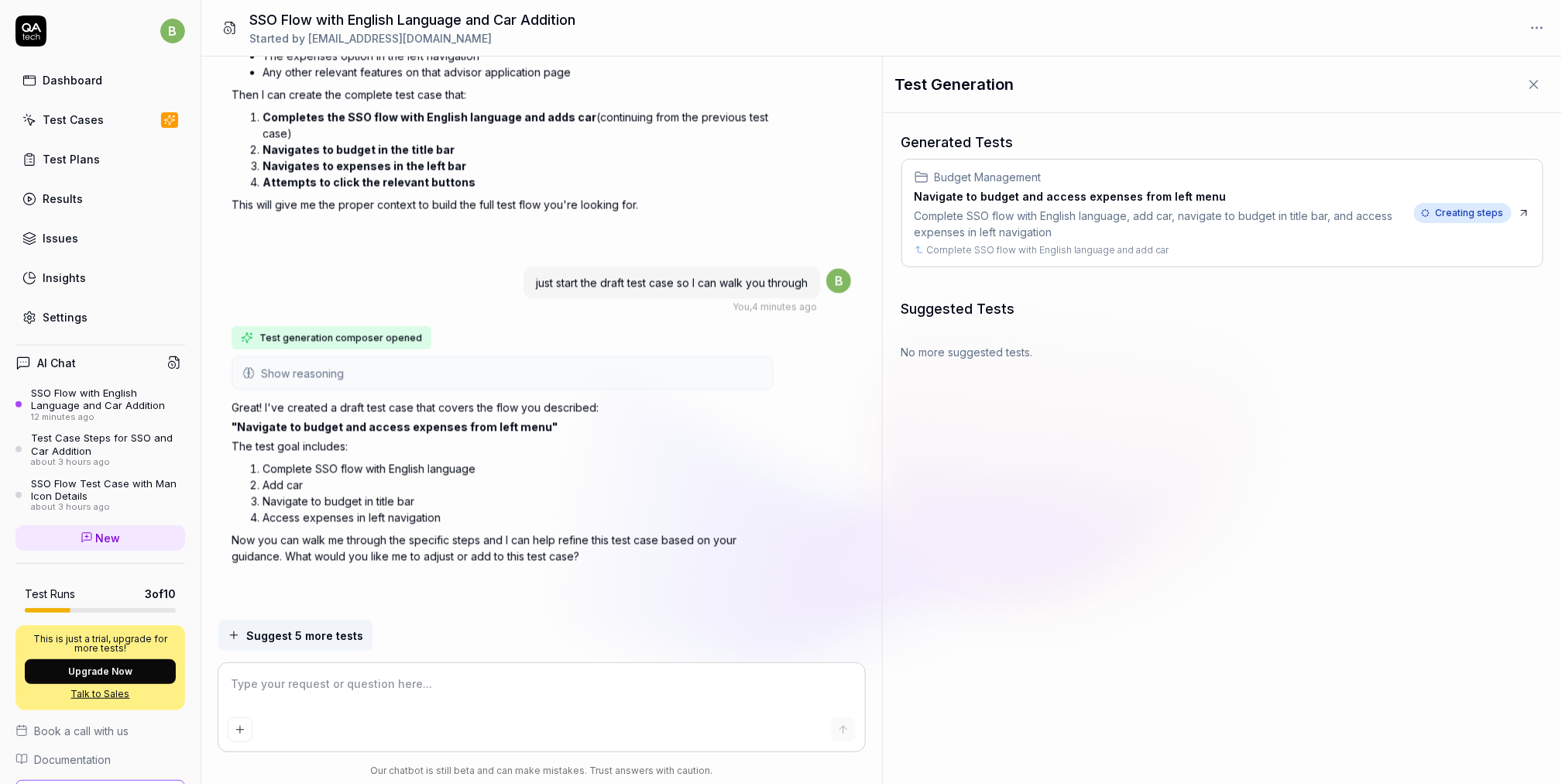
click at [261, 703] on textarea at bounding box center [542, 692] width 628 height 39
type textarea "*"
type textarea "wh"
type textarea "*"
type textarea "why"
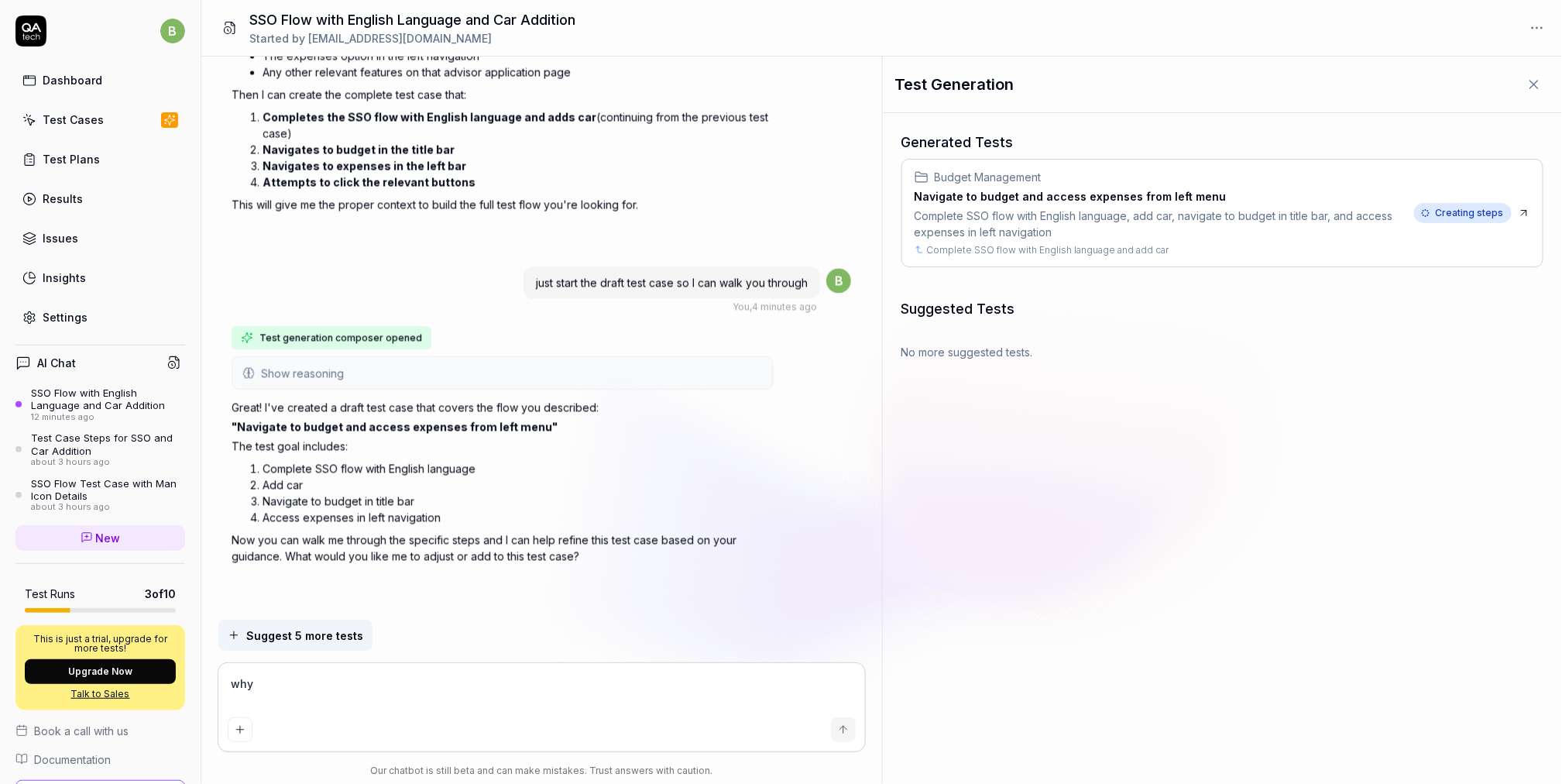
type textarea "*"
type textarea "why"
type textarea "*"
type textarea "why i"
type textarea "*"
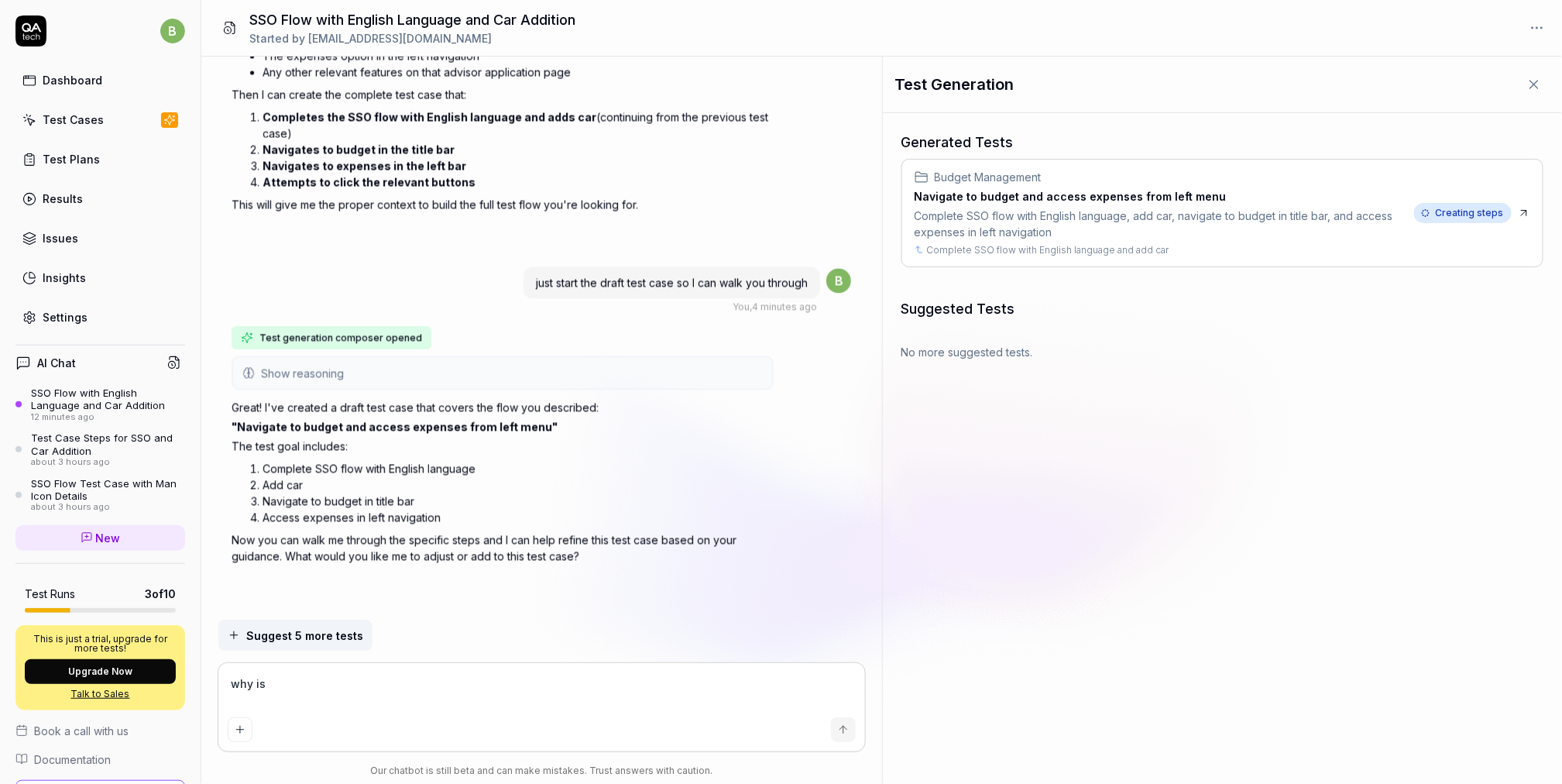
type textarea "why is"
type textarea "*"
type textarea "why is c"
type textarea "*"
type textarea "why is cr"
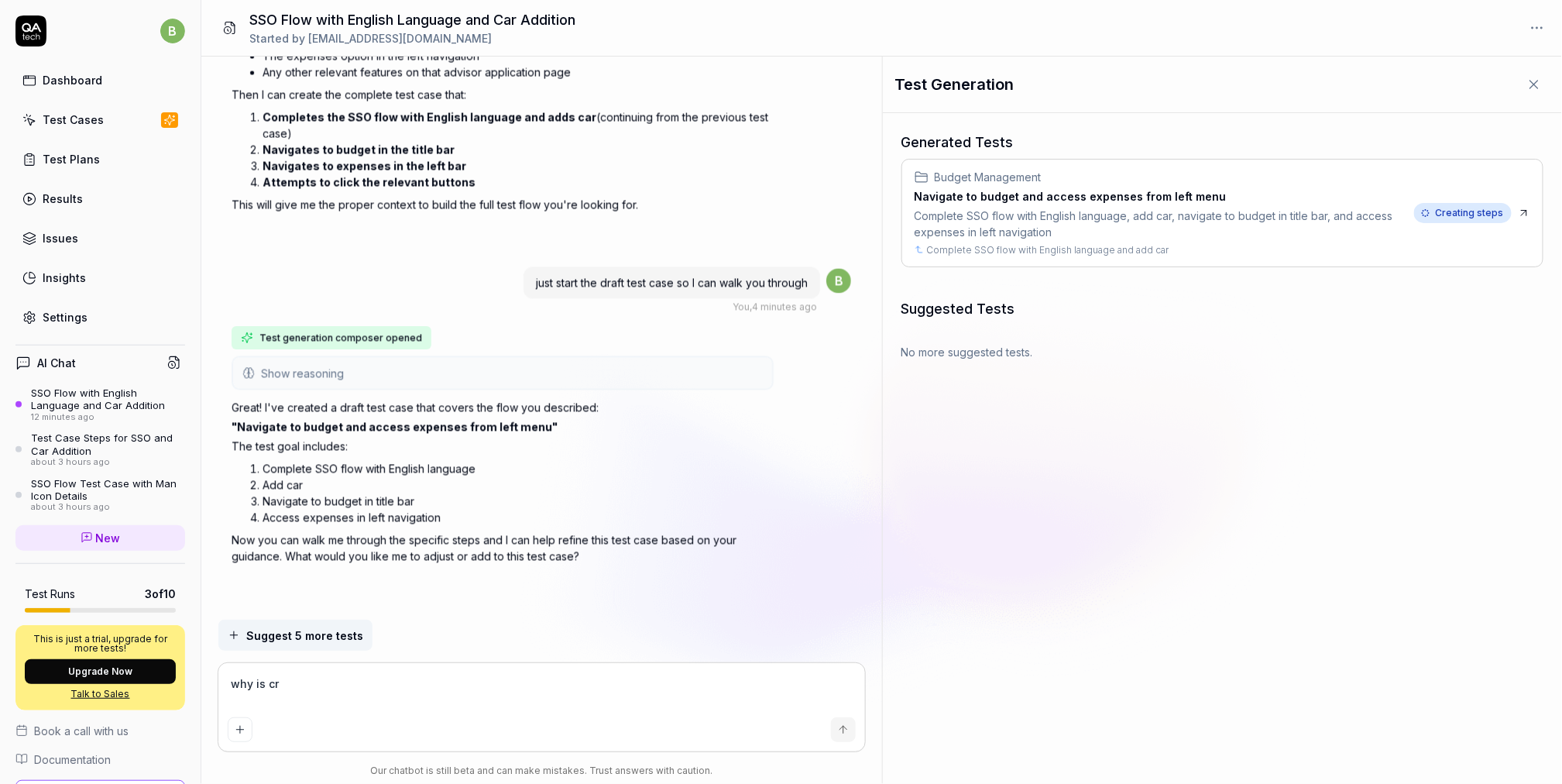
type textarea "*"
type textarea "why is cre"
type textarea "*"
type textarea "why is crea"
type textarea "*"
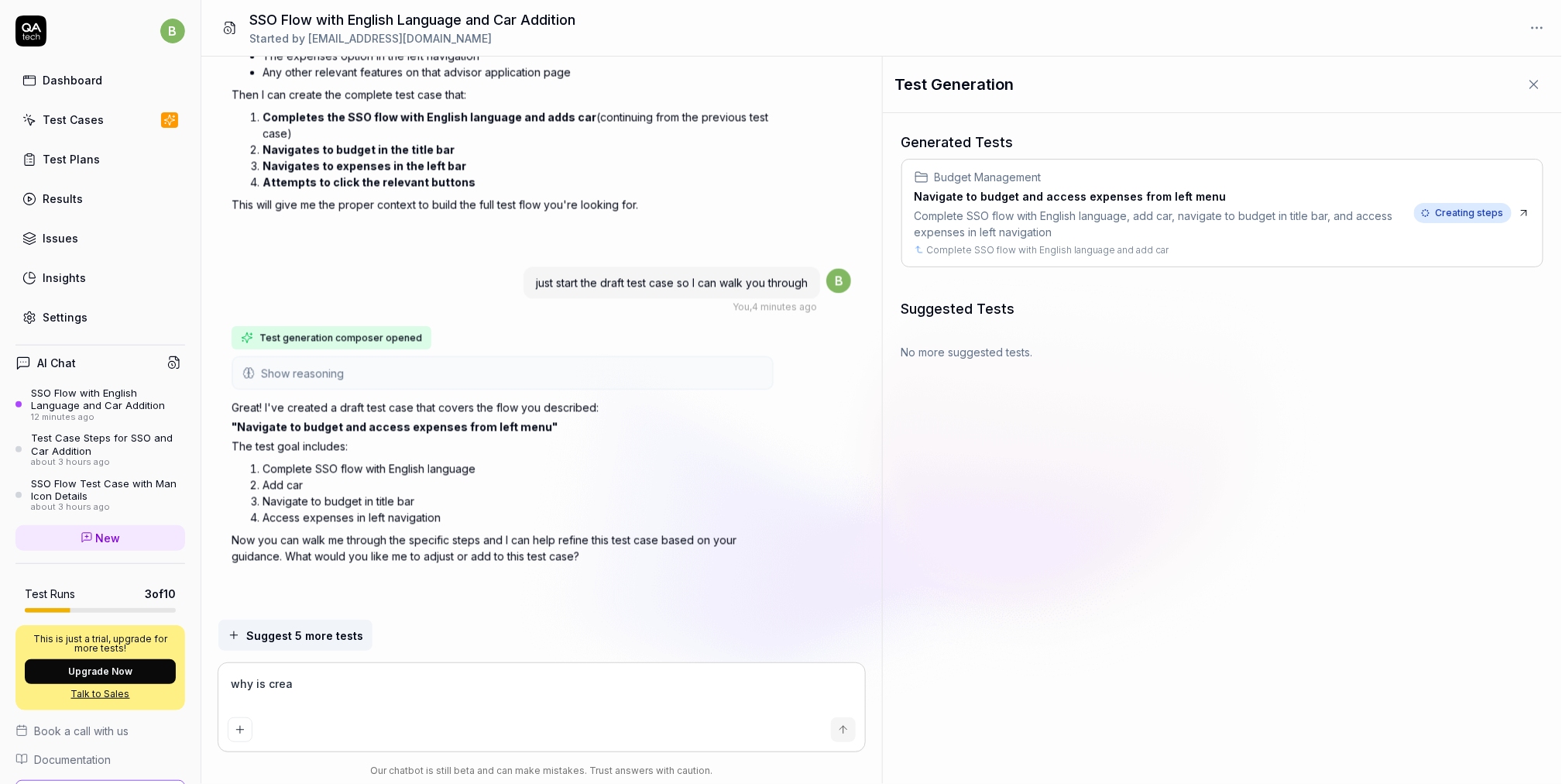
type textarea "why is creat"
type textarea "*"
type textarea "why is create"
type textarea "*"
type textarea "why is creat"
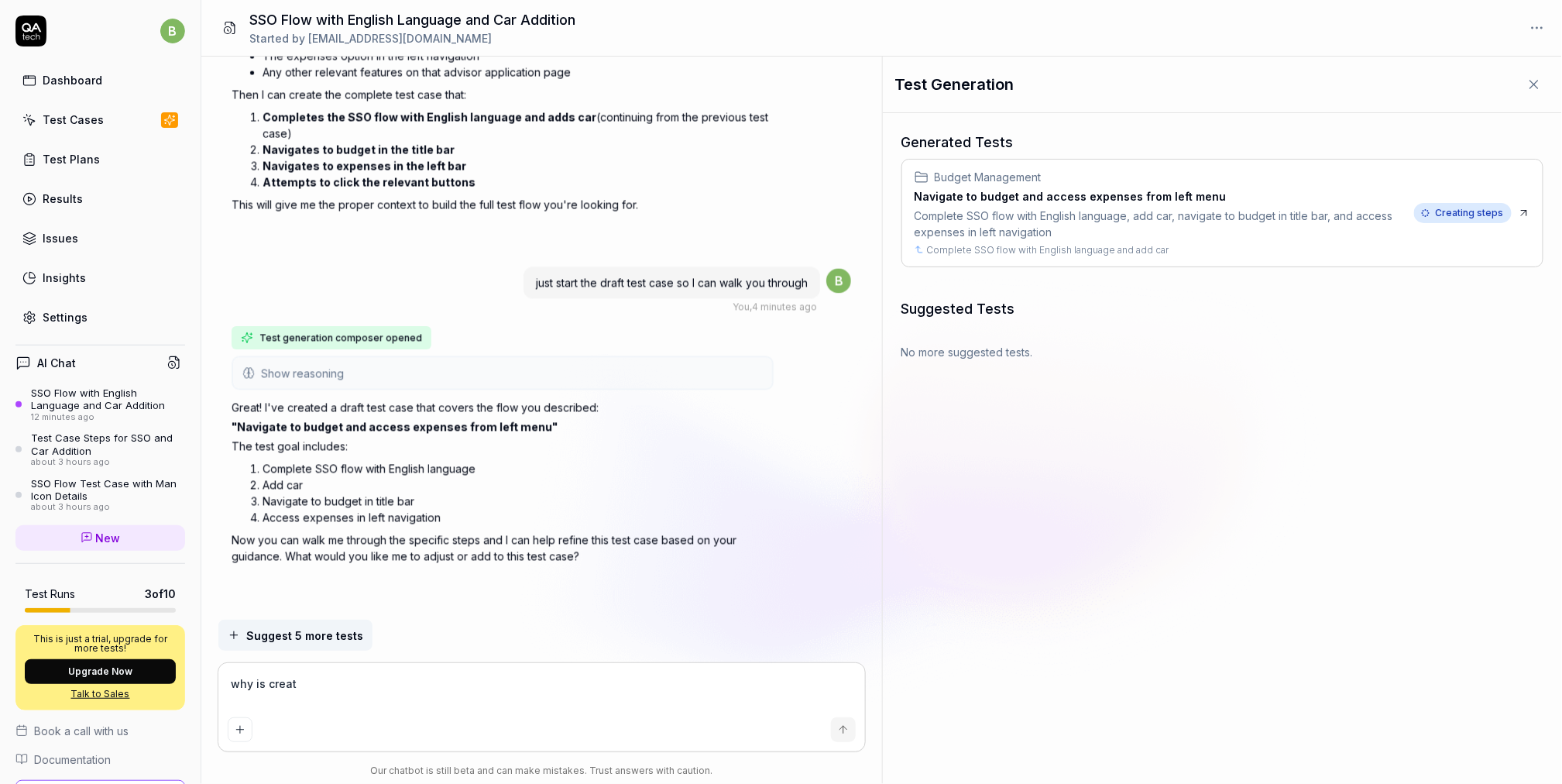
type textarea "*"
type textarea "why is creatin"
type textarea "*"
type textarea "why is creating"
type textarea "*"
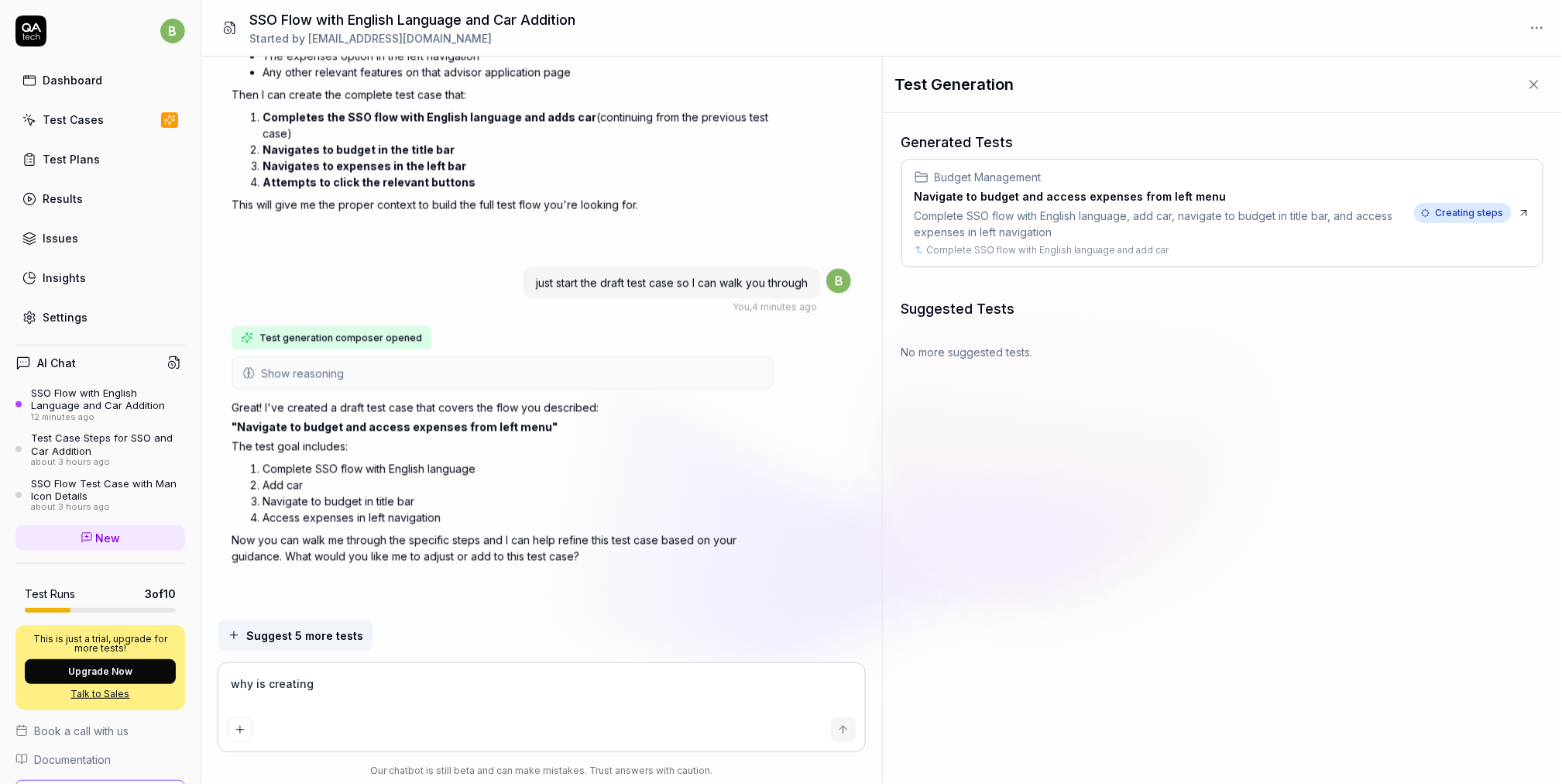
type textarea "why is creating"
type textarea "*"
type textarea "why is creating s"
type textarea "*"
type textarea "why is creating st"
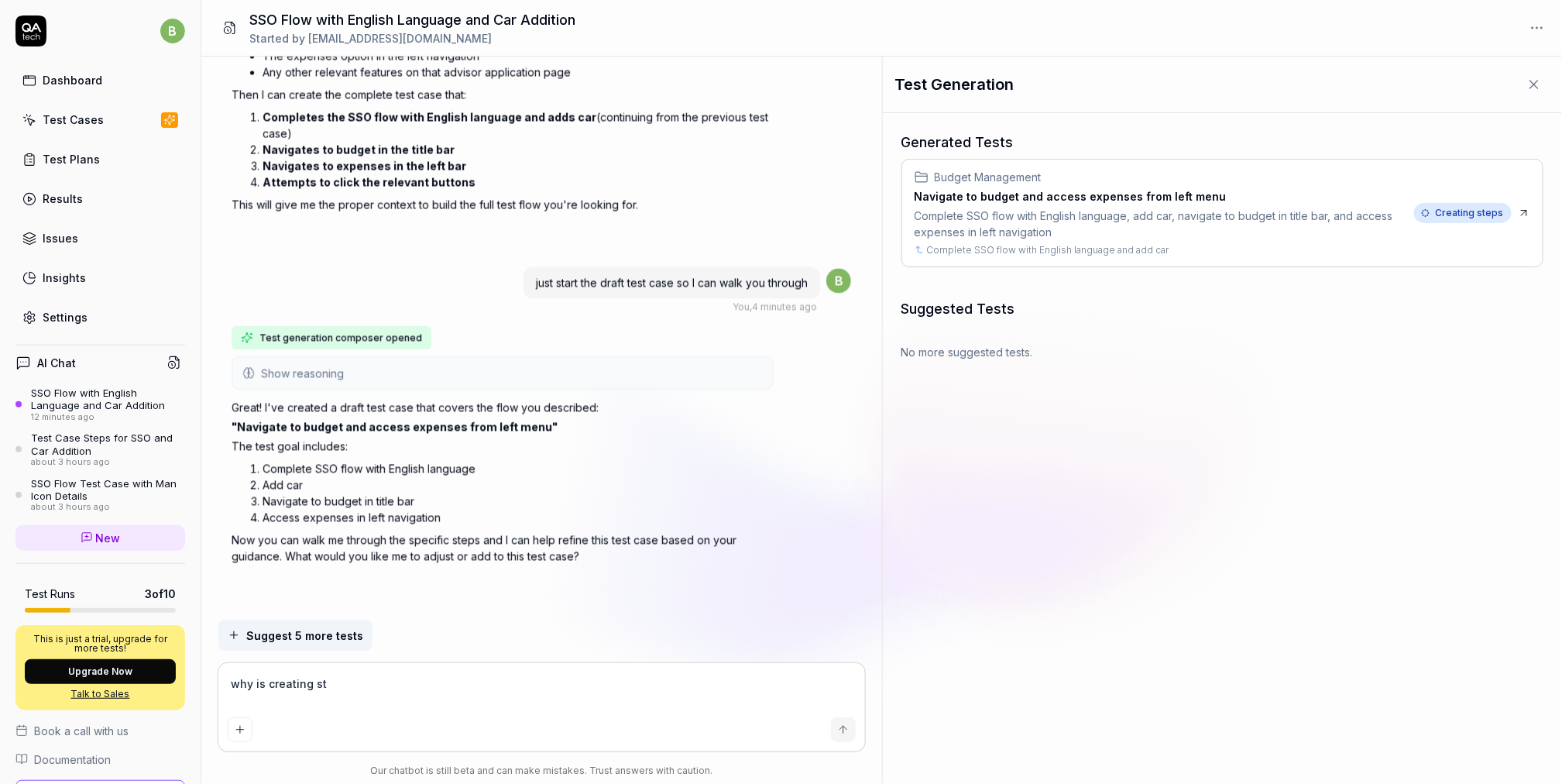
type textarea "*"
type textarea "why is creating ste"
type textarea "*"
type textarea "why is creating step"
type textarea "*"
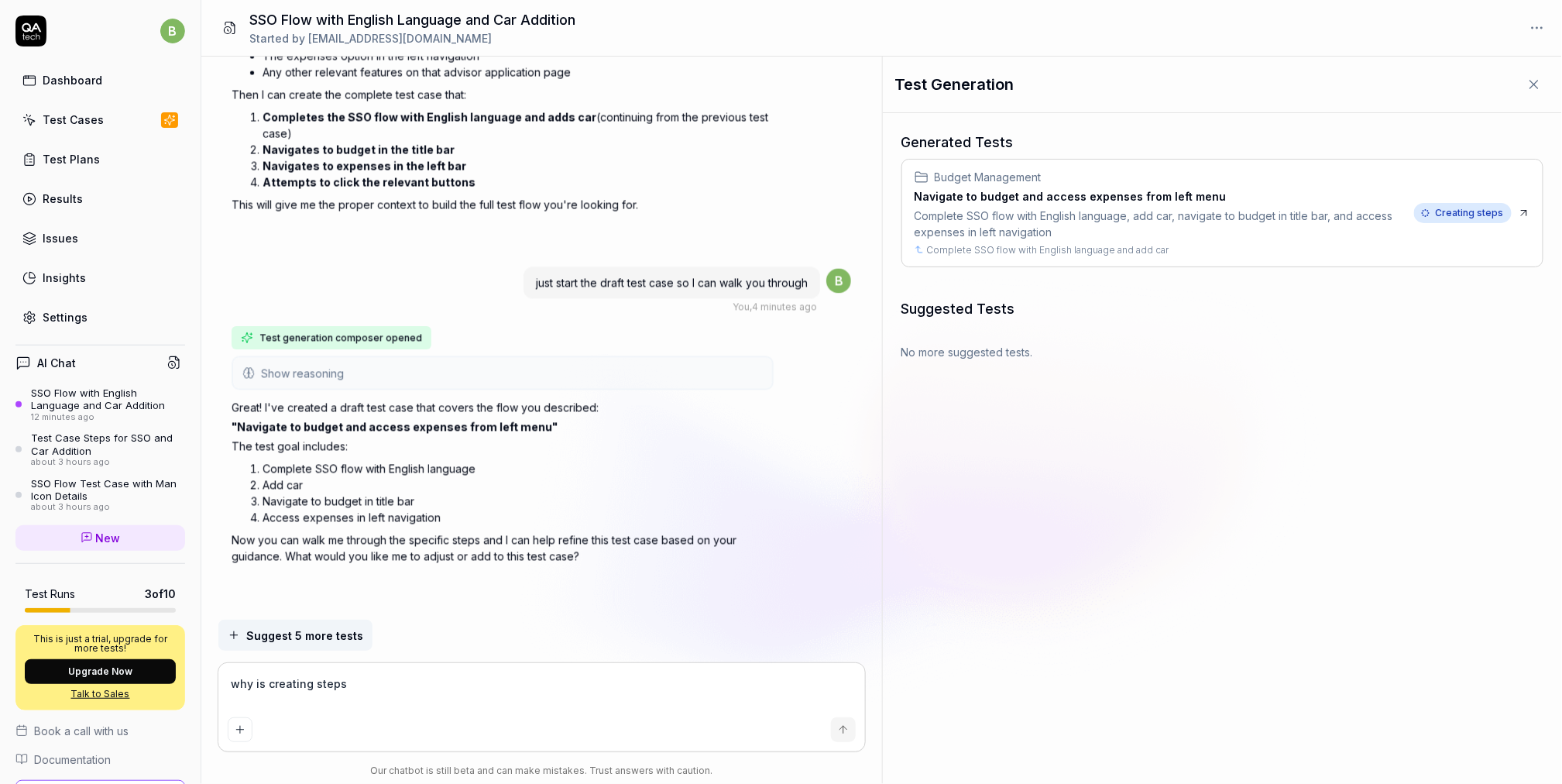
type textarea "why is creating steps"
type textarea "*"
type textarea "why is creating steps t"
type textarea "*"
type textarea "why is creating steps ta"
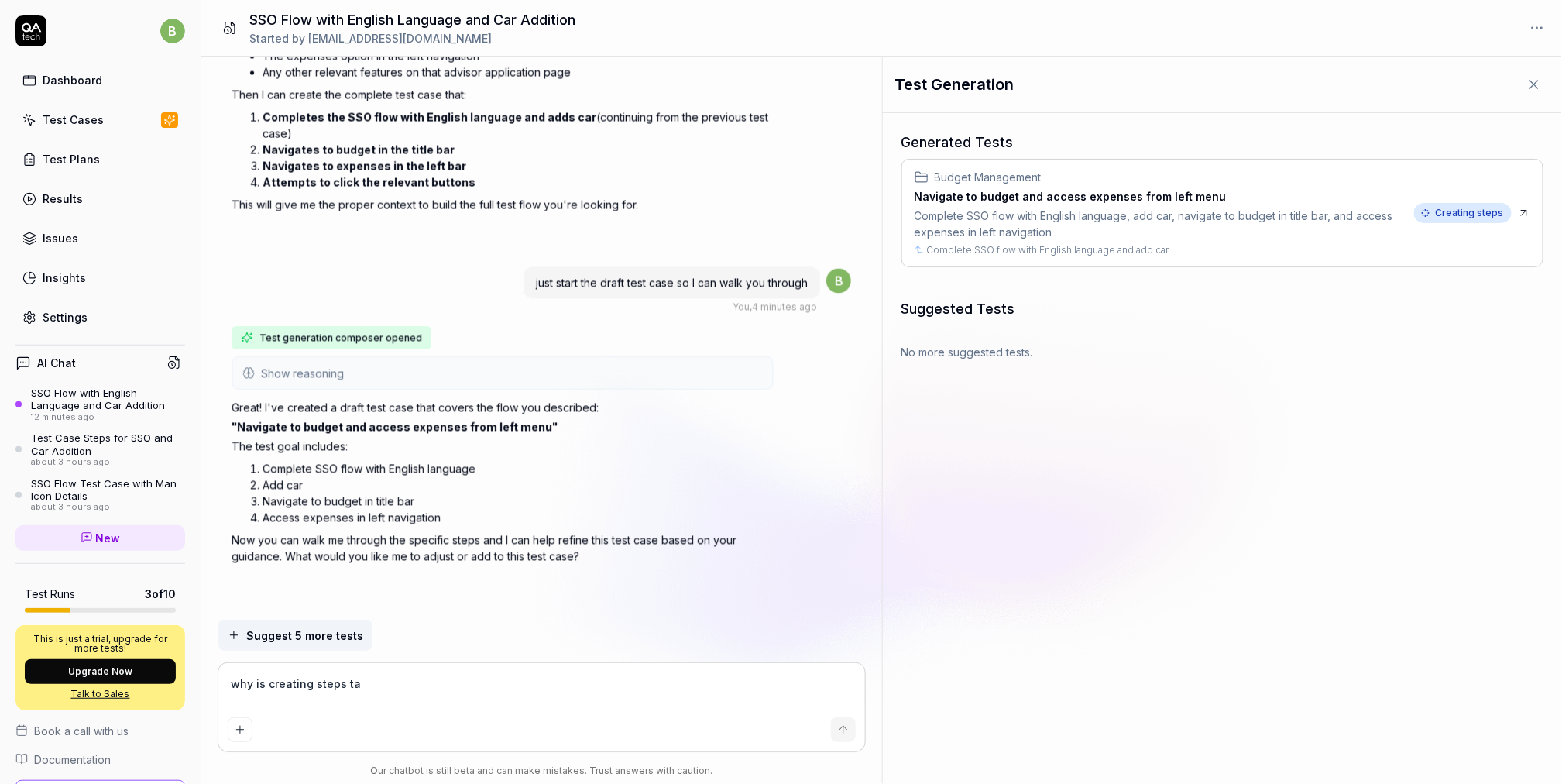
type textarea "*"
type textarea "why is creating steps tak"
type textarea "*"
type textarea "why is creating steps taki"
type textarea "*"
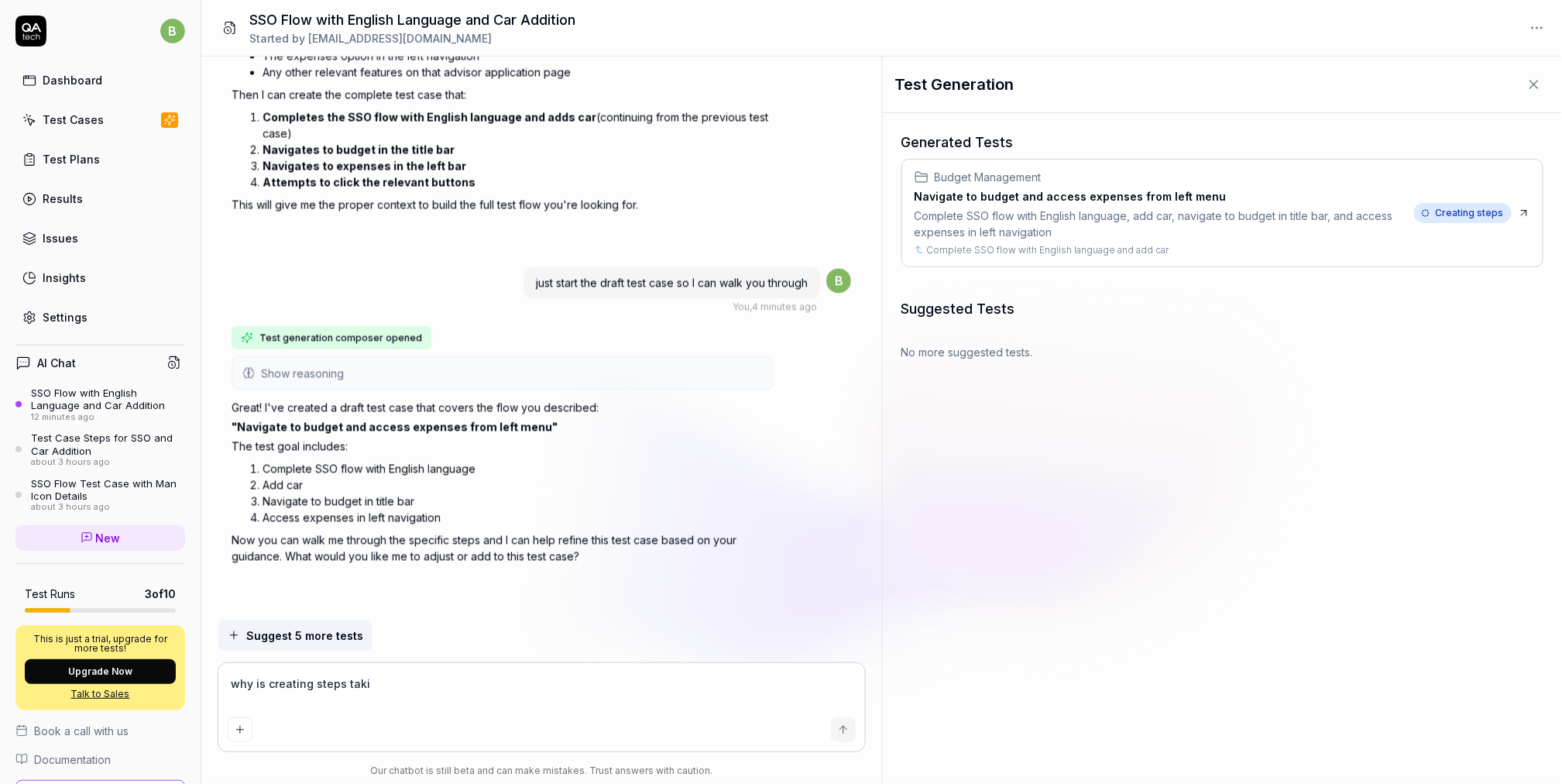
type textarea "why is creating steps takin"
type textarea "*"
type textarea "why is creating steps taking"
type textarea "*"
type textarea "why is creating steps taking s"
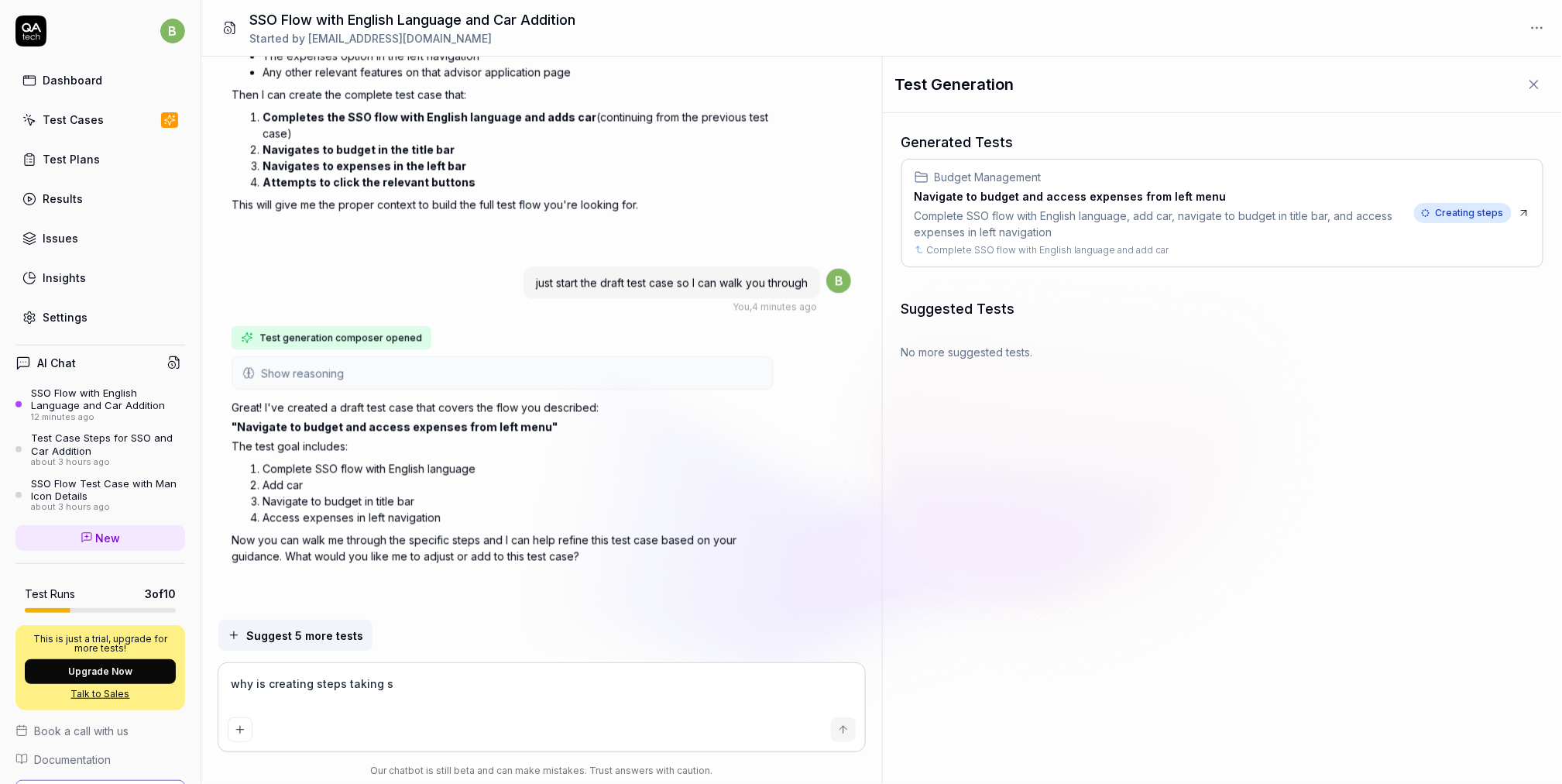
type textarea "*"
type textarea "why is creating steps taking so"
type textarea "*"
type textarea "why is creating steps taking so l"
type textarea "*"
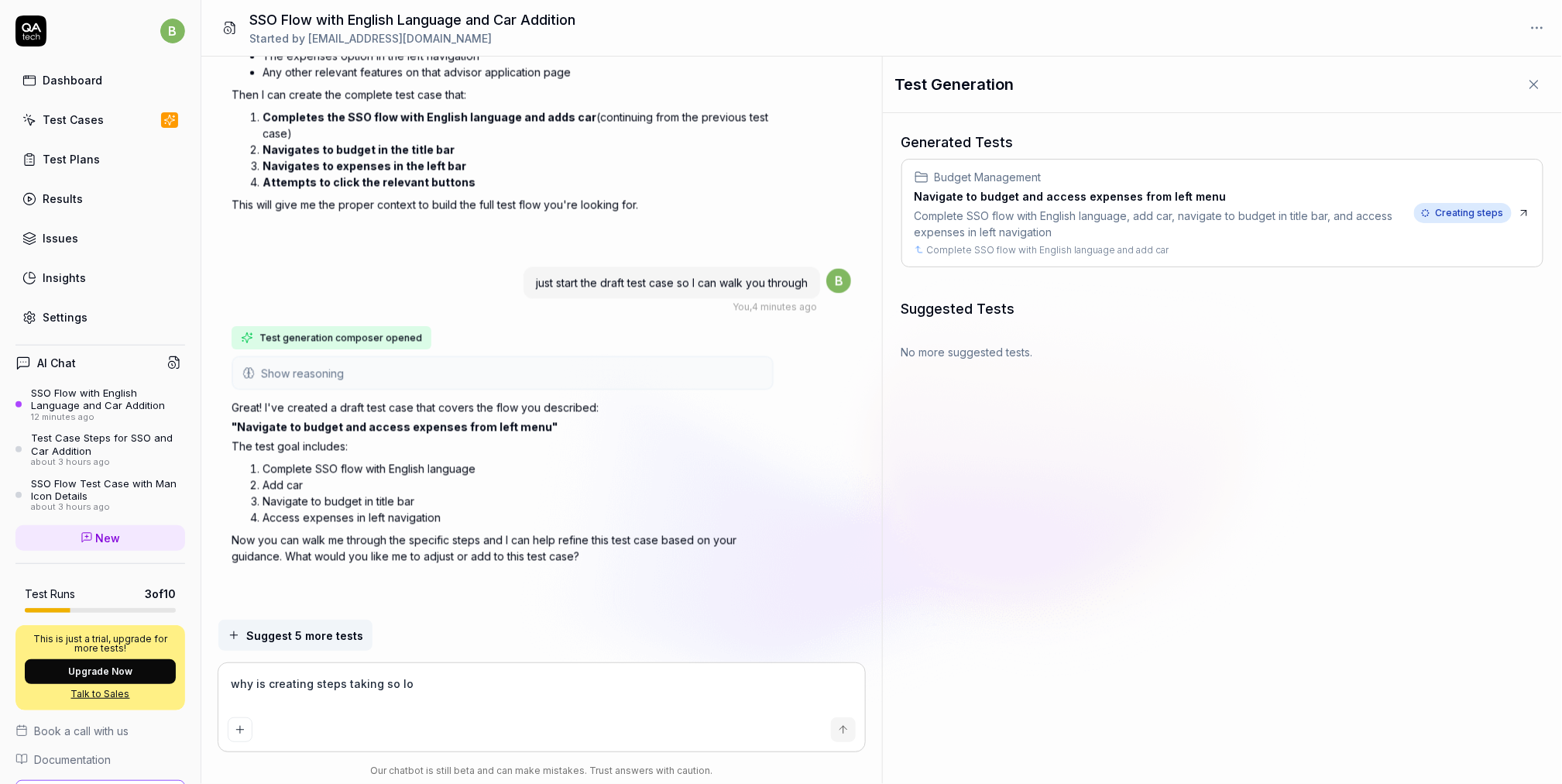
type textarea "why is creating steps taking so lon"
type textarea "*"
type textarea "why is creating steps taking so long"
type textarea "*"
type textarea "why is creating steps taking so long?"
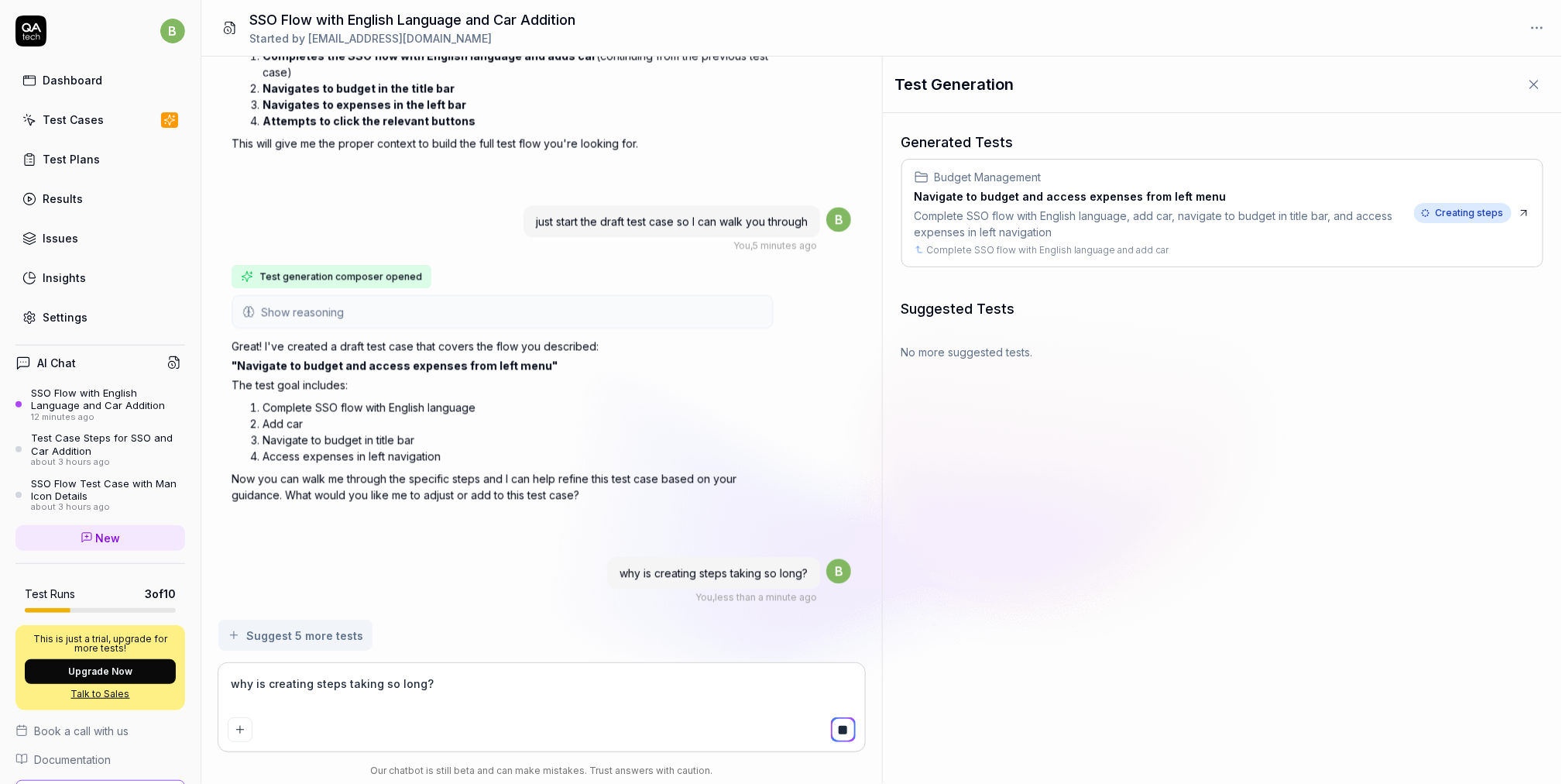
scroll to position [1489, 0]
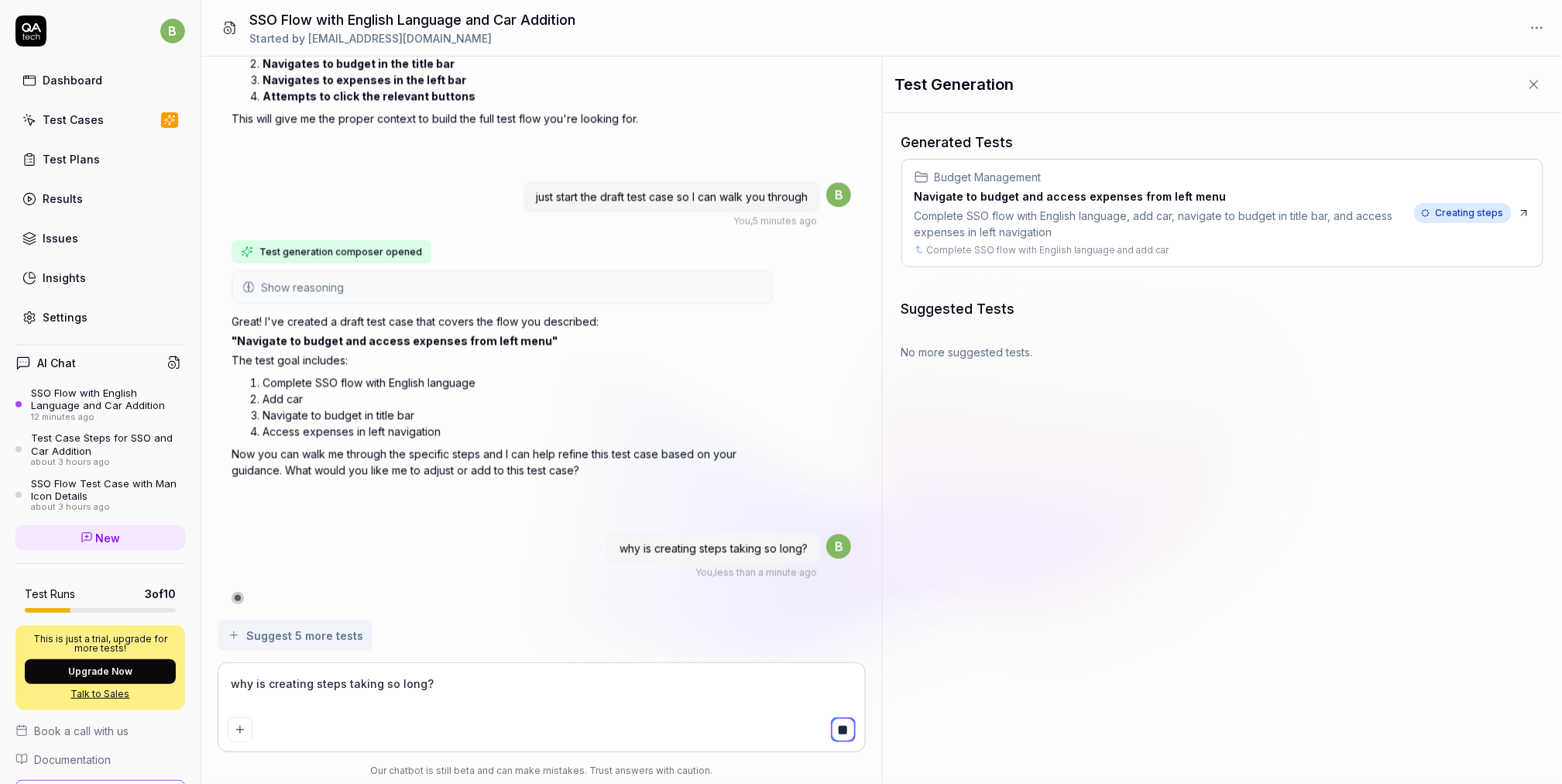
type textarea "*"
type textarea "why is creating steps taking so long?"
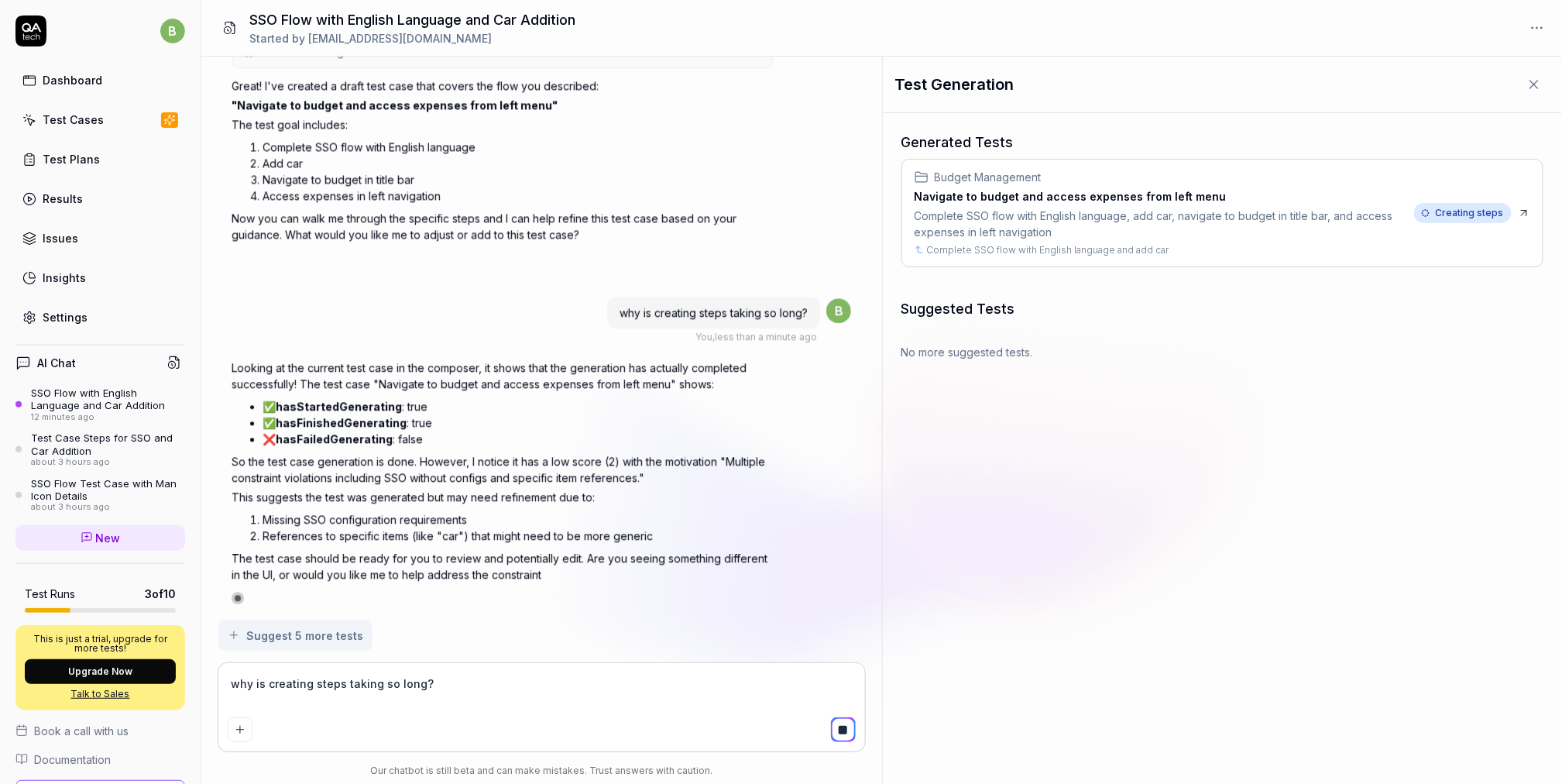
type textarea "*"
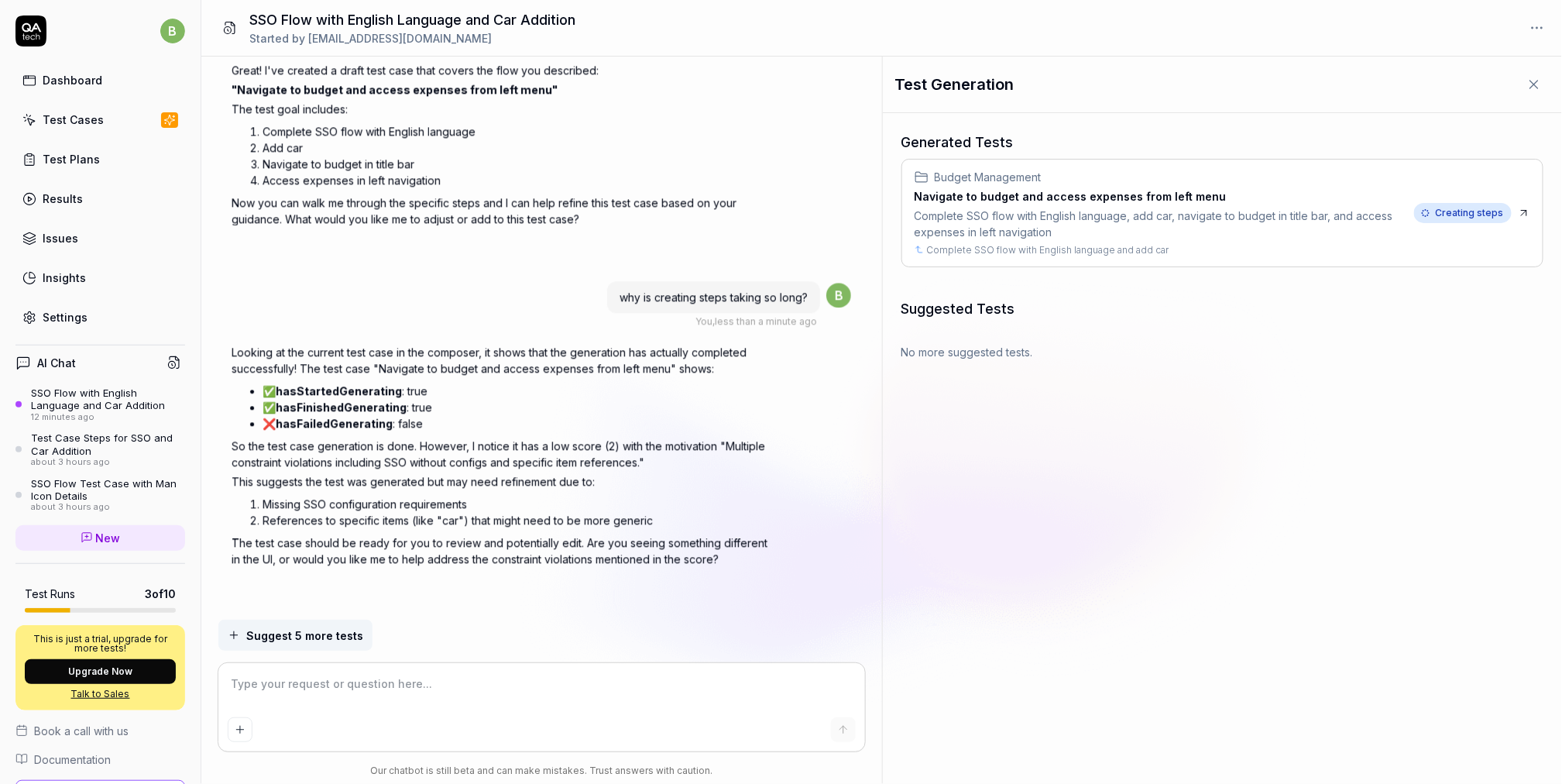
scroll to position [1743, 0]
click at [299, 687] on textarea at bounding box center [542, 692] width 628 height 39
type textarea "*"
type textarea "s"
type textarea "*"
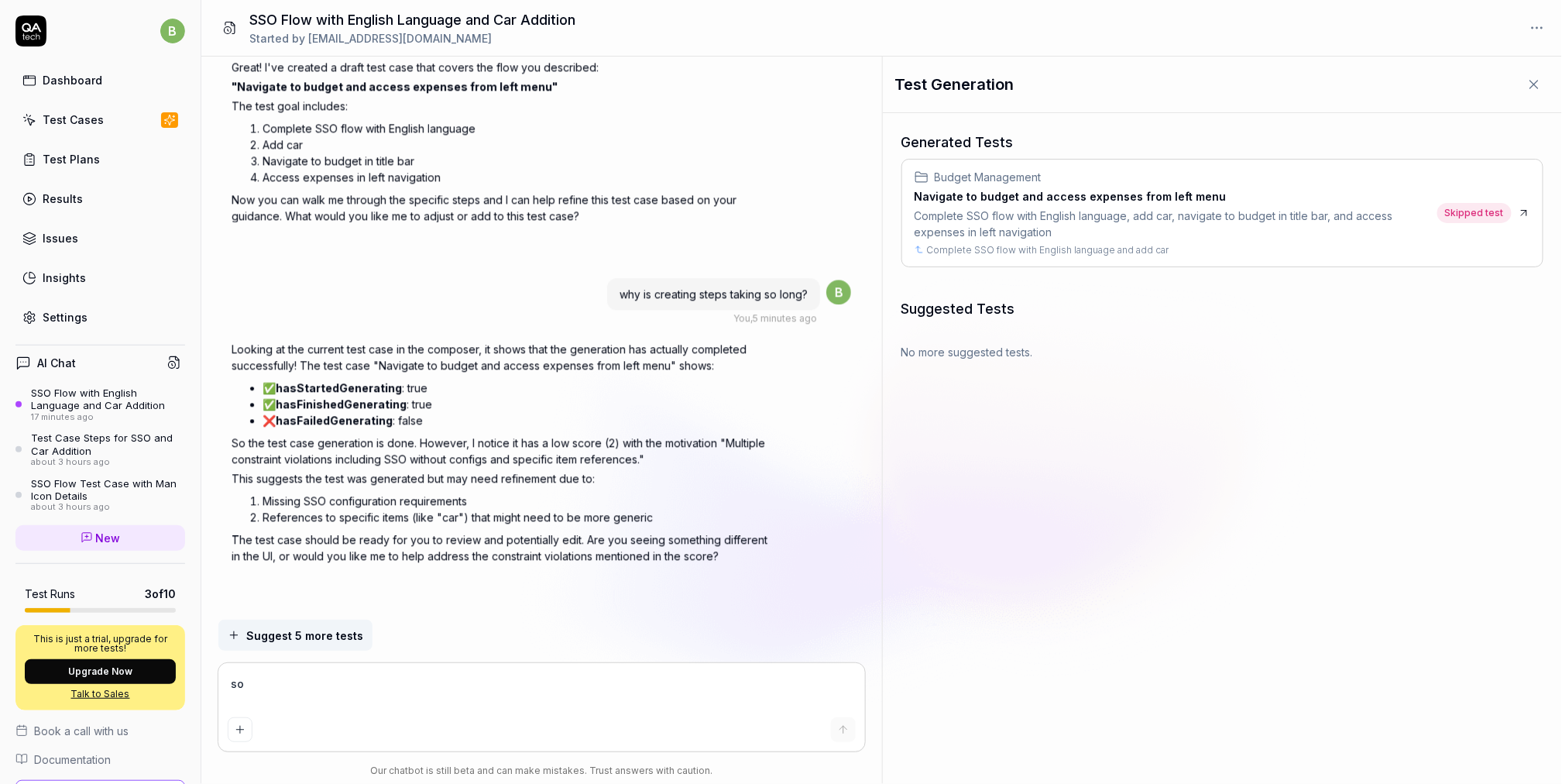
type textarea "so"
type textarea "*"
type textarea "so m"
type textarea "*"
type textarea "so mak"
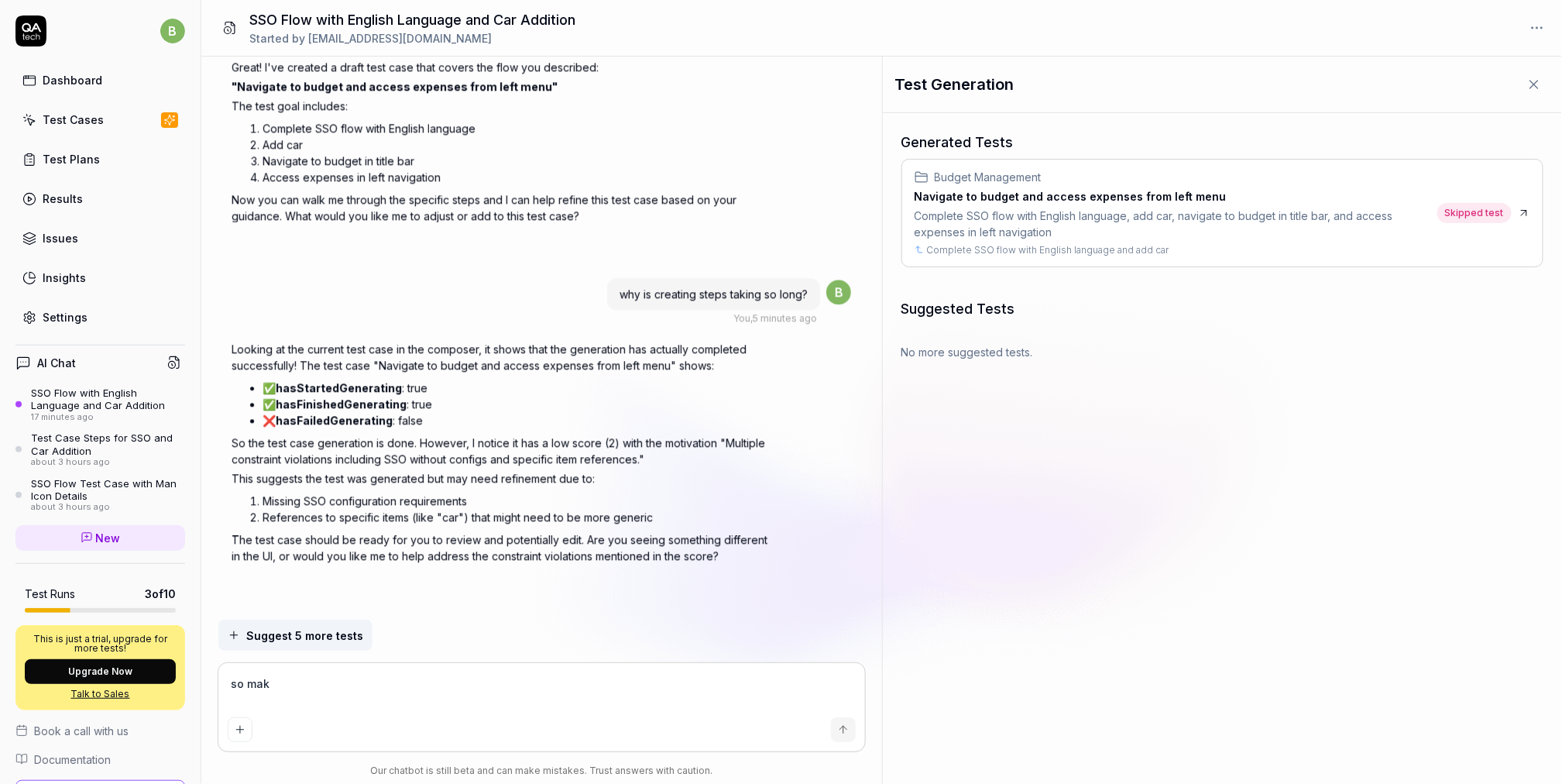
type textarea "*"
type textarea "so make"
type textarea "*"
type textarea "so make"
type textarea "*"
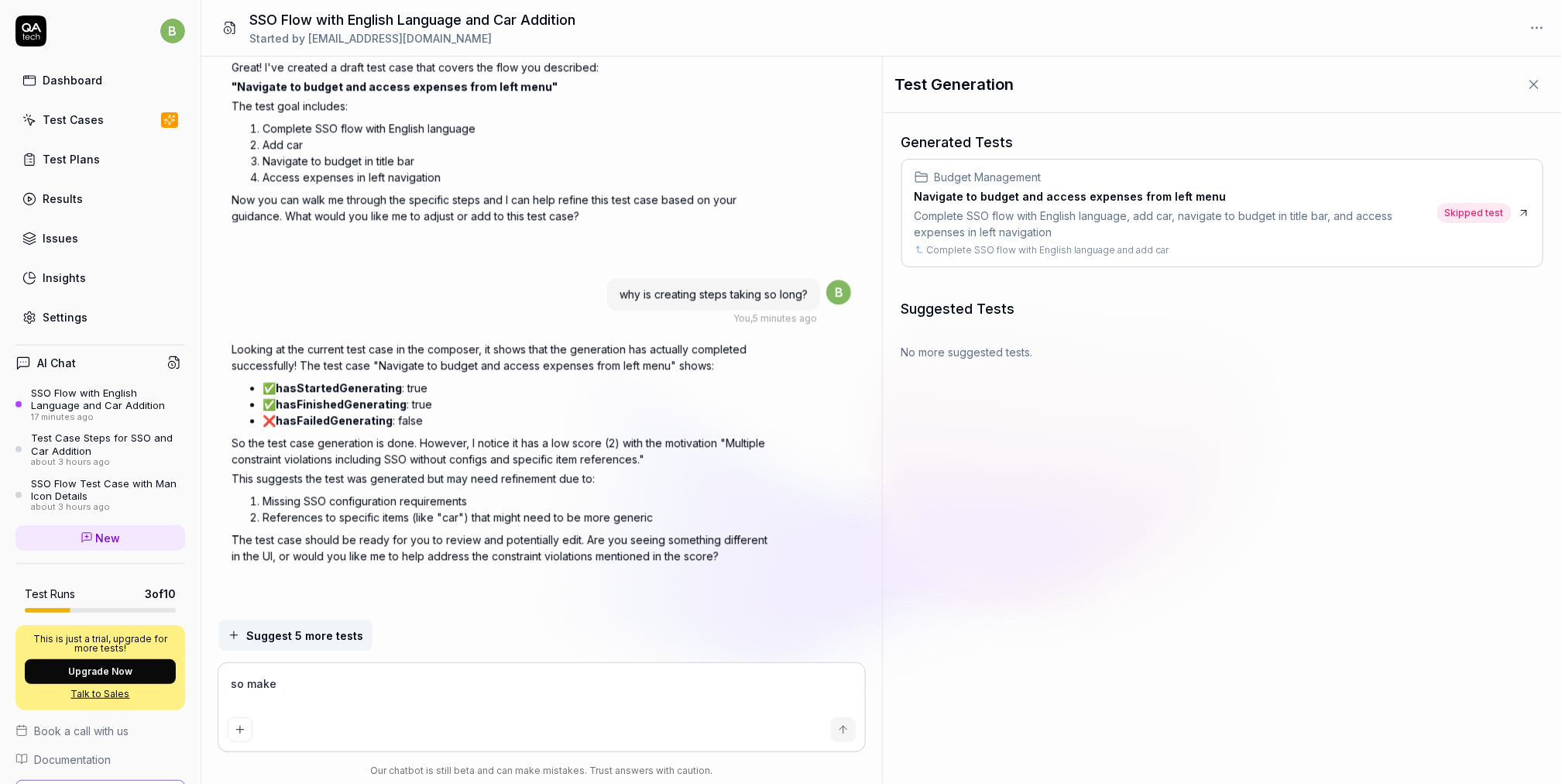
type textarea "so make s"
type textarea "*"
type textarea "so make su"
type textarea "*"
type textarea "so make sur"
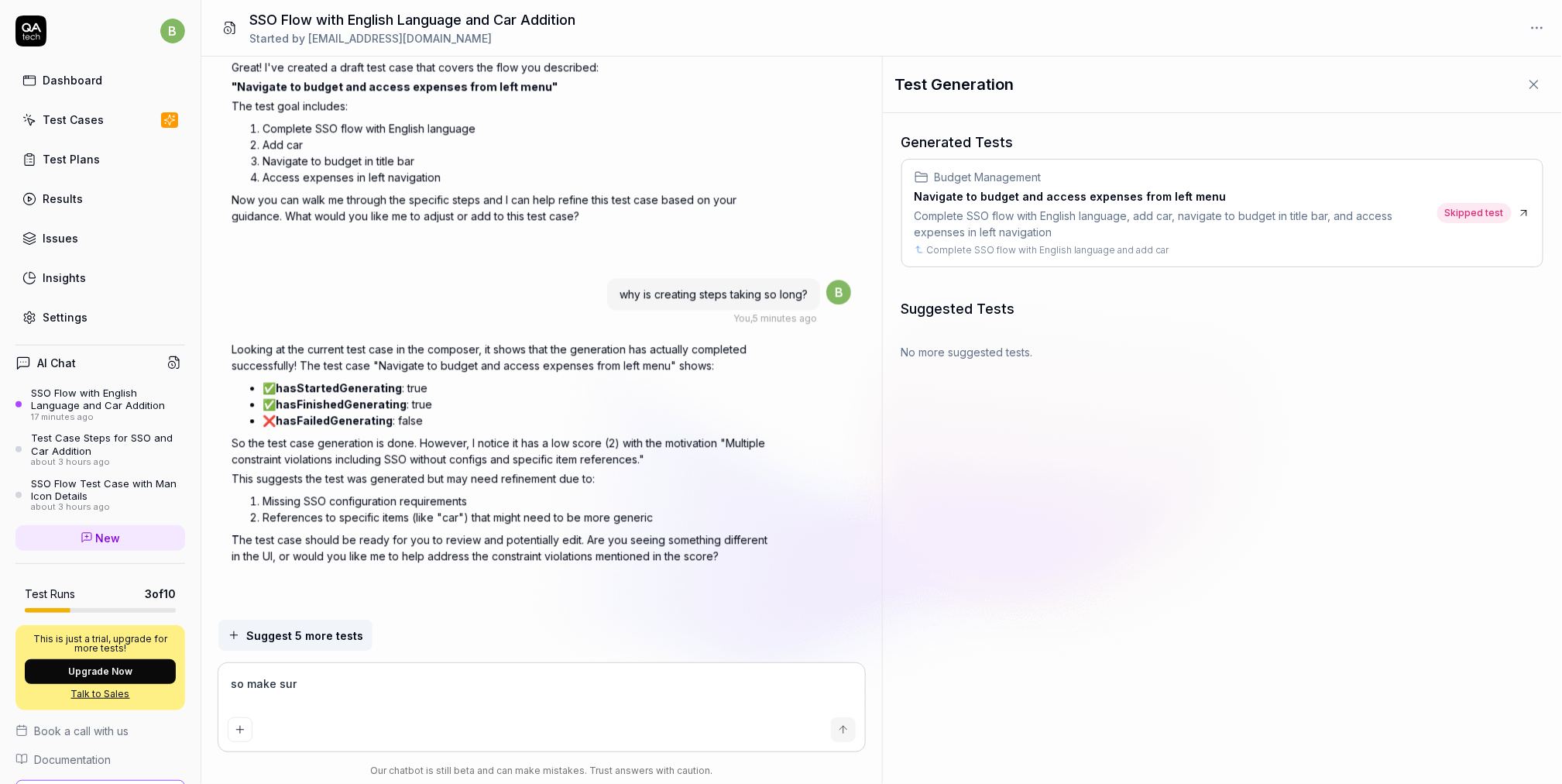
type textarea "*"
type textarea "so make sure"
type textarea "*"
type textarea "so make sure"
type textarea "*"
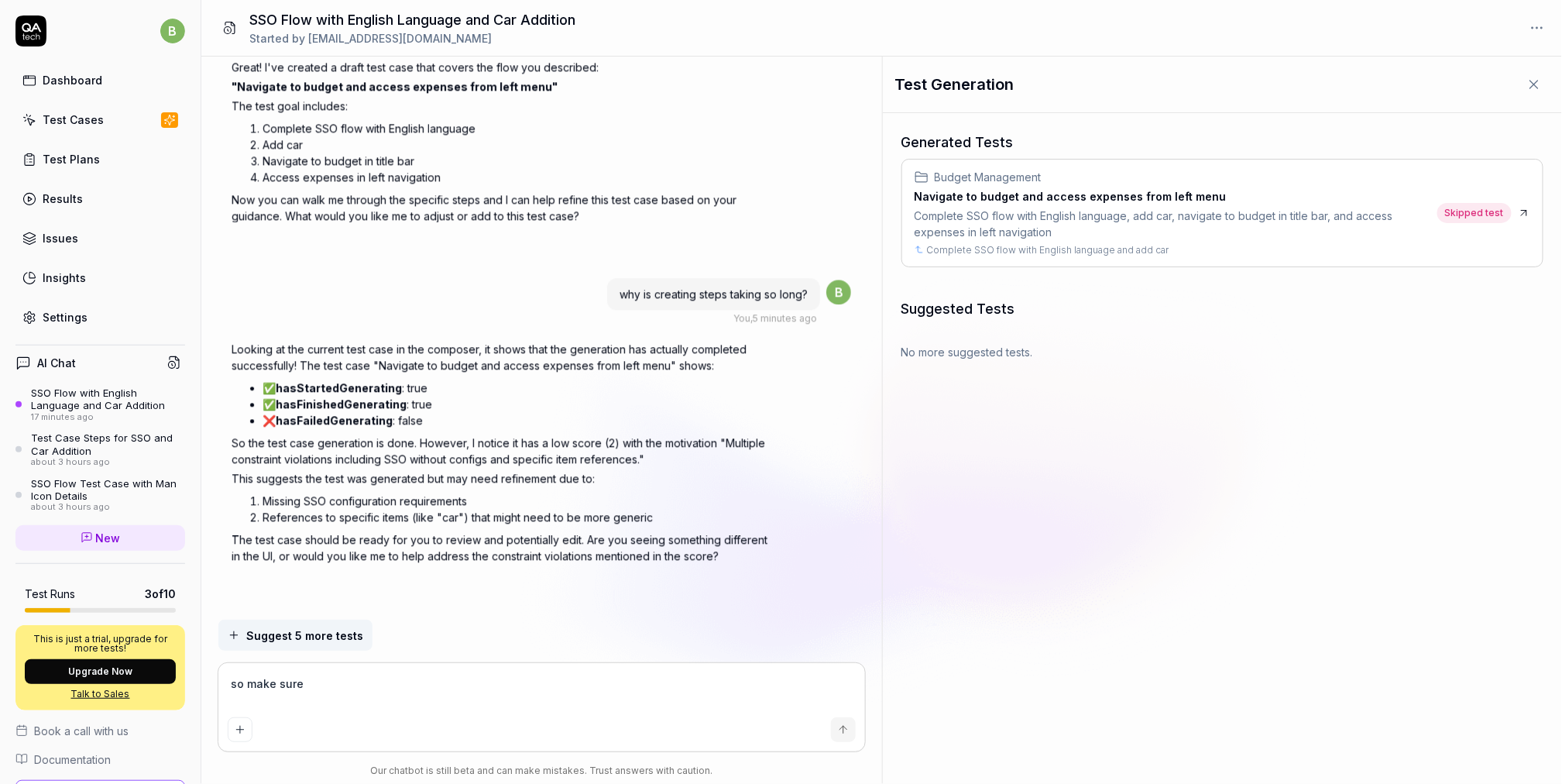
type textarea "so make sure y"
type textarea "*"
type textarea "so make sure yo"
type textarea "*"
type textarea "so make sure you"
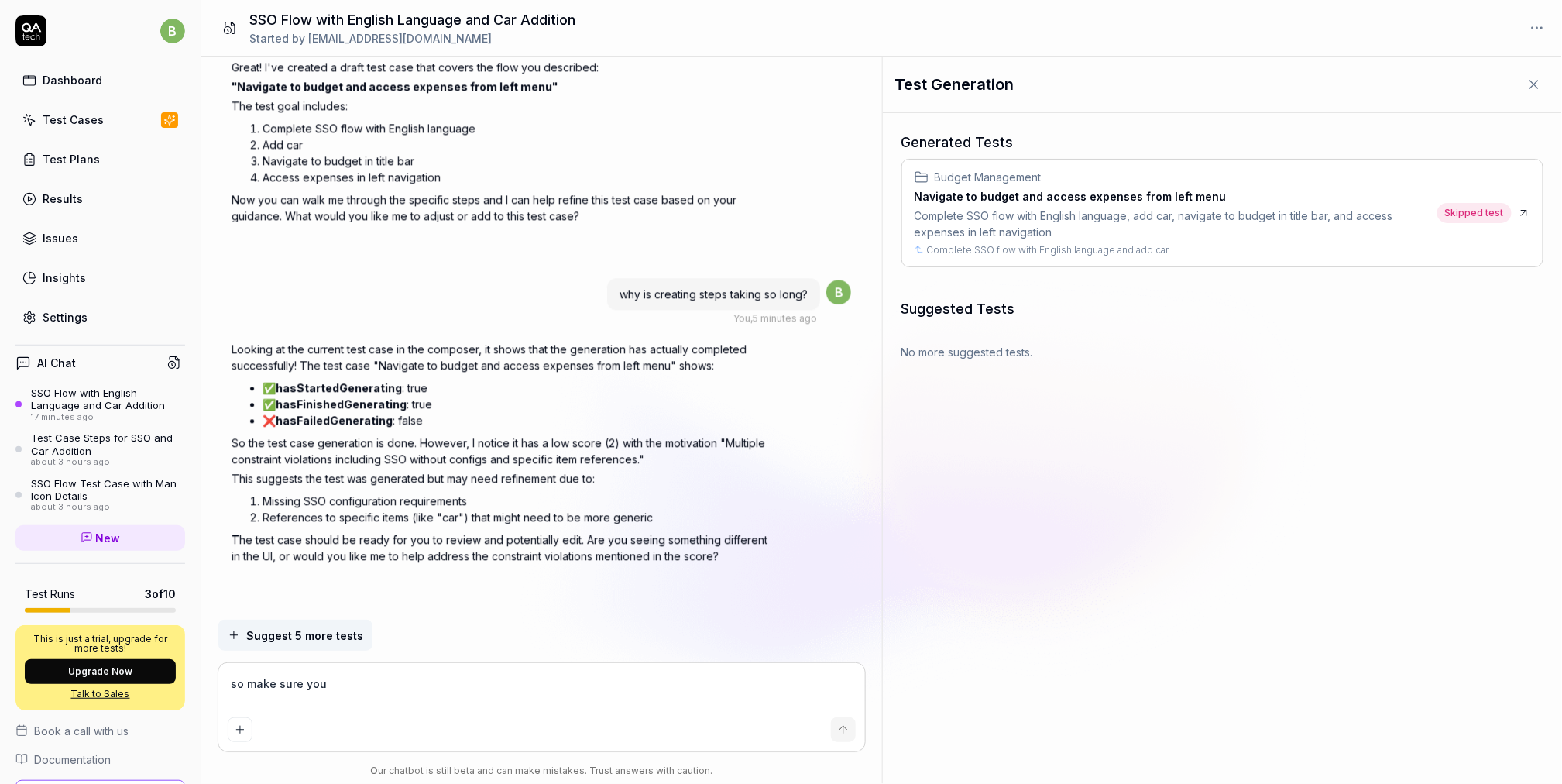
type textarea "*"
type textarea "so make sure you f"
type textarea "*"
type textarea "so make sure you fin"
type textarea "*"
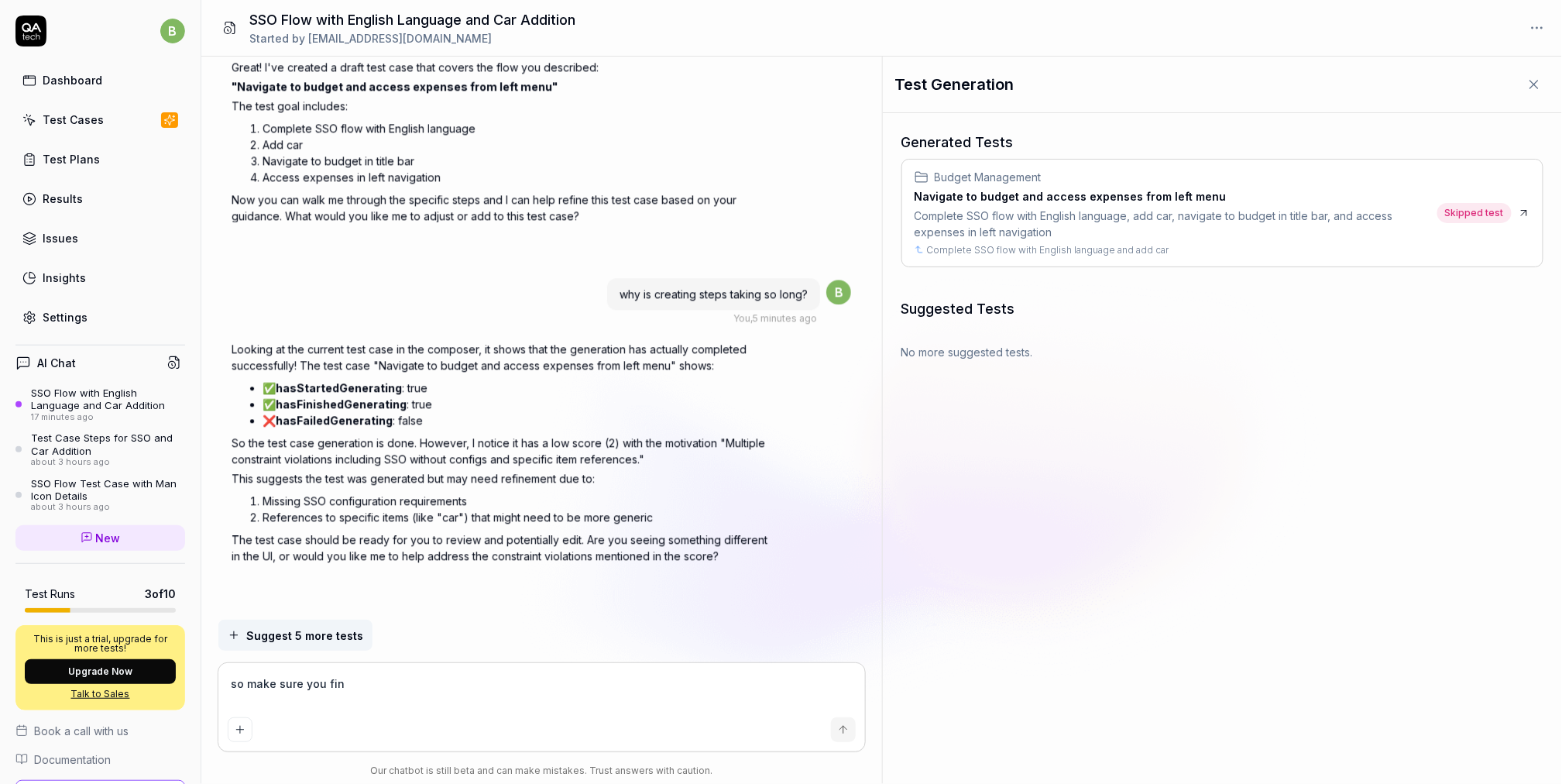
type textarea "so make sure you fini"
type textarea "*"
type textarea "so make sure you finish"
type textarea "*"
type textarea "so make sure you finish"
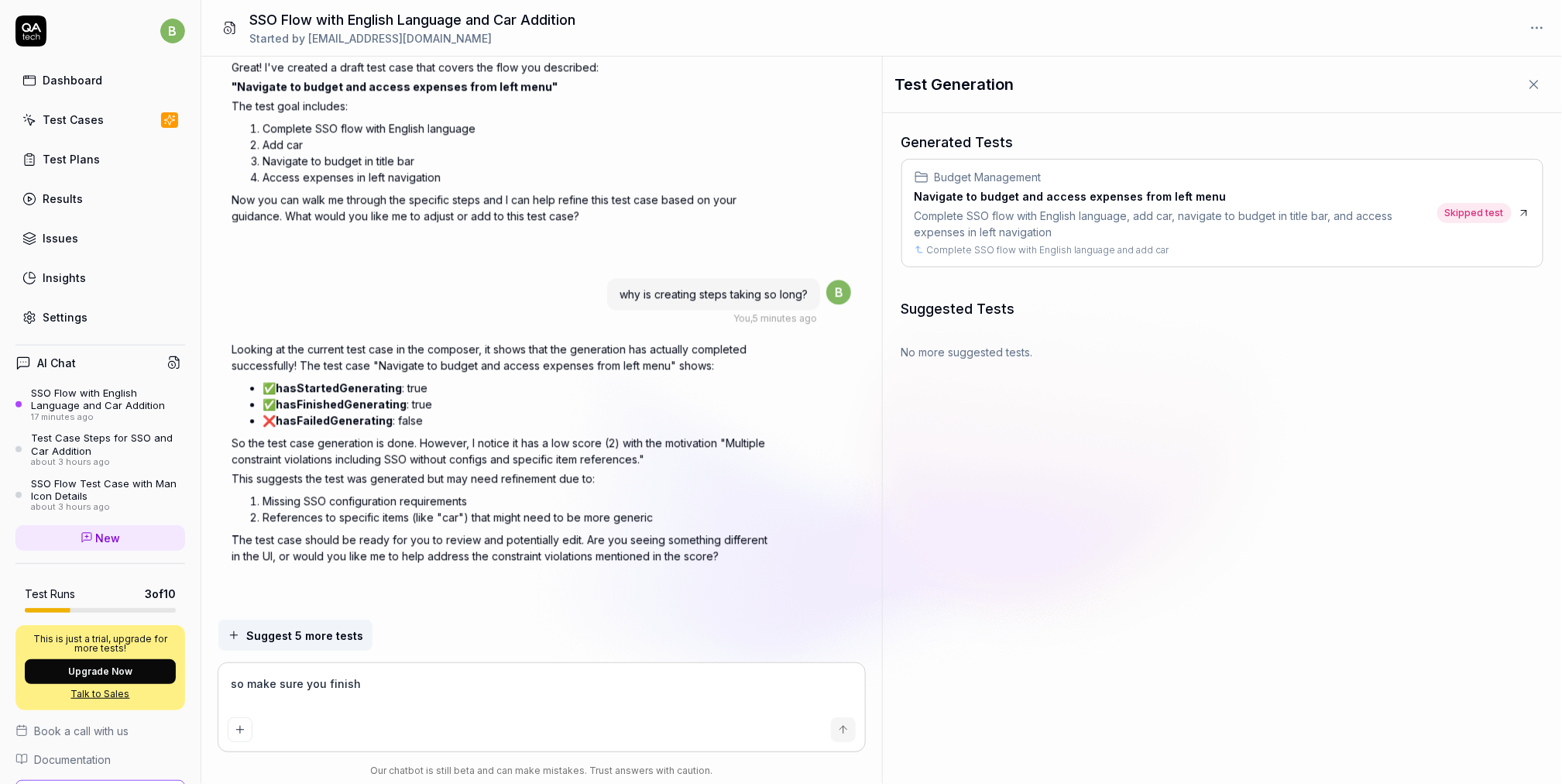
type textarea "*"
type textarea "so make sure you finish t"
type textarea "*"
type textarea "so make sure you finish th"
type textarea "*"
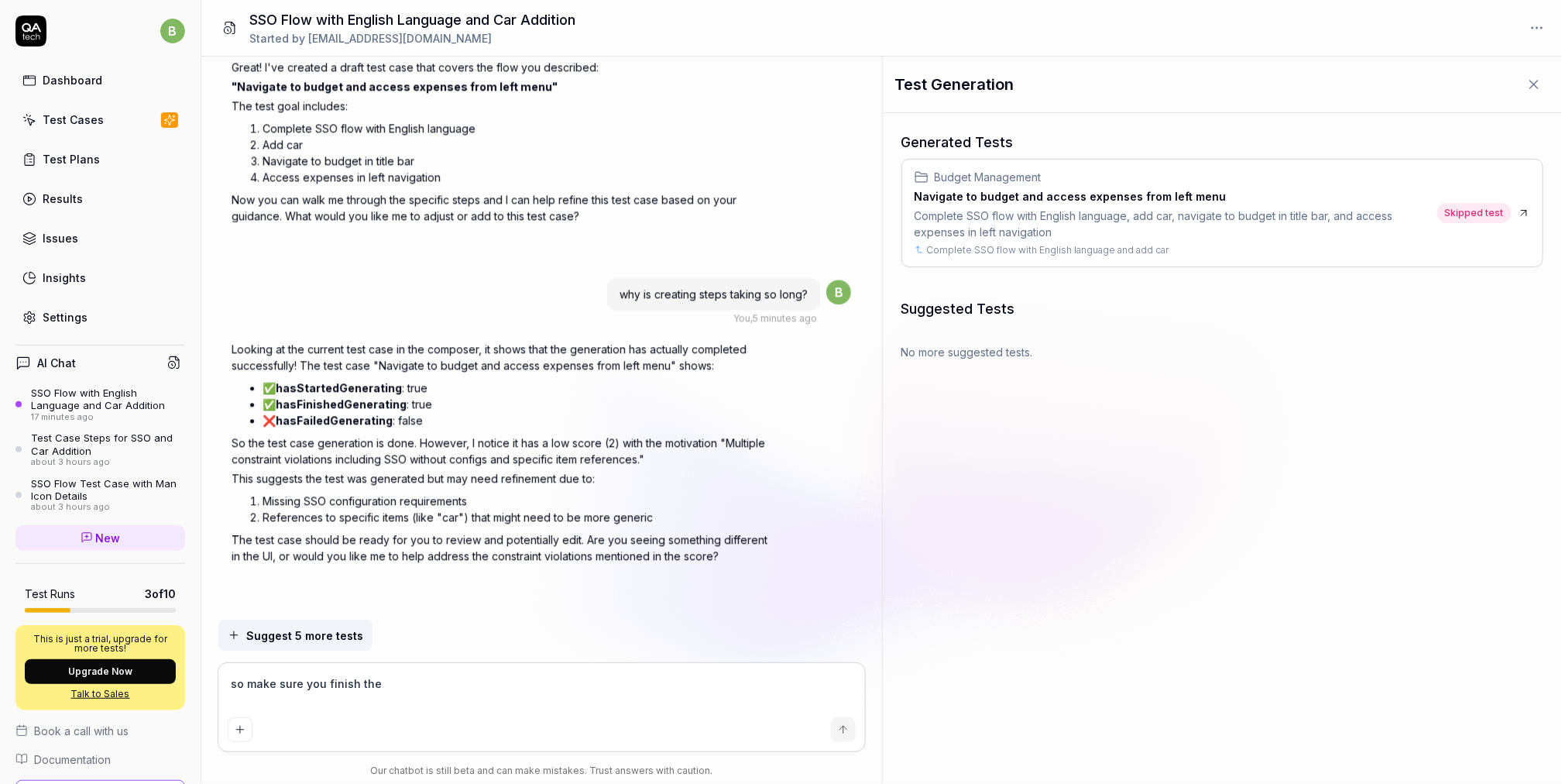
type textarea "so make sure you finish the"
type textarea "*"
type textarea "so make sure you finish the w"
type textarea "*"
type textarea "so make sure you finish the who"
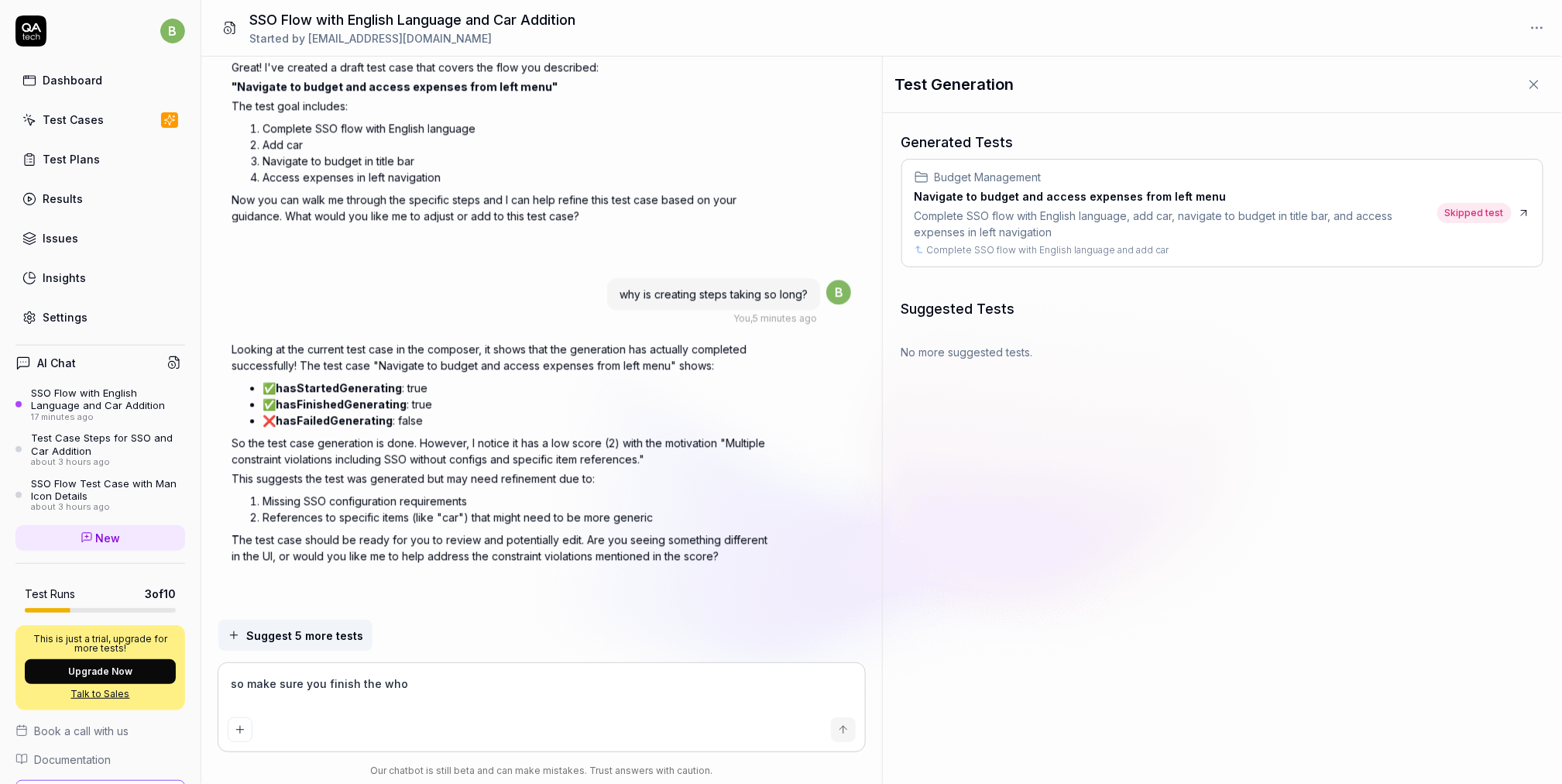
type textarea "*"
type textarea "so make sure you finish the whol"
type textarea "*"
type textarea "so make sure you finish the whole"
type textarea "*"
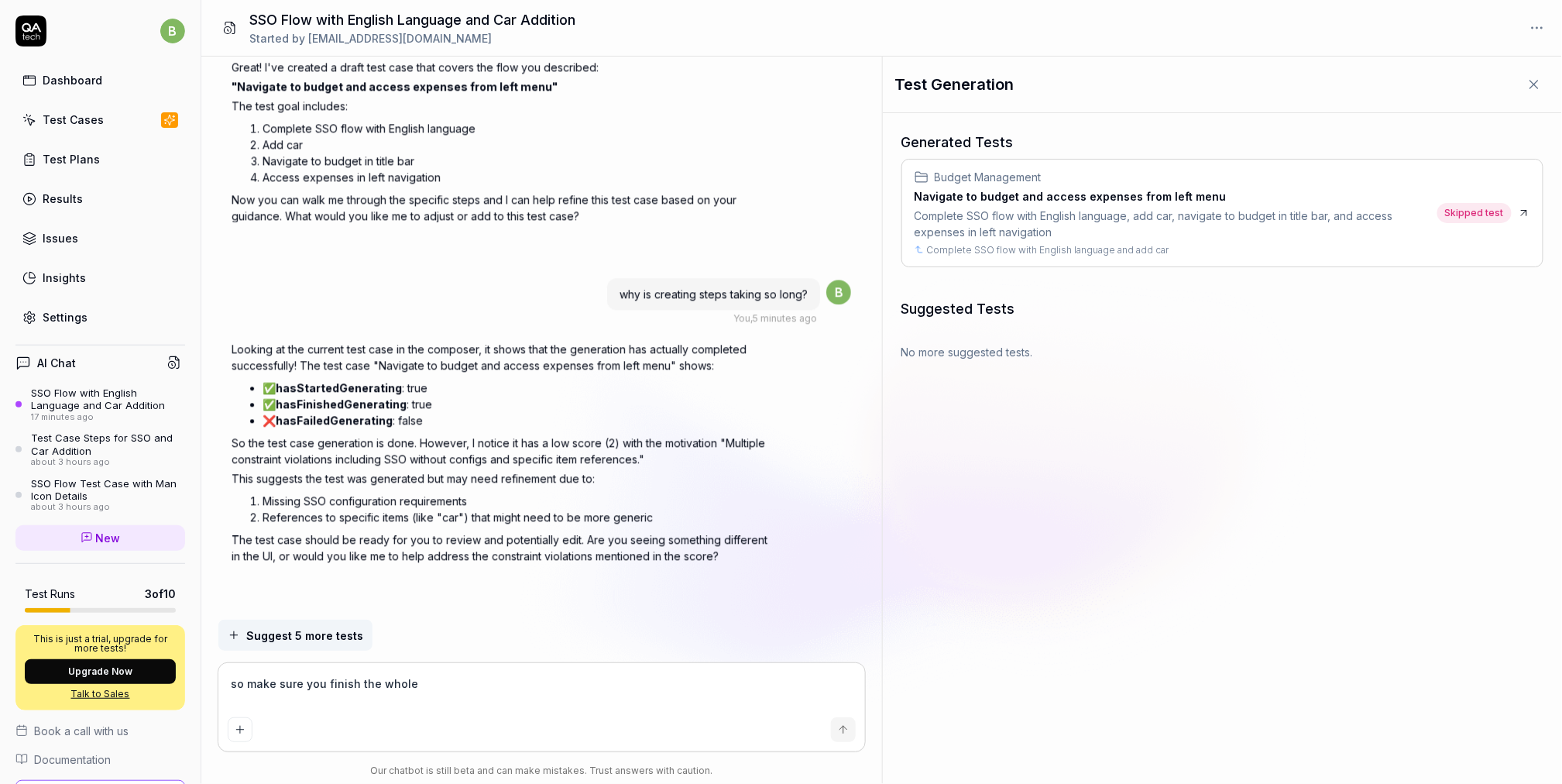
type textarea "so make sure you finish the whole"
type textarea "*"
type textarea "so make sure you finish the whole s"
type textarea "*"
type textarea "so make sure you finish the whole ss"
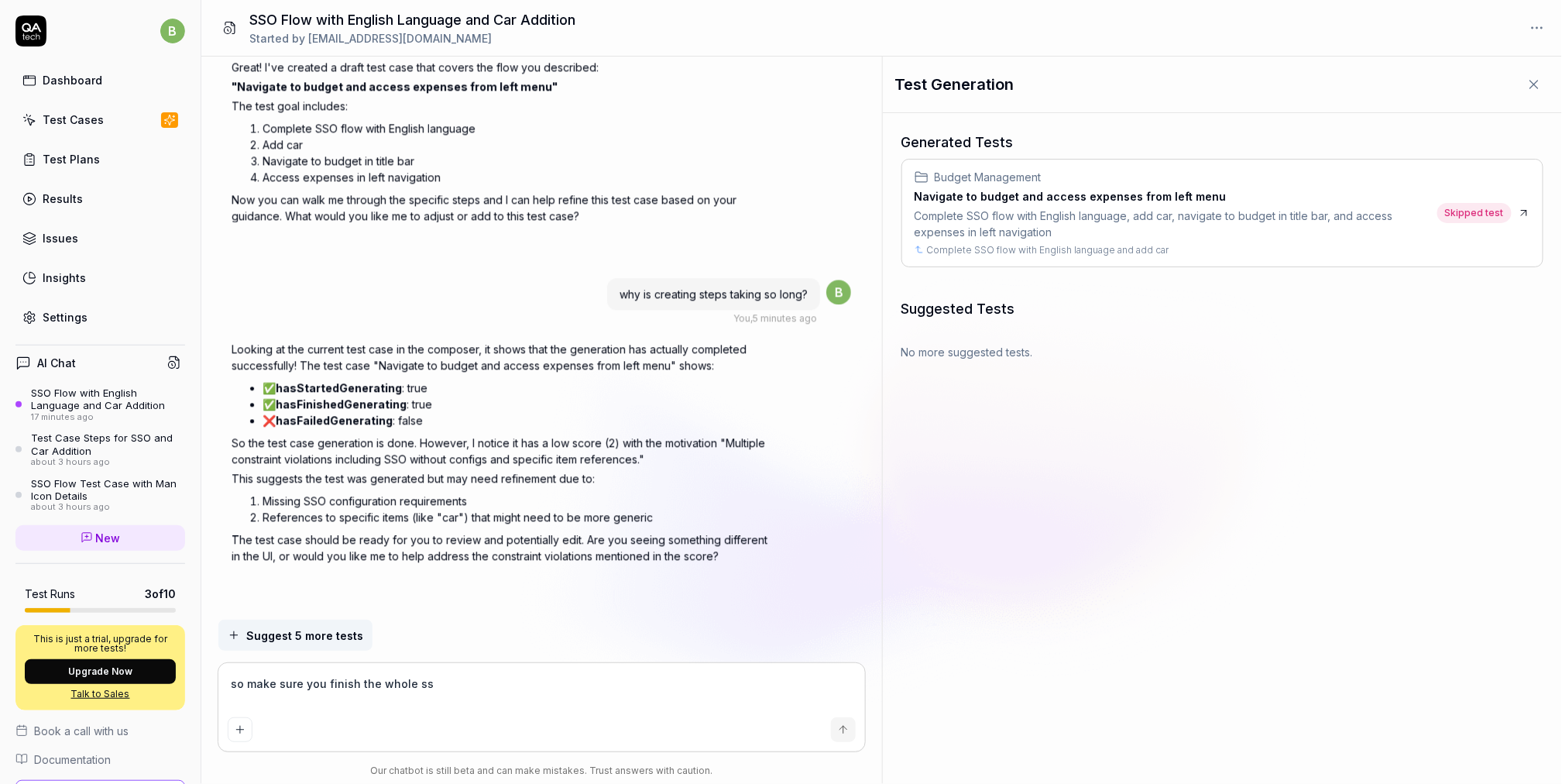
type textarea "*"
type textarea "so make sure you finish the whole sso"
type textarea "*"
type textarea "so make sure you finish the whole sso"
type textarea "*"
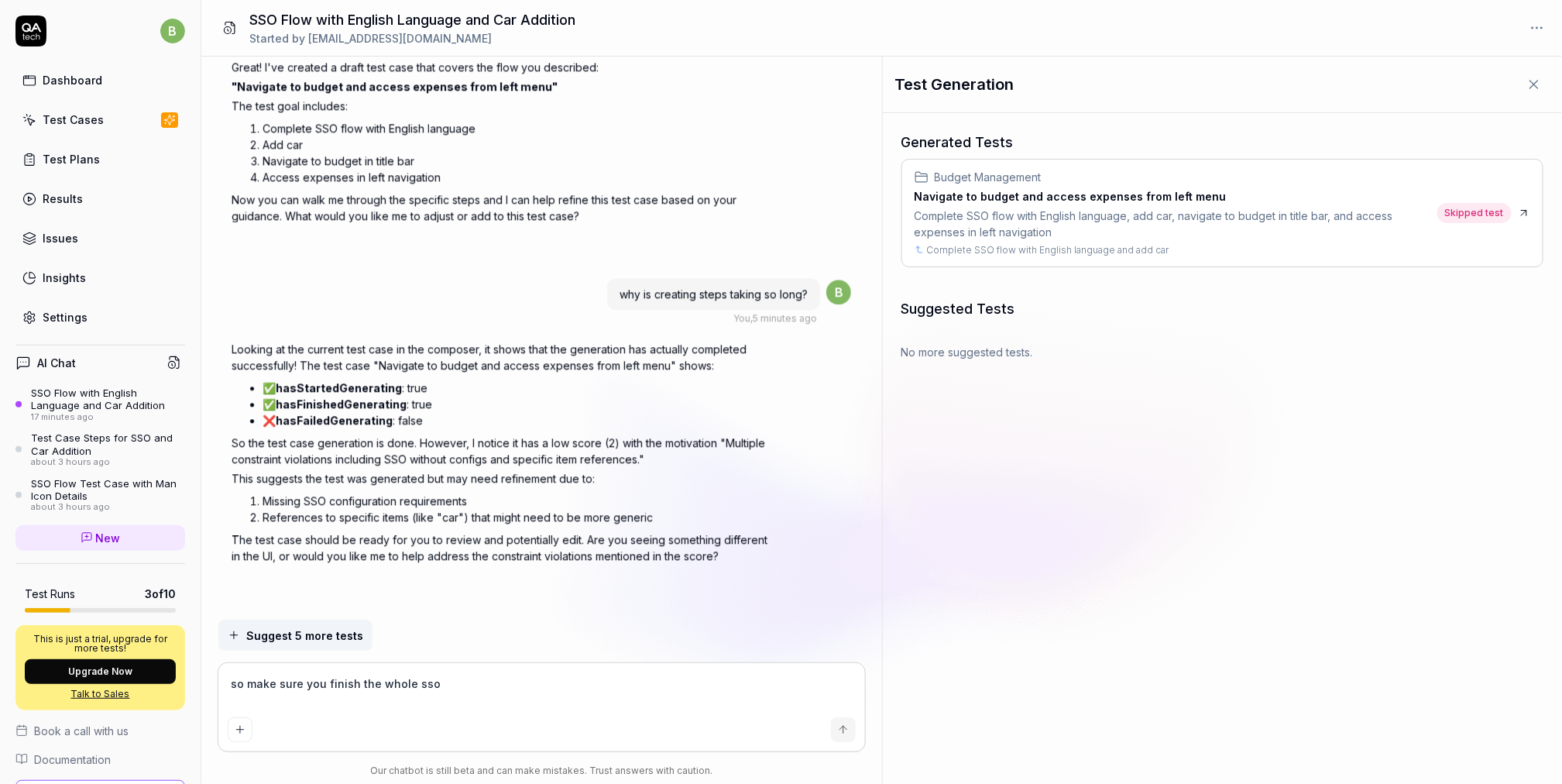
type textarea "so make sure you finish the whole sso f"
type textarea "*"
type textarea "so make sure you finish the whole sso fl"
type textarea "*"
type textarea "so make sure you finish the whole sso flo"
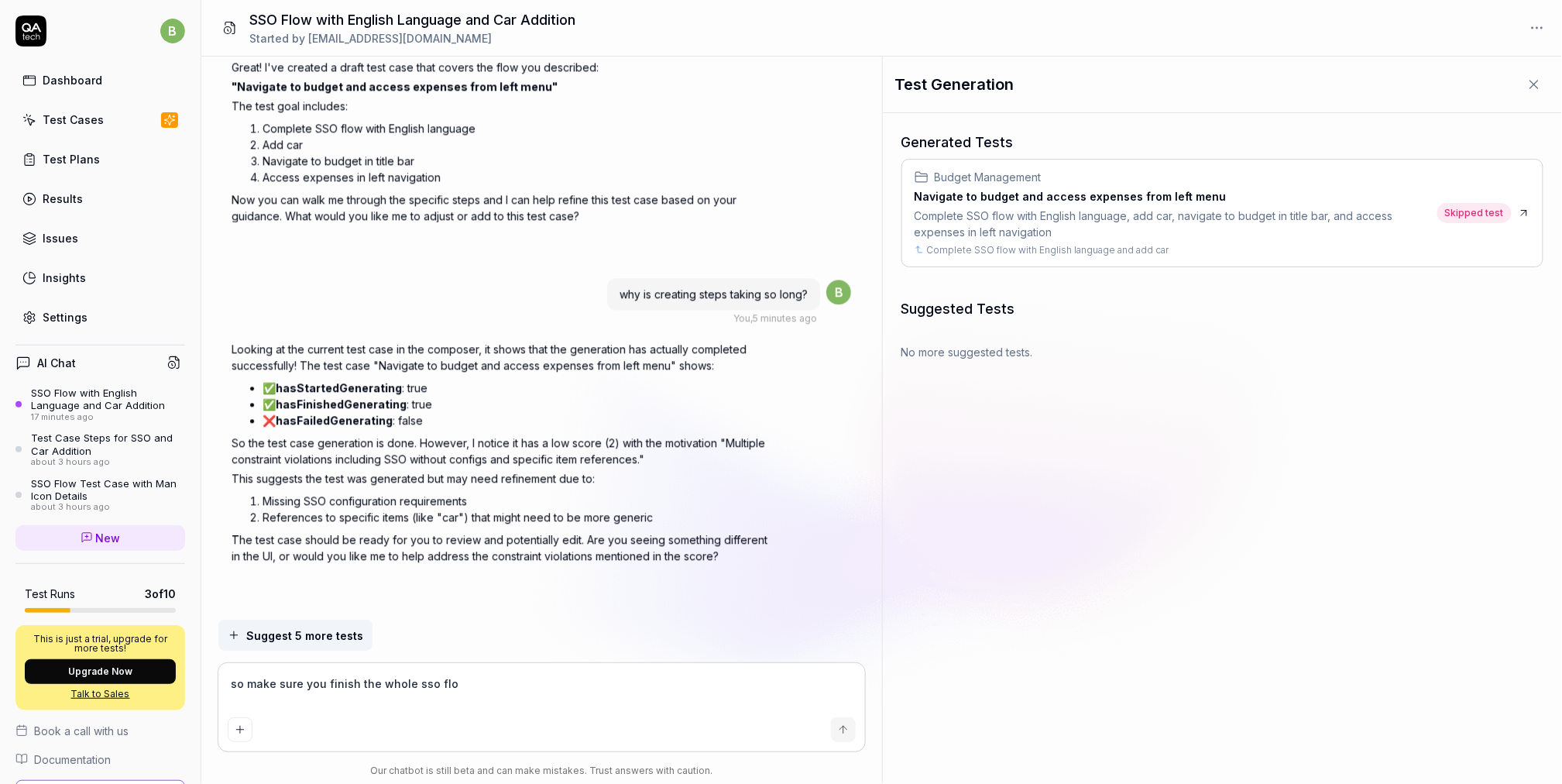
type textarea "*"
type textarea "so make sure you finish the whole sso flow"
type textarea "*"
type textarea "so make sure you finish the whole sso flow"
type textarea "*"
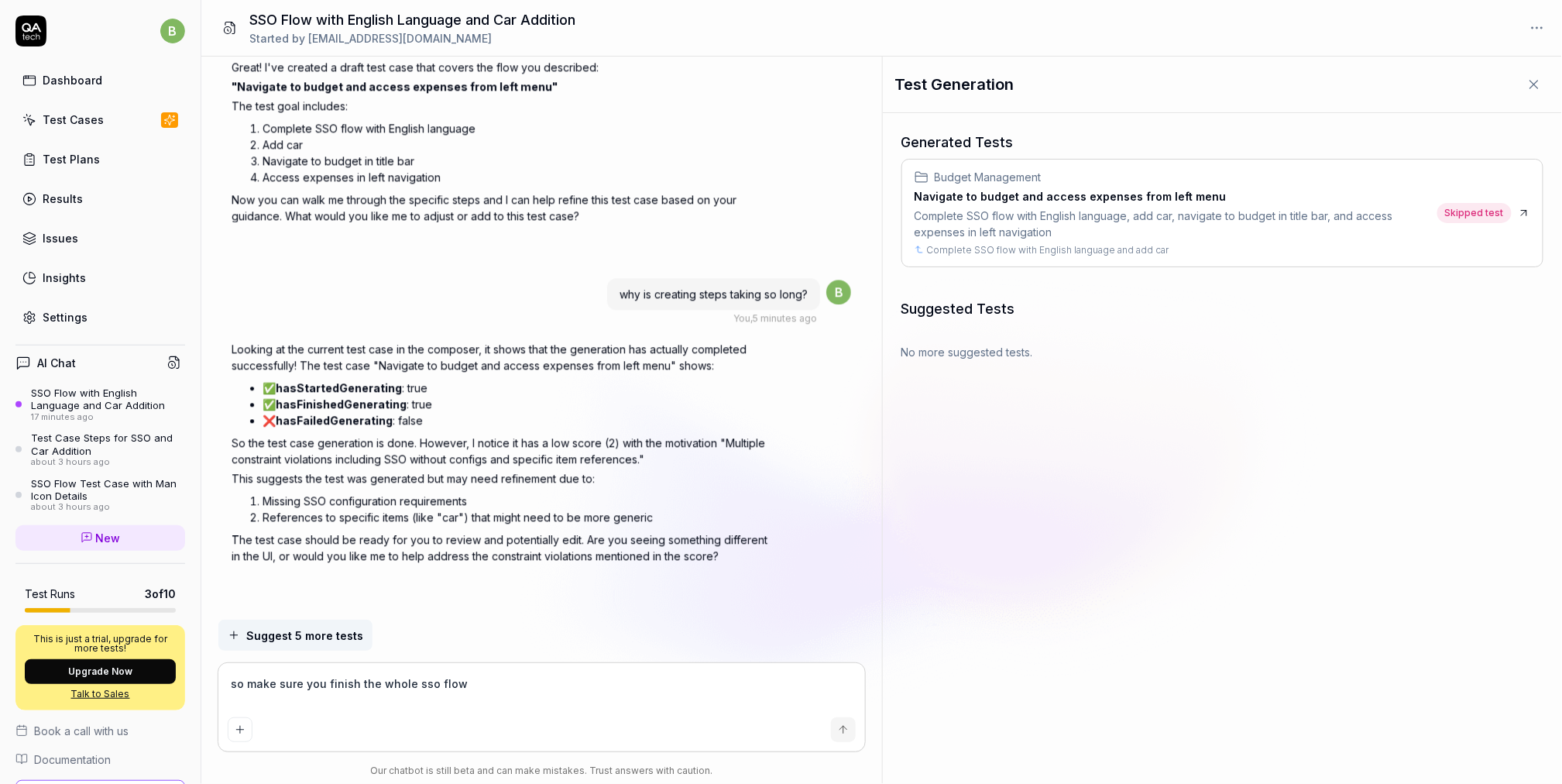
type textarea "so make sure you finish the whole sso flow f"
type textarea "*"
type textarea "so make sure you finish the whole sso flow fr"
type textarea "*"
type textarea "so make sure you finish the whole sso flow fro"
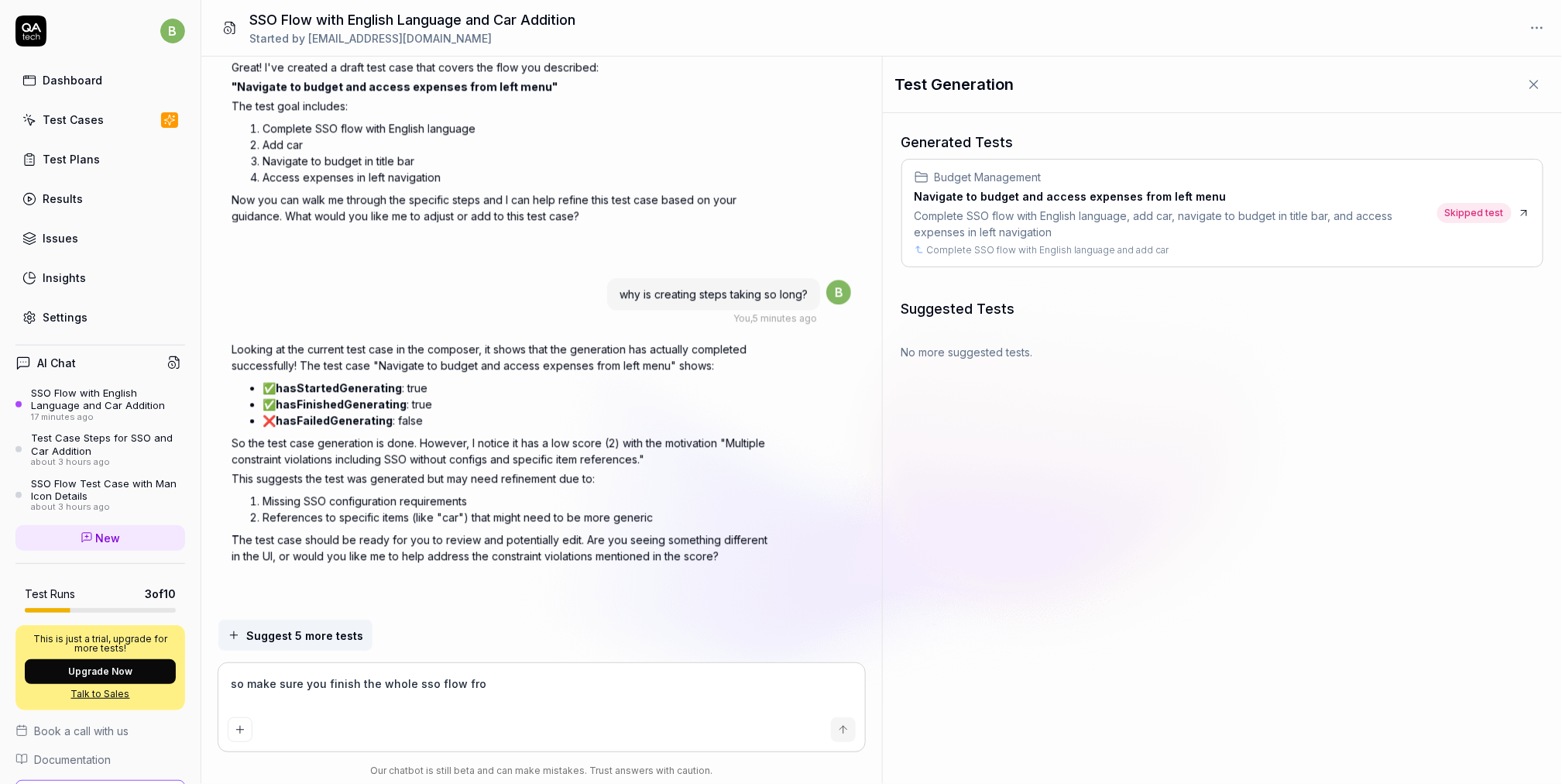
type textarea "*"
type textarea "so make sure you finish the whole sso flow from"
type textarea "*"
type textarea "so make sure you finish the whole sso flow from o"
type textarea "*"
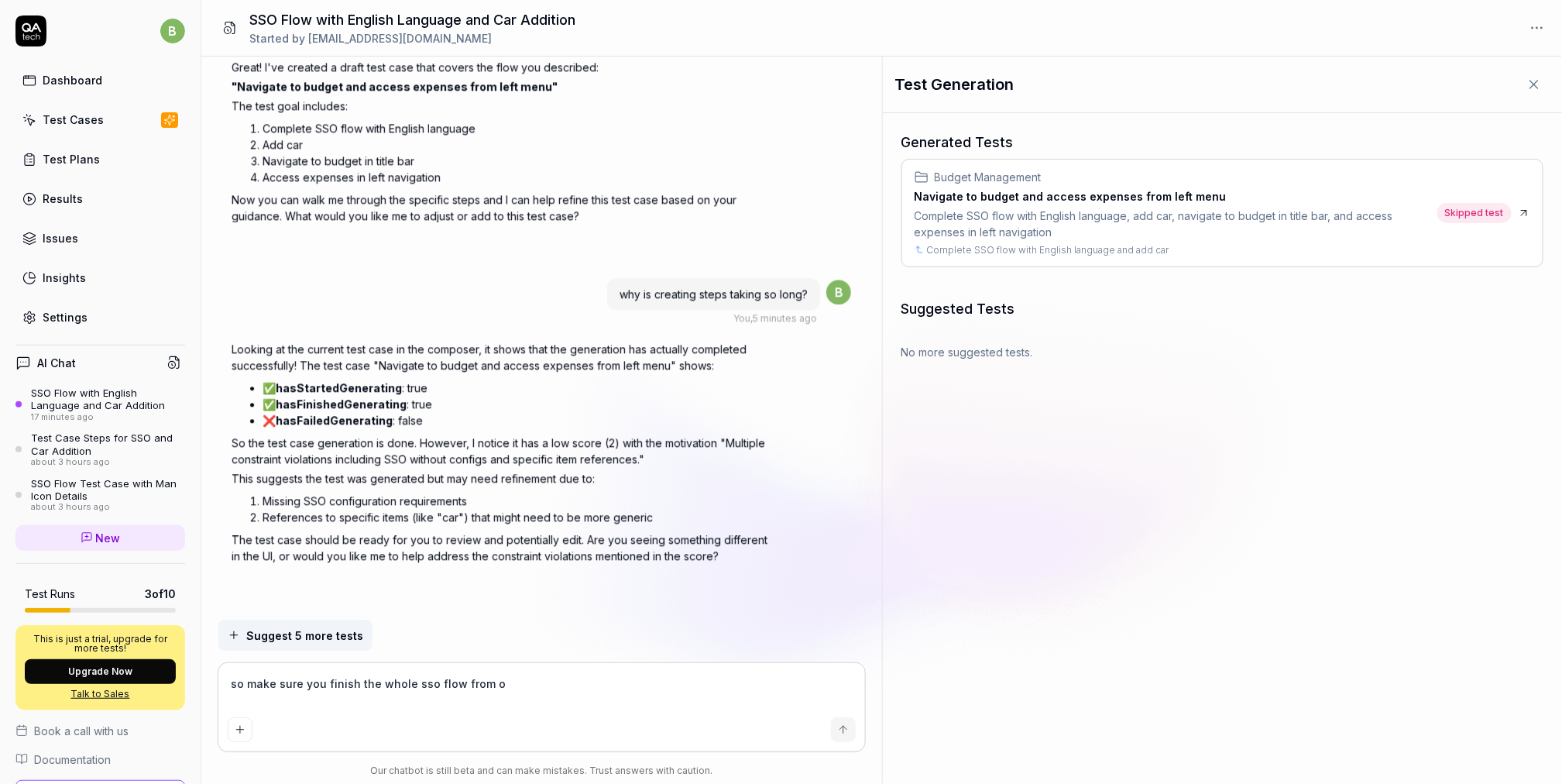
type textarea "so make sure you finish the whole sso flow from ou"
type textarea "*"
type textarea "so make sure you finish the whole sso flow from our"
type textarea "*"
type textarea "so make sure you finish the whole sso flow from our"
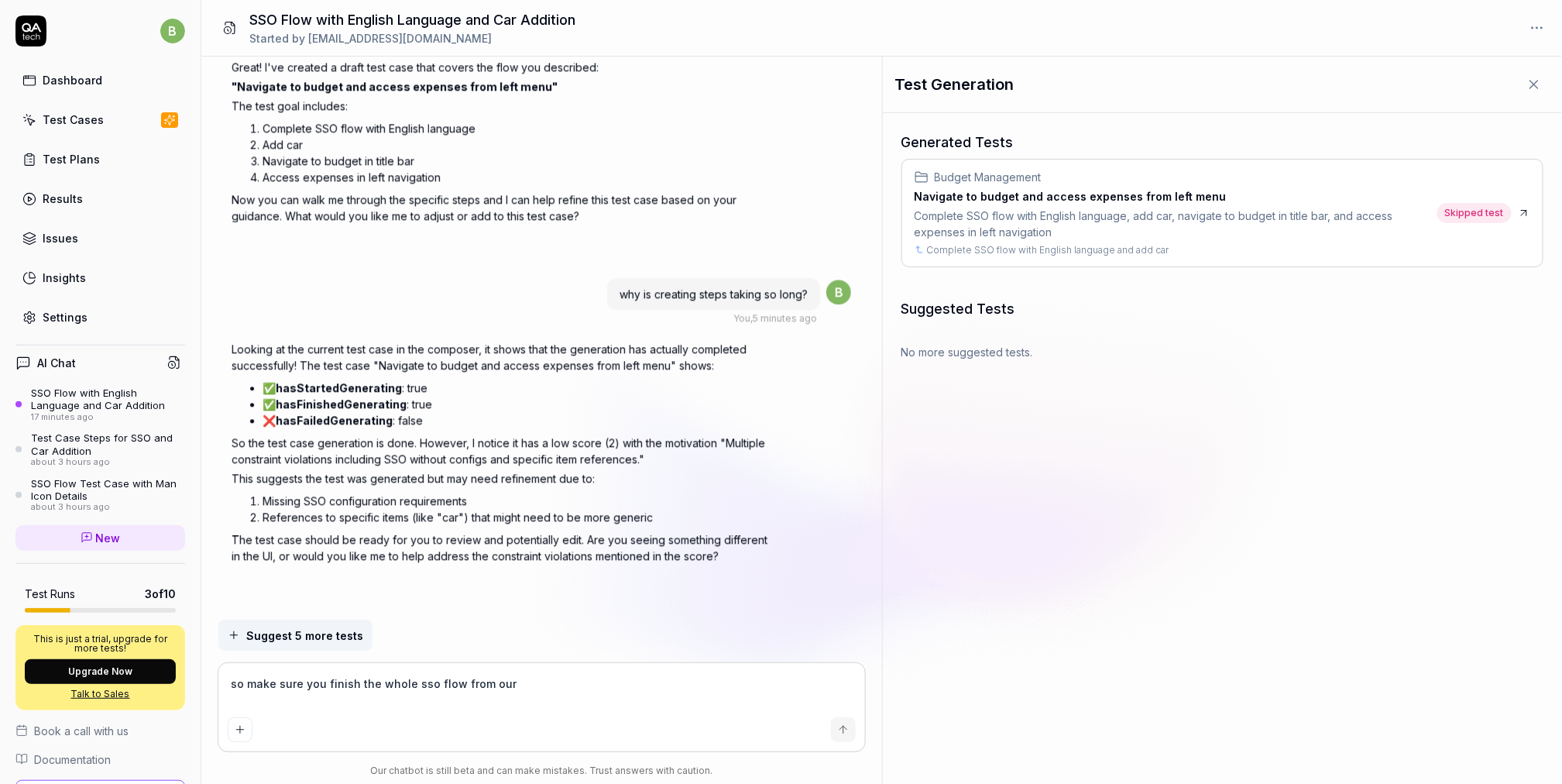
type textarea "*"
type textarea "so make sure you finish the whole sso flow from our pr"
type textarea "*"
type textarea "so make sure you finish the whole sso flow from our pre"
type textarea "*"
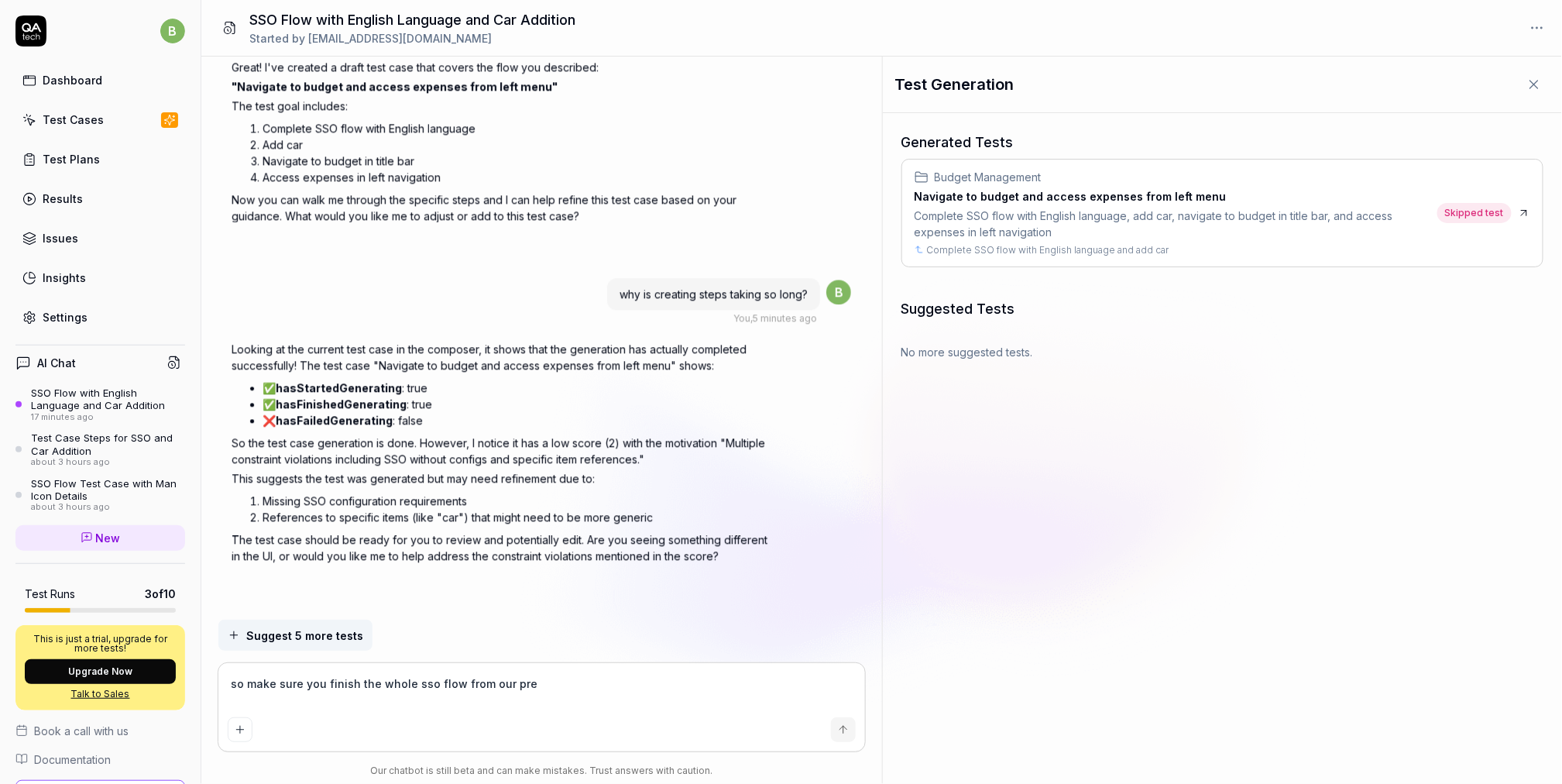
type textarea "so make sure you finish the whole sso flow from our pr"
type textarea "*"
type textarea "so make sure you finish the whole sso flow from our p"
type textarea "*"
type textarea "so make sure you finish the whole sso flow from our"
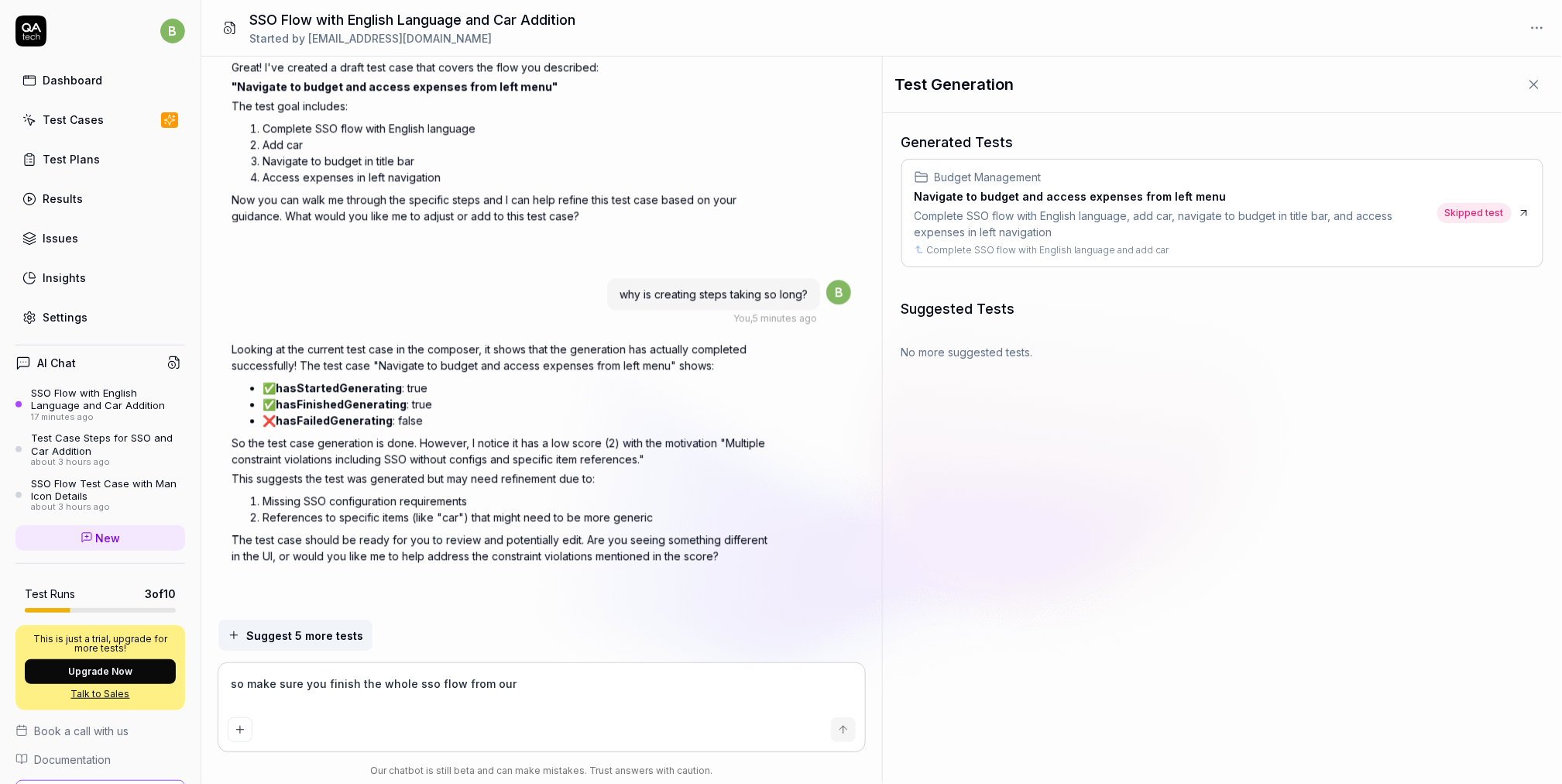
type textarea "*"
type textarea "so make sure you finish the whole sso flow from our de"
type textarea "*"
type textarea "so make sure you finish the whole sso flow from our dep"
type textarea "*"
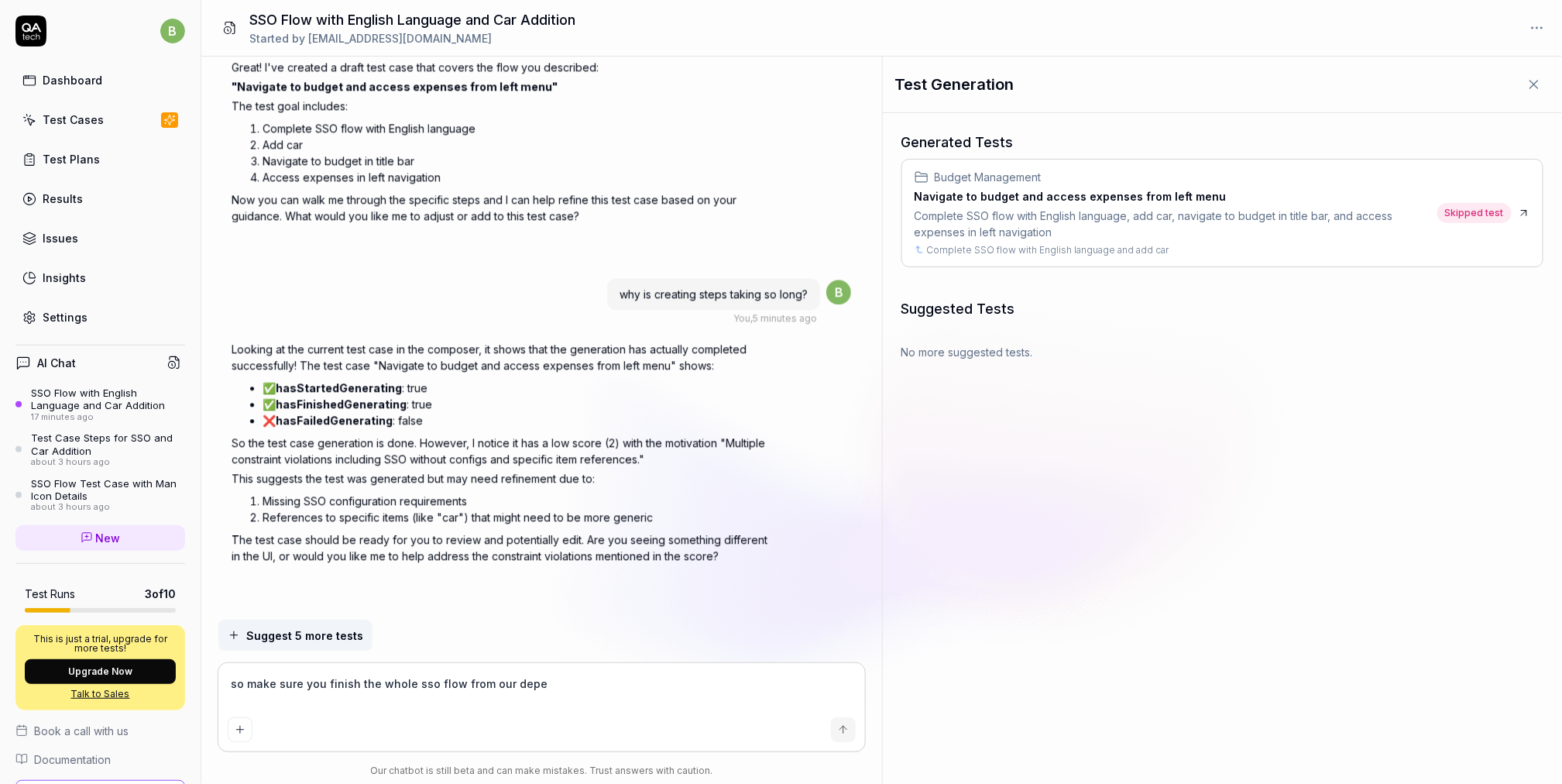
type textarea "so make sure you finish the whole sso flow from our depen"
type textarea "*"
type textarea "so make sure you finish the whole sso flow from our depend"
type textarea "*"
type textarea "so make sure you finish the whole sso flow from our depende"
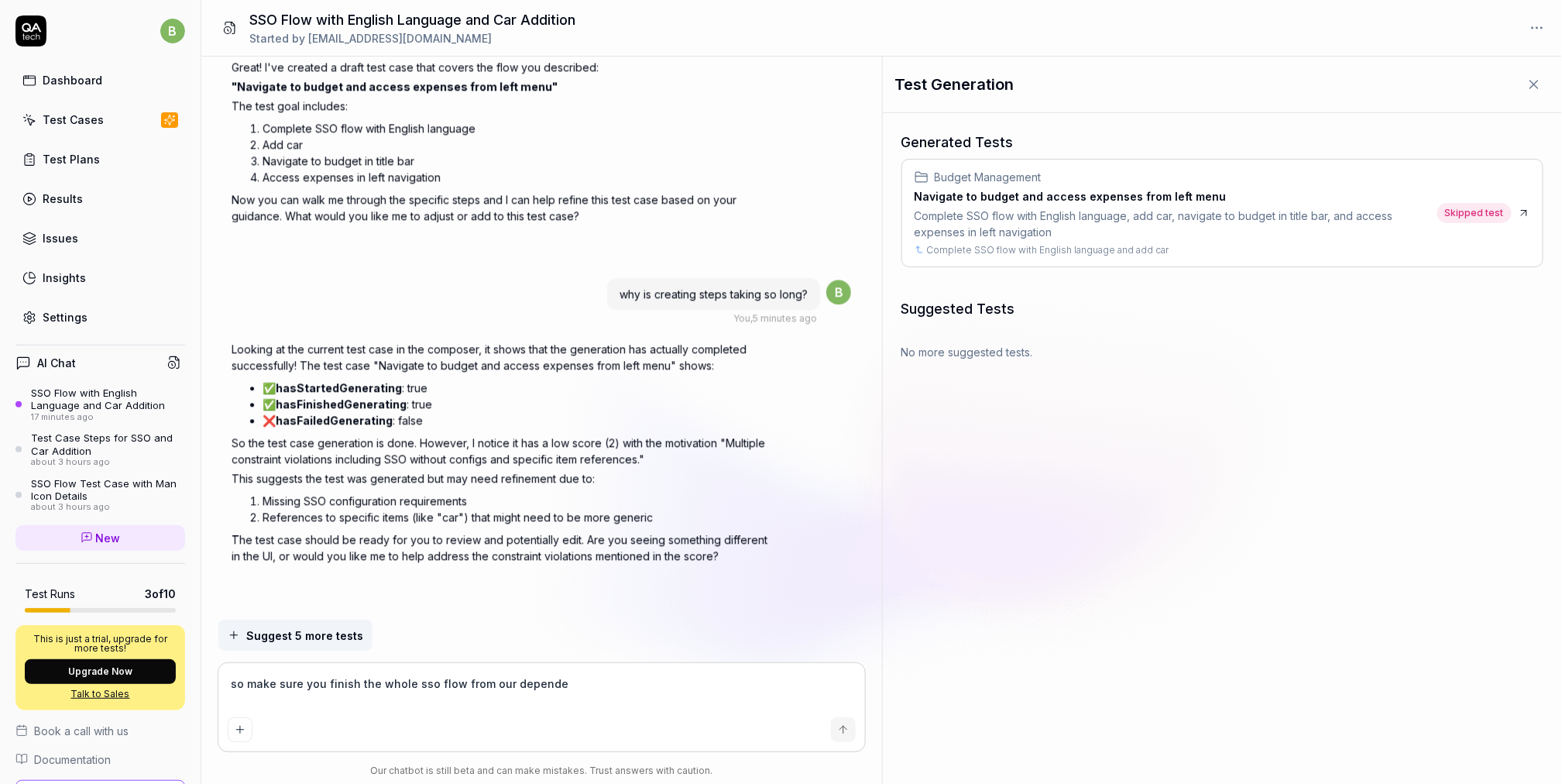
type textarea "*"
type textarea "so make sure you finish the whole sso flow from our dependen"
type textarea "*"
type textarea "so make sure you finish the whole sso flow from our dependent"
type textarea "*"
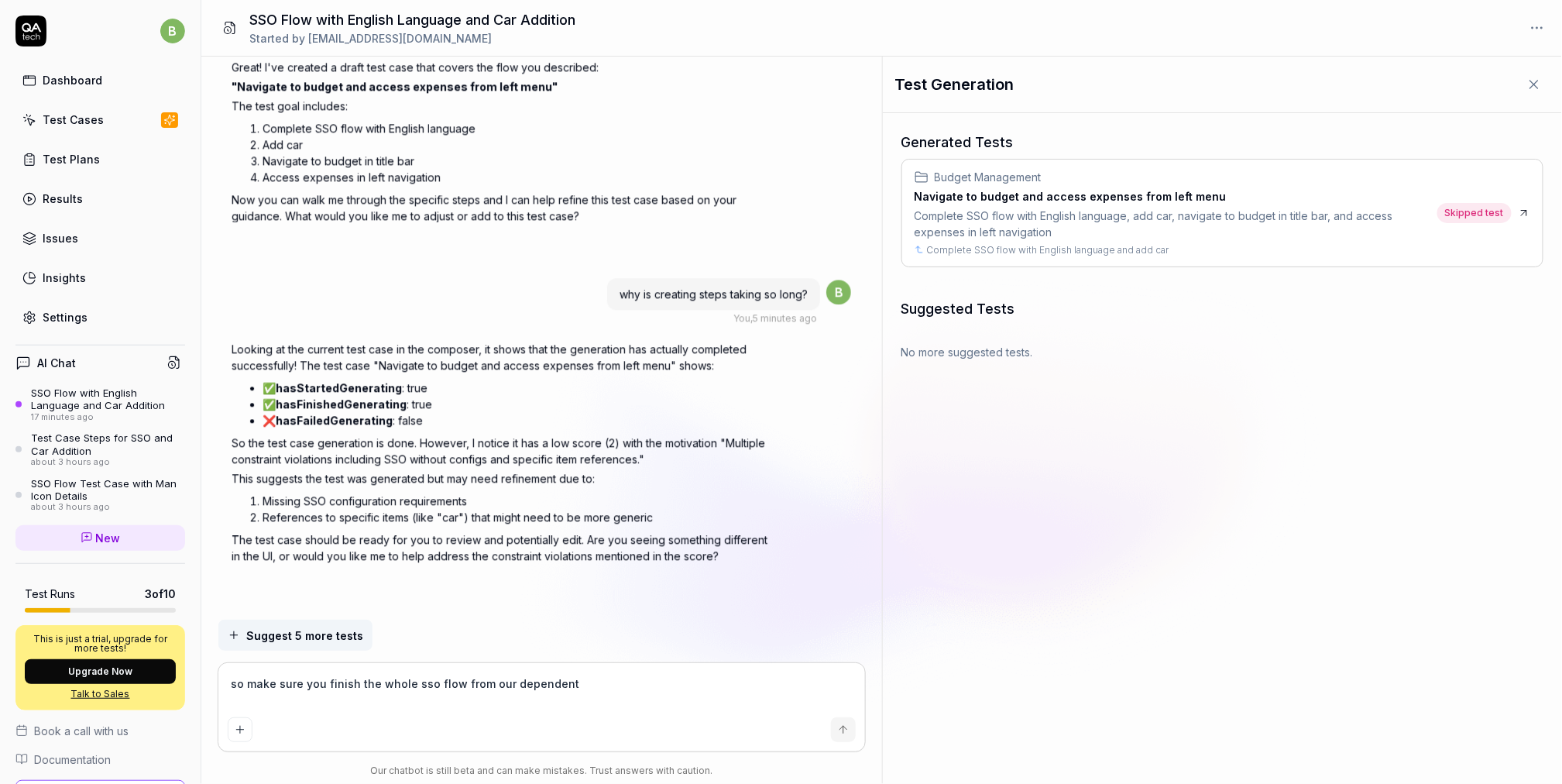
type textarea "so make sure you finish the whole sso flow from our dependent"
type textarea "*"
type textarea "so make sure you finish the whole sso flow from our dependent s"
type textarea "*"
type textarea "so make sure you finish the whole sso flow from our dependent st"
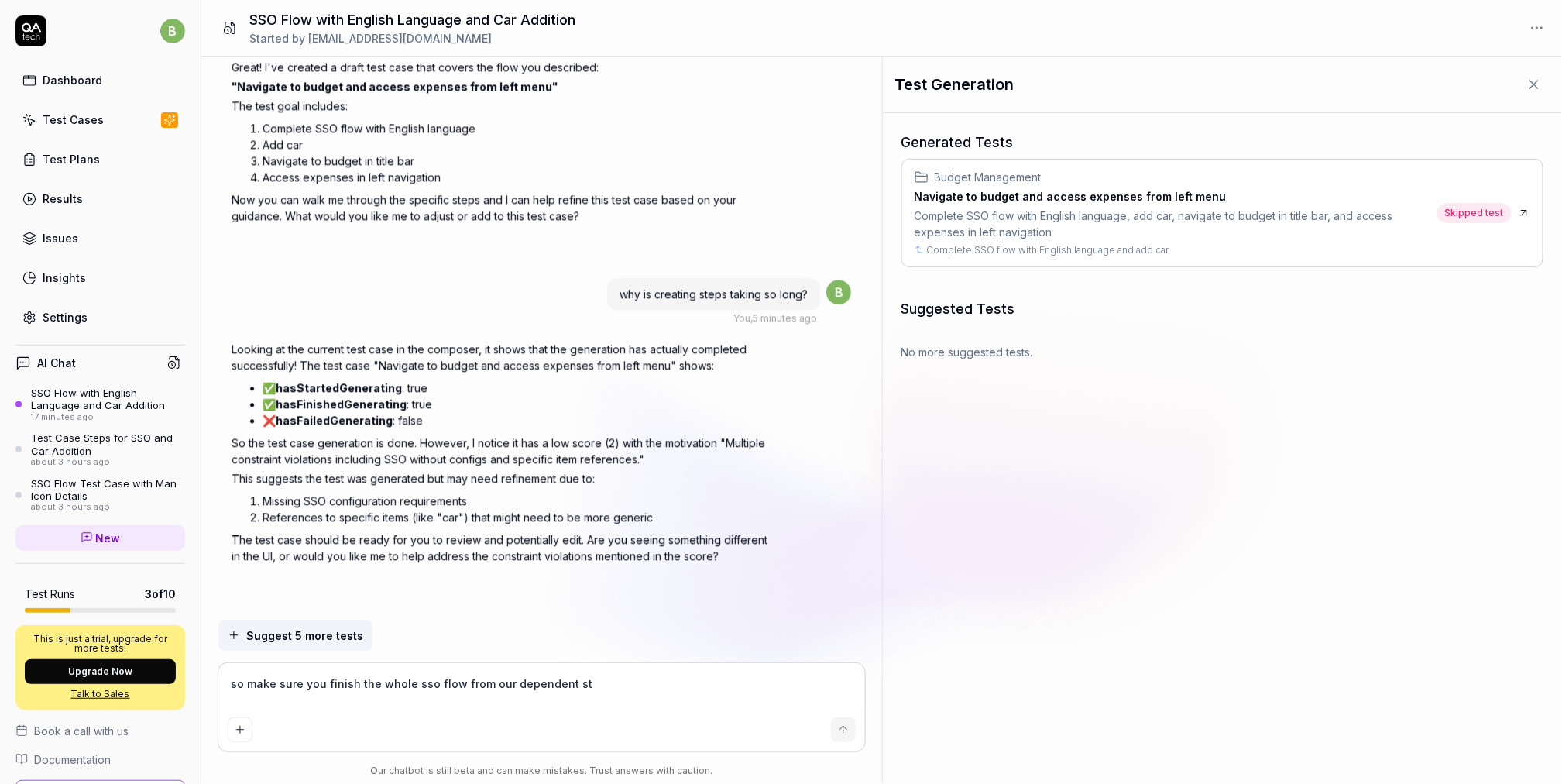
type textarea "*"
type textarea "so make sure you finish the whole sso flow from our dependent step"
type textarea "*"
type textarea "so make sure you finish the whole sso flow from our dependent step"
type textarea "*"
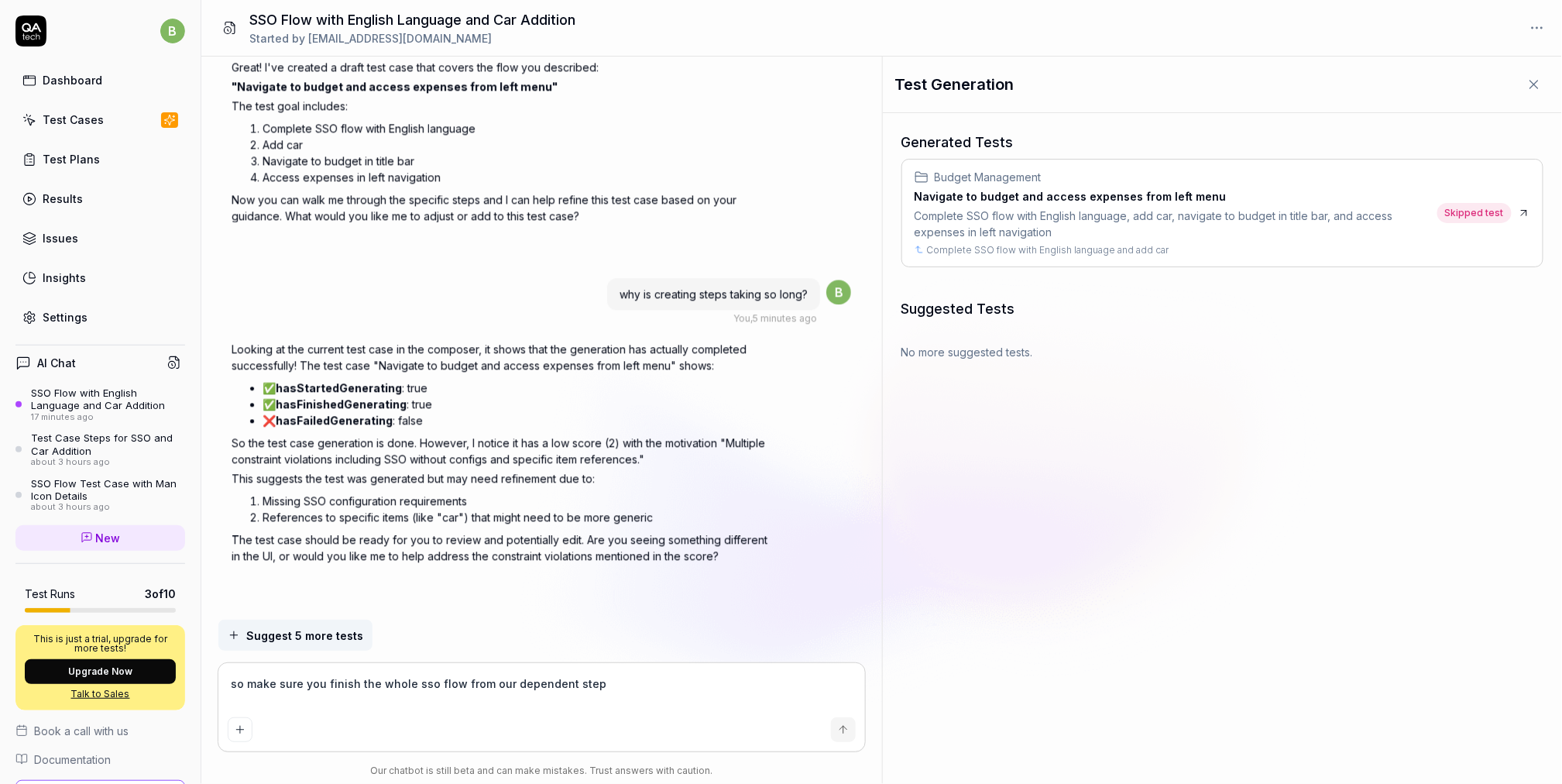
type textarea "so make sure you finish the whole sso flow from our dependent step b"
type textarea "*"
type textarea "so make sure you finish the whole sso flow from our dependent step be"
type textarea "*"
type textarea "so make sure you finish the whole sso flow from our dependent step befo"
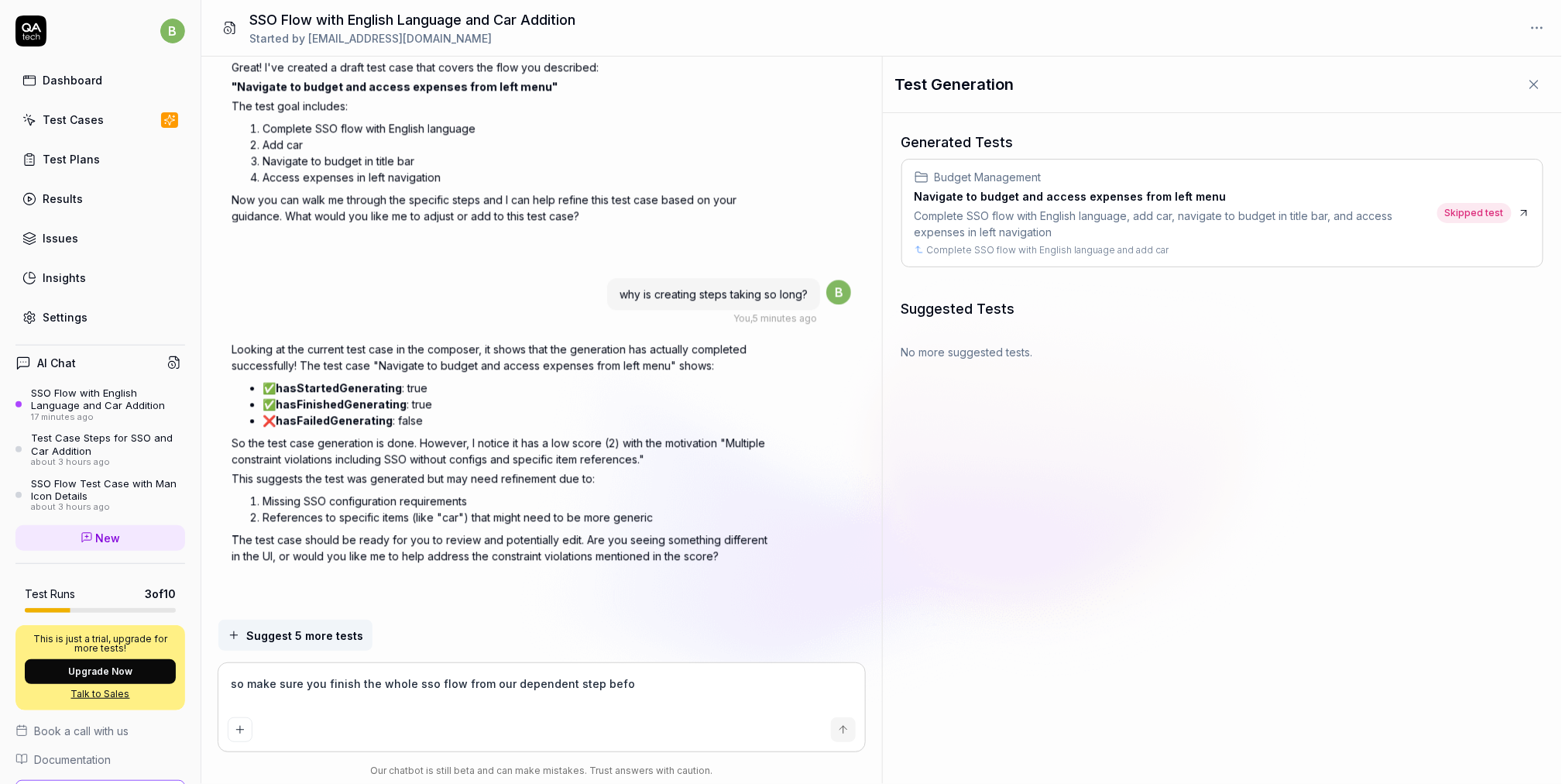
type textarea "*"
type textarea "so make sure you finish the whole sso flow from our dependent step befor"
type textarea "*"
type textarea "so make sure you finish the whole sso flow from our dependent step before"
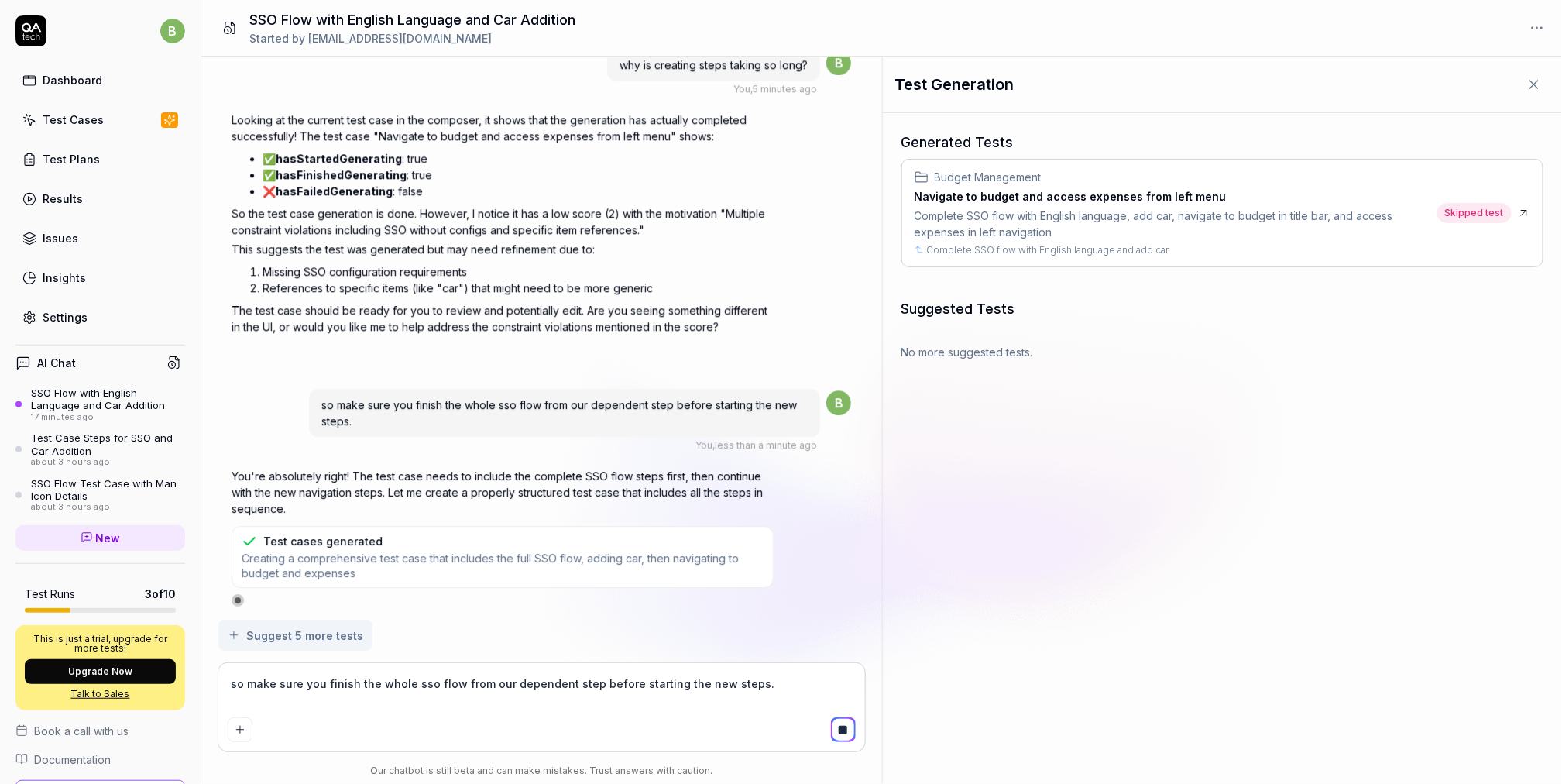
scroll to position [1972, 0]
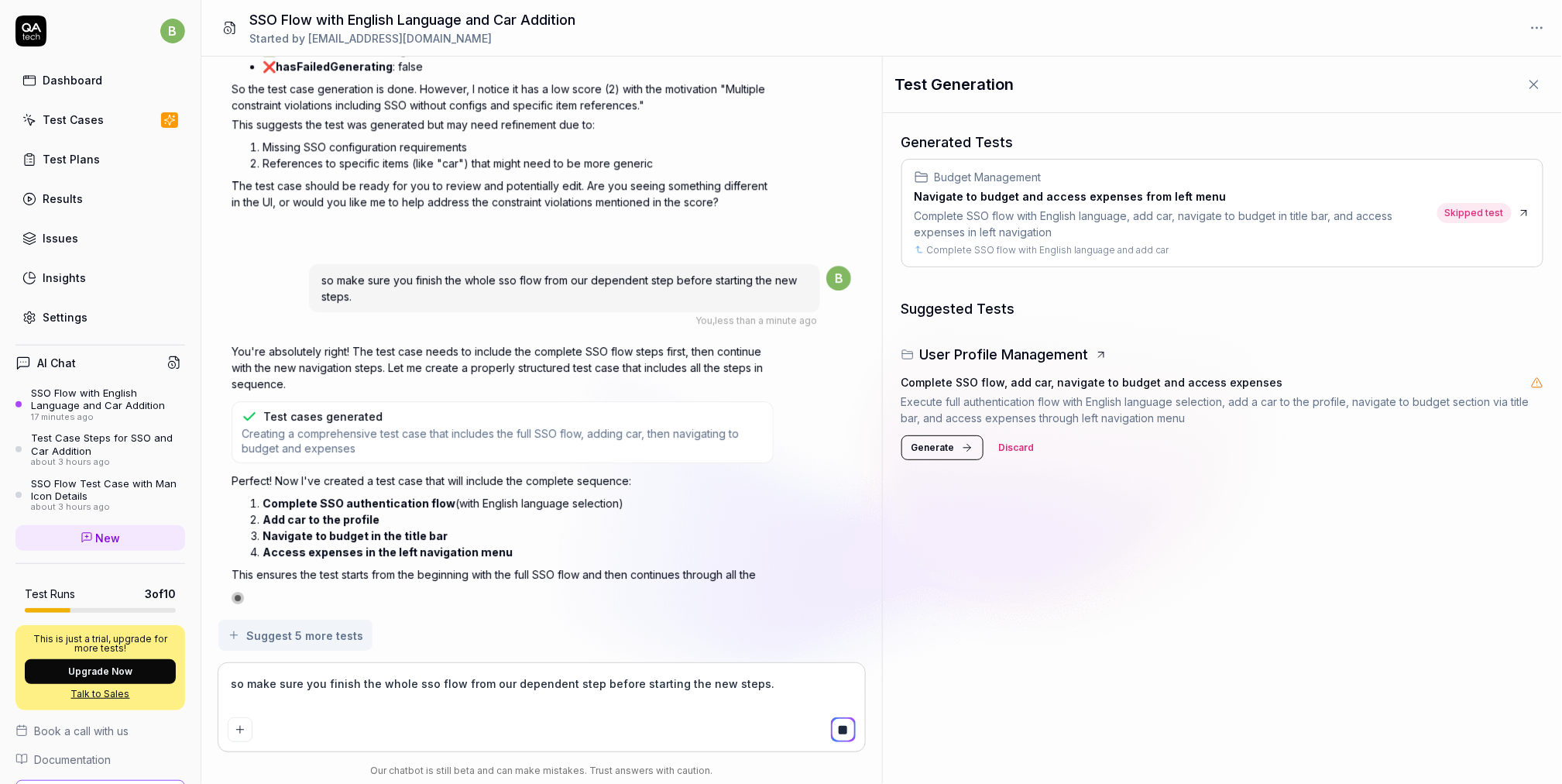
click at [928, 447] on span "Generate" at bounding box center [933, 447] width 43 height 14
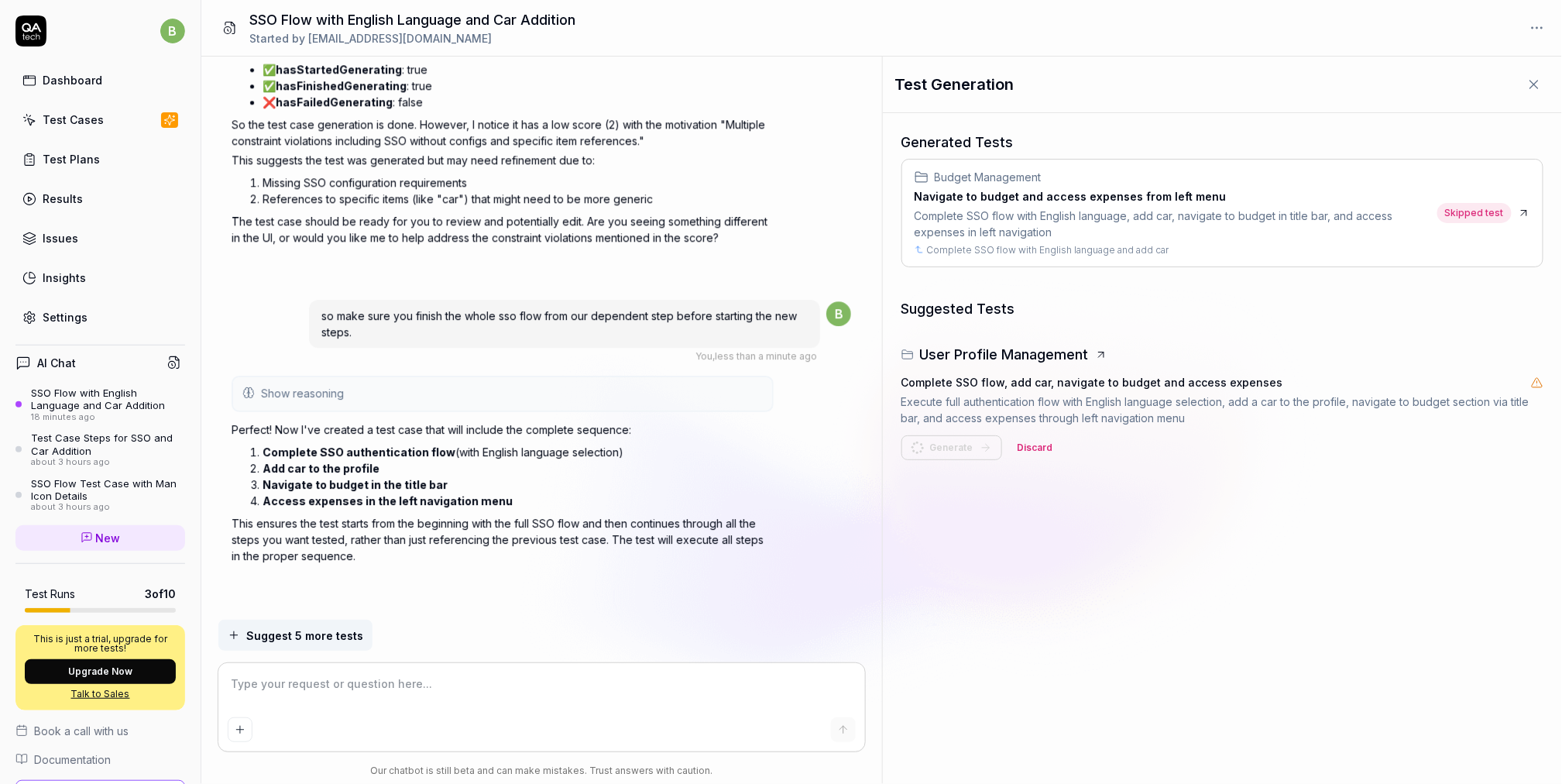
scroll to position [2058, 0]
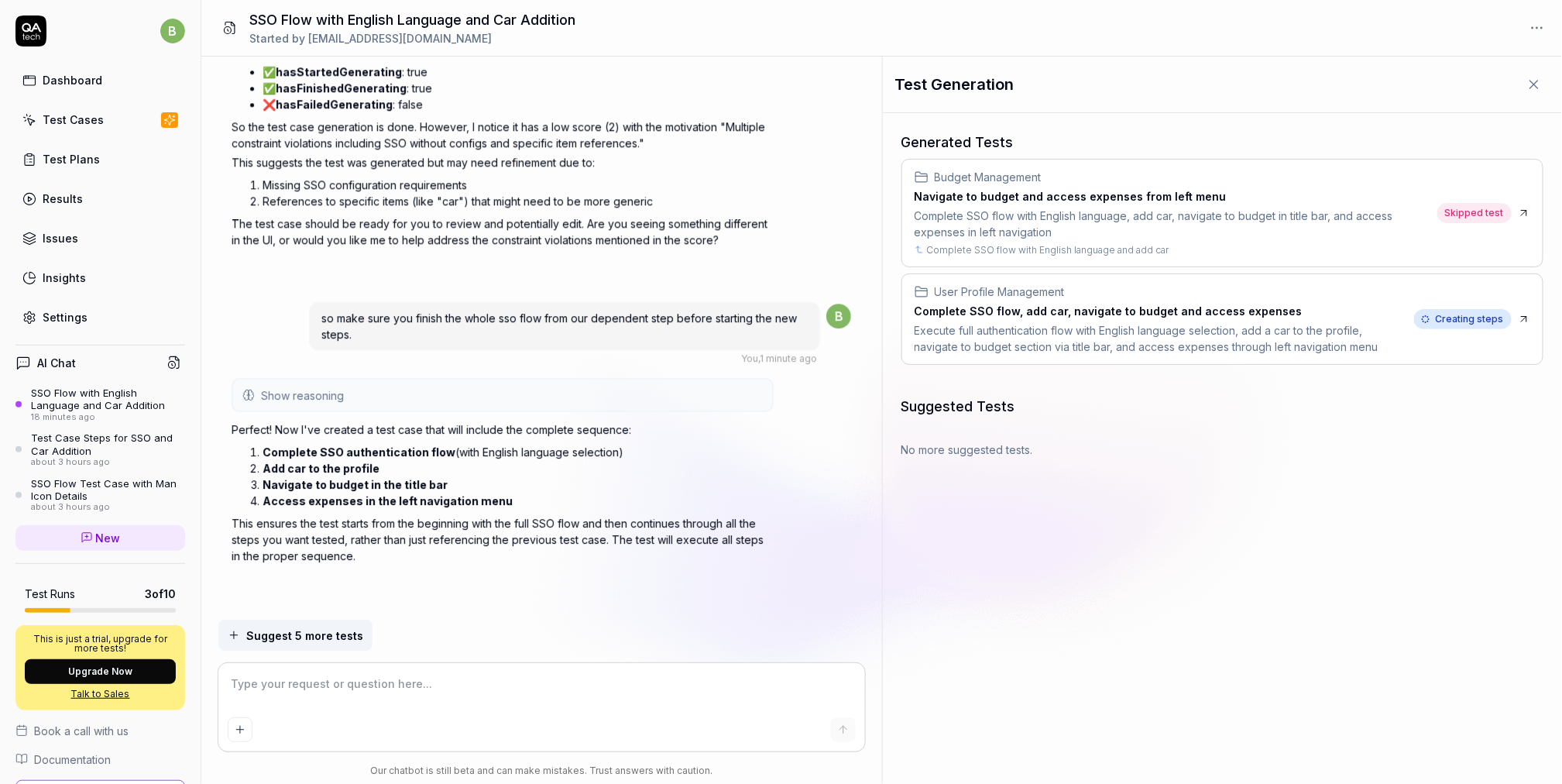
click at [1525, 313] on icon at bounding box center [1523, 319] width 12 height 12
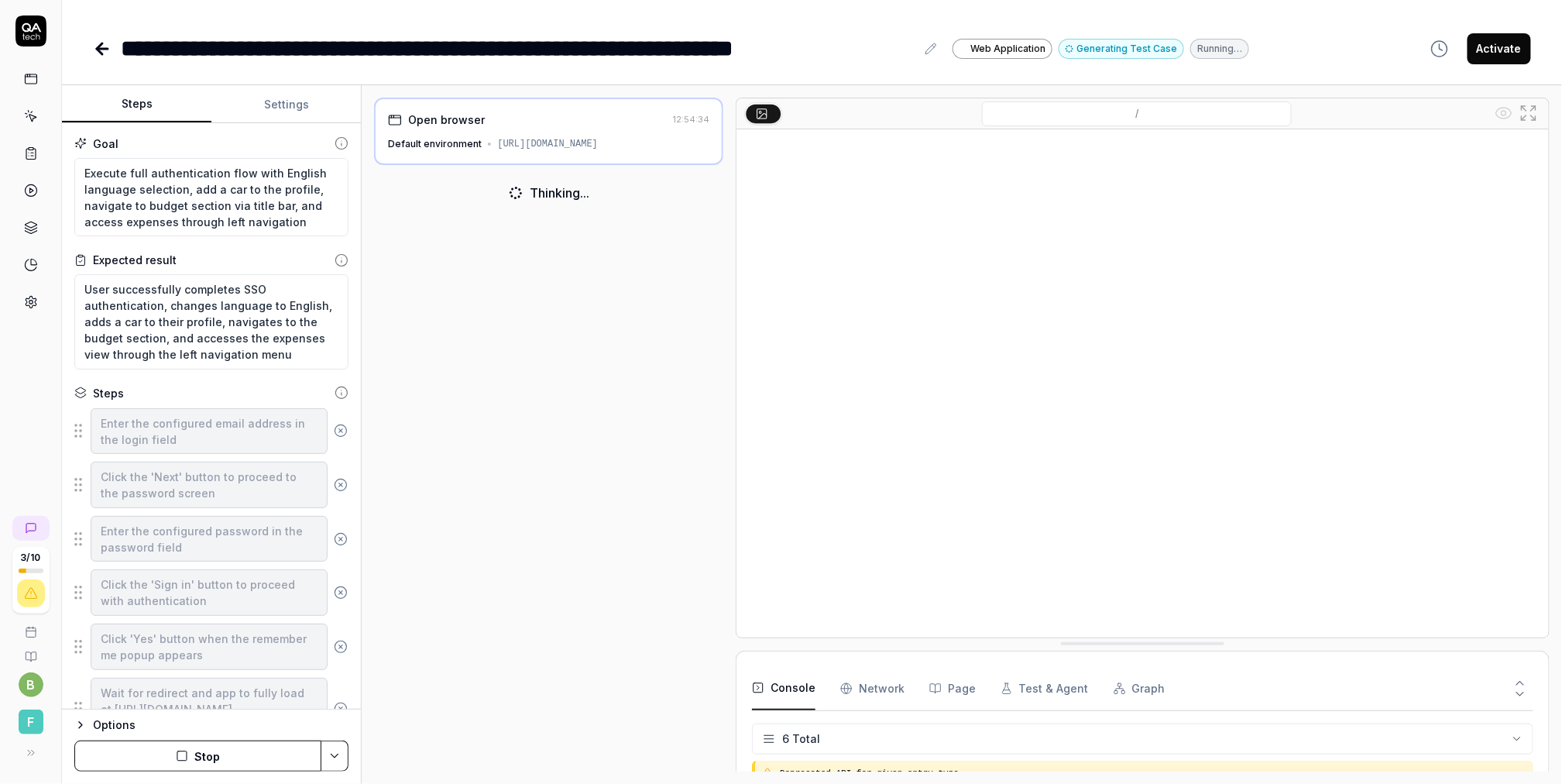
scroll to position [74, 0]
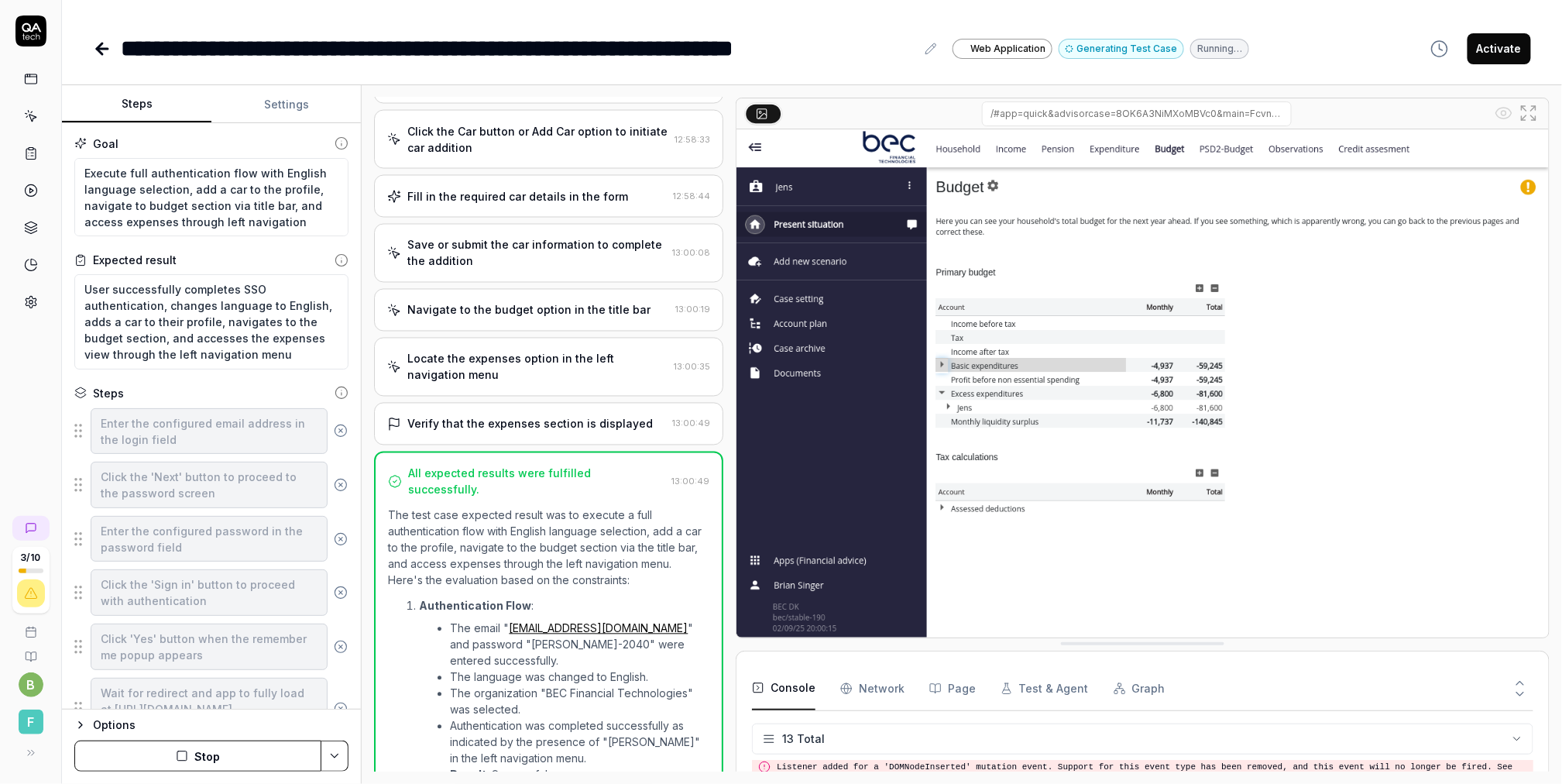
scroll to position [1493, 0]
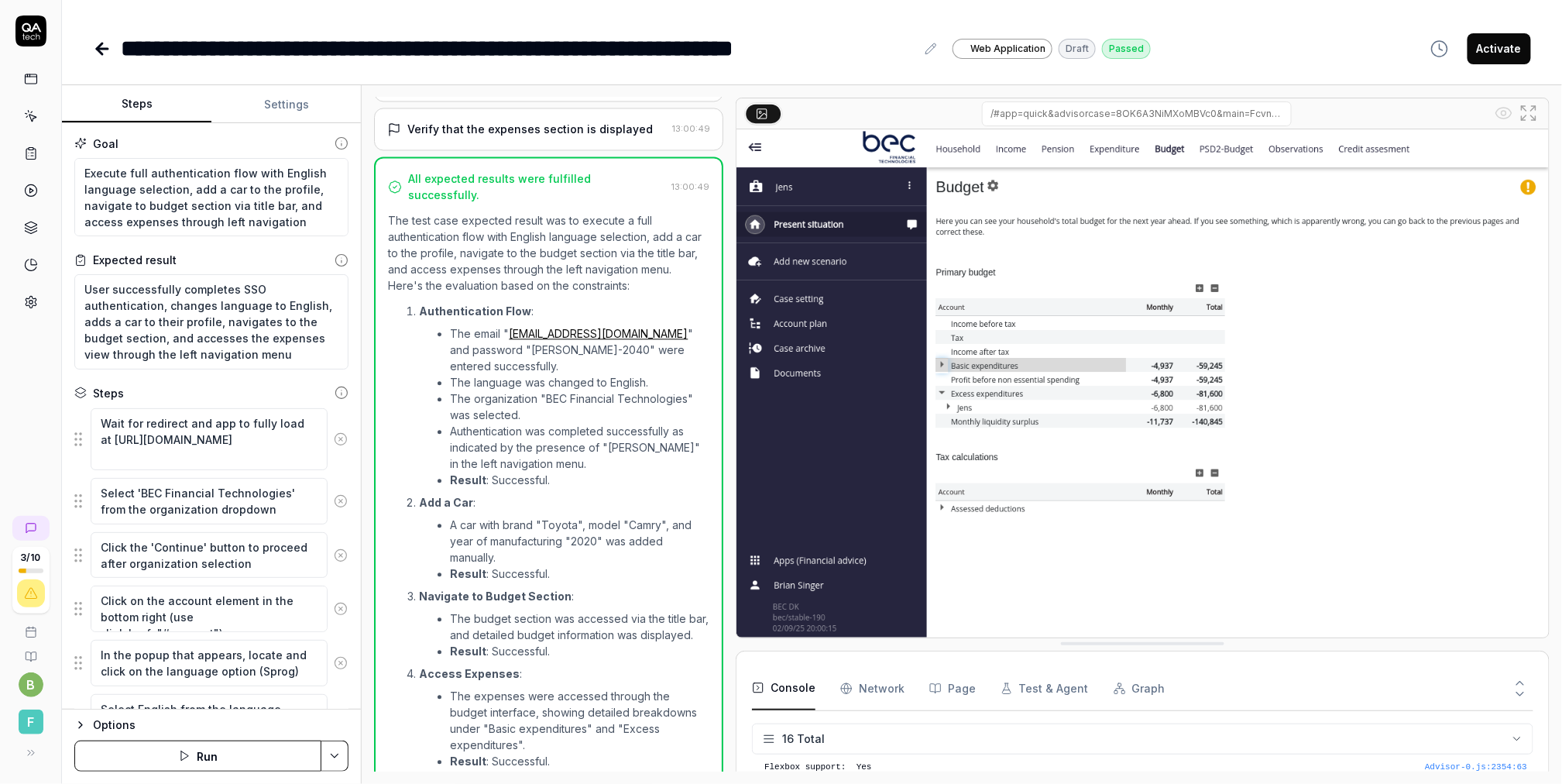
type textarea "*"
